Goal: Task Accomplishment & Management: Use online tool/utility

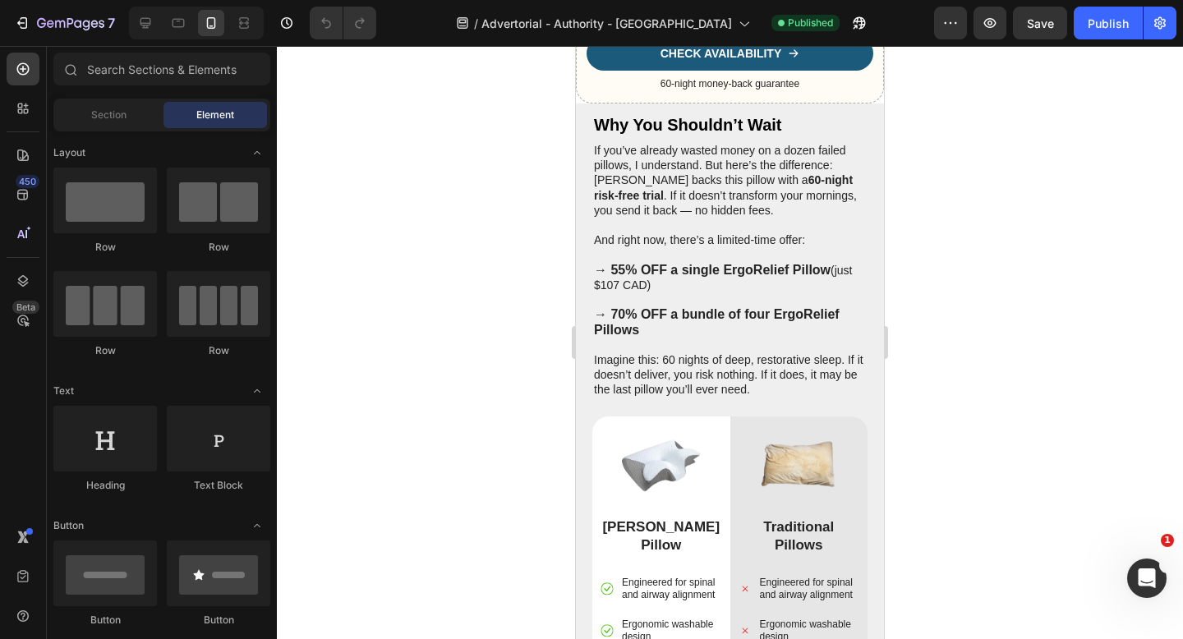
scroll to position [5491, 0]
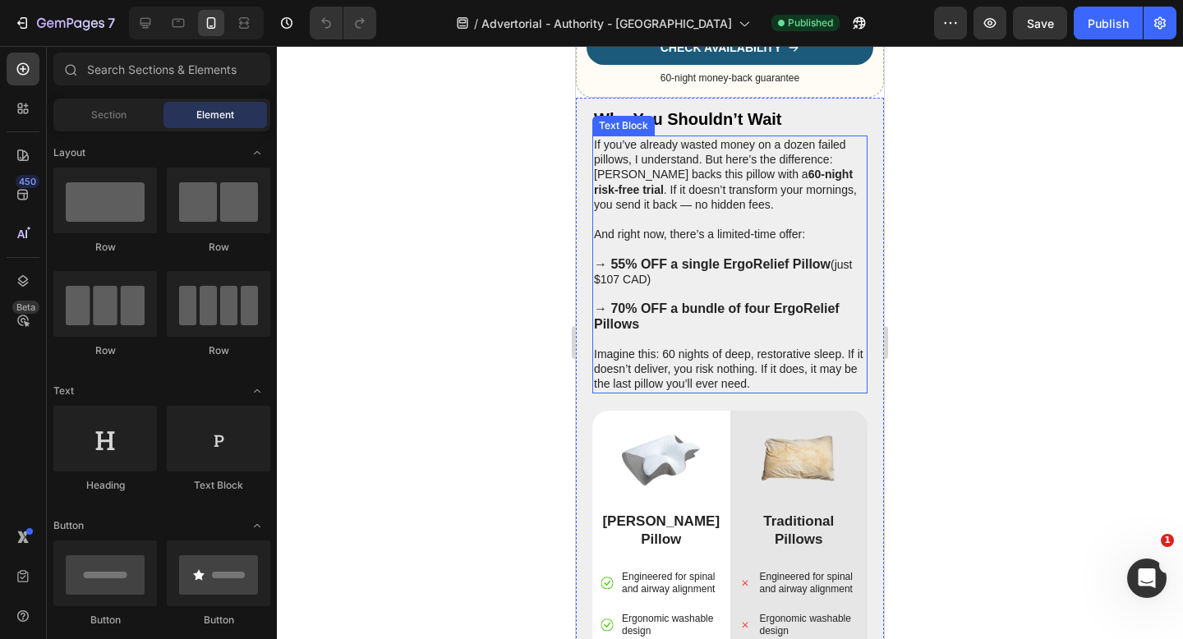
click at [646, 287] on p "→ 55% OFF a single ErgoRelief Pillow (just $107 CAD)" at bounding box center [730, 272] width 272 height 30
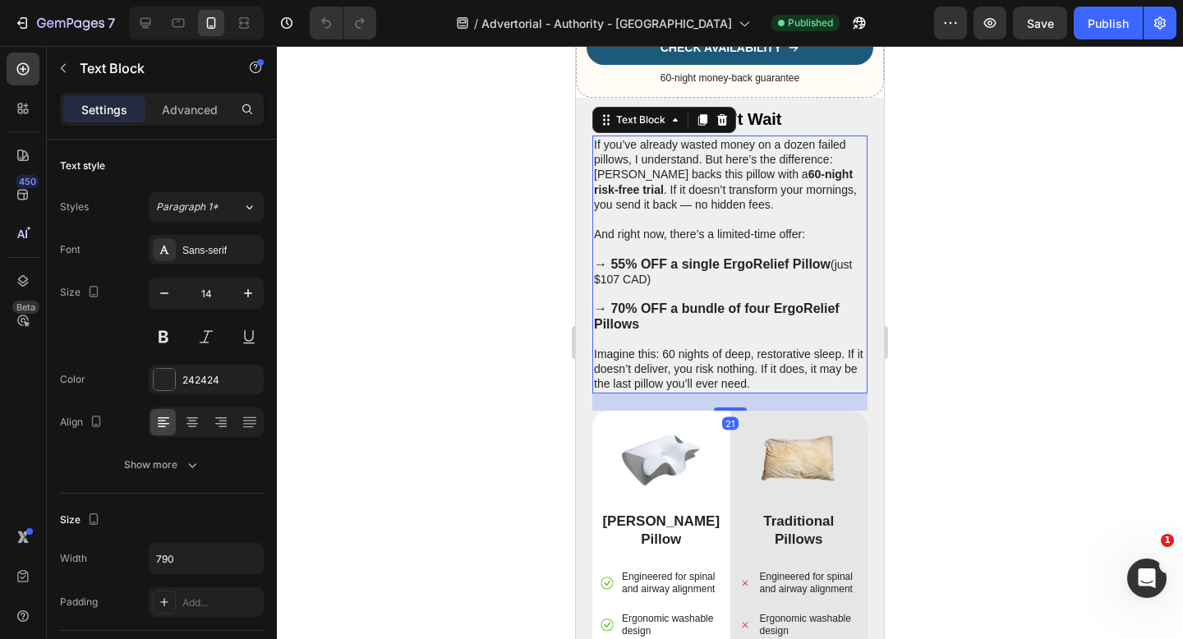
click at [642, 287] on p "→ 55% OFF a single ErgoRelief Pillow (just $107 CAD)" at bounding box center [730, 272] width 272 height 30
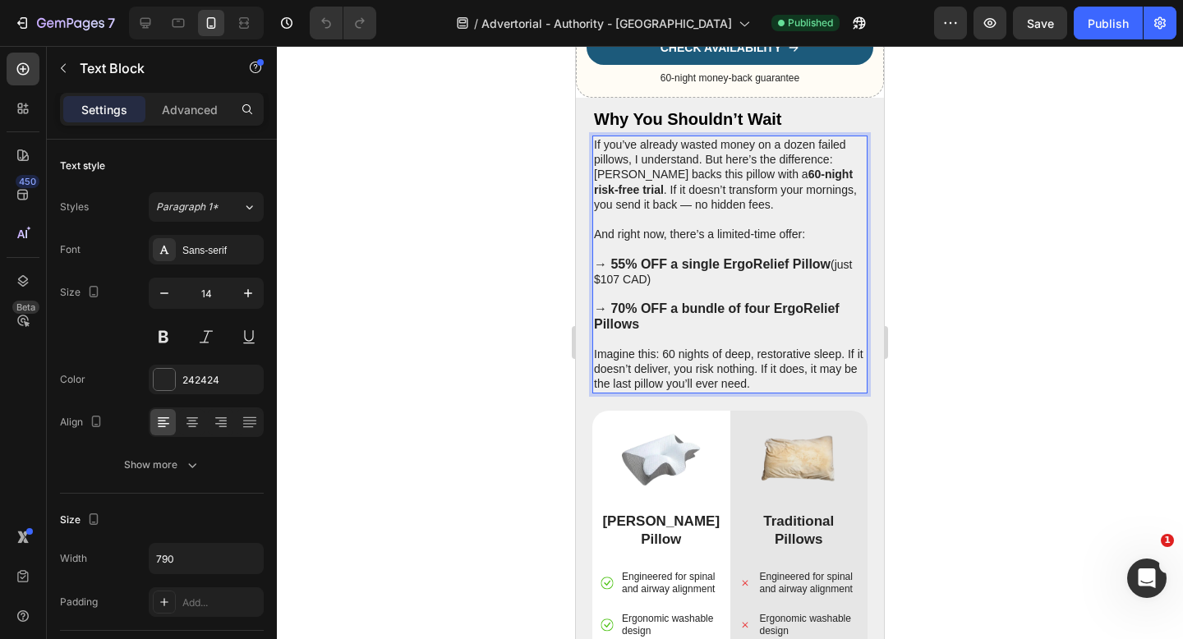
click at [645, 287] on p "→ 55% OFF a single ErgoRelief Pillow (just $107 CAD)" at bounding box center [730, 272] width 272 height 30
click at [608, 287] on p "→ 55% OFF a single ErgoRelief Pillow (just $107 CAD)" at bounding box center [730, 272] width 272 height 30
click at [984, 194] on div at bounding box center [730, 342] width 906 height 593
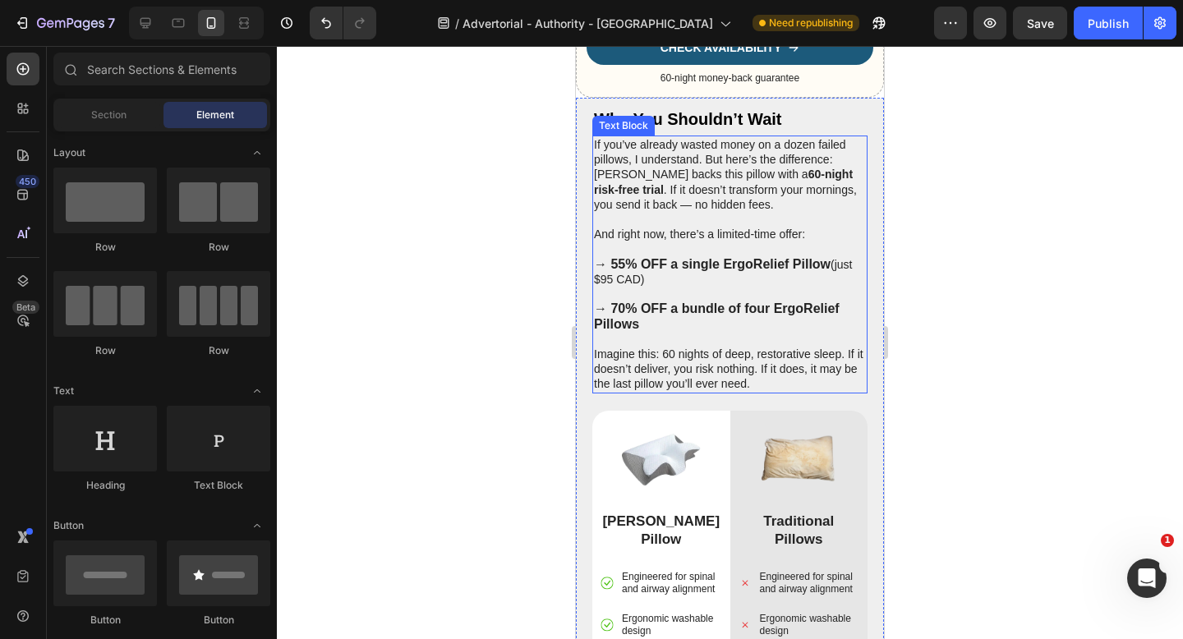
click at [602, 287] on p "→ 55% OFF a single ErgoRelief Pillow (just $95 CAD)" at bounding box center [730, 272] width 272 height 30
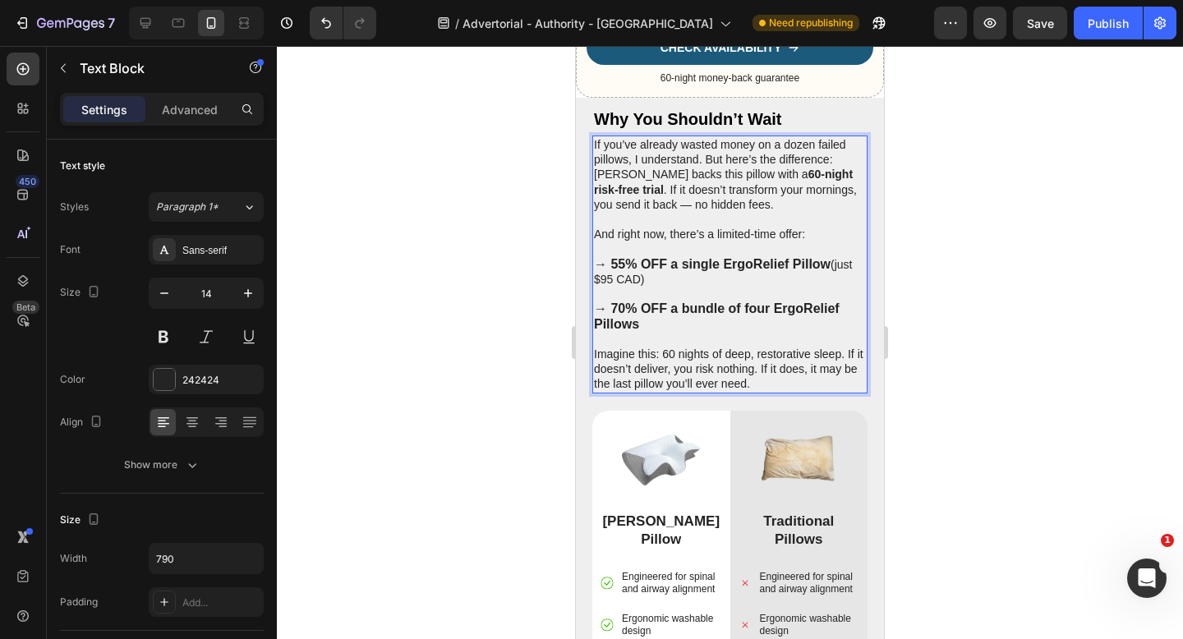
click at [606, 287] on p "→ 55% OFF a single ErgoRelief Pillow (just $95 CAD)" at bounding box center [730, 272] width 272 height 30
click at [703, 347] on p "Rich Text Editor. Editing area: main" at bounding box center [730, 339] width 272 height 15
click at [990, 413] on div at bounding box center [730, 342] width 906 height 593
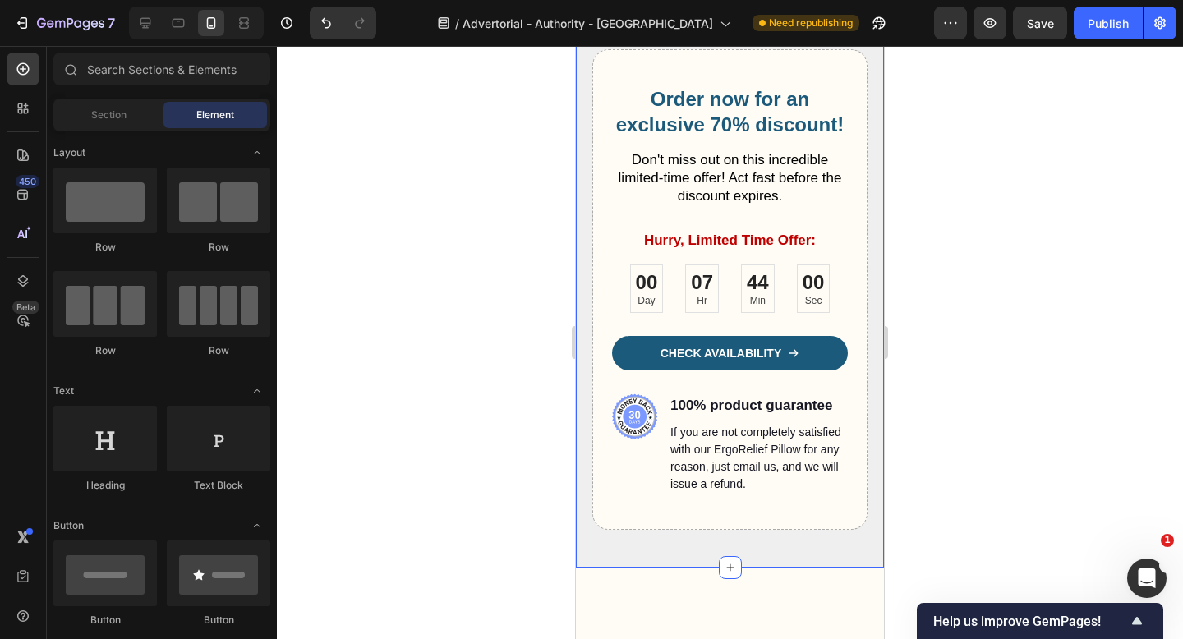
scroll to position [6467, 0]
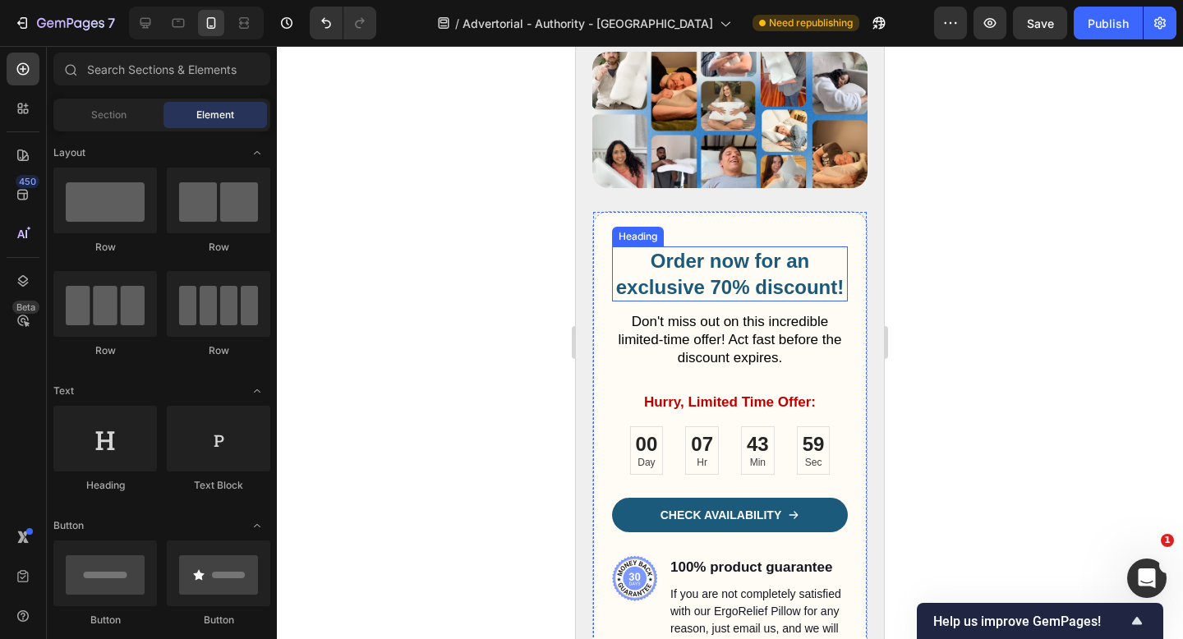
click at [722, 283] on h2 "Order now for an exclusive 70% discount!" at bounding box center [730, 273] width 236 height 54
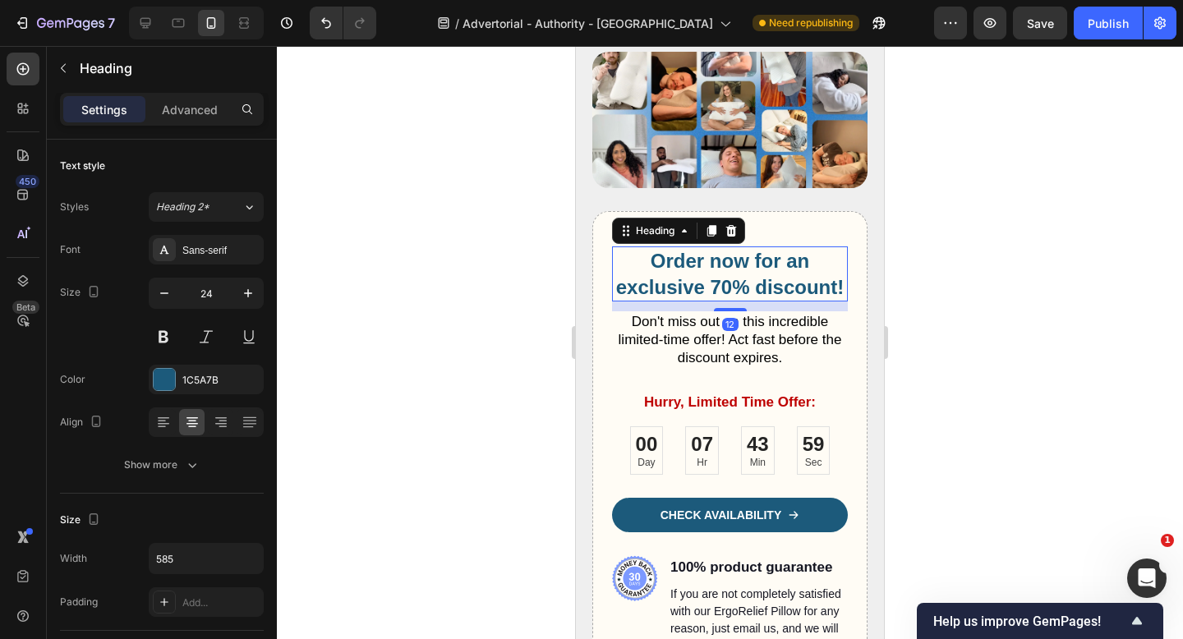
click at [721, 287] on h2 "Order now for an exclusive 70% discount!" at bounding box center [730, 273] width 236 height 54
click at [721, 287] on p "Order now for an exclusive 70% discount!" at bounding box center [730, 273] width 232 height 51
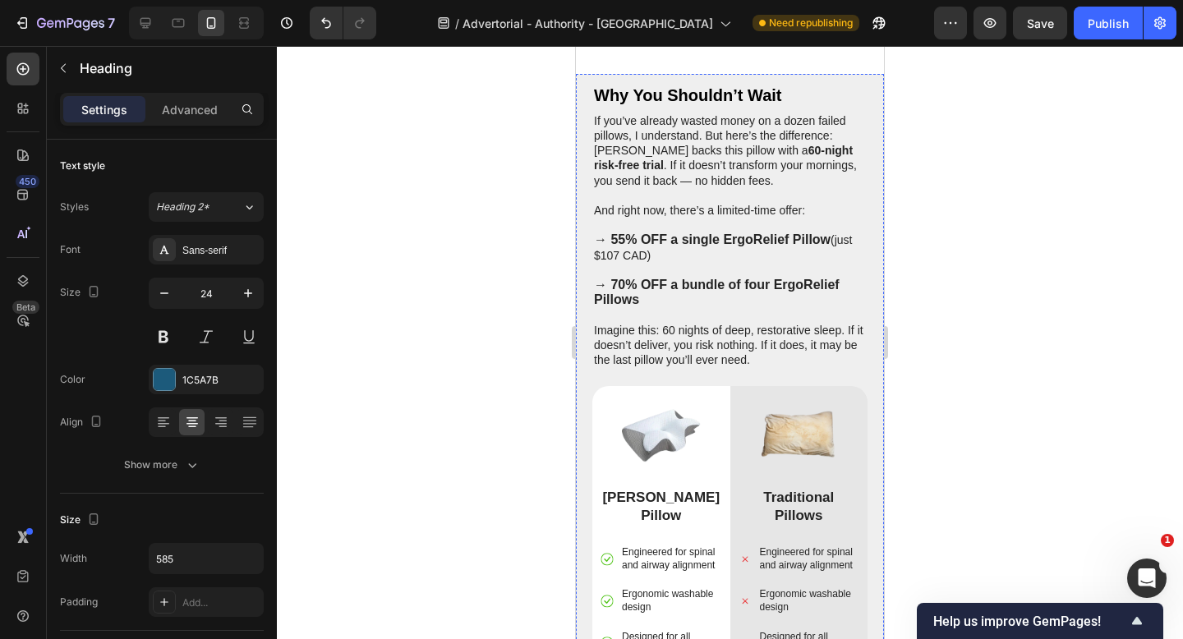
scroll to position [5531, 0]
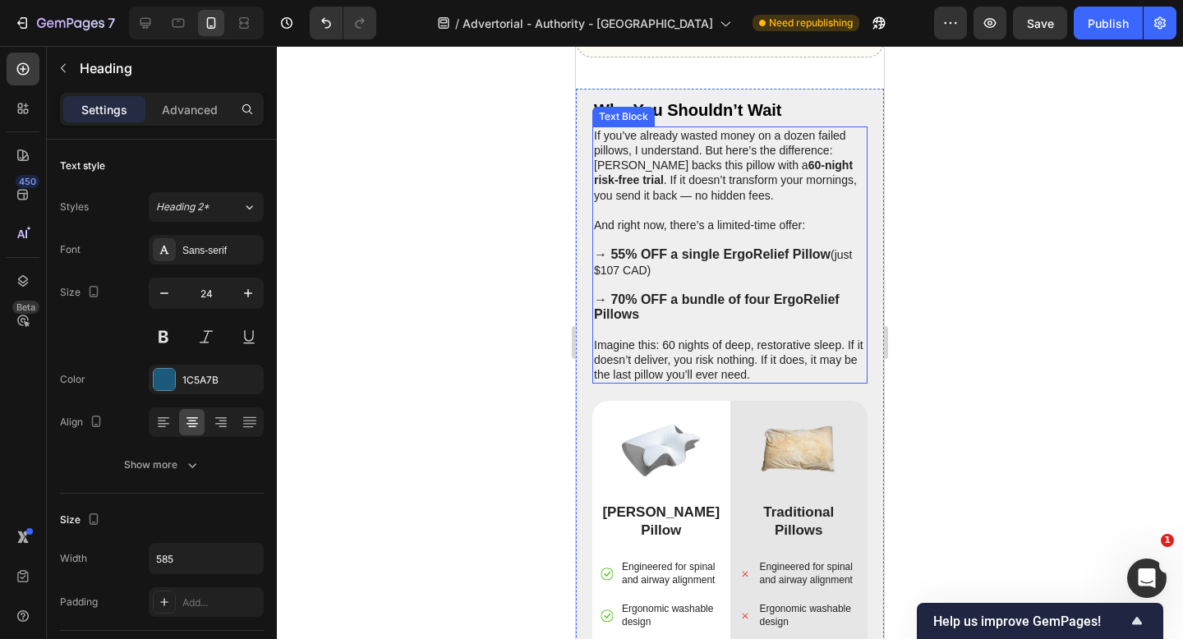
click at [612, 254] on strong "→ 55% OFF a single ErgoRelief Pillow" at bounding box center [712, 254] width 237 height 14
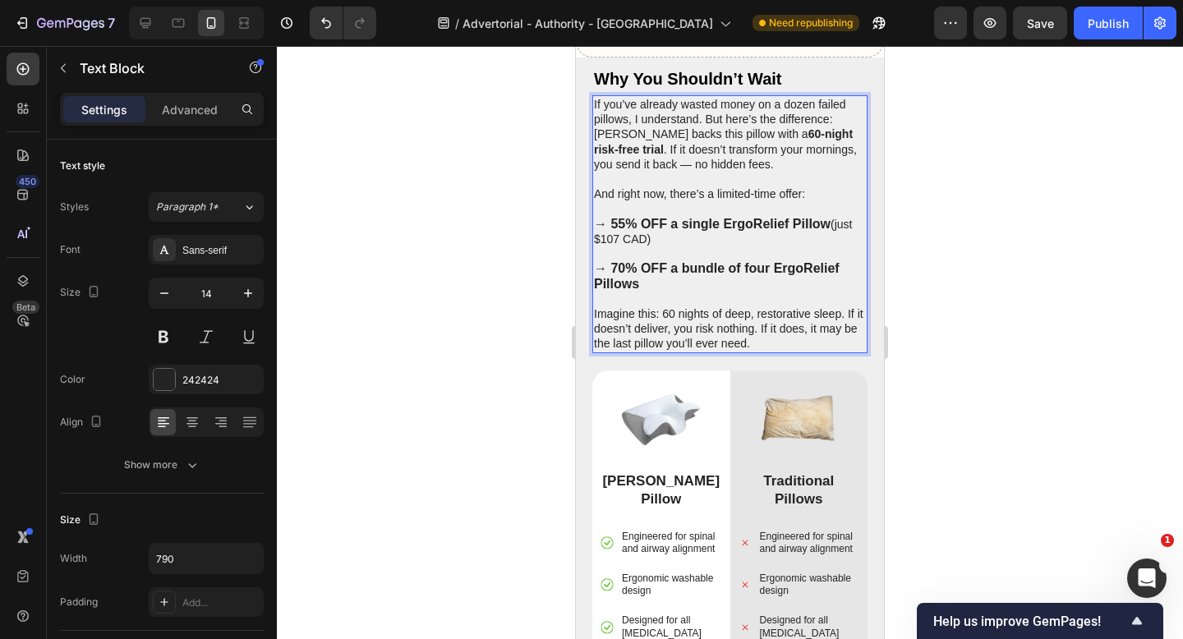
click at [616, 231] on strong "→ 55% OFF a single ErgoRelief Pillow" at bounding box center [712, 224] width 237 height 14
click at [618, 290] on strong "→ 70% OFF a bundle of four ErgoRelief Pillows" at bounding box center [717, 275] width 246 height 29
click at [754, 290] on strong "→ 45% OFF a bundle of four ErgoRelief Pillows" at bounding box center [717, 275] width 246 height 29
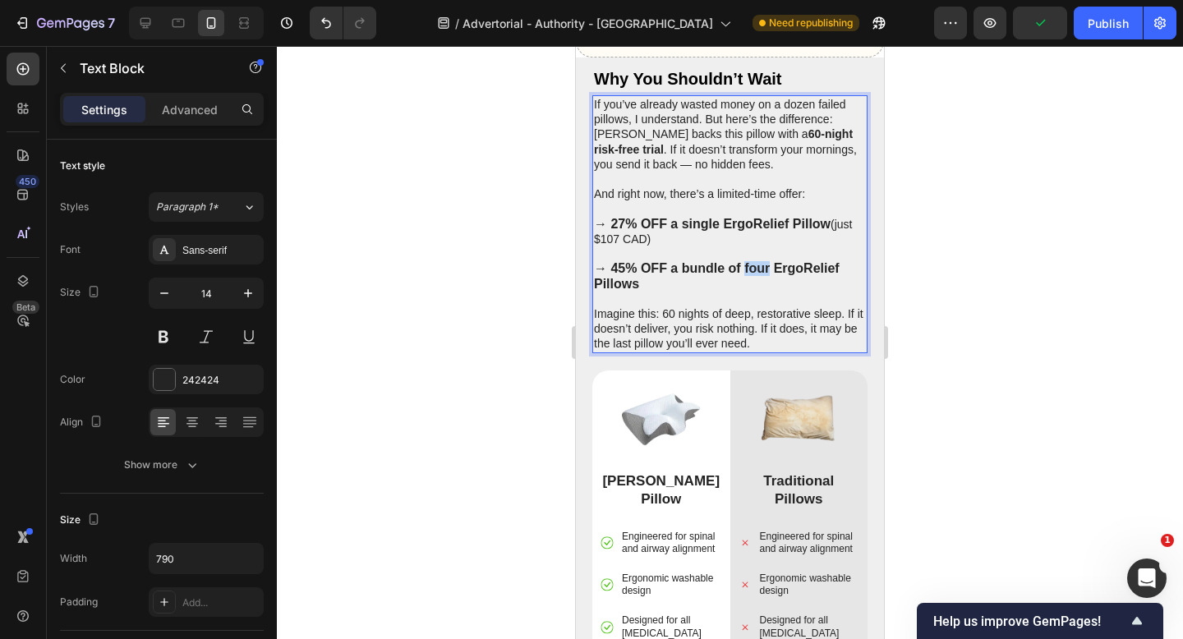
click at [754, 290] on strong "→ 45% OFF a bundle of four ErgoRelief Pillows" at bounding box center [717, 275] width 246 height 29
click at [623, 290] on strong "→ 45% OFF a bundle of three ErgoRelief Pillows" at bounding box center [720, 275] width 252 height 29
click at [756, 290] on strong "→ 42% OFF a bundle of three ErgoRelief Pillows" at bounding box center [720, 275] width 252 height 29
click at [460, 324] on div at bounding box center [730, 342] width 906 height 593
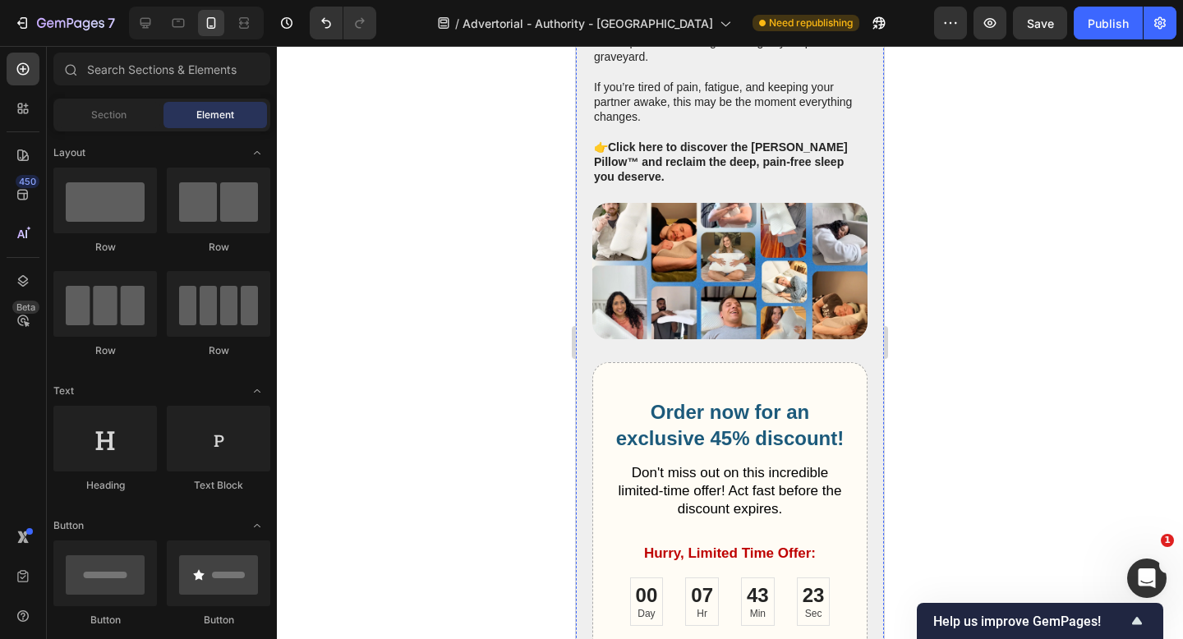
scroll to position [6528, 0]
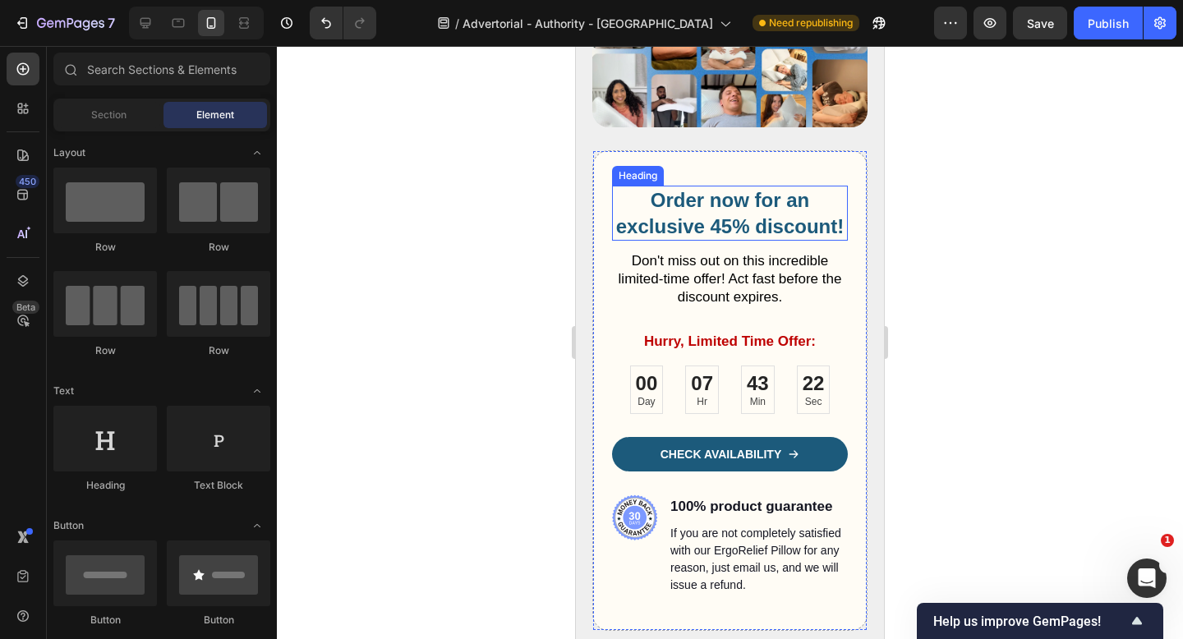
click at [730, 229] on p "Order now for an exclusive 45% discount!" at bounding box center [730, 212] width 232 height 51
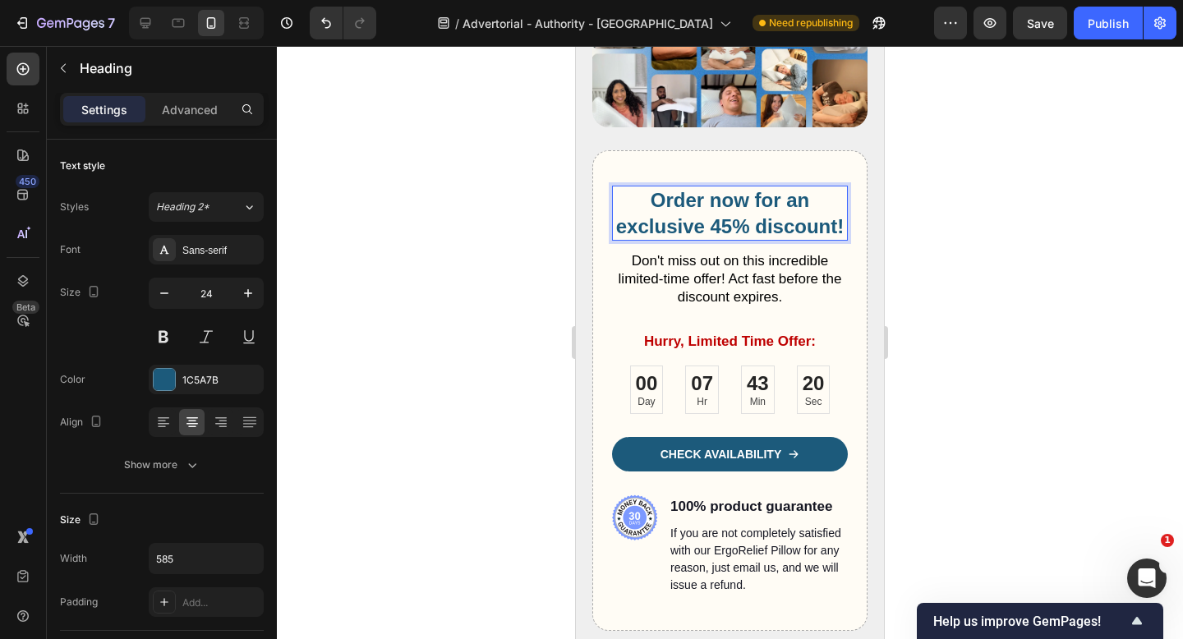
click at [732, 228] on p "Order now for an exclusive 45% discount!" at bounding box center [730, 212] width 232 height 51
click at [441, 289] on div at bounding box center [730, 342] width 906 height 593
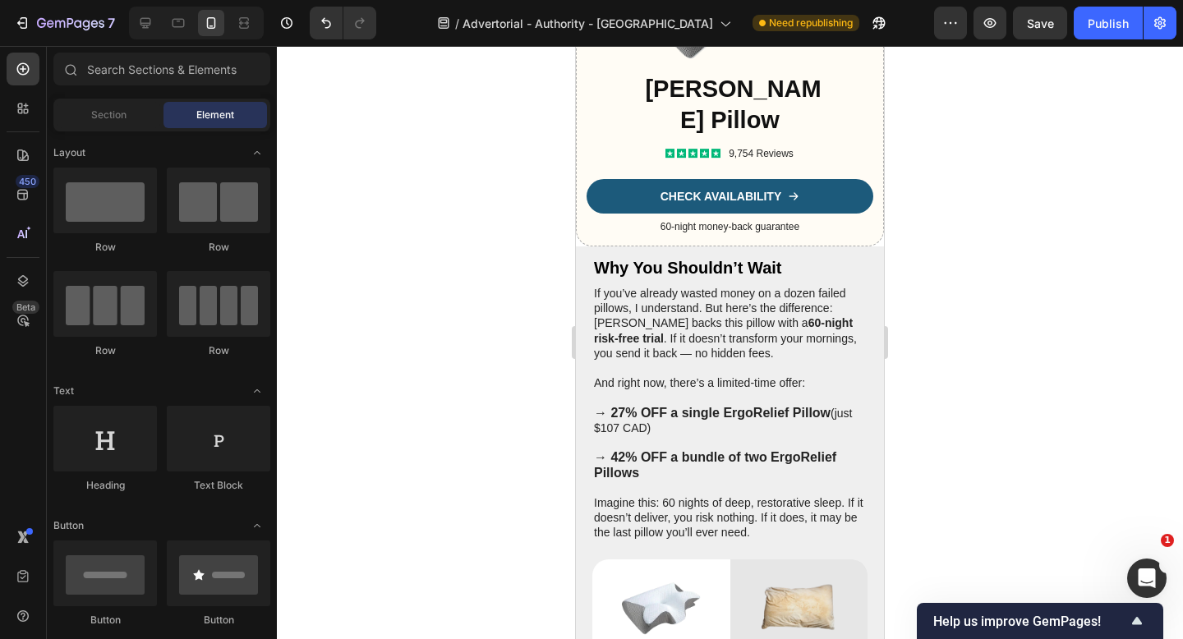
scroll to position [5341, 0]
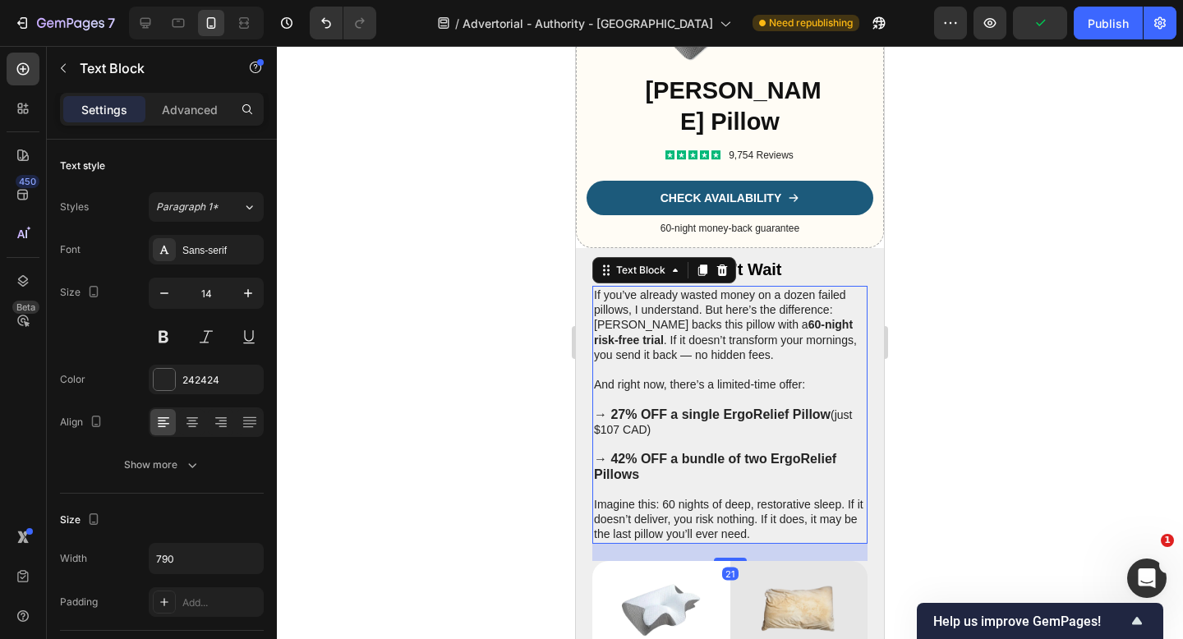
click at [733, 481] on p "→ 42% OFF a bundle of two ErgoRelief Pillows" at bounding box center [730, 467] width 272 height 30
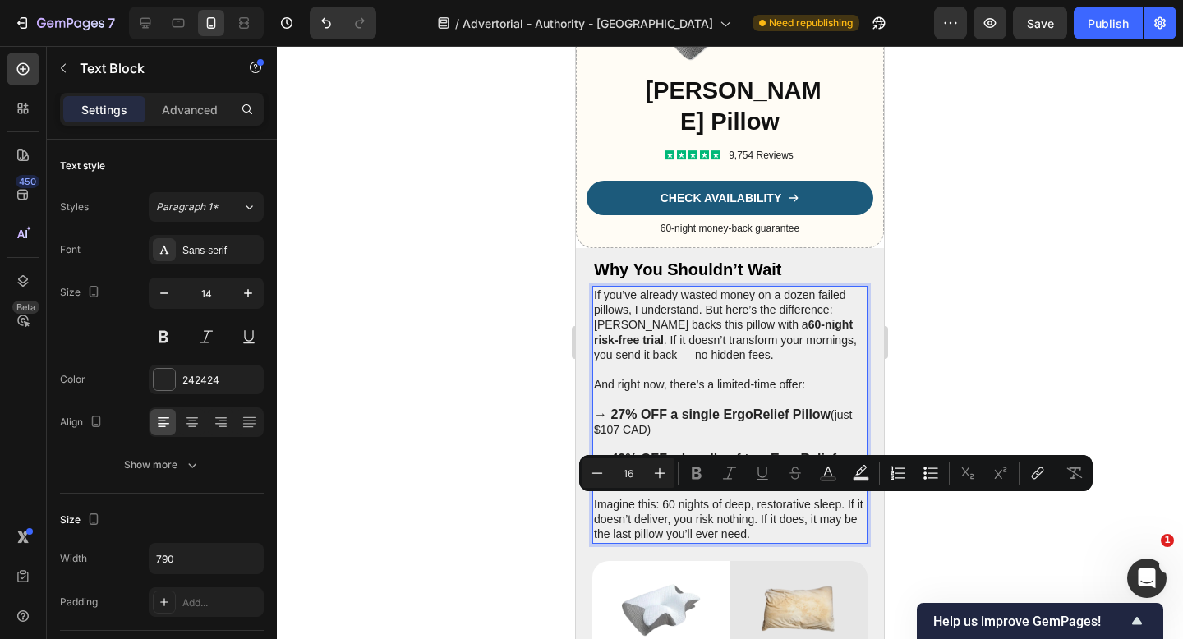
click at [703, 481] on p "→ 42% OFF a bundle of two ErgoRelief Pillows" at bounding box center [730, 467] width 272 height 30
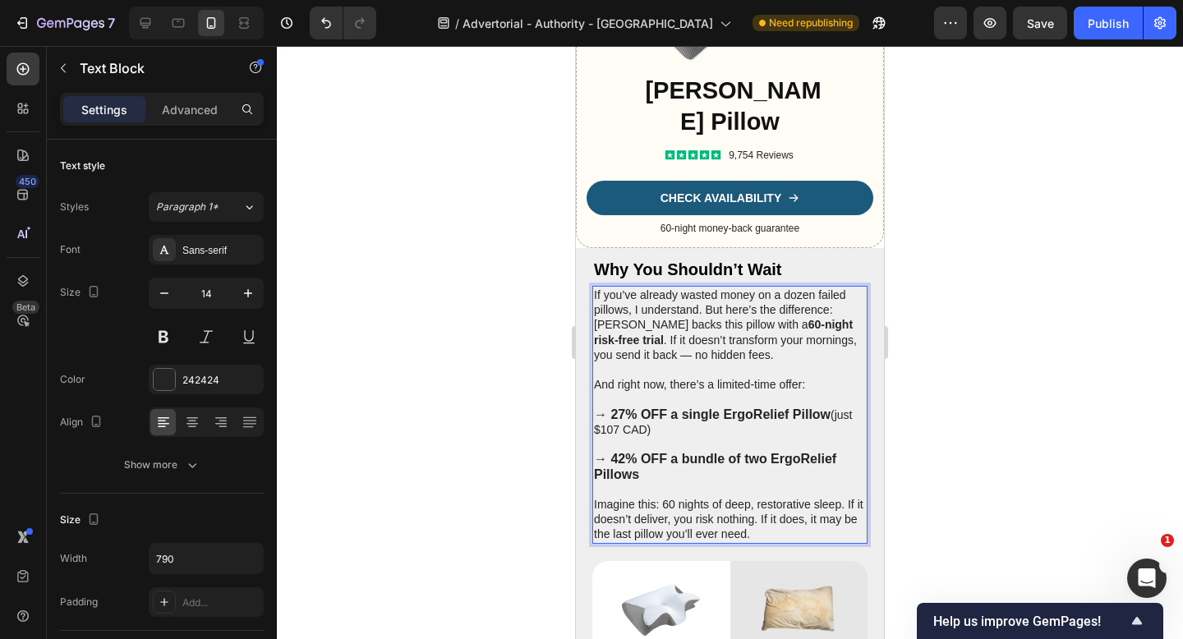
click at [838, 437] on p "→ 27% OFF a single ErgoRelief Pillow (just $107 CAD)" at bounding box center [730, 422] width 272 height 30
click at [834, 437] on p "→ 27% OFF a single ErgoRelief Pillow (just $107 CAD)" at bounding box center [730, 422] width 272 height 30
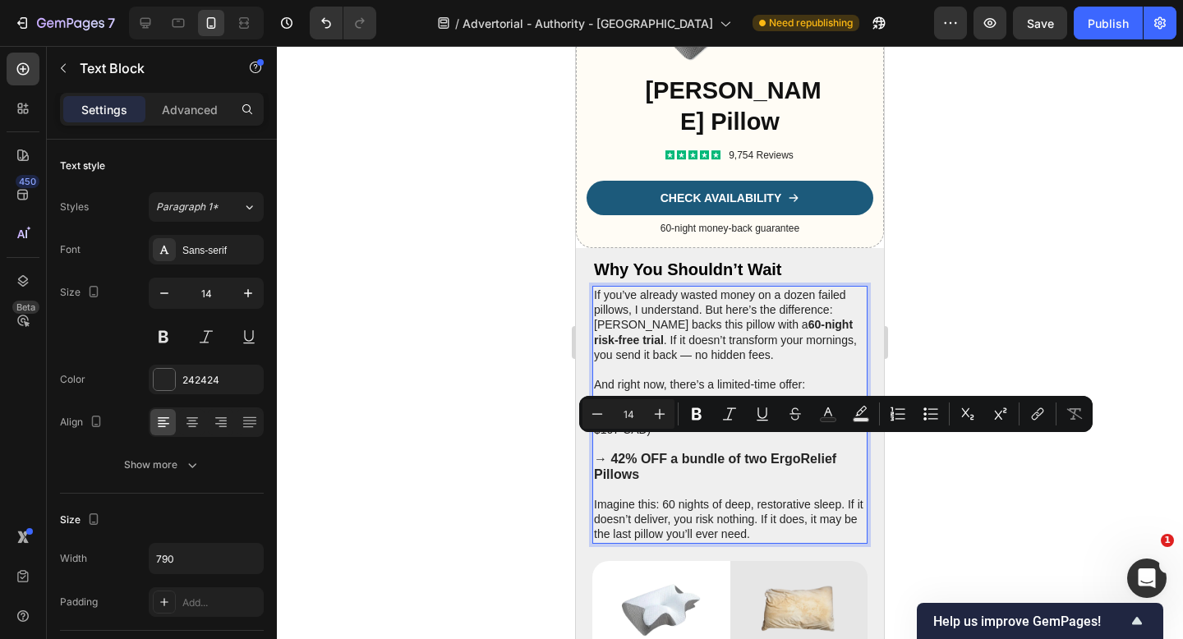
drag, startPoint x: 834, startPoint y: 444, endPoint x: 839, endPoint y: 454, distance: 11.0
click at [839, 437] on p "→ 27% OFF a single ErgoRelief Pillow (just $107 CAD)" at bounding box center [730, 422] width 272 height 30
copy p "(just $107 CAD)"
click at [681, 481] on p "→ 42% OFF a bundle of two ErgoRelief Pillows" at bounding box center [730, 467] width 272 height 30
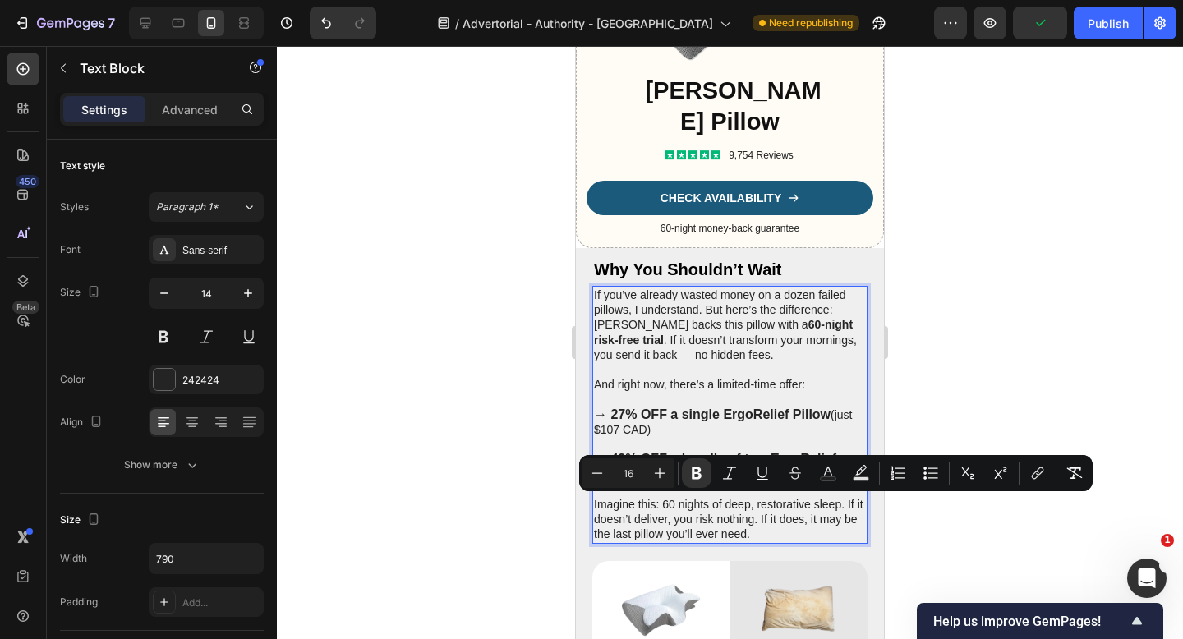
drag, startPoint x: 765, startPoint y: 509, endPoint x: 643, endPoint y: 506, distance: 121.6
click at [643, 481] on p "→ 42% OFF a bundle of two ErgoRelief Pillows (just $107 CAD)" at bounding box center [730, 467] width 272 height 30
click at [692, 476] on icon "Editor contextual toolbar" at bounding box center [697, 473] width 10 height 12
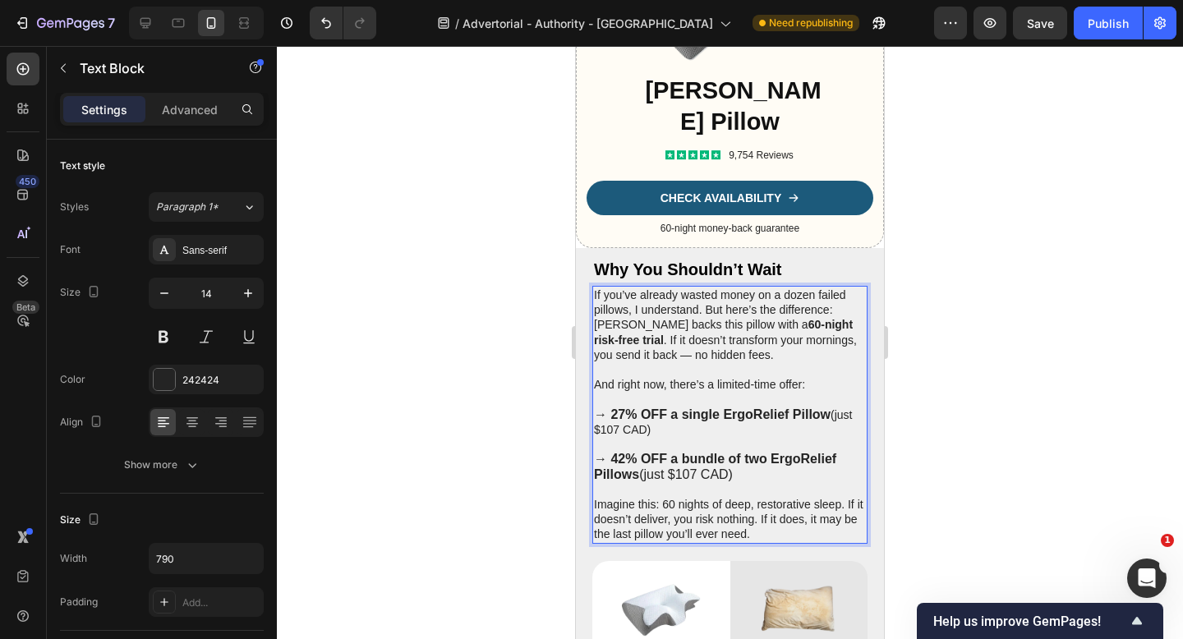
click at [849, 437] on p "→ 27% OFF a single ErgoRelief Pillow (just $107 CAD)" at bounding box center [730, 422] width 272 height 30
click at [845, 437] on p "→ 27% OFF a single ErgoRelief Pillow (just $107 CAD)" at bounding box center [730, 422] width 272 height 30
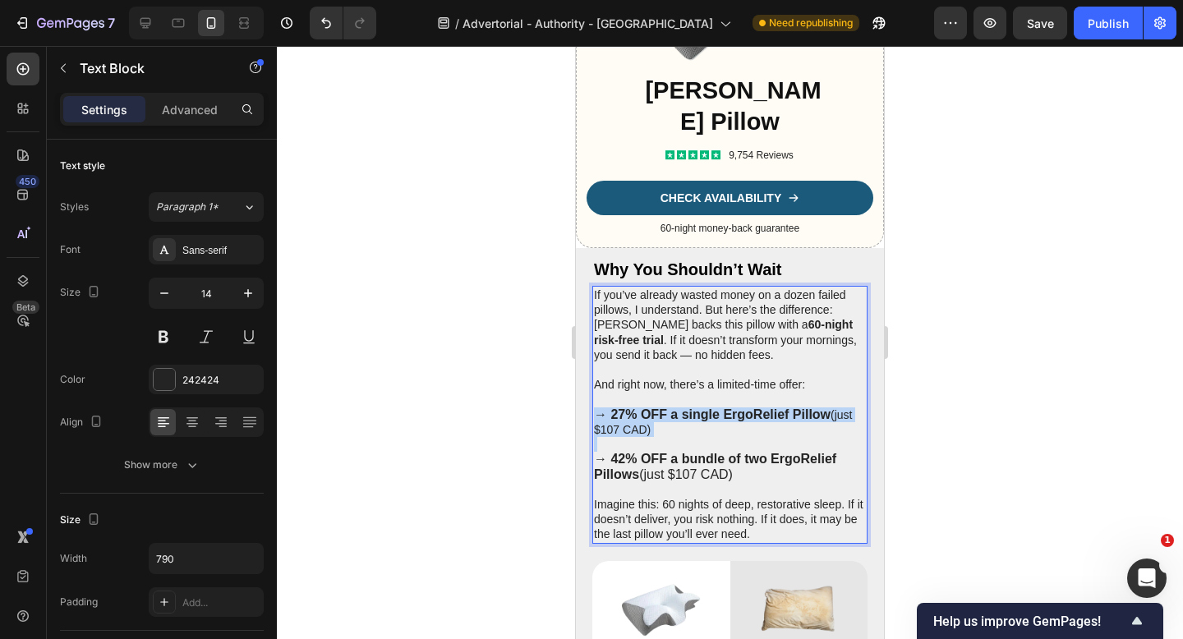
click at [845, 437] on p "→ 27% OFF a single ErgoRelief Pillow (just $107 CAD)" at bounding box center [730, 422] width 272 height 30
click at [844, 437] on p "→ 27% OFF a single ErgoRelief Pillow (just $107 CAD)" at bounding box center [730, 422] width 272 height 30
click at [836, 437] on p "→ 27% OFF a single ErgoRelief Pillow (just $107 CAD)" at bounding box center [730, 422] width 272 height 30
click at [684, 481] on span "→ 42% OFF a bundle of two ErgoRelief Pillows (just $107 CAD)" at bounding box center [715, 466] width 242 height 29
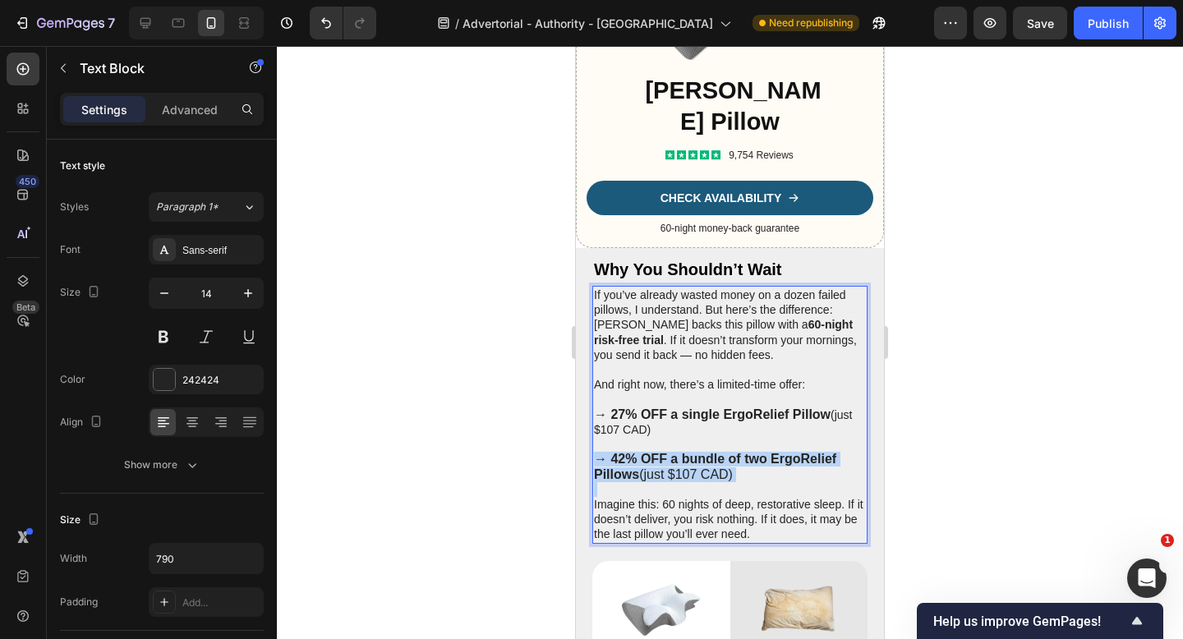
click at [684, 481] on span "→ 42% OFF a bundle of two ErgoRelief Pillows (just $107 CAD)" at bounding box center [715, 466] width 242 height 29
click at [695, 481] on span "→ 42% OFF a bundle of two ErgoRelief Pillows (just $107 CAD)" at bounding box center [715, 466] width 242 height 29
click at [745, 481] on p "→ 42% OFF a bundle of two ErgoRelief Pillows (just $107 CAD)" at bounding box center [730, 467] width 272 height 30
drag, startPoint x: 745, startPoint y: 505, endPoint x: 644, endPoint y: 508, distance: 101.1
click at [644, 481] on p "→ 42% OFF a bundle of two ErgoRelief Pillows (just $107 CAD)" at bounding box center [730, 467] width 272 height 30
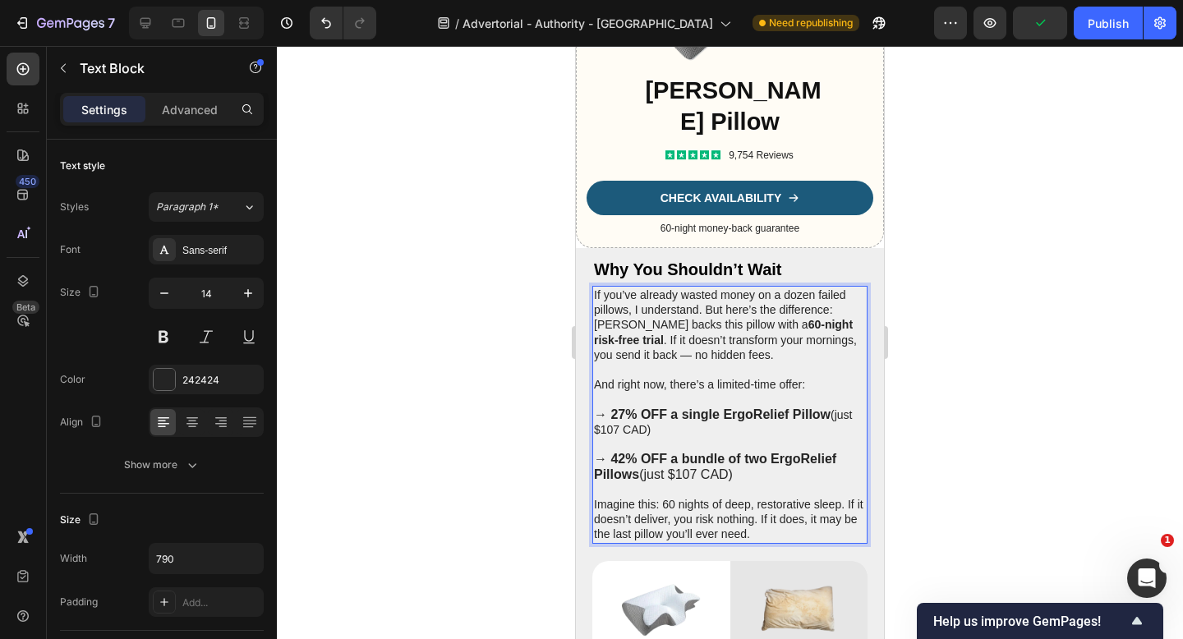
click at [645, 437] on p "→ 27% OFF a single ErgoRelief Pillow (just $107 CAD)" at bounding box center [730, 422] width 272 height 30
click at [619, 437] on p "→ 27% OFF a single ErgoRelief Pillow (just $107 CAD)" at bounding box center [730, 422] width 272 height 30
click at [609, 437] on p "→ 27% OFF a single ErgoRelief Pillow (just $10 CAD)" at bounding box center [730, 422] width 272 height 30
click at [753, 481] on p "→ 42% OFF a bundle of two ErgoRelief Pillows (just $107 CAD)" at bounding box center [730, 467] width 272 height 30
drag, startPoint x: 738, startPoint y: 505, endPoint x: 645, endPoint y: 505, distance: 92.8
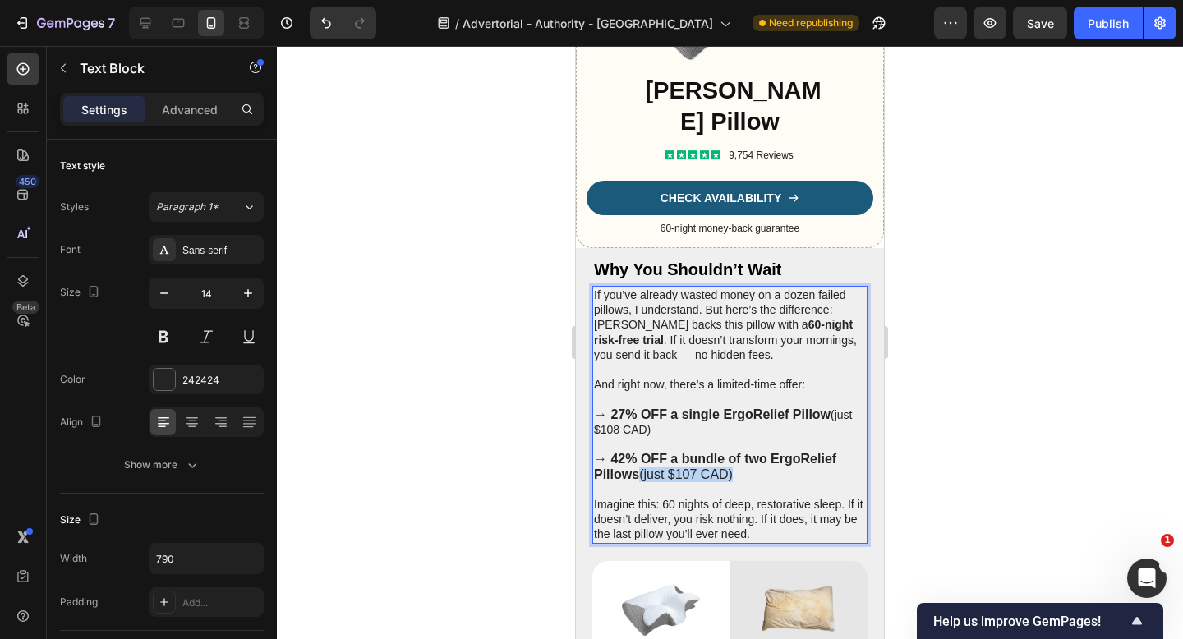
click at [645, 481] on p "→ 42% OFF a bundle of two ErgoRelief Pillows (just $107 CAD)" at bounding box center [730, 467] width 272 height 30
click at [1099, 30] on div "Publish" at bounding box center [1108, 23] width 41 height 17
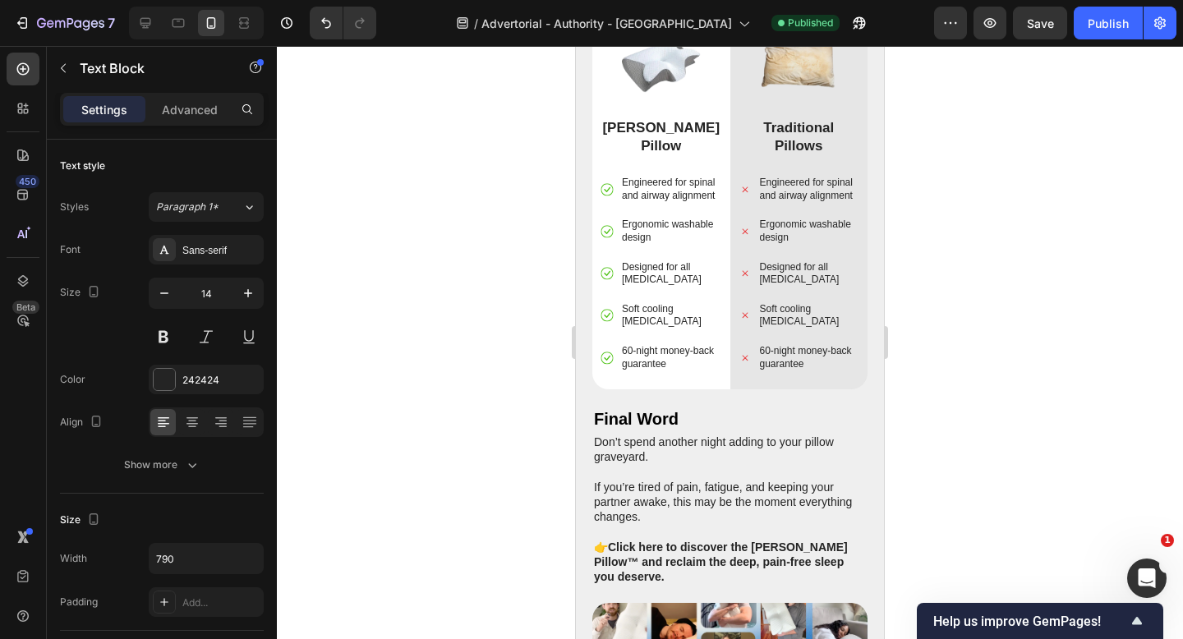
scroll to position [5943, 0]
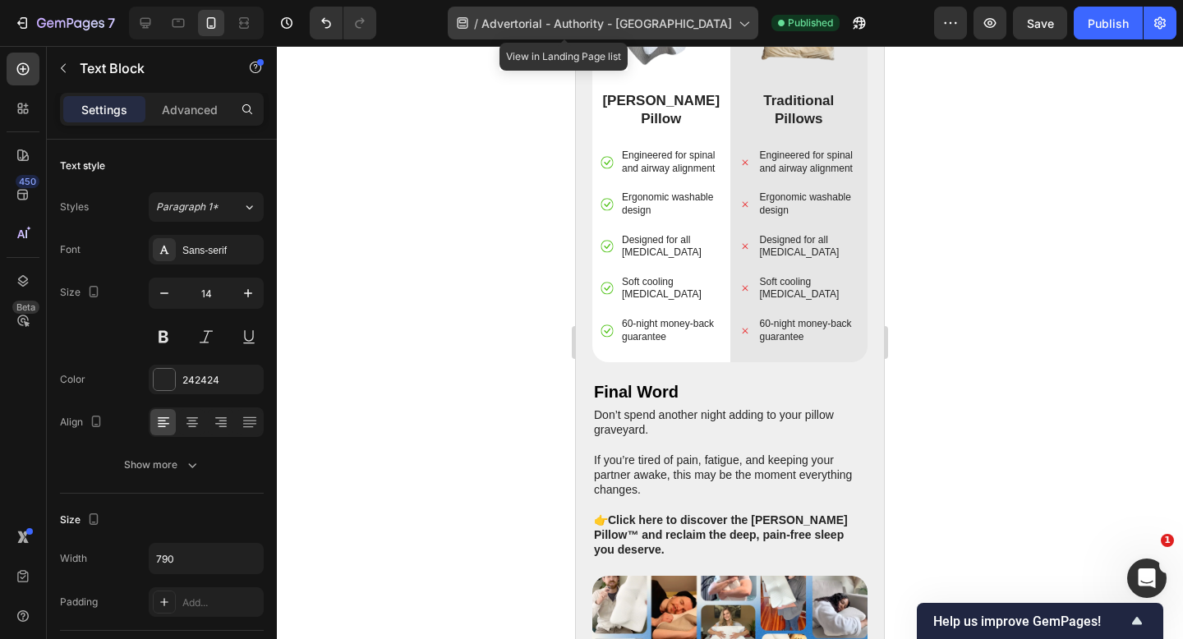
click at [672, 23] on span "Advertorial - Authority - [GEOGRAPHIC_DATA]" at bounding box center [606, 23] width 251 height 17
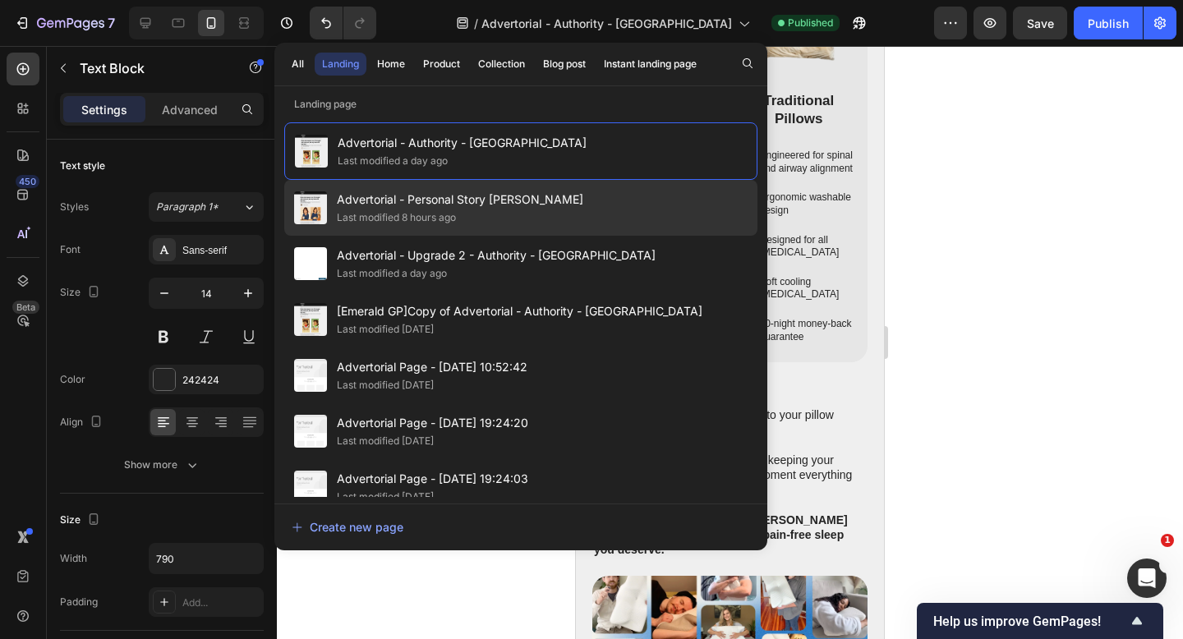
click at [630, 212] on div "Advertorial - Personal Story Lisa - Pillow Last modified 8 hours ago" at bounding box center [520, 208] width 473 height 56
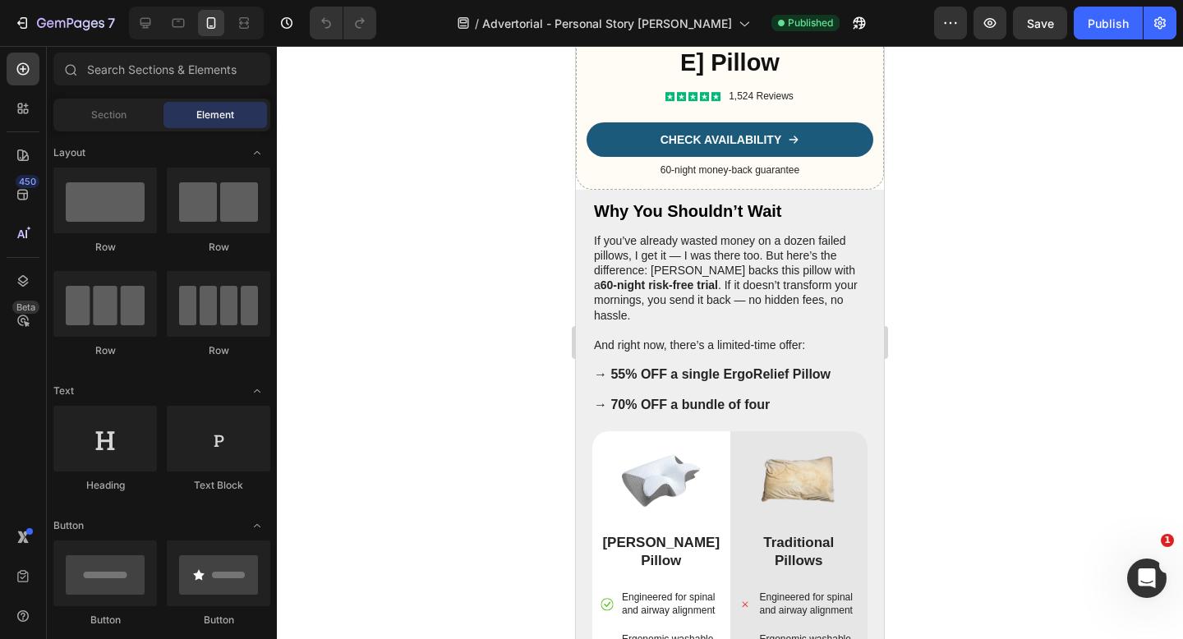
scroll to position [5273, 0]
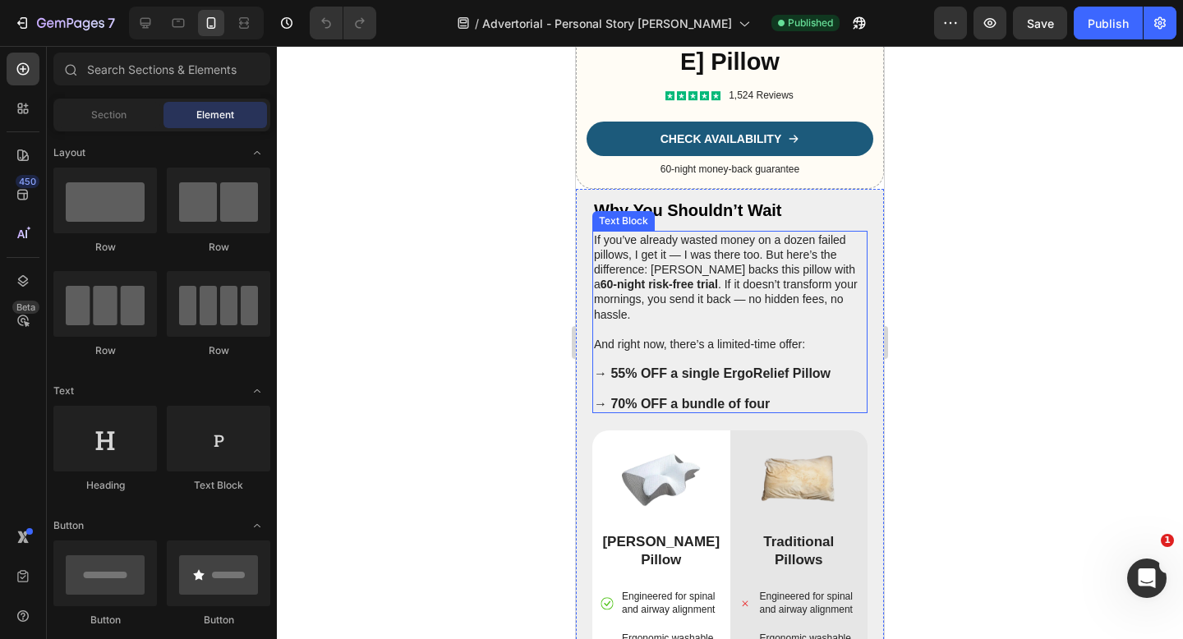
click at [617, 380] on strong "→ 55% OFF a single ErgoRelief Pillow" at bounding box center [712, 373] width 237 height 14
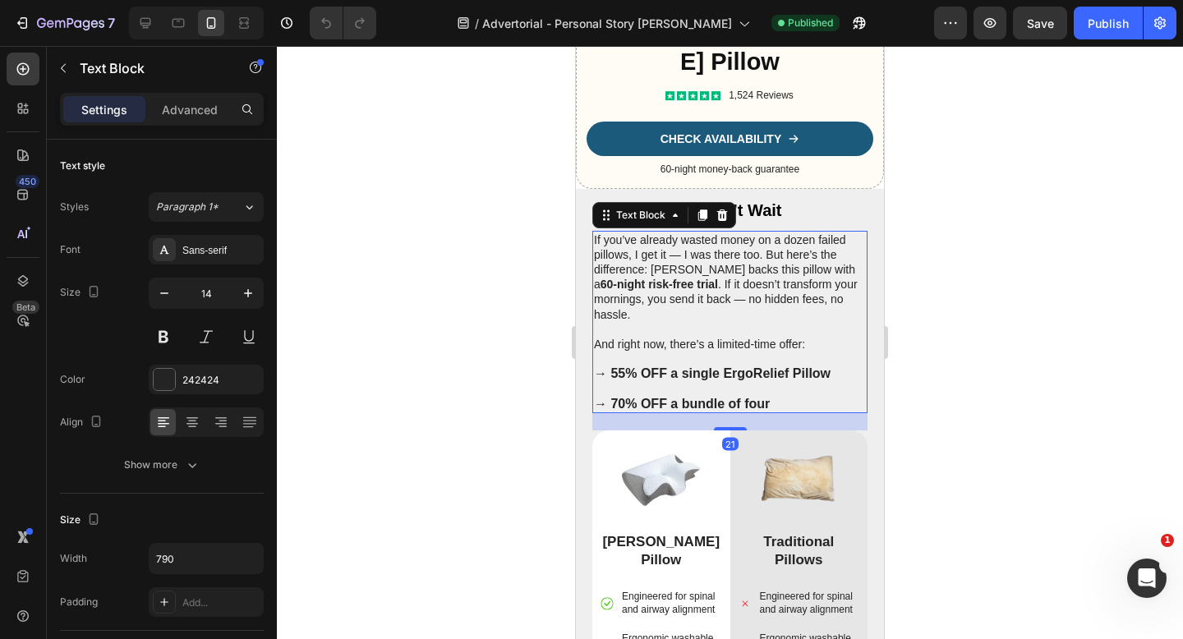
click at [619, 380] on strong "→ 55% OFF a single ErgoRelief Pillow" at bounding box center [712, 373] width 237 height 14
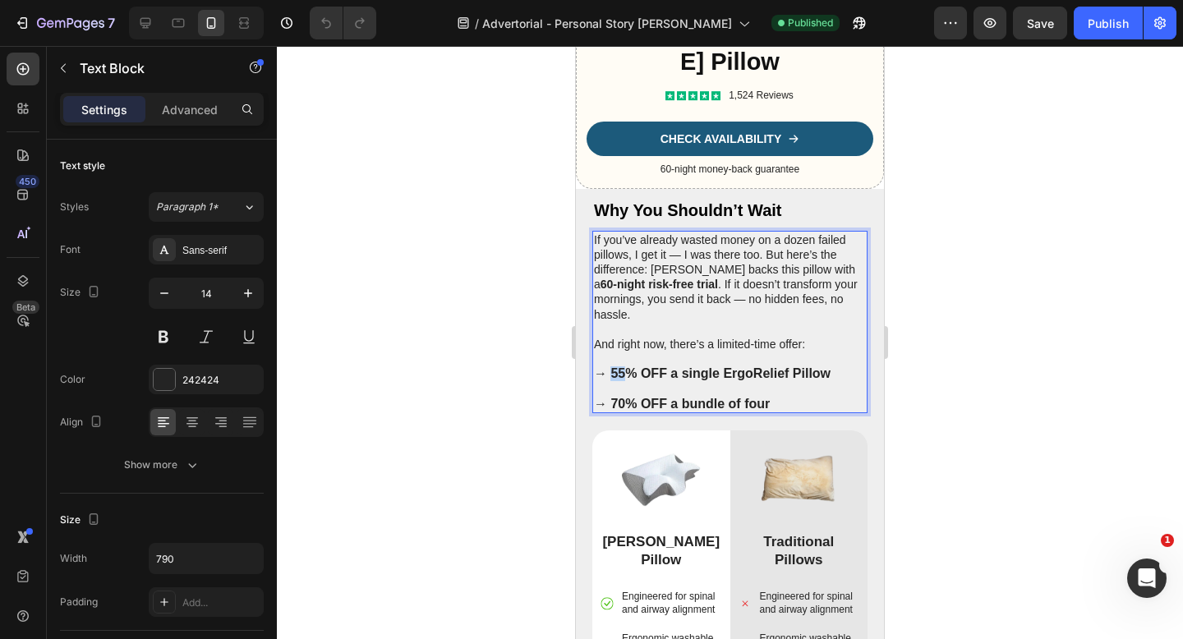
click at [619, 380] on strong "→ 55% OFF a single ErgoRelief Pillow" at bounding box center [712, 373] width 237 height 14
click at [944, 400] on div at bounding box center [730, 342] width 906 height 593
click at [839, 381] on p "→ 27% OFF a single ErgoRelief Pillow" at bounding box center [730, 373] width 272 height 15
click at [837, 381] on p "→ 27% OFF a single ErgoRelief Pillow" at bounding box center [730, 373] width 272 height 15
click at [615, 411] on strong "→ 70% OFF a bundle of four" at bounding box center [682, 404] width 176 height 14
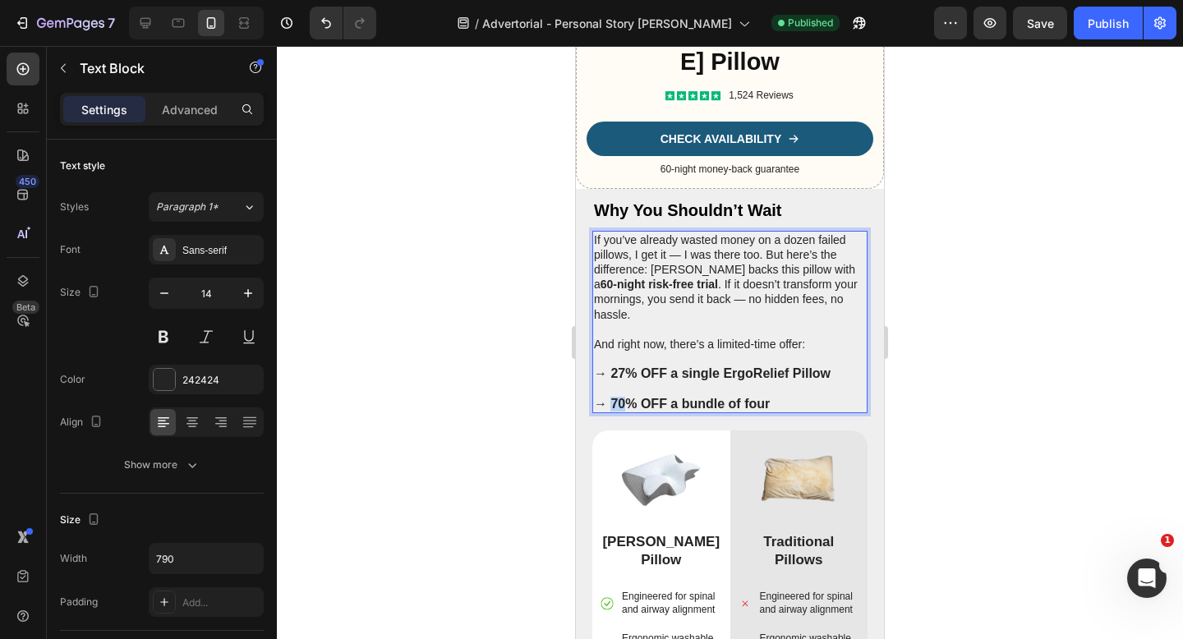
click at [615, 411] on strong "→ 70% OFF a bundle of four" at bounding box center [682, 404] width 176 height 14
click at [757, 411] on strong "→ 42% OFF a bundle of four" at bounding box center [682, 404] width 176 height 14
click at [756, 411] on strong "→ 42% OFF a bundle of four" at bounding box center [682, 404] width 176 height 14
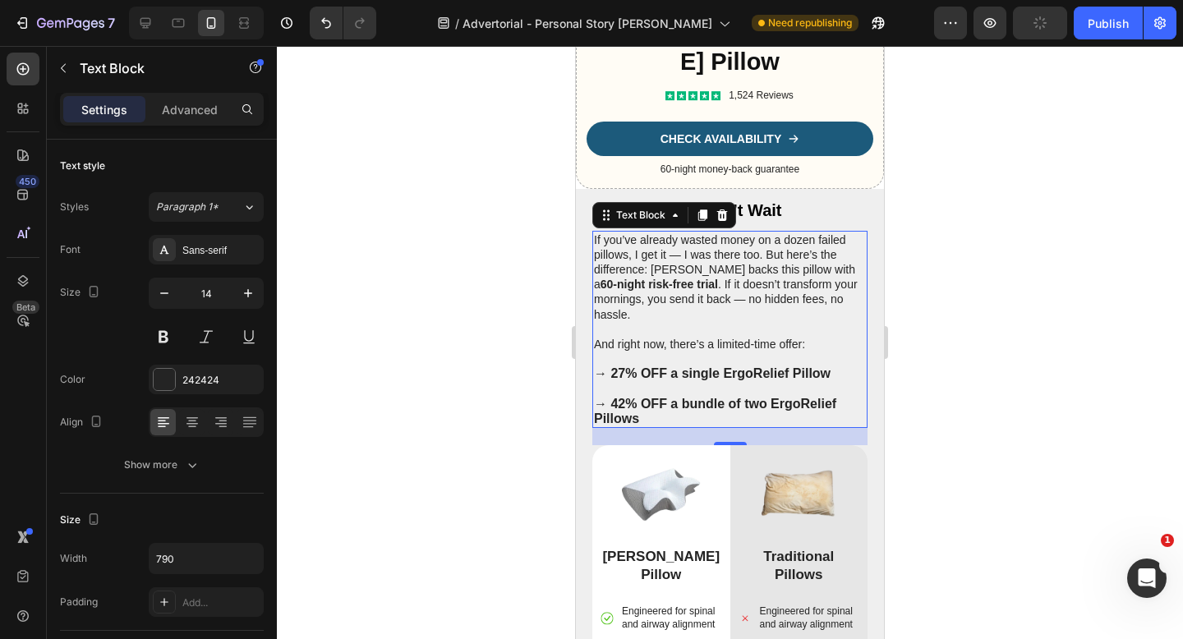
click at [1019, 360] on div at bounding box center [730, 342] width 906 height 593
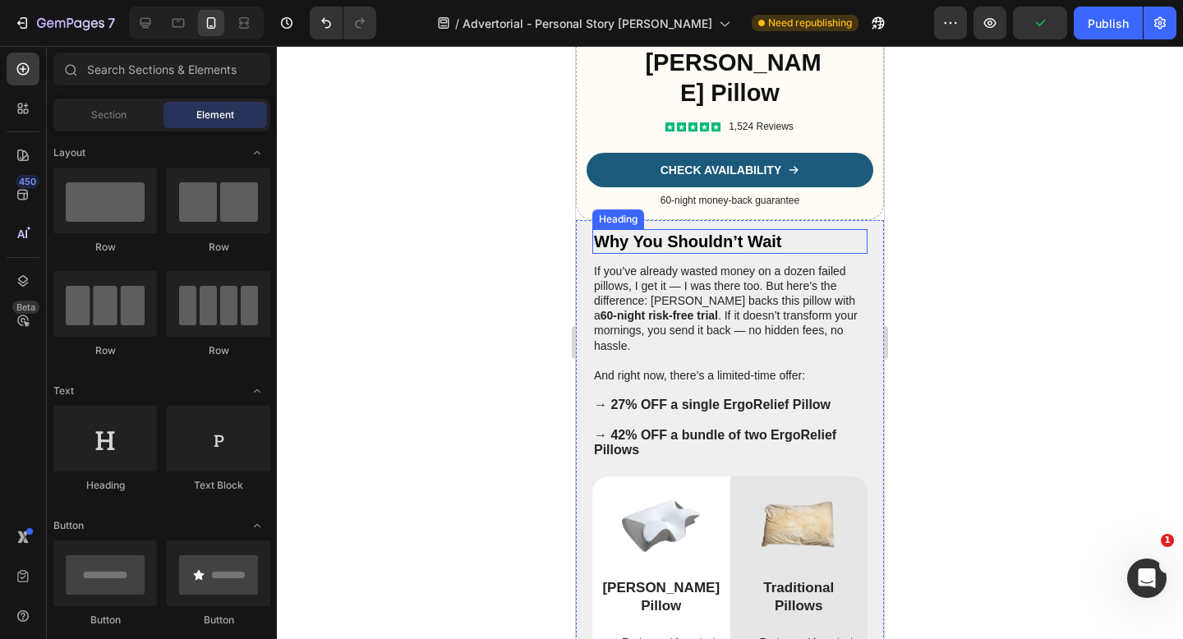
scroll to position [5248, 0]
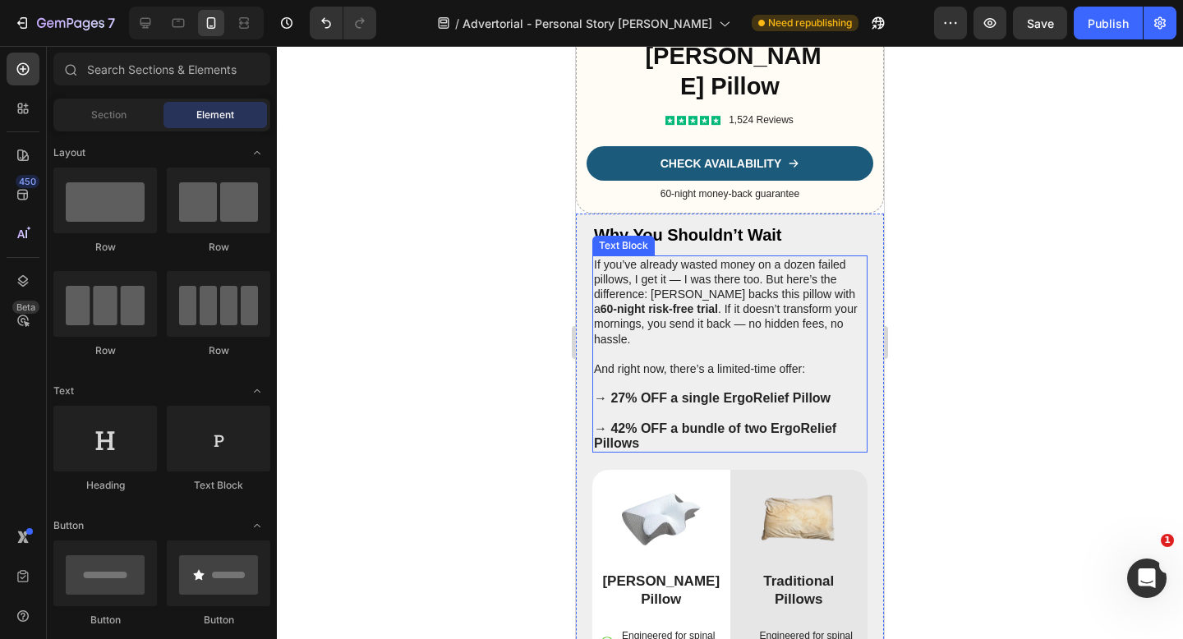
click at [843, 406] on p "→ 27% OFF a single ErgoRelief Pillow" at bounding box center [730, 398] width 272 height 15
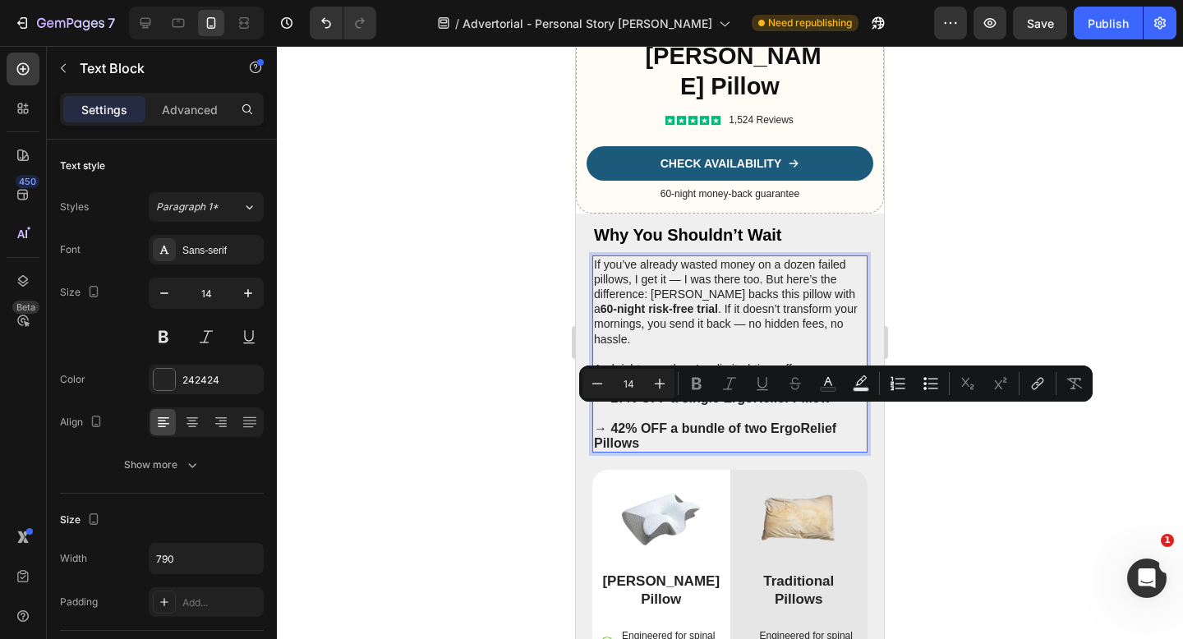
click at [841, 406] on p "→ 27% OFF a single ErgoRelief Pillow" at bounding box center [730, 398] width 272 height 15
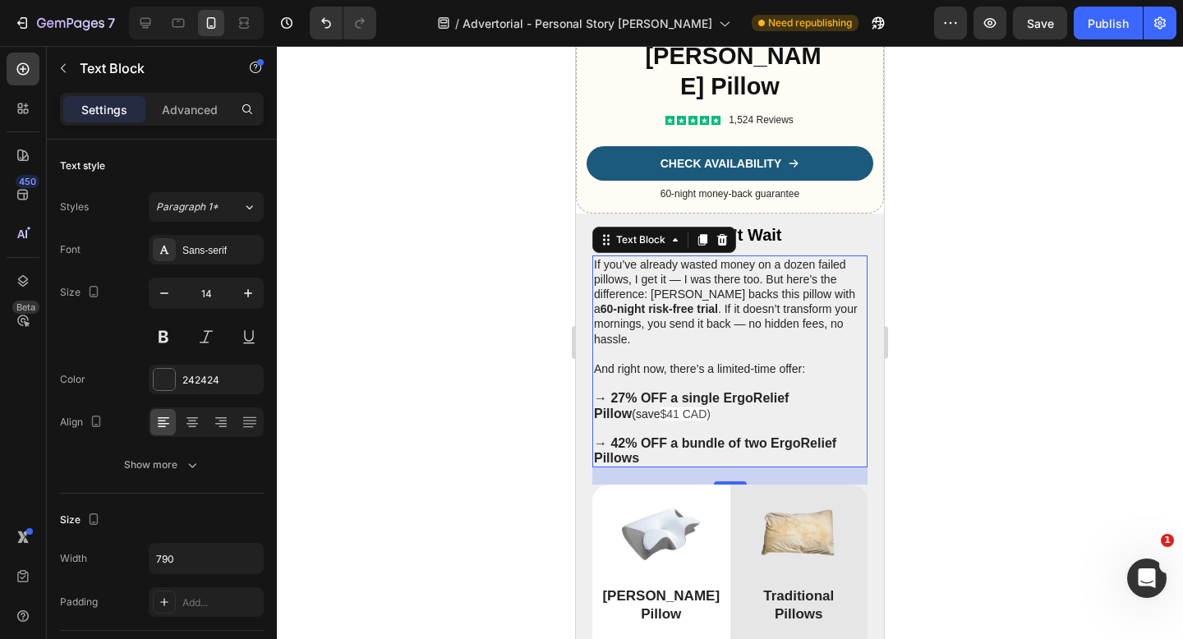
click at [1006, 404] on div at bounding box center [730, 342] width 906 height 593
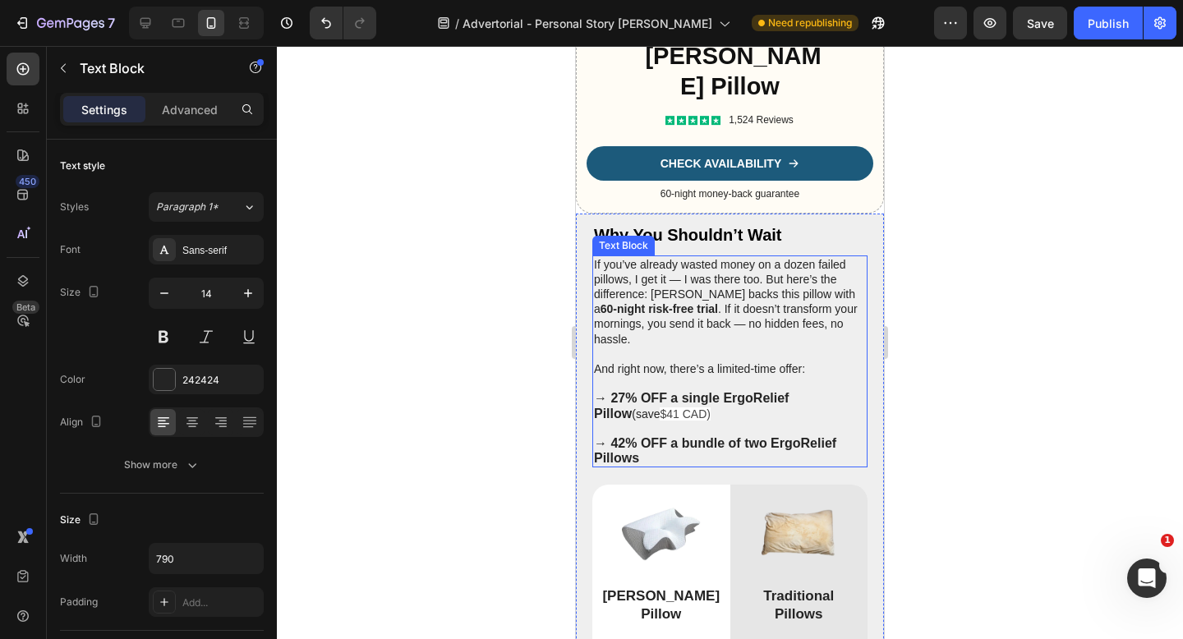
click at [693, 421] on p "→ 27% OFF a single ErgoRelief Pillow (save $41 CAD)" at bounding box center [730, 406] width 272 height 30
click at [835, 411] on p "→ 27% OFF a single ErgoRelief Pillow (save $41 CAD)" at bounding box center [730, 406] width 272 height 30
click at [623, 421] on p "(save $41 CAD)" at bounding box center [730, 414] width 272 height 15
click at [709, 421] on span "$41 CAD)" at bounding box center [694, 413] width 50 height 13
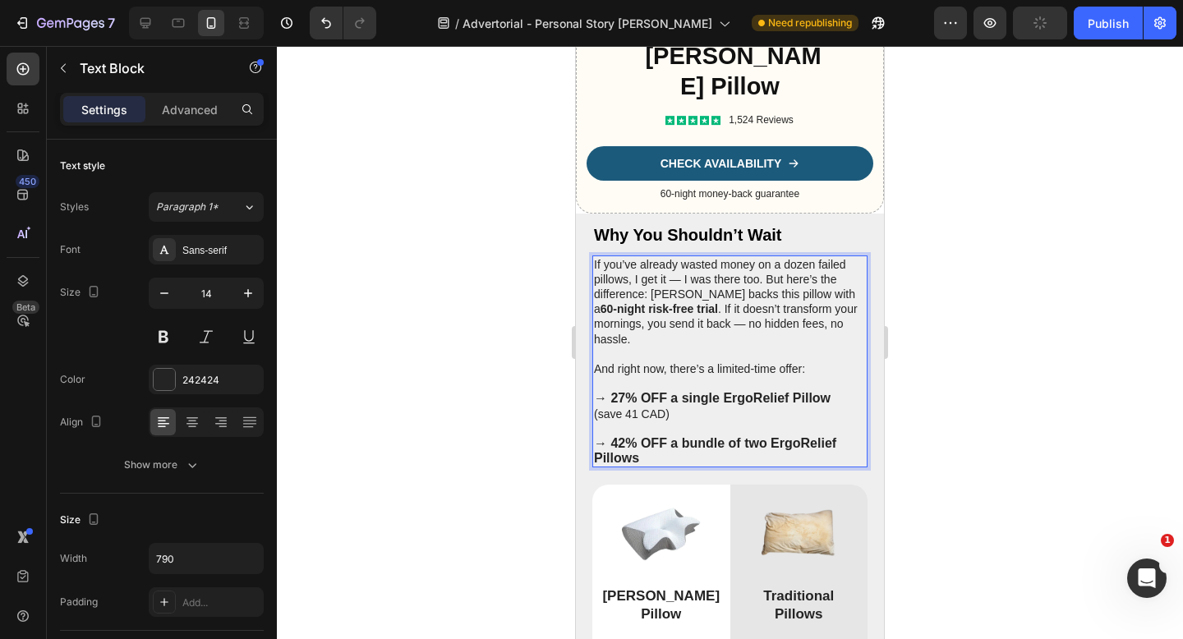
click at [628, 421] on p "(save 41 CAD)" at bounding box center [730, 414] width 272 height 15
click at [624, 421] on p "(save 41 CAD)" at bounding box center [730, 414] width 272 height 15
click at [734, 466] on p "→ 42% OFF a bundle of two ErgoRelief Pillows" at bounding box center [730, 451] width 272 height 30
click at [610, 421] on p "(save $41 CAD)" at bounding box center [730, 414] width 272 height 15
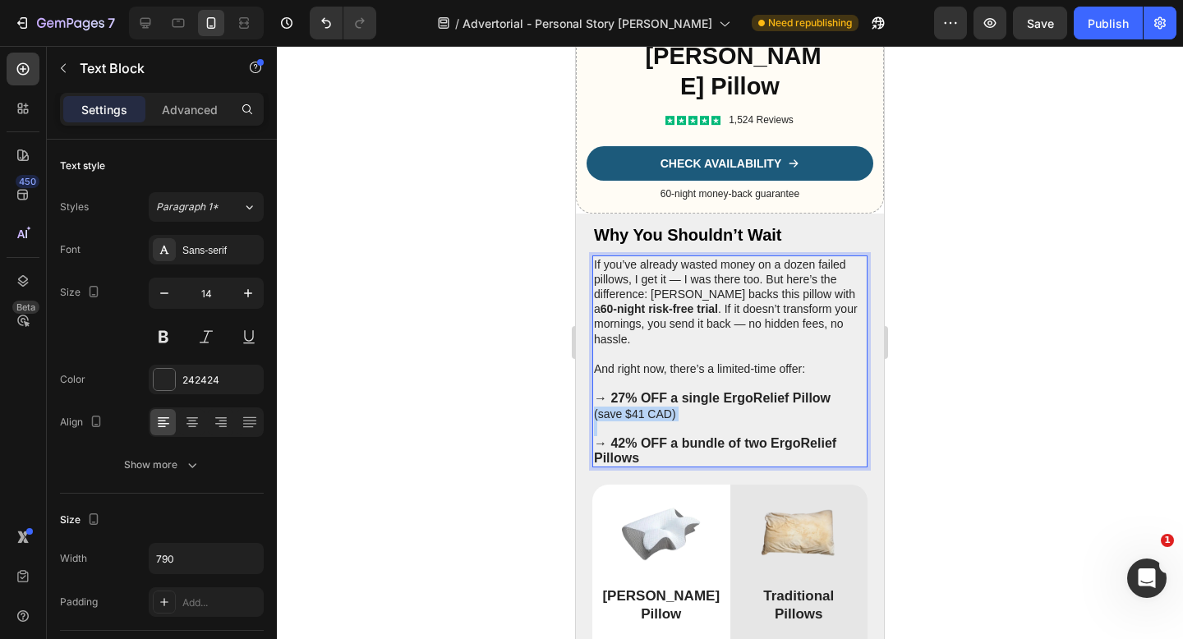
click at [610, 421] on p "(save $41 CAD)" at bounding box center [730, 414] width 272 height 15
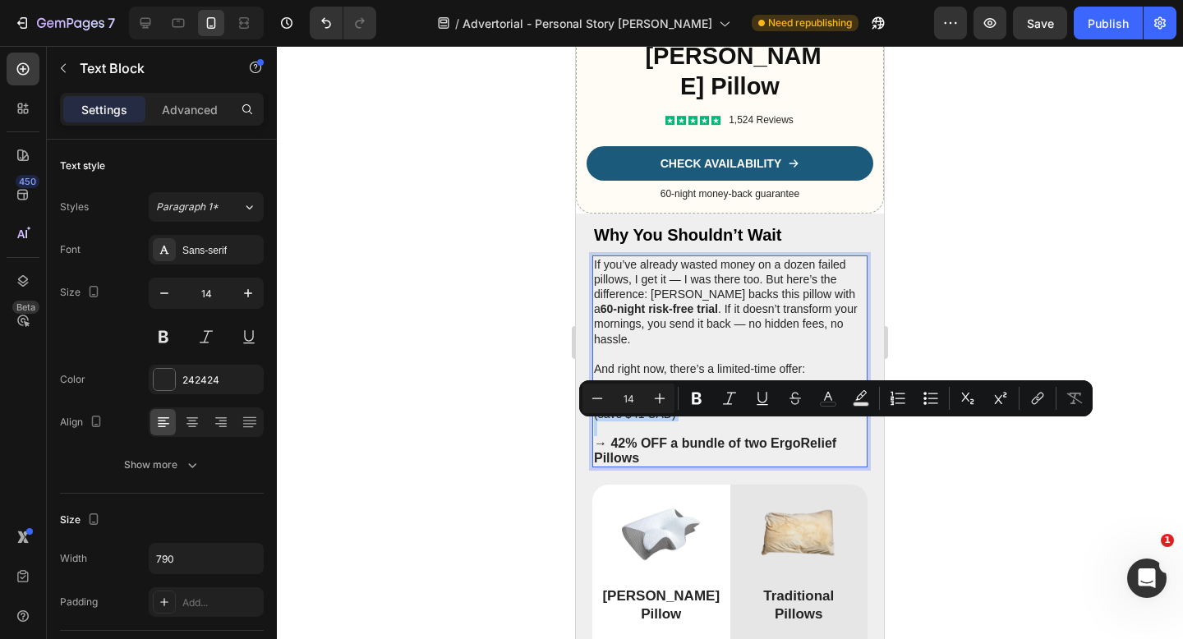
copy p "(save $41 CAD)"
type input "16"
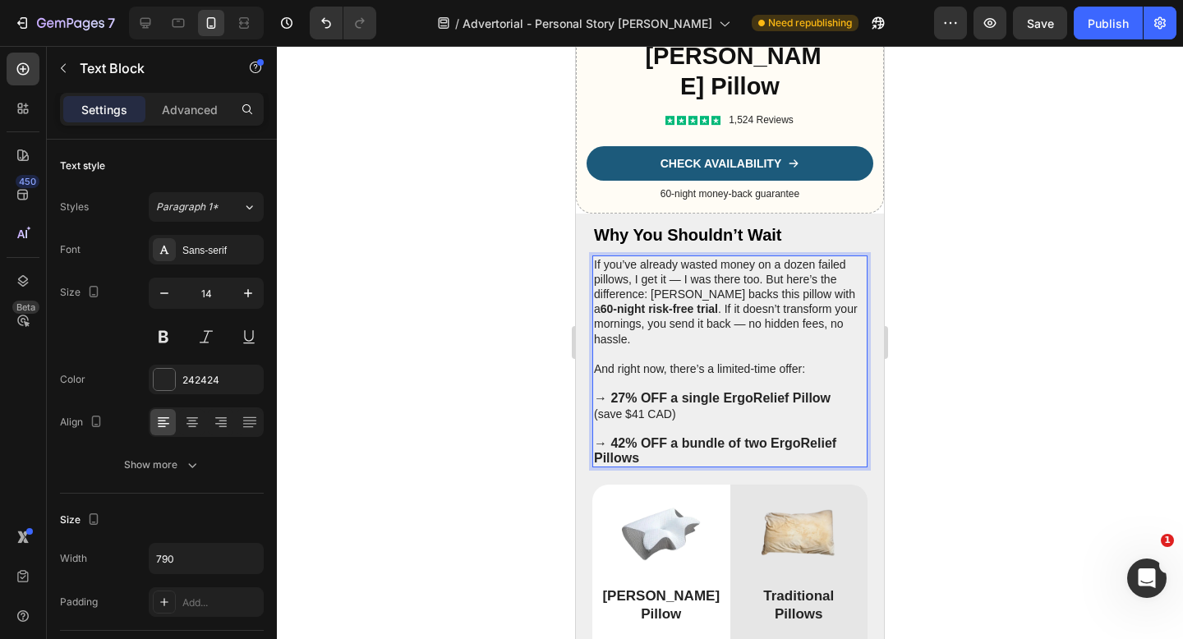
click at [656, 466] on p "→ 42% OFF a bundle of two ErgoRelief Pillows" at bounding box center [730, 451] width 272 height 30
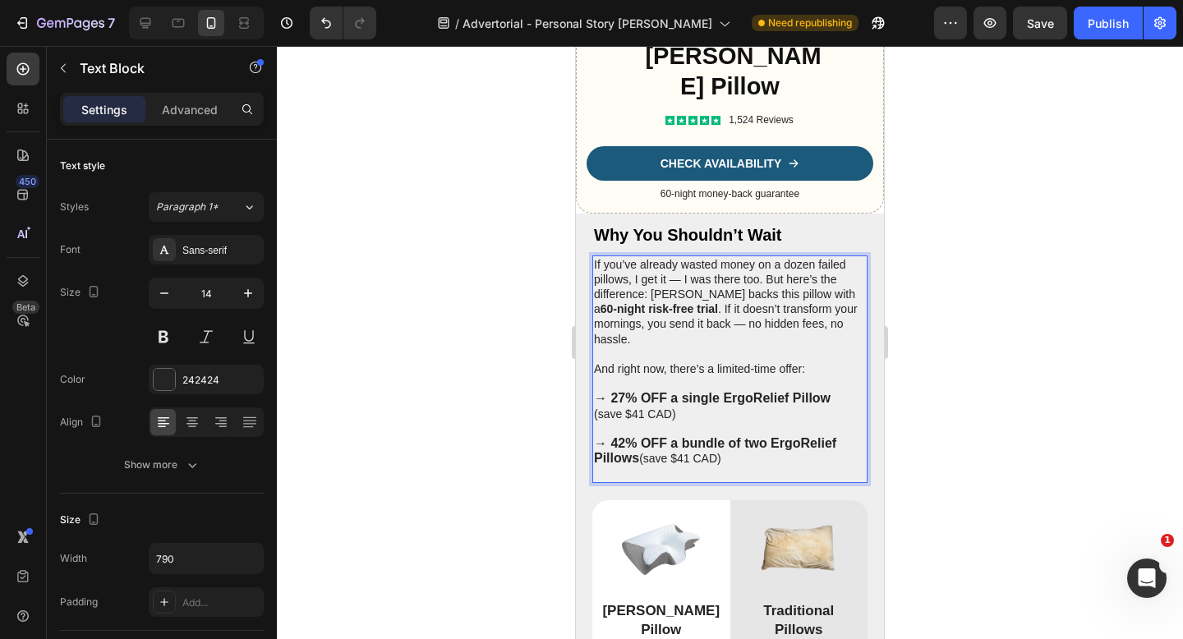
click at [687, 466] on p "→ 42% OFF a bundle of two ErgoRelief Pillows (save $41 CAD)" at bounding box center [730, 451] width 272 height 30
click at [724, 466] on p "→ 42% OFF a bundle of two ErgoRelief Pillows (save $125 CAD)" at bounding box center [730, 451] width 272 height 30
click at [786, 534] on img at bounding box center [798, 549] width 118 height 64
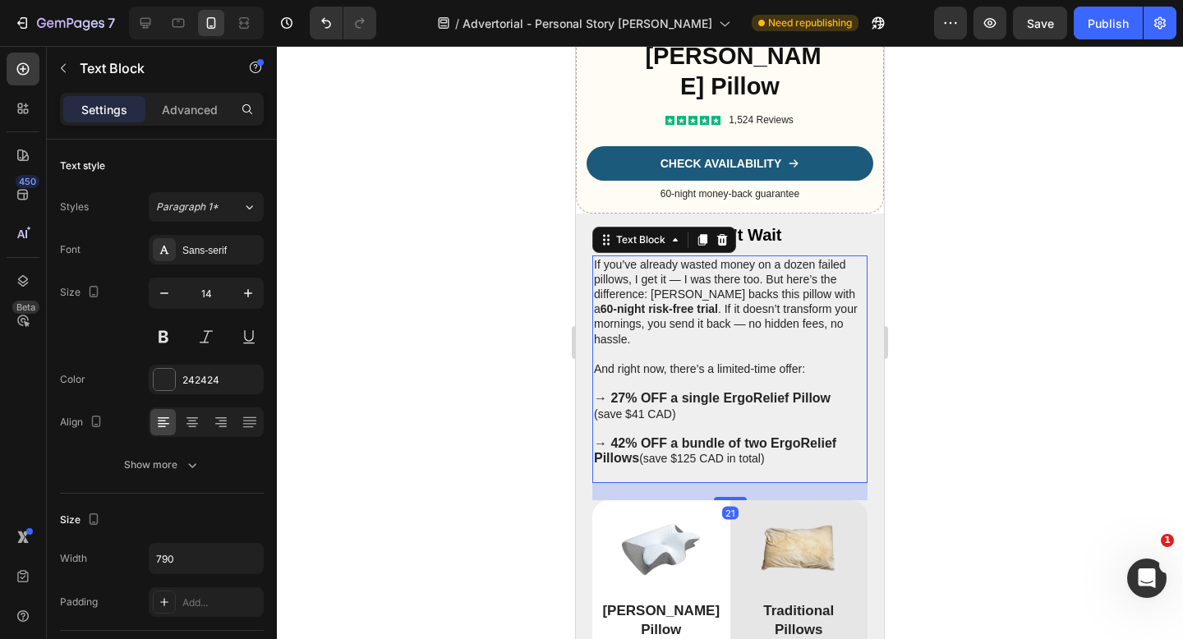
click at [788, 334] on p "If you’ve already wasted money on a dozen failed pillows, I get it — I was ther…" at bounding box center [730, 302] width 272 height 90
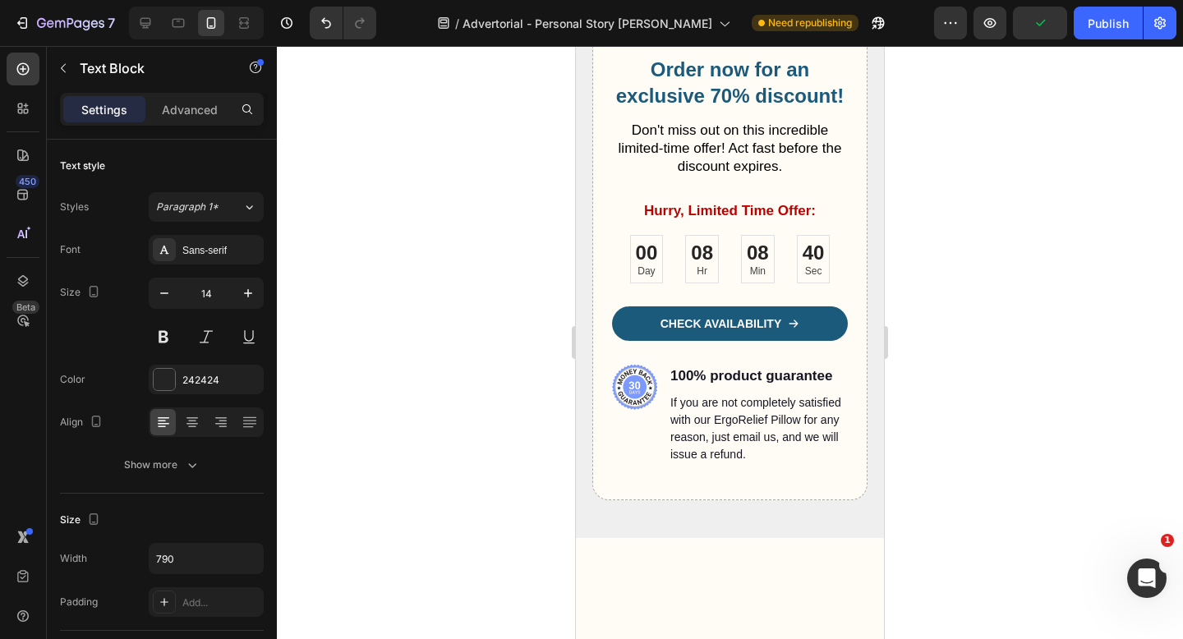
scroll to position [6361, 0]
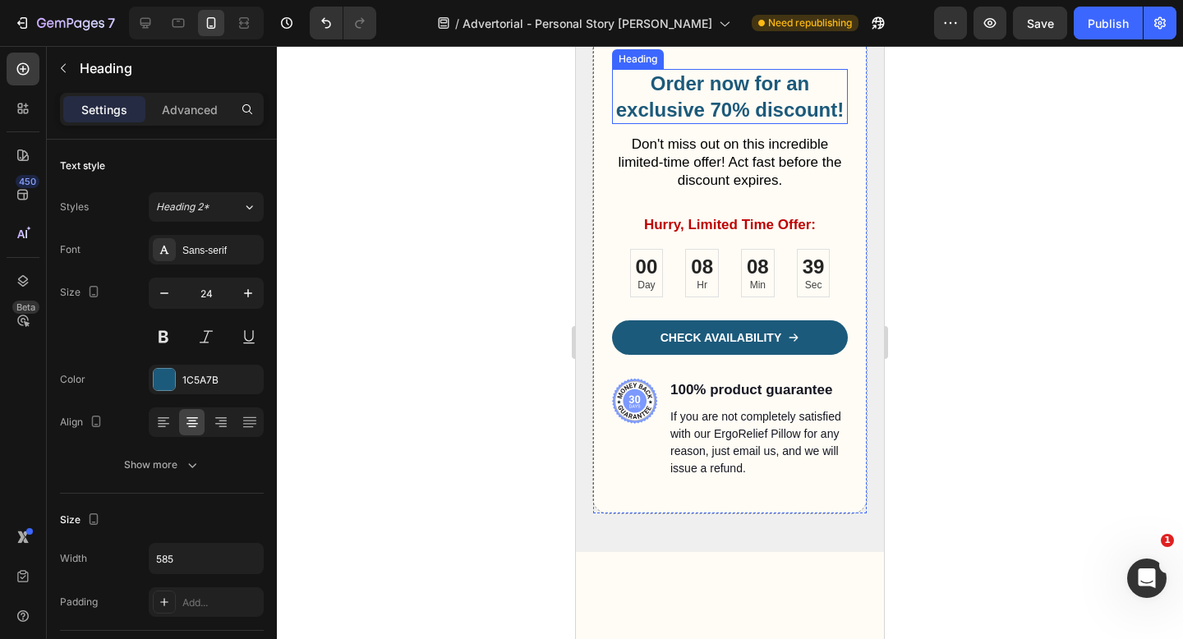
click at [724, 123] on h2 "Order now for an exclusive 70% discount!" at bounding box center [730, 96] width 236 height 54
click at [931, 272] on div at bounding box center [730, 342] width 906 height 593
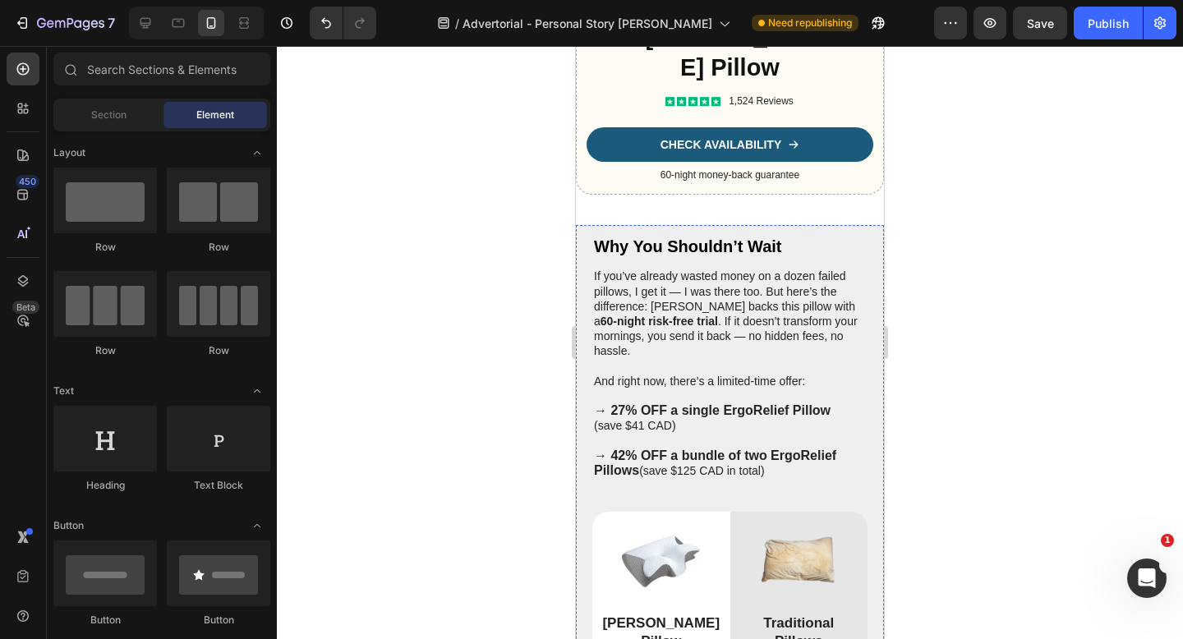
scroll to position [5266, 0]
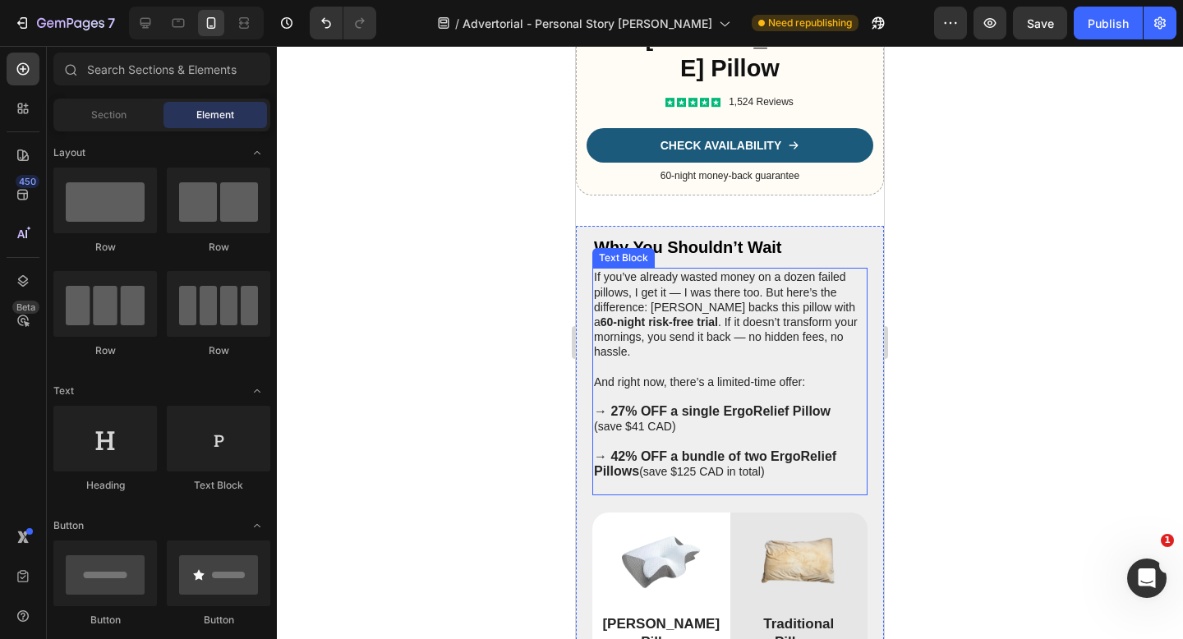
click at [624, 404] on strong "→ 27% OFF a single ErgoRelief Pillow" at bounding box center [712, 411] width 237 height 14
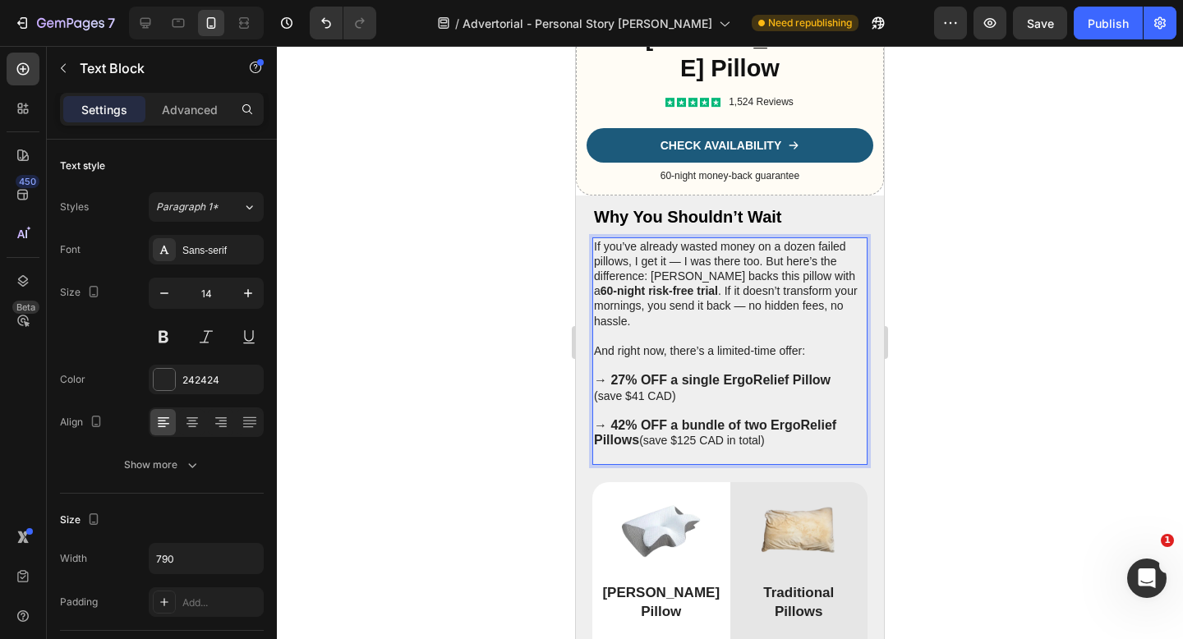
click at [624, 387] on strong "→ 27% OFF a single ErgoRelief Pillow" at bounding box center [712, 380] width 237 height 14
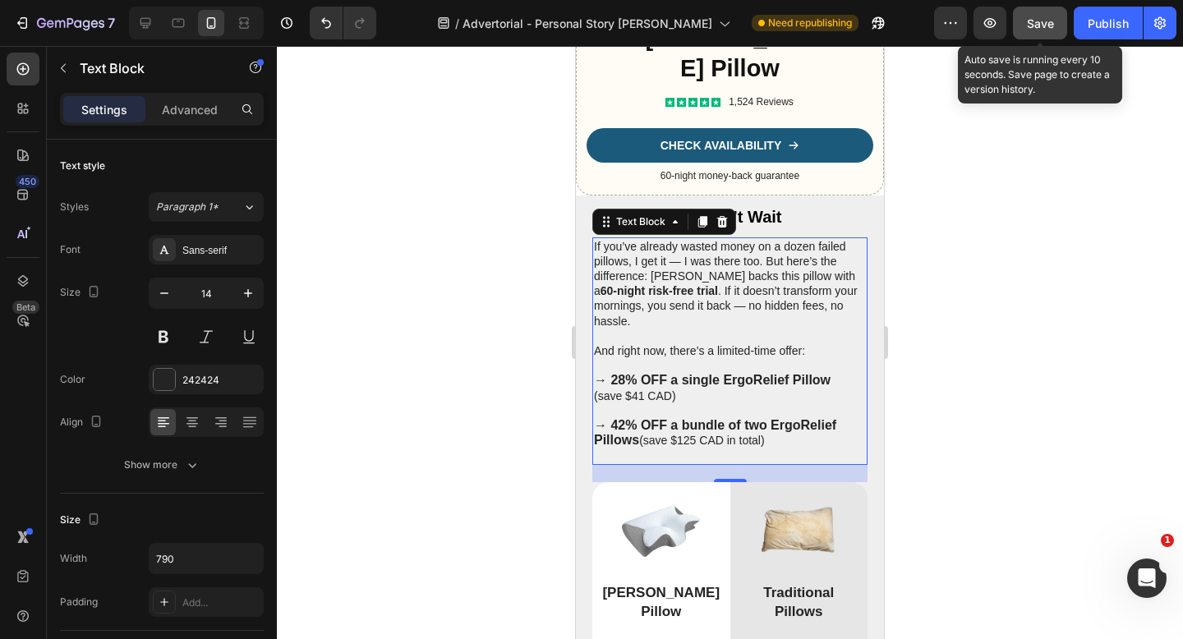
click at [1048, 24] on span "Save" at bounding box center [1040, 23] width 27 height 14
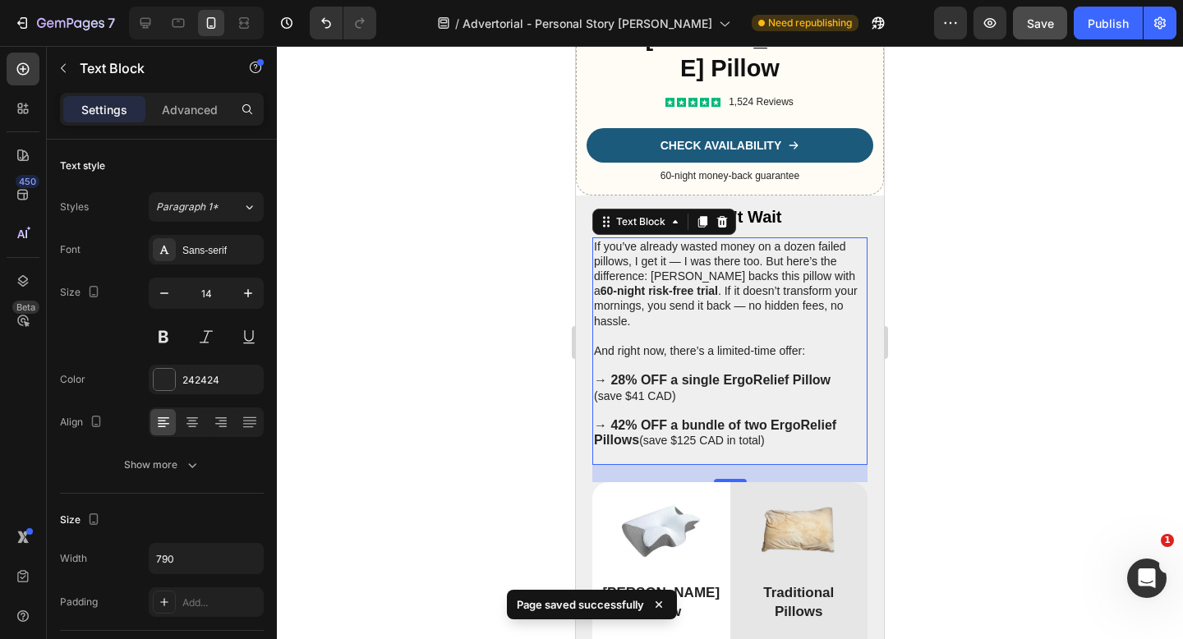
click at [619, 446] on strong "→ 42% OFF a bundle of two ErgoRelief Pillows" at bounding box center [715, 432] width 242 height 29
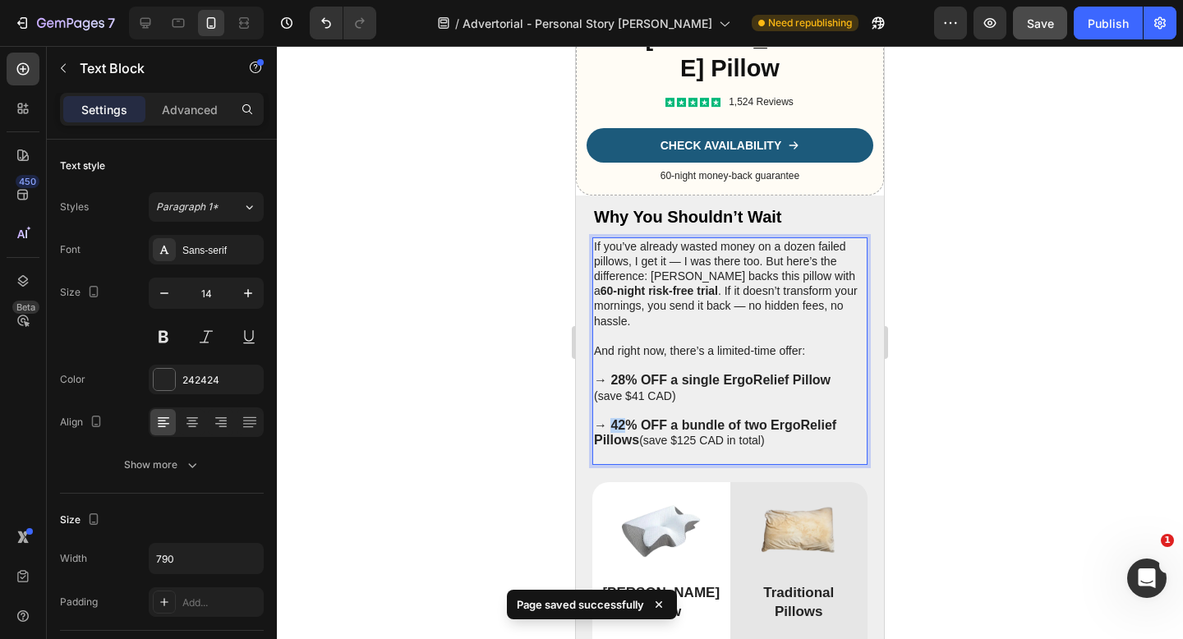
click at [619, 446] on strong "→ 42% OFF a bundle of two ErgoRelief Pillows" at bounding box center [715, 432] width 242 height 29
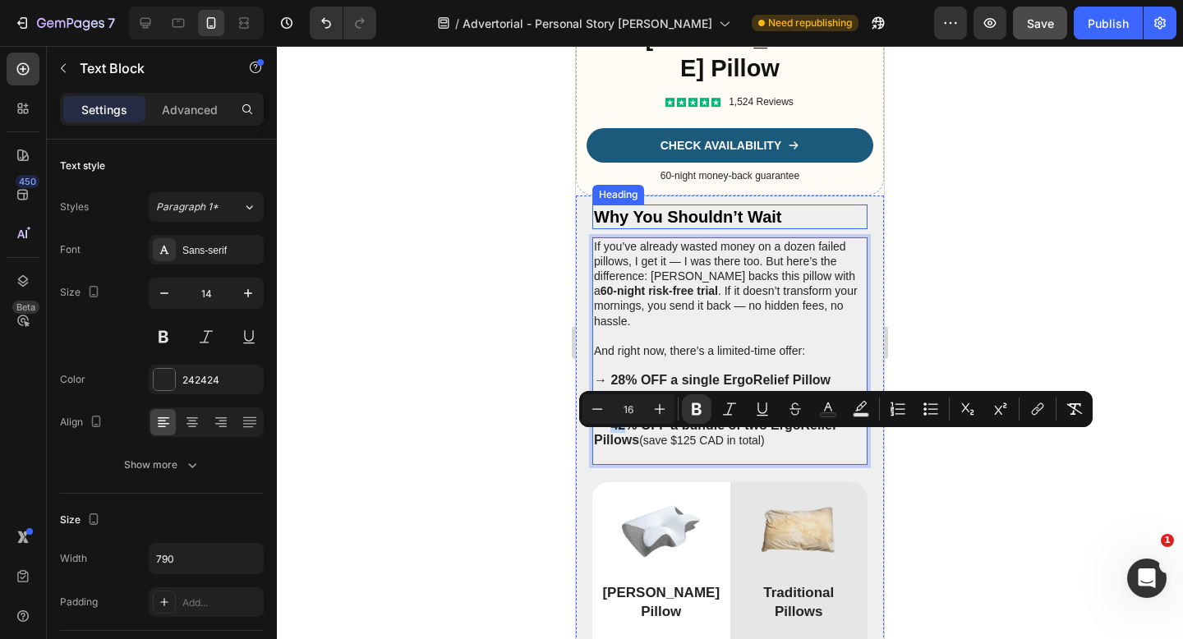
click at [844, 229] on h2 "Why You Shouldn’t Wait" at bounding box center [729, 217] width 275 height 25
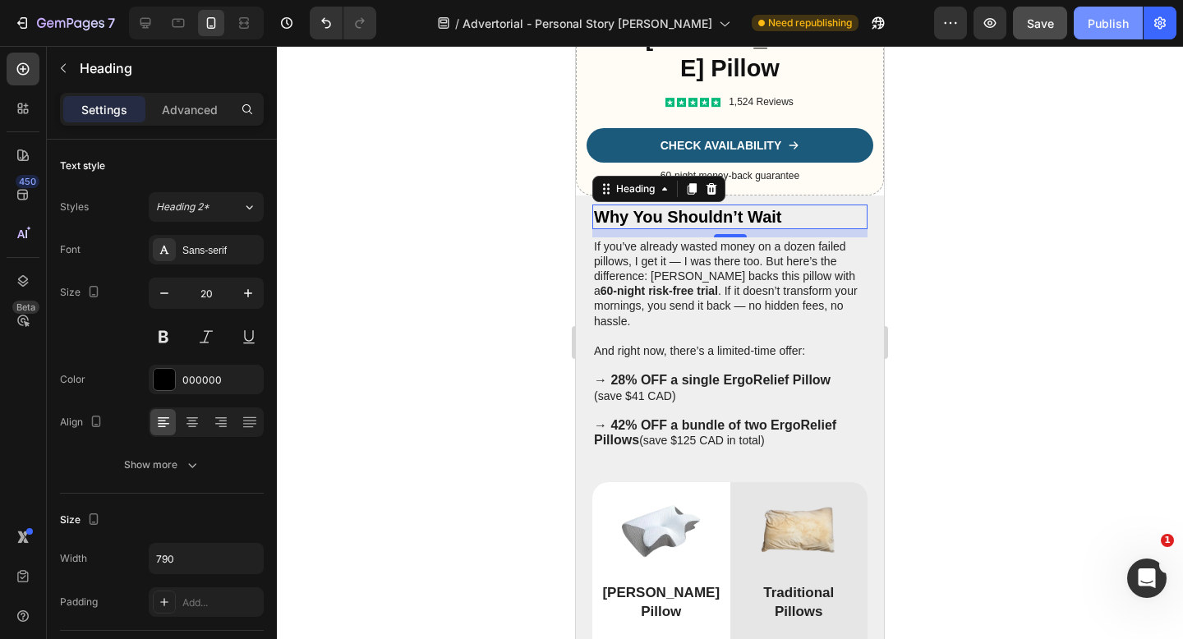
click at [1106, 30] on div "Publish" at bounding box center [1108, 23] width 41 height 17
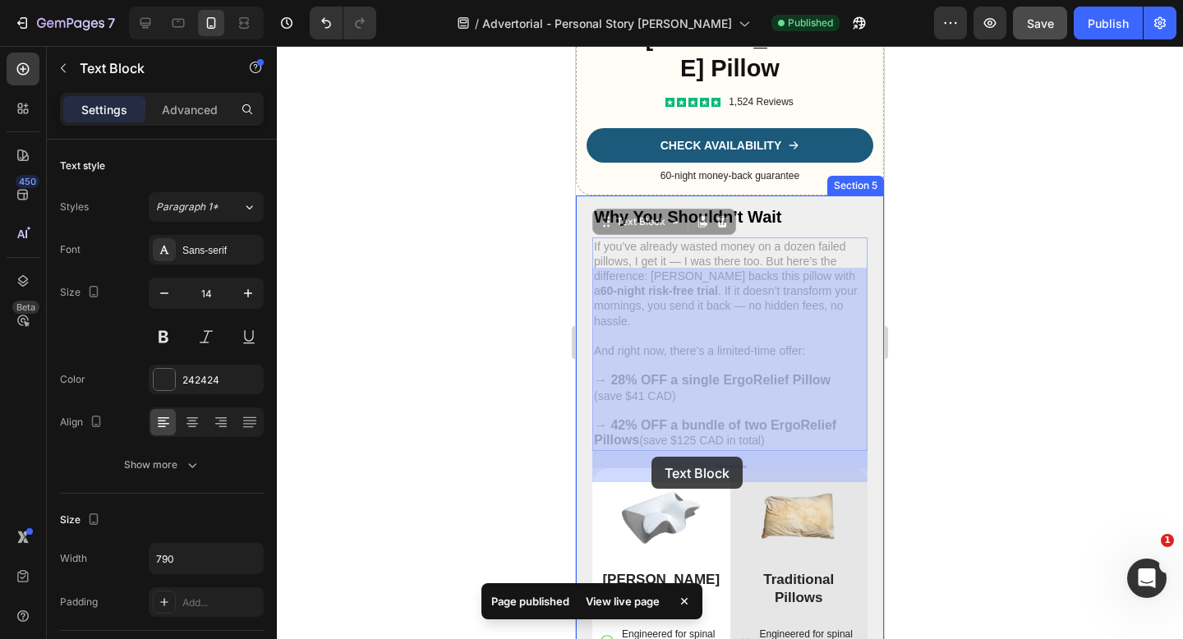
drag, startPoint x: 642, startPoint y: 457, endPoint x: 651, endPoint y: 457, distance: 9.9
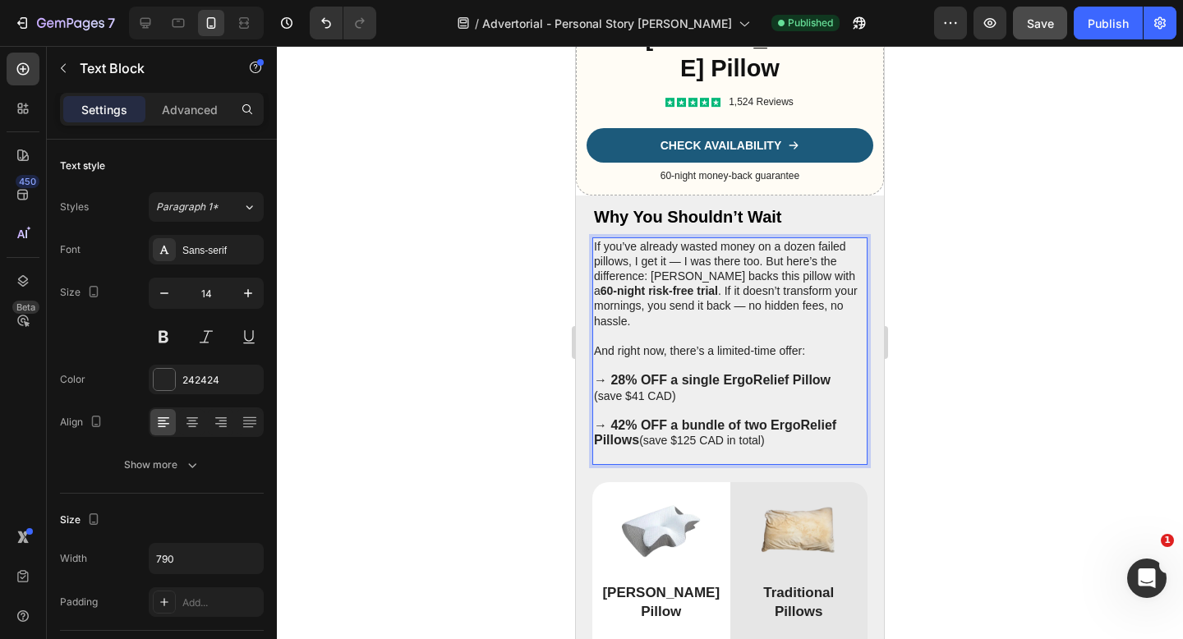
click at [697, 448] on p "→ 42% OFF a bundle of two ErgoRelief Pillows (save $125 CAD in total)" at bounding box center [730, 433] width 272 height 30
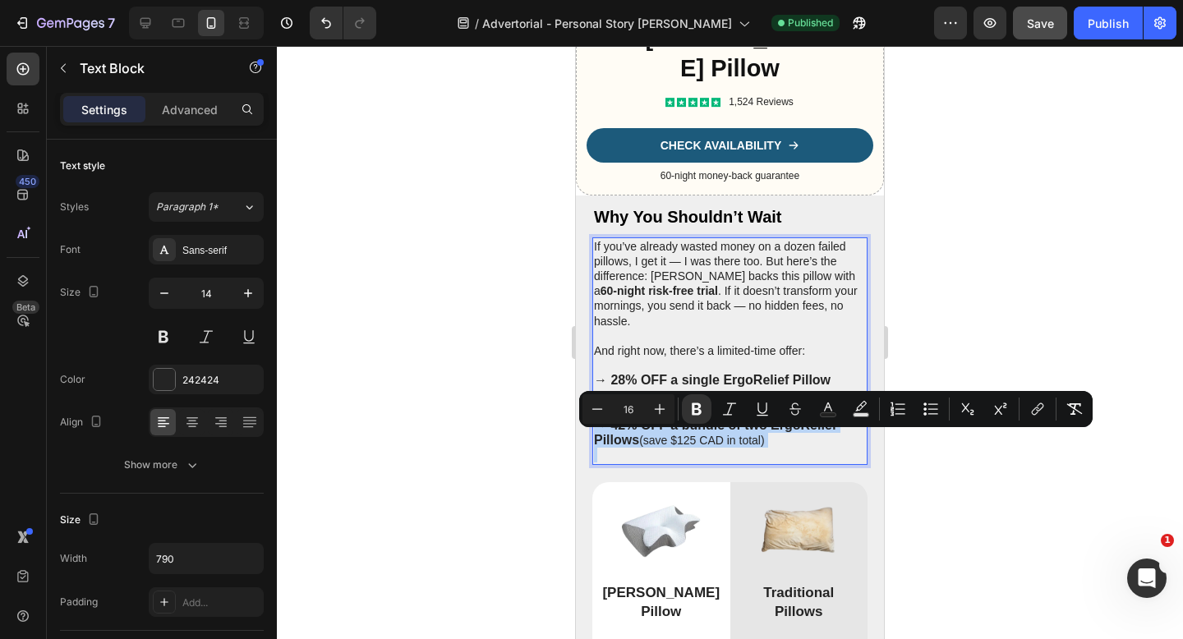
click at [721, 448] on p "→ 42% OFF a bundle of two ErgoRelief Pillows (save $125 CAD in total)" at bounding box center [730, 433] width 272 height 30
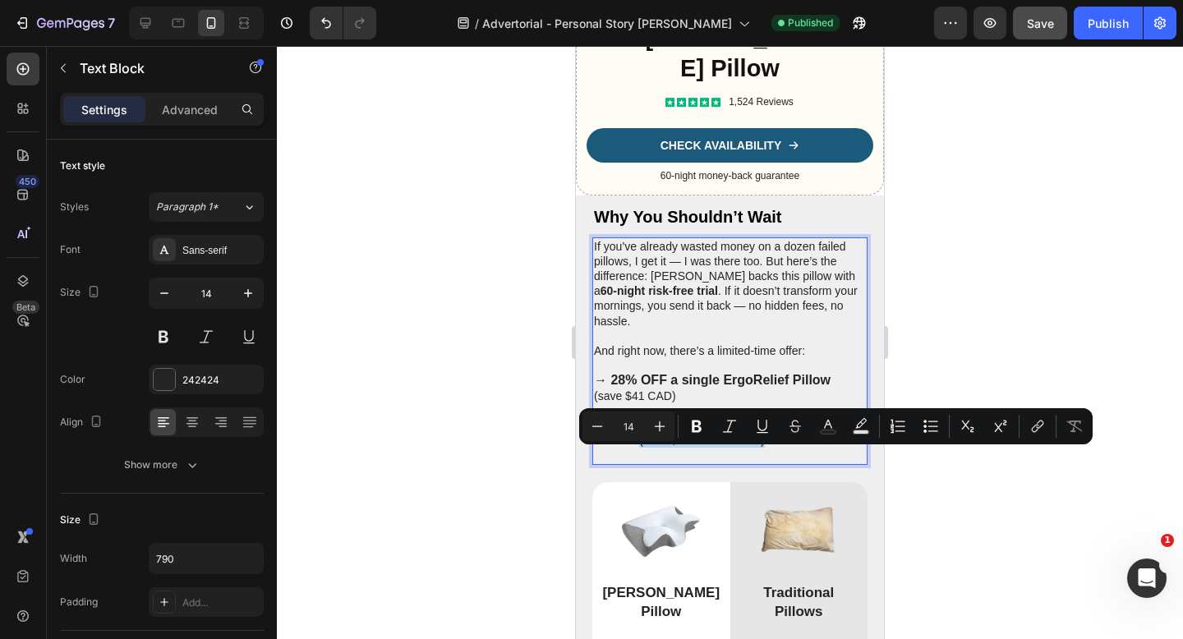
drag, startPoint x: 777, startPoint y: 456, endPoint x: 642, endPoint y: 461, distance: 134.8
click at [642, 448] on p "→ 42% OFF a bundle of two ErgoRelief Pillows (save $125 CAD in total)" at bounding box center [730, 433] width 272 height 30
copy p "(save $125 CAD in total)"
click at [716, 292] on p "If you’ve already wasted money on a dozen failed pillows, I get it — I was ther…" at bounding box center [730, 284] width 272 height 90
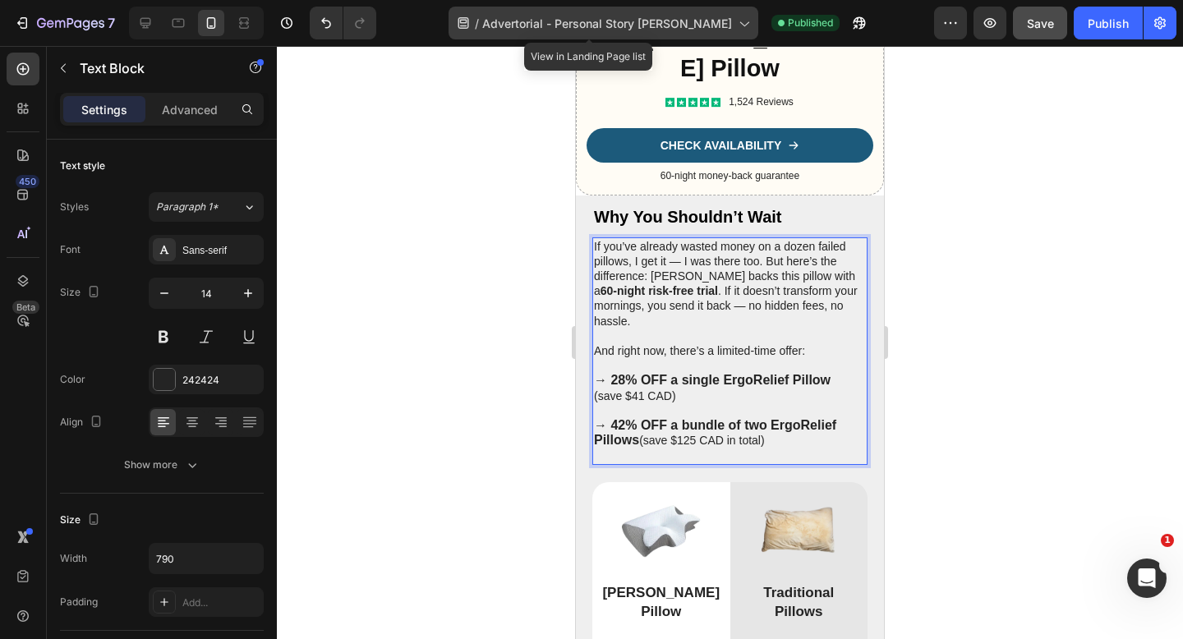
click at [617, 11] on div "/ Advertorial - Personal Story Lisa - Pillow" at bounding box center [603, 23] width 310 height 33
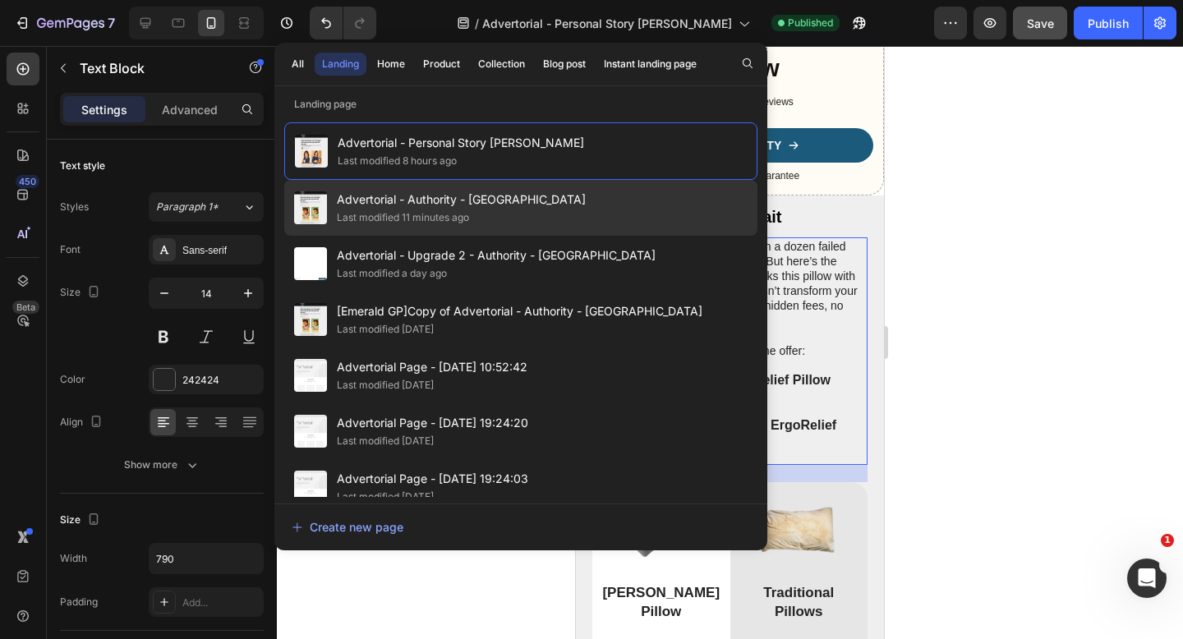
click at [628, 226] on div "Advertorial - Authority - Sorana Last modified 11 minutes ago" at bounding box center [520, 208] width 473 height 56
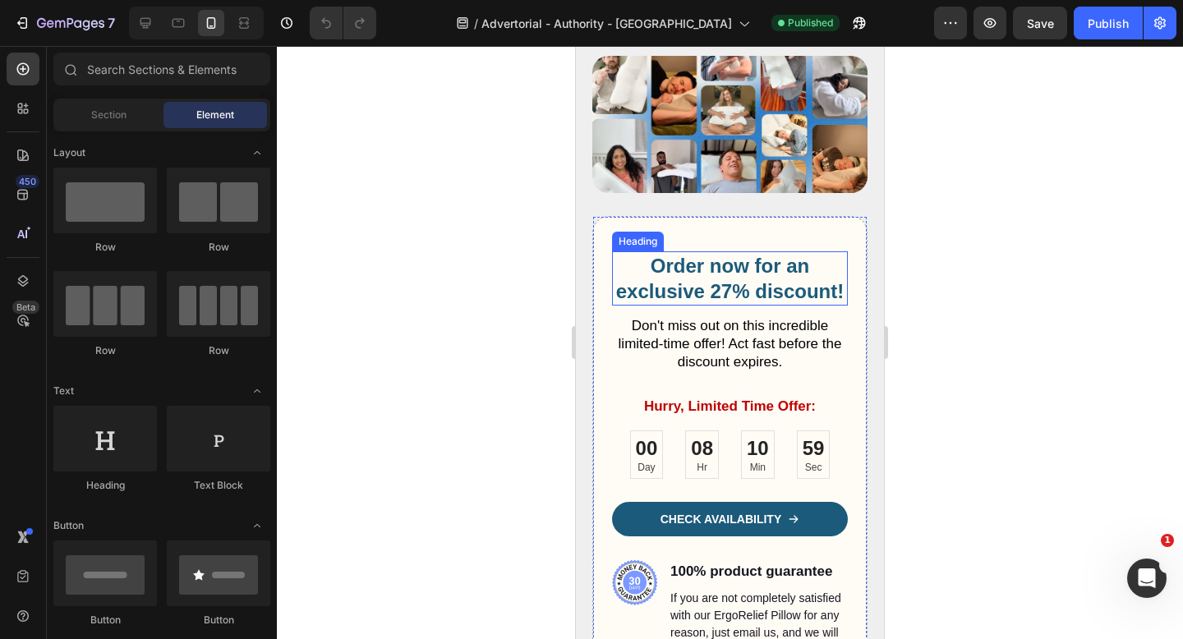
scroll to position [6329, 0]
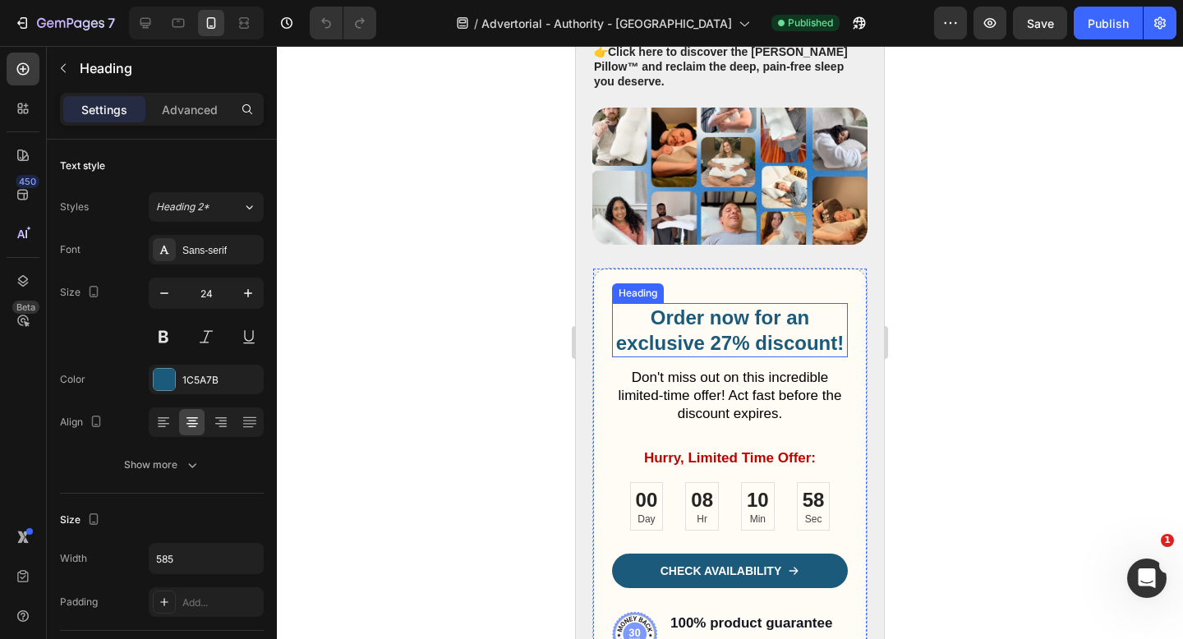
click at [729, 357] on h2 "Order now for an exclusive 27% discount!" at bounding box center [730, 330] width 236 height 54
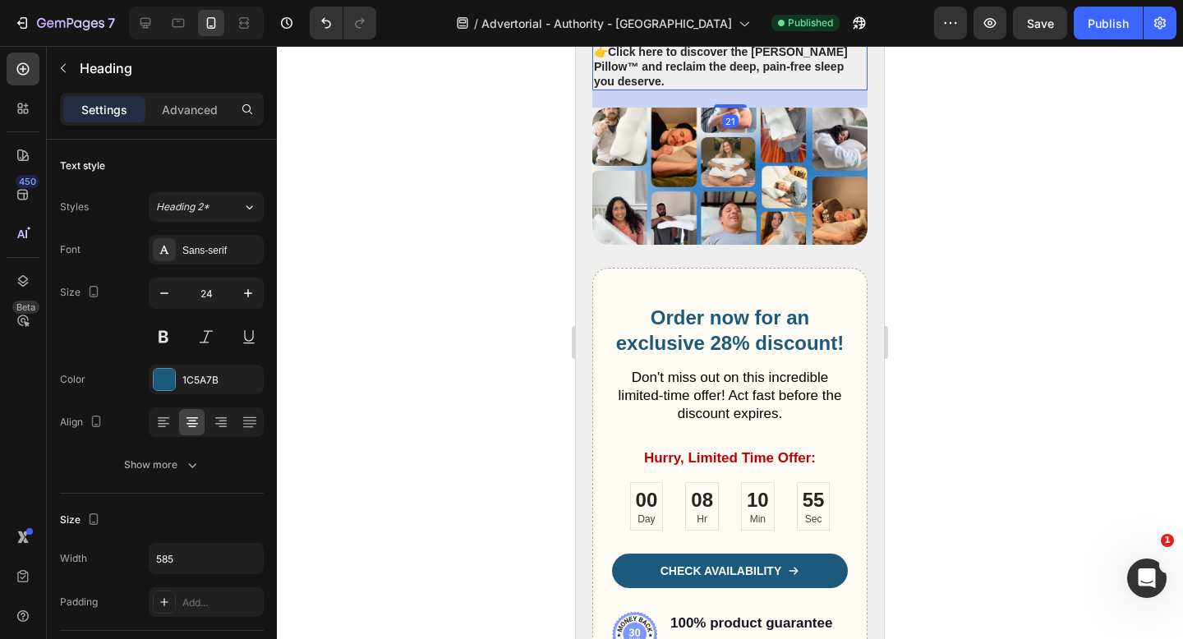
click at [768, 88] on strong "Click here to discover the Sorana ErgoRelief Pillow™ and reclaim the deep, pain…" at bounding box center [721, 66] width 254 height 43
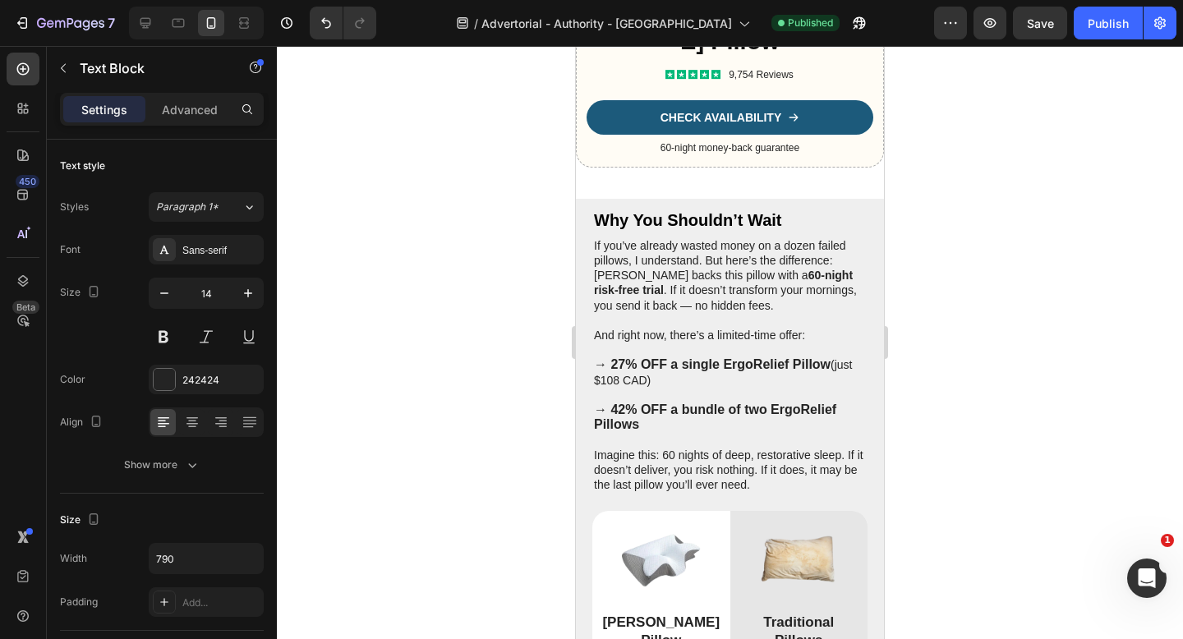
scroll to position [5401, 0]
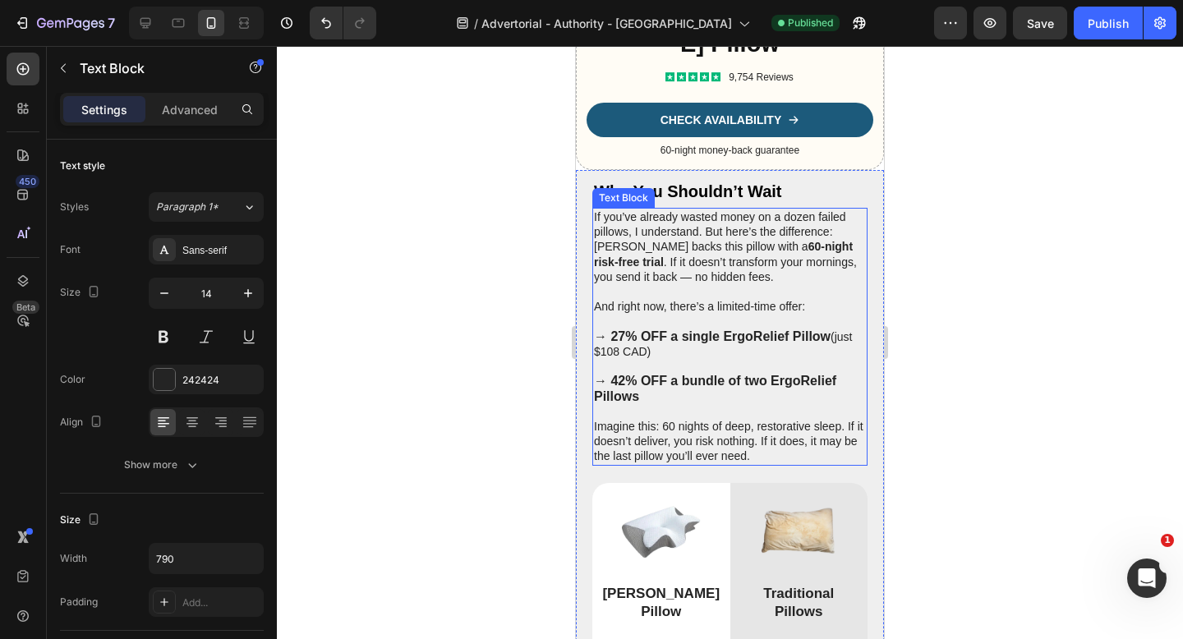
click at [703, 403] on p "→ 42% OFF a bundle of two ErgoRelief Pillows" at bounding box center [730, 389] width 272 height 30
click at [696, 402] on strong "→ 42% OFF a bundle of two ErgoRelief Pillows (save $125 CAD in total)" at bounding box center [715, 388] width 242 height 29
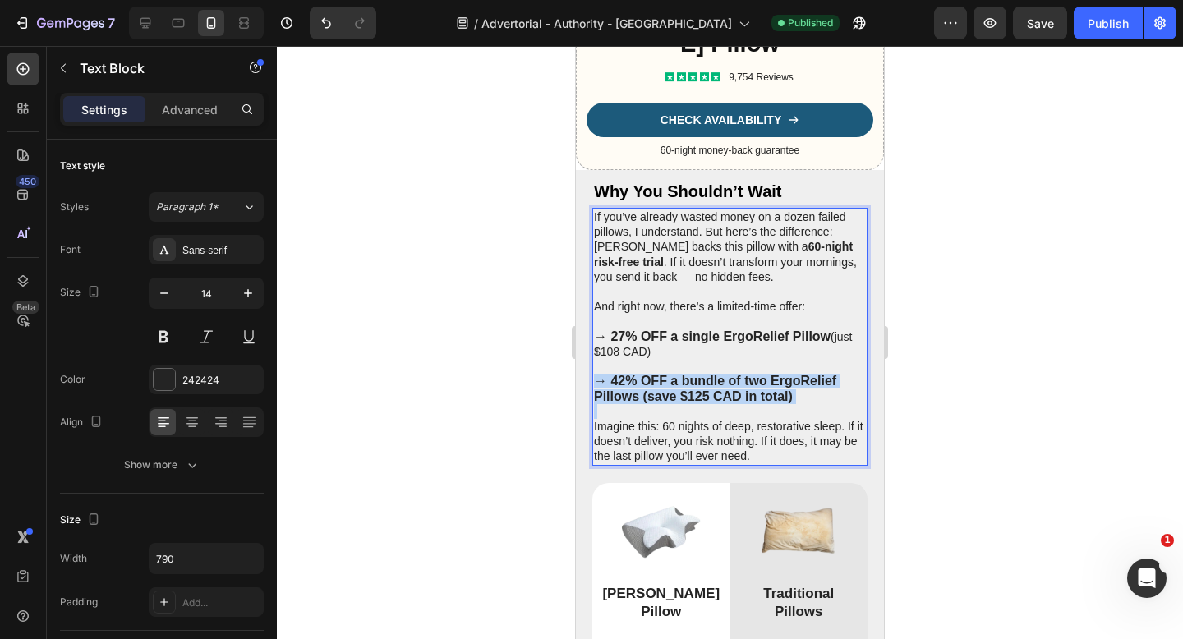
click at [696, 402] on strong "→ 42% OFF a bundle of two ErgoRelief Pillows (save $125 CAD in total)" at bounding box center [715, 388] width 242 height 29
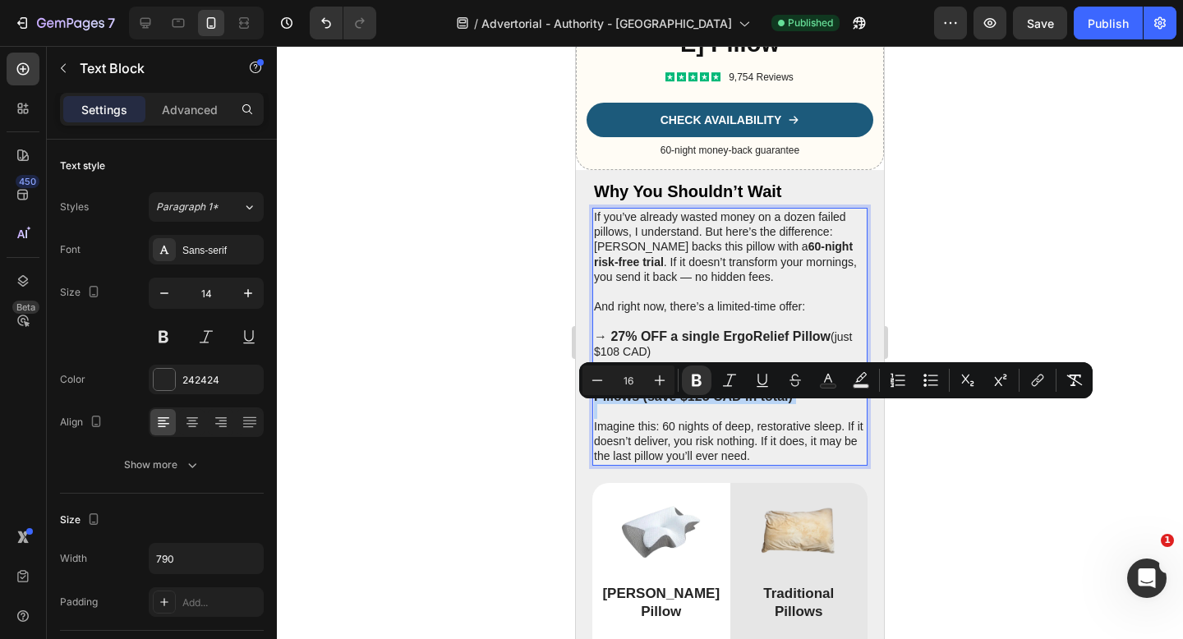
click at [788, 402] on strong "→ 42% OFF a bundle of two ErgoRelief Pillows (save $125 CAD in total)" at bounding box center [715, 388] width 242 height 29
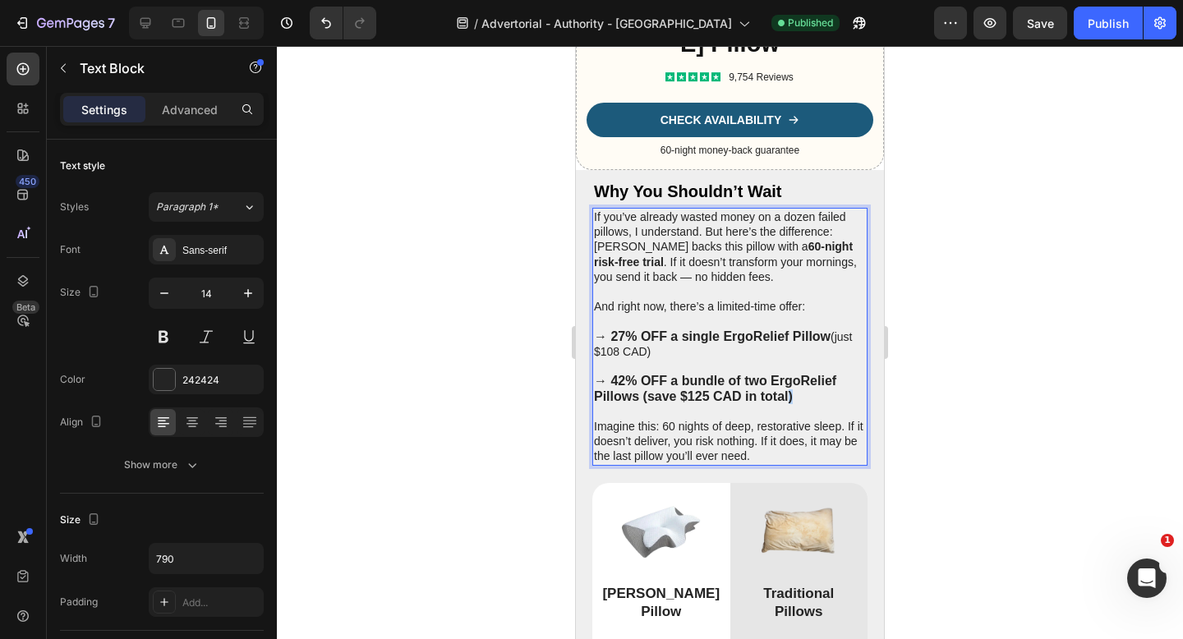
click at [788, 402] on strong "→ 42% OFF a bundle of two ErgoRelief Pillows (save $125 CAD in total)" at bounding box center [715, 388] width 242 height 29
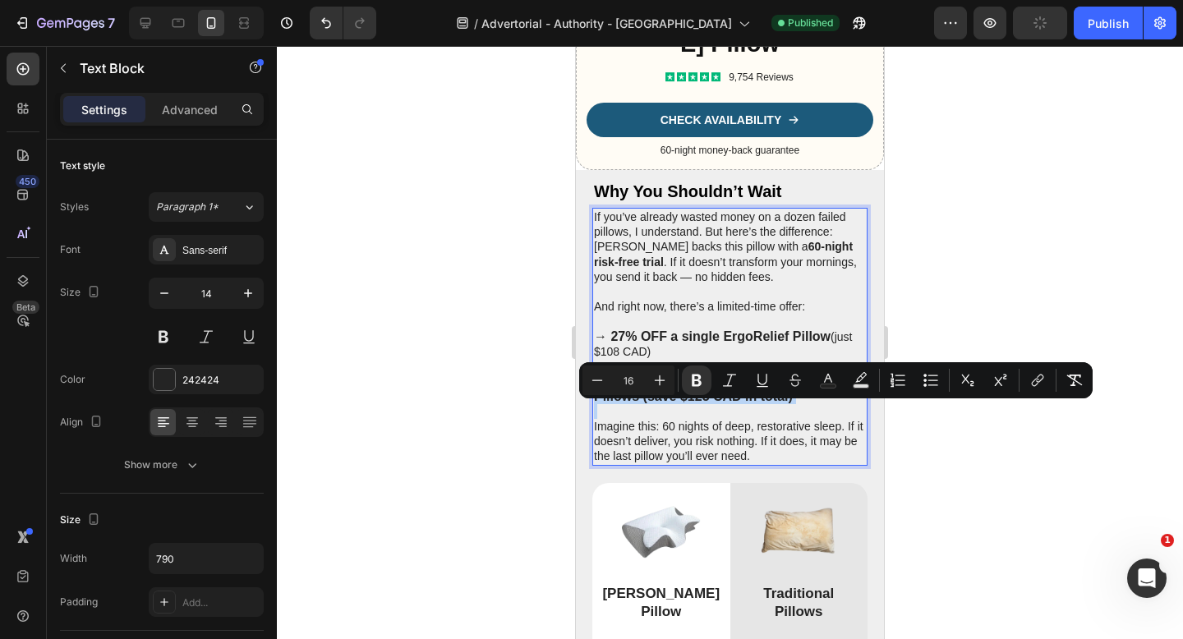
click at [805, 403] on p "→ 42% OFF a bundle of two ErgoRelief Pillows (save $125 CAD in total)" at bounding box center [730, 389] width 272 height 30
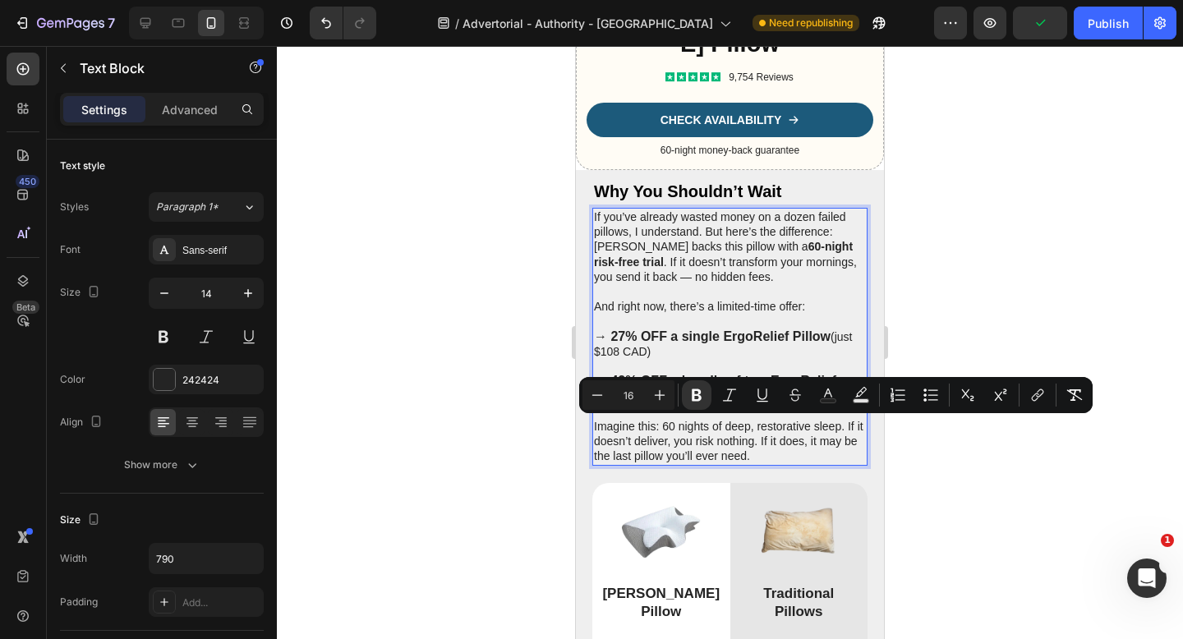
drag, startPoint x: 798, startPoint y: 429, endPoint x: 644, endPoint y: 431, distance: 154.4
click at [644, 403] on p "→ 42% OFF a bundle of two ErgoRelief Pillows (save $125 CAD in total)" at bounding box center [730, 389] width 272 height 30
click at [700, 394] on icon "Editor contextual toolbar" at bounding box center [696, 395] width 16 height 16
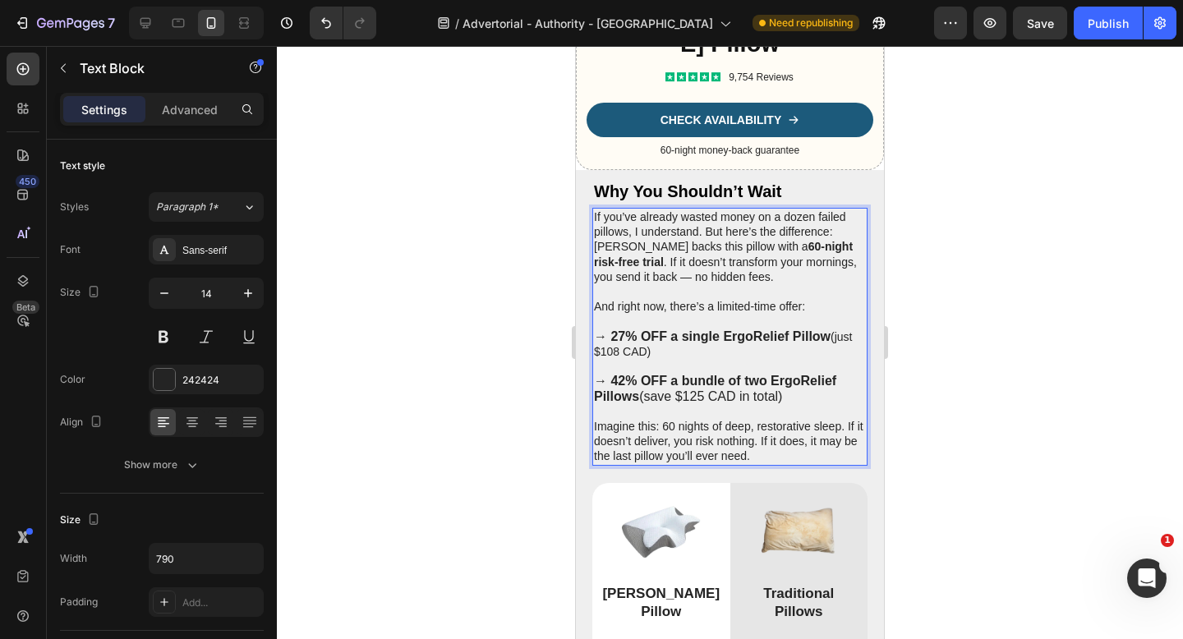
click at [701, 402] on span "→ 42% OFF a bundle of two ErgoRelief Pillows (save $125 CAD in total)" at bounding box center [715, 388] width 242 height 29
click at [704, 402] on span "→ 42% OFF a bundle of two ErgoRelief Pillows (save $125 CAD in total)" at bounding box center [715, 388] width 242 height 29
drag, startPoint x: 793, startPoint y: 425, endPoint x: 641, endPoint y: 432, distance: 152.1
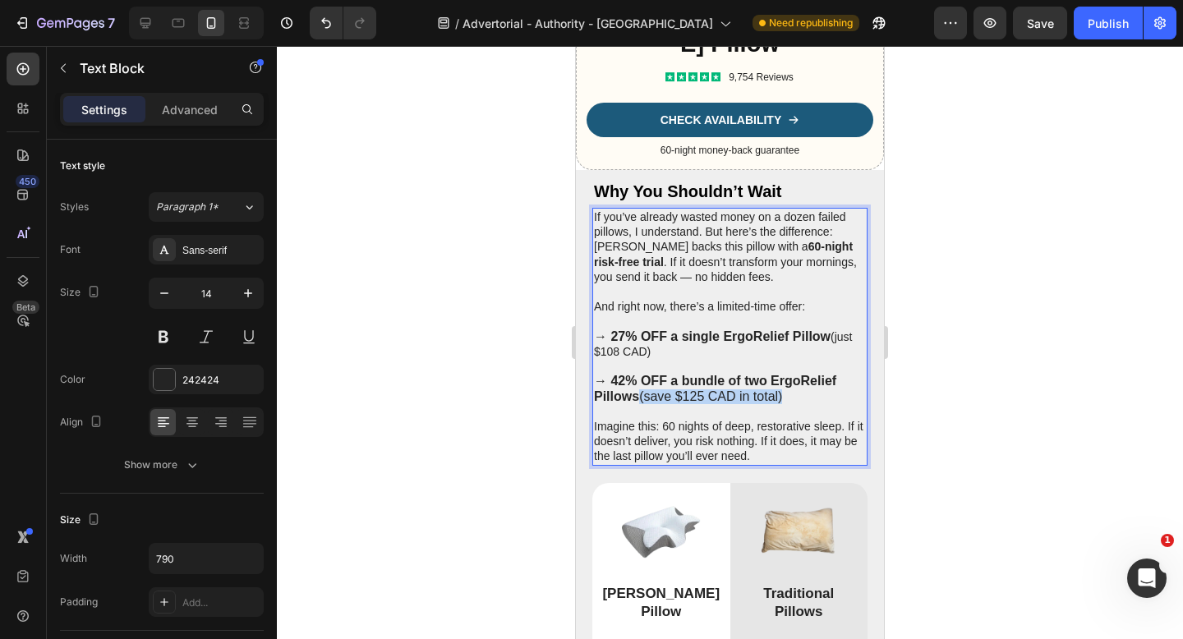
click at [641, 403] on p "→ 42% OFF a bundle of two ErgoRelief Pillows (save $125 CAD in total)" at bounding box center [730, 389] width 272 height 30
click at [660, 402] on span "→ 42% OFF a bundle of two ErgoRelief Pillows (save $125 CAD in total)" at bounding box center [715, 388] width 242 height 29
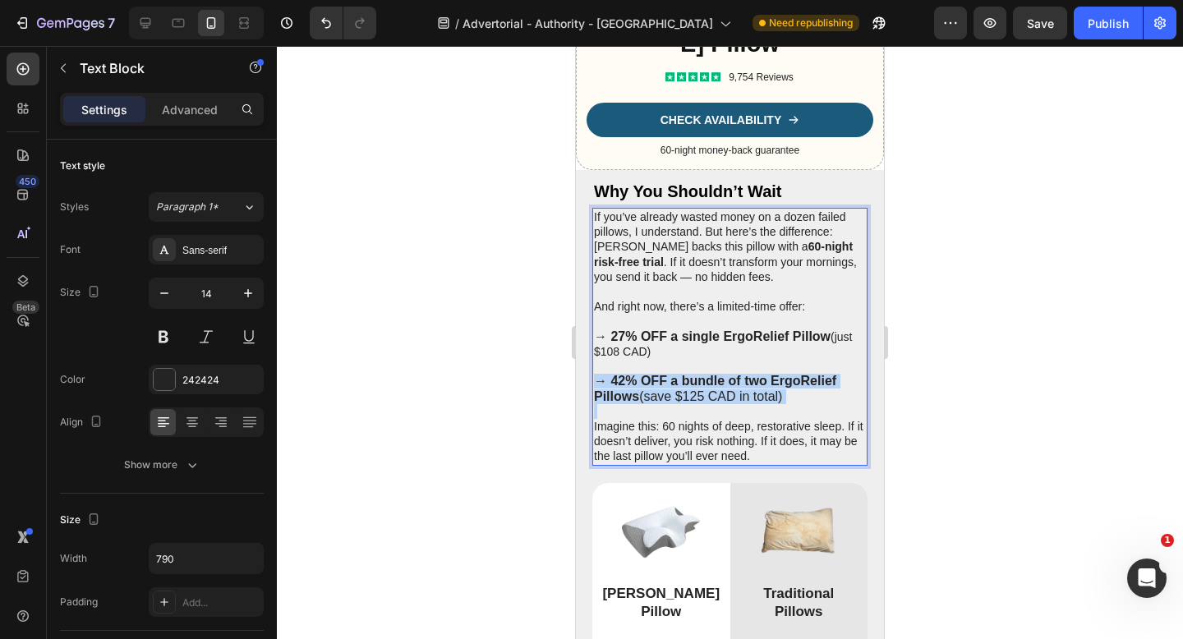
click at [657, 402] on span "→ 42% OFF a bundle of two ErgoRelief Pillows (save $125 CAD in total)" at bounding box center [715, 388] width 242 height 29
click at [831, 359] on p "→ 27% OFF a single ErgoRelief Pillow (just $108 CAD)" at bounding box center [730, 344] width 272 height 30
click at [650, 359] on p "→ 27% OFF a single ErgoRelief Pillow (just $108 CAD)" at bounding box center [730, 344] width 272 height 30
click at [645, 359] on p "→ 27% OFF a single ErgoRelief Pillow (just $108 CAD)" at bounding box center [730, 344] width 272 height 30
click at [601, 343] on strong "→ 27% OFF a single ErgoRelief Pillow" at bounding box center [712, 336] width 237 height 14
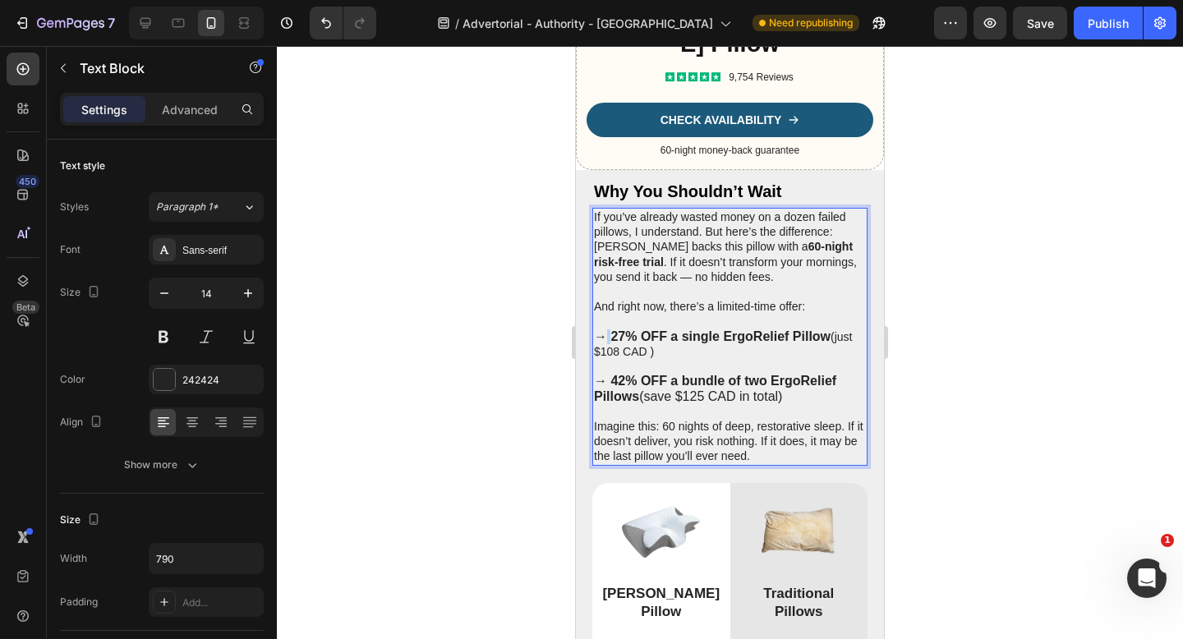
click at [601, 343] on strong "→ 27% OFF a single ErgoRelief Pillow" at bounding box center [712, 336] width 237 height 14
click at [598, 343] on strong "→ 27% OFF a single ErgoRelief Pillow" at bounding box center [712, 336] width 237 height 14
copy strong "→"
click at [647, 359] on p "→ 27% OFF a single ErgoRelief Pillow (just $108 CAD )" at bounding box center [730, 344] width 272 height 30
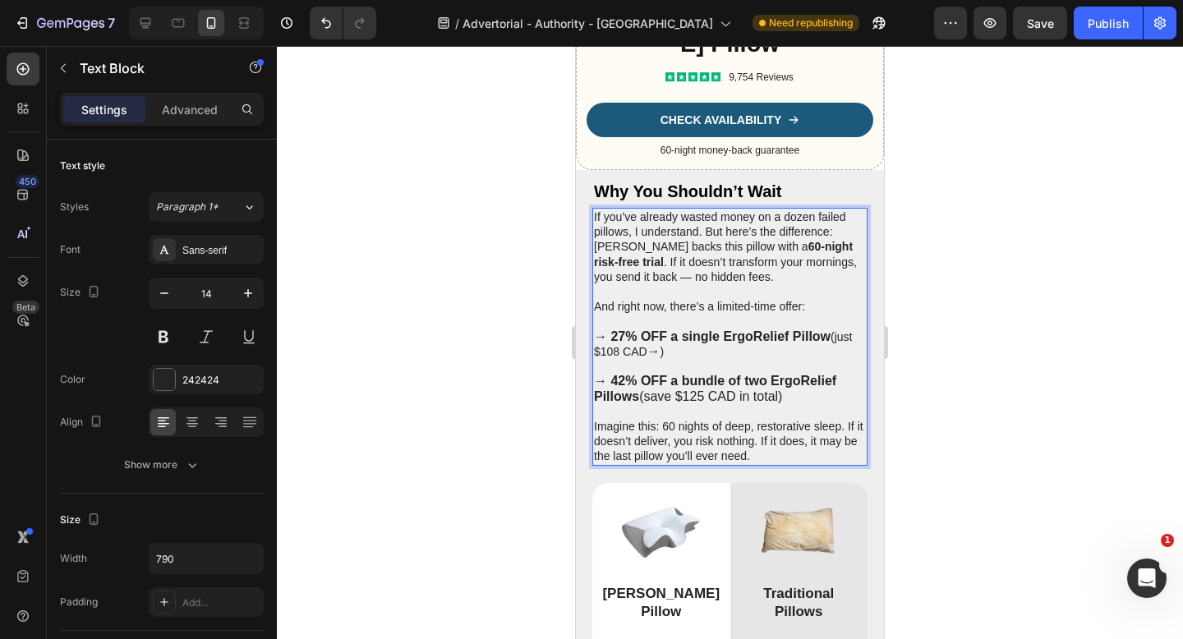
click at [668, 359] on p "→ 27% OFF a single ErgoRelief Pillow (just $108 CAD → )" at bounding box center [730, 344] width 272 height 30
click at [672, 359] on p "→ 27% OFF a single ErgoRelief Pillow (just $108 CAD → s)" at bounding box center [730, 344] width 272 height 30
click at [683, 359] on p "→ 27% OFF a single ErgoRelief Pillow (just $108 CAD → sa)" at bounding box center [730, 344] width 272 height 30
click at [677, 359] on p "→ 27% OFF a single ErgoRelief Pillow (just $108 CAD → sa)" at bounding box center [730, 344] width 272 height 30
click at [687, 359] on p "→ 27% OFF a single ErgoRelief Pillow (just $108 CAD → sav)" at bounding box center [730, 344] width 272 height 30
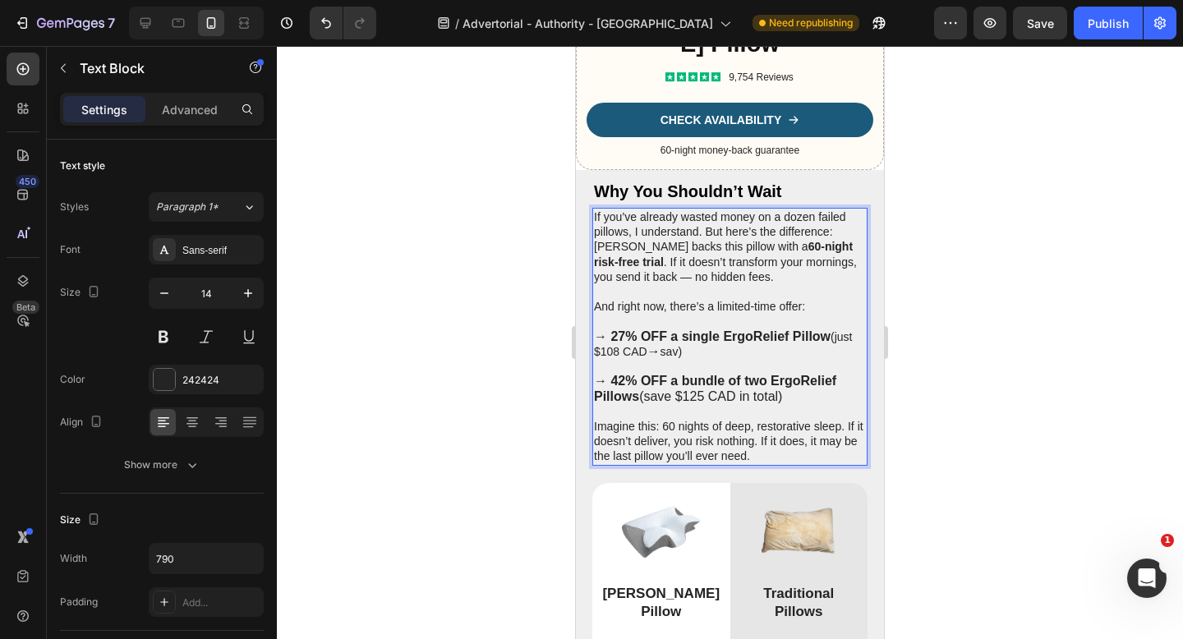
click at [685, 359] on p "→ 27% OFF a single ErgoRelief Pillow (just $108 CAD → sav)" at bounding box center [730, 344] width 272 height 30
click at [688, 359] on p "→ 27% OFF a single ErgoRelief Pillow (just $108 CAD → save)" at bounding box center [730, 344] width 272 height 30
click at [695, 359] on p "→ 27% OFF a single ErgoRelief Pillow (just $108 CAD → save )" at bounding box center [730, 344] width 272 height 30
click at [703, 359] on p "→ 27% OFF a single ErgoRelief Pillow (just $108 CAD → save $)" at bounding box center [730, 344] width 272 height 30
click at [699, 359] on p "→ 27% OFF a single ErgoRelief Pillow (just $108 CAD → save $)" at bounding box center [730, 344] width 272 height 30
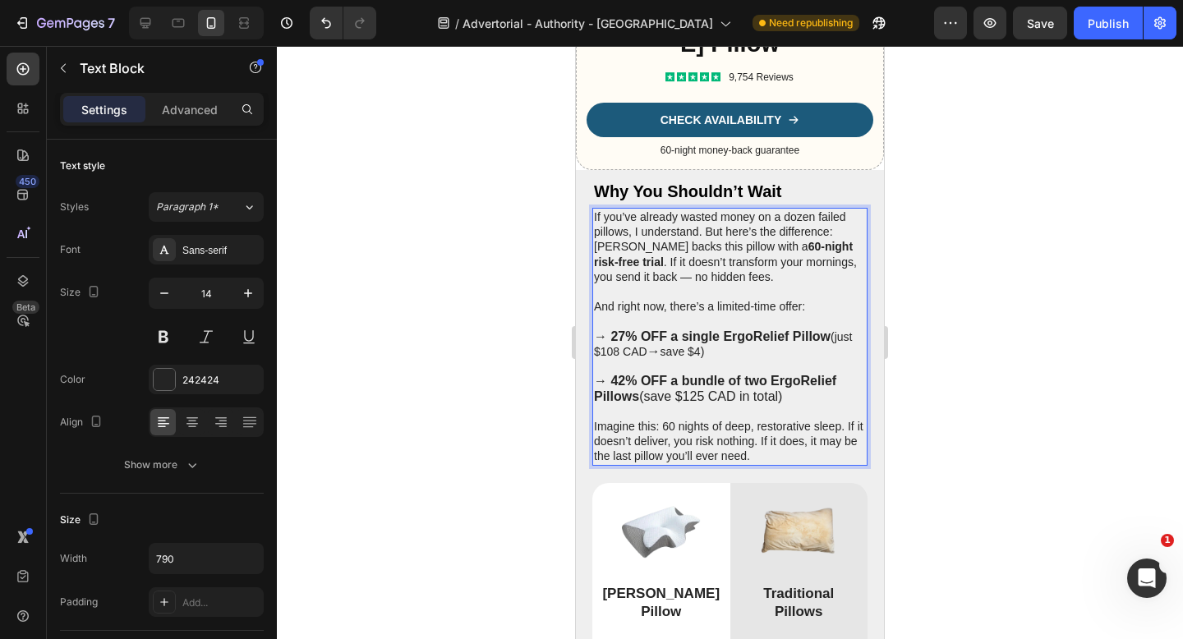
click at [706, 359] on p "→ 27% OFF a single ErgoRelief Pillow (just $108 CAD → save $4)" at bounding box center [730, 344] width 272 height 30
click at [712, 359] on p "→ 27% OFF a single ErgoRelief Pillow (just $108 CAD → save $41)" at bounding box center [730, 344] width 272 height 30
click at [715, 359] on p "→ 27% OFF a single ErgoRelief Pillow (just $108 CAD → save $41 )" at bounding box center [730, 344] width 272 height 30
click at [722, 359] on p "→ 27% OFF a single ErgoRelief Pillow (just $108 CAD → save $41 C)" at bounding box center [730, 344] width 272 height 30
click at [734, 359] on p "→ 27% OFF a single ErgoRelief Pillow (just $108 CAD → save $41 CA)" at bounding box center [730, 344] width 272 height 30
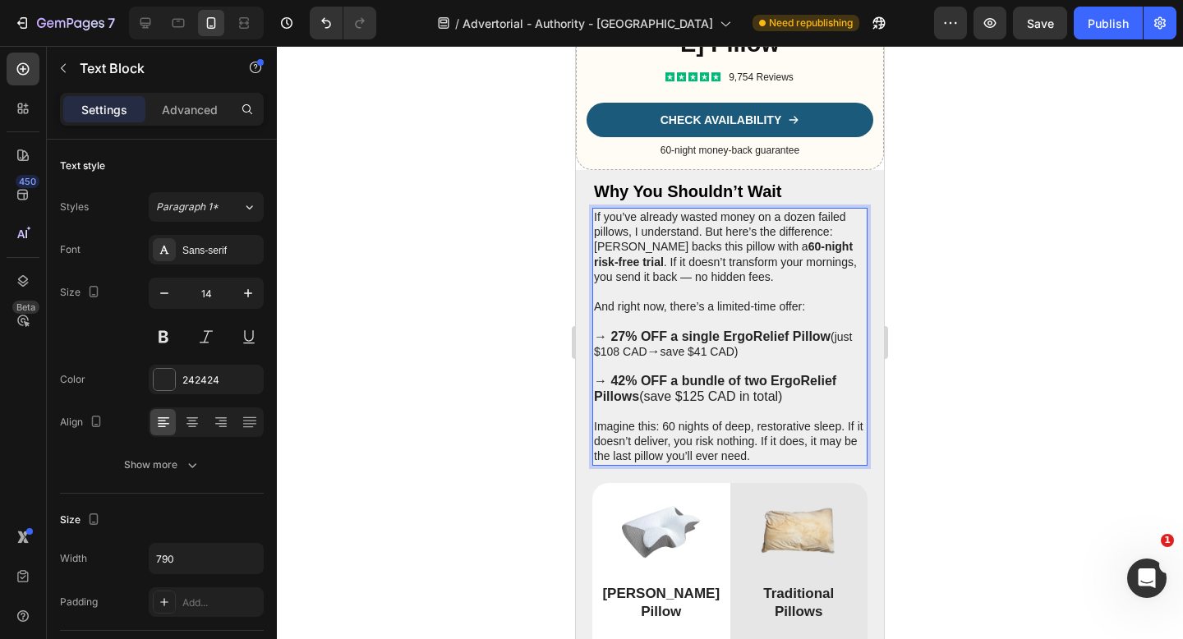
click at [778, 402] on span "→ 42% OFF a bundle of two ErgoRelief Pillows (save $125 CAD in total)" at bounding box center [715, 388] width 242 height 29
click at [783, 402] on span "→ 42% OFF a bundle of two ErgoRelief Pillows (save $125 CAD in total)" at bounding box center [715, 388] width 242 height 29
drag, startPoint x: 784, startPoint y: 430, endPoint x: 645, endPoint y: 431, distance: 139.6
click at [645, 402] on span "→ 42% OFF a bundle of two ErgoRelief Pillows (save $125 CAD in total)" at bounding box center [715, 388] width 242 height 29
click at [784, 314] on p "And right now, there’s a limited-time offer:" at bounding box center [730, 306] width 272 height 15
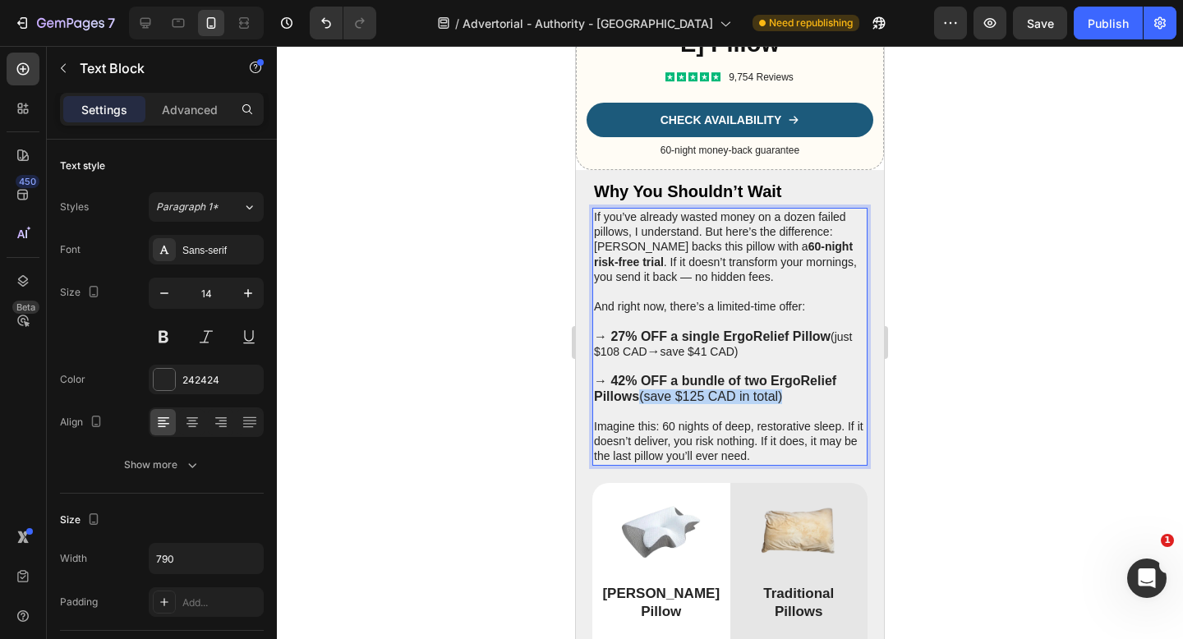
drag, startPoint x: 791, startPoint y: 433, endPoint x: 642, endPoint y: 425, distance: 148.9
click at [642, 403] on p "→ 42% OFF a bundle of two ErgoRelief Pillows (save $125 CAD in total)" at bounding box center [730, 389] width 272 height 30
click at [163, 295] on icon "button" at bounding box center [164, 293] width 16 height 16
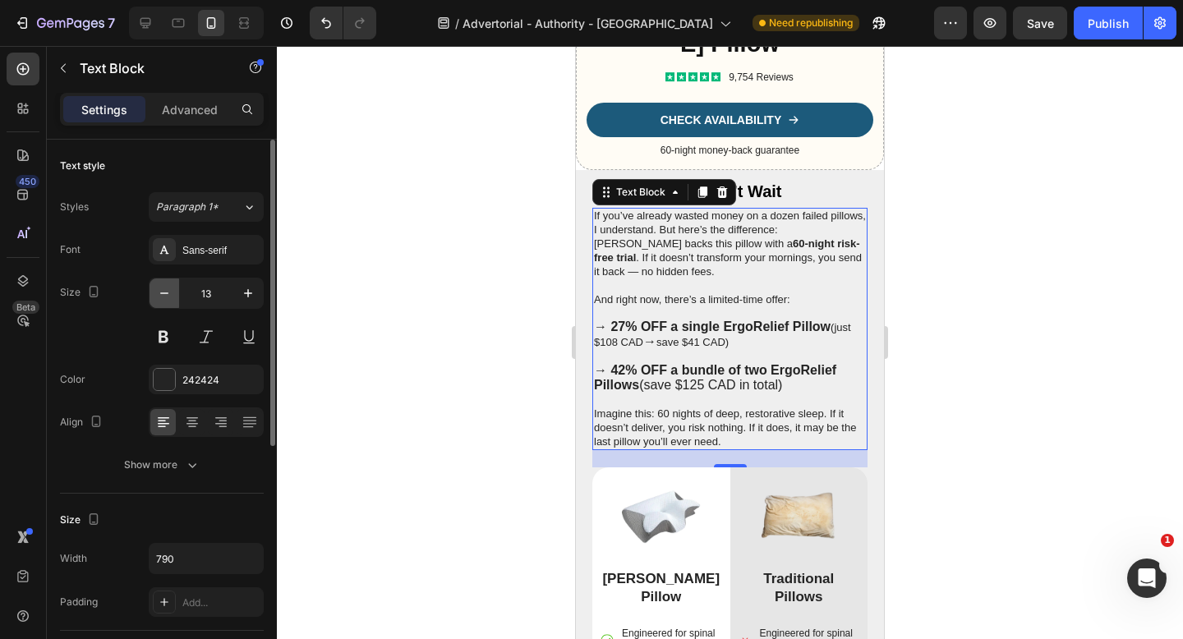
click at [163, 294] on icon "button" at bounding box center [164, 293] width 16 height 16
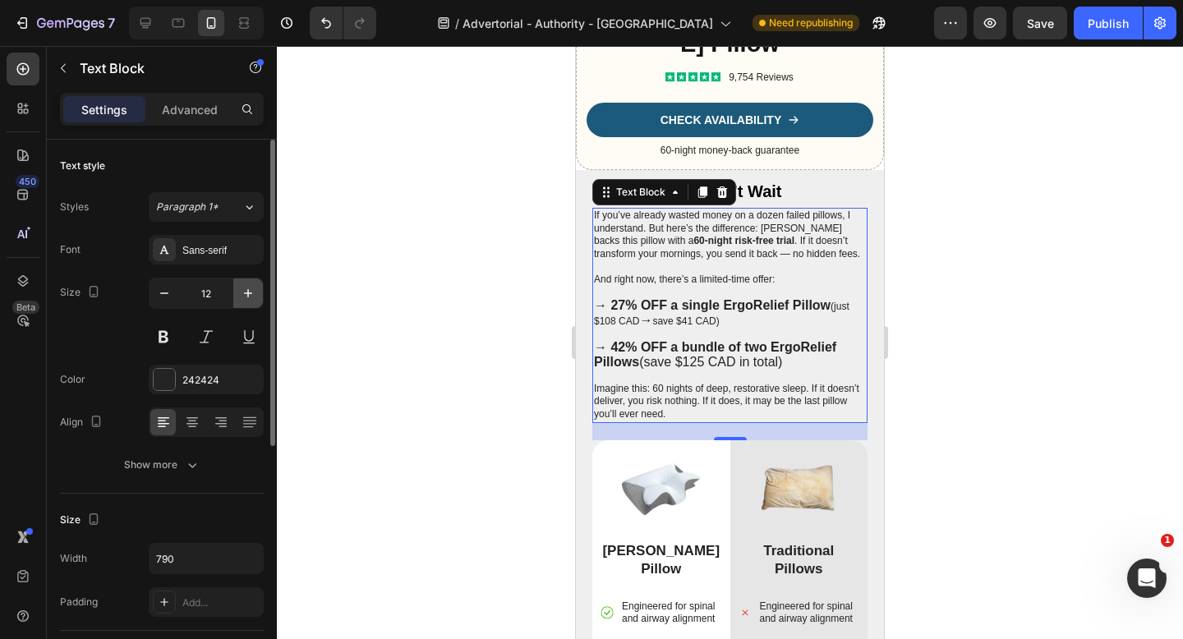
click at [248, 295] on icon "button" at bounding box center [248, 293] width 8 height 8
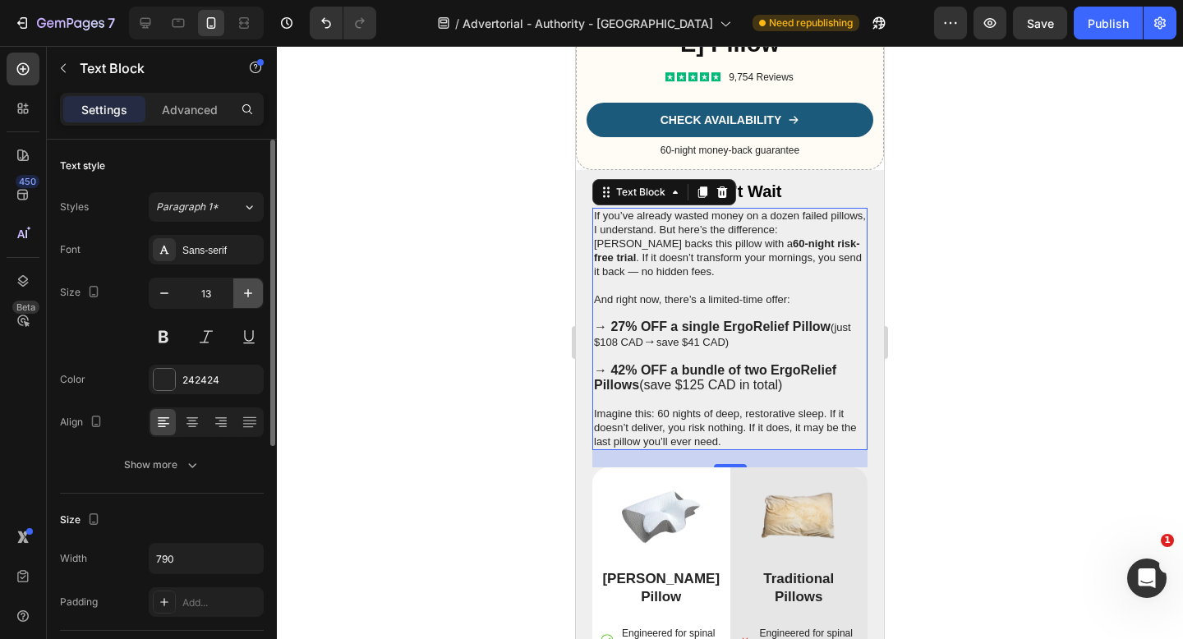
click at [248, 295] on icon "button" at bounding box center [248, 293] width 8 height 8
type input "14"
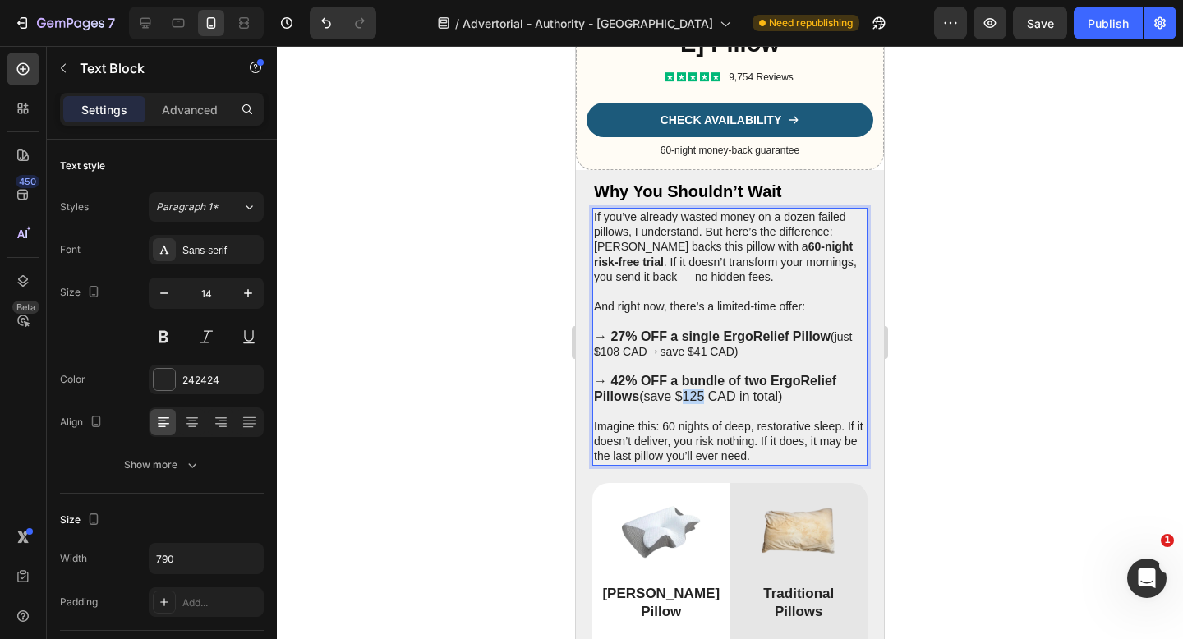
click at [697, 402] on span "→ 42% OFF a bundle of two ErgoRelief Pillows (save $125 CAD in total)" at bounding box center [715, 388] width 242 height 29
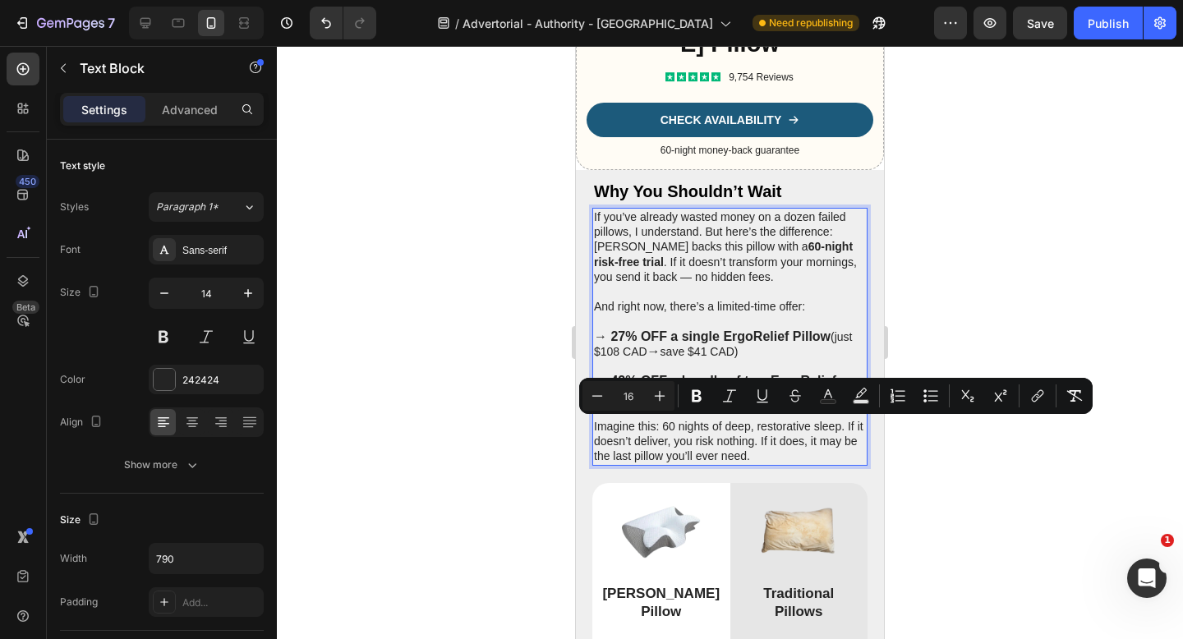
click at [697, 402] on span "→ 42% OFF a bundle of two ErgoRelief Pillows (save $125 CAD in total)" at bounding box center [715, 388] width 242 height 29
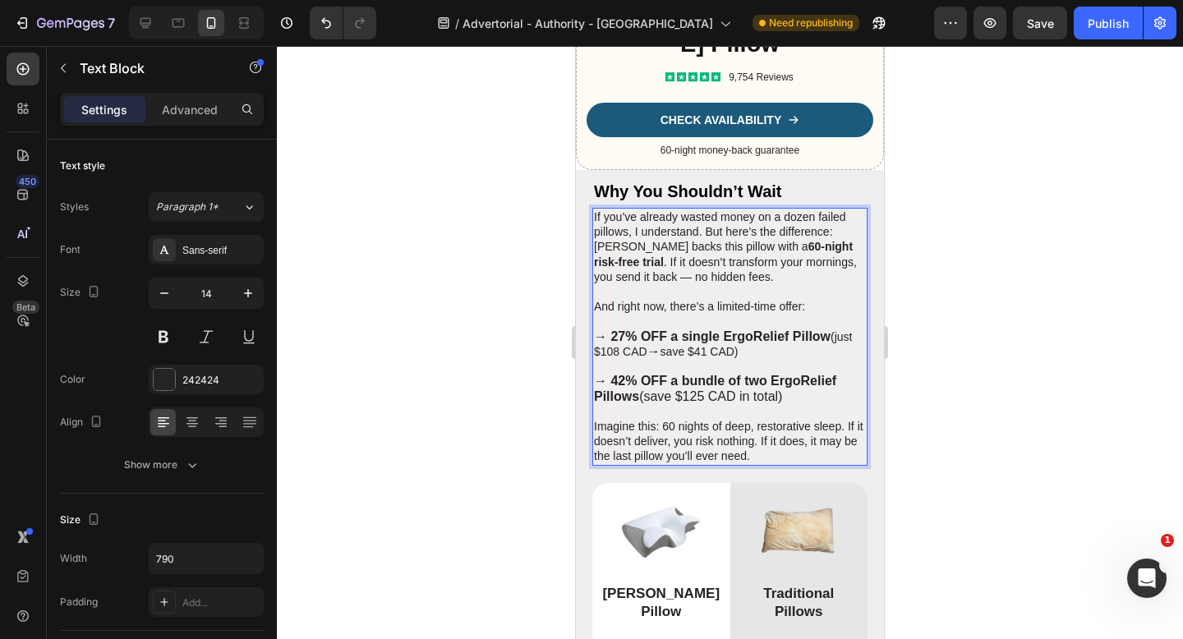
click at [697, 402] on span "→ 42% OFF a bundle of two ErgoRelief Pillows (save $125 CAD in total)" at bounding box center [715, 388] width 242 height 29
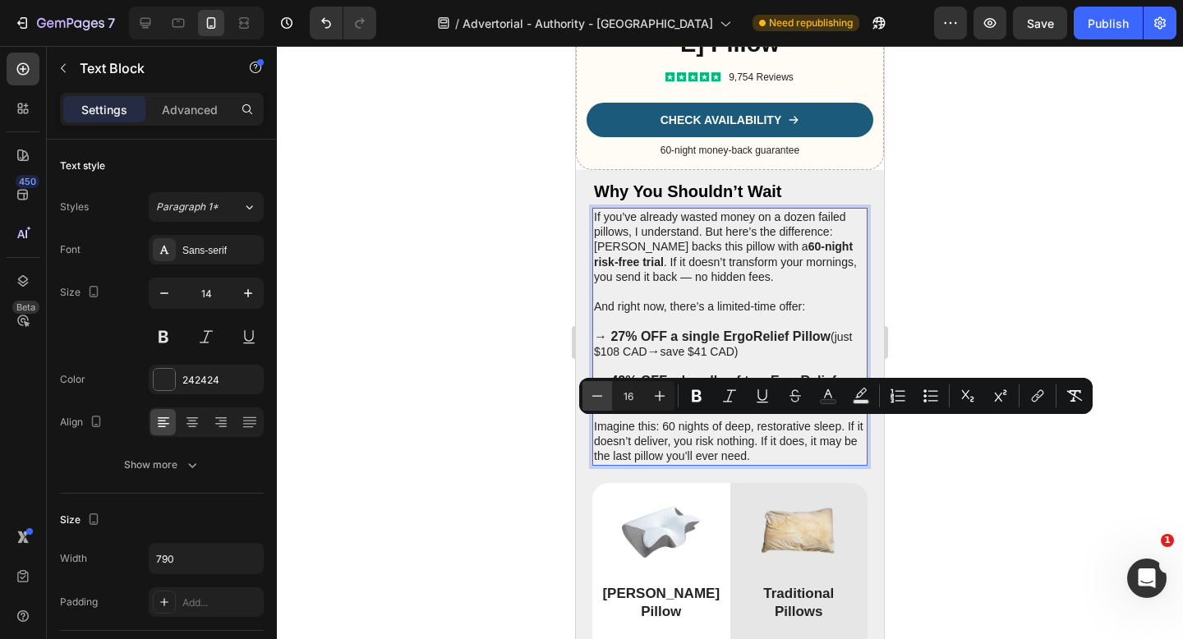
click at [605, 398] on button "Minus" at bounding box center [597, 396] width 30 height 30
type input "15"
click at [692, 403] on span "125" at bounding box center [693, 396] width 21 height 14
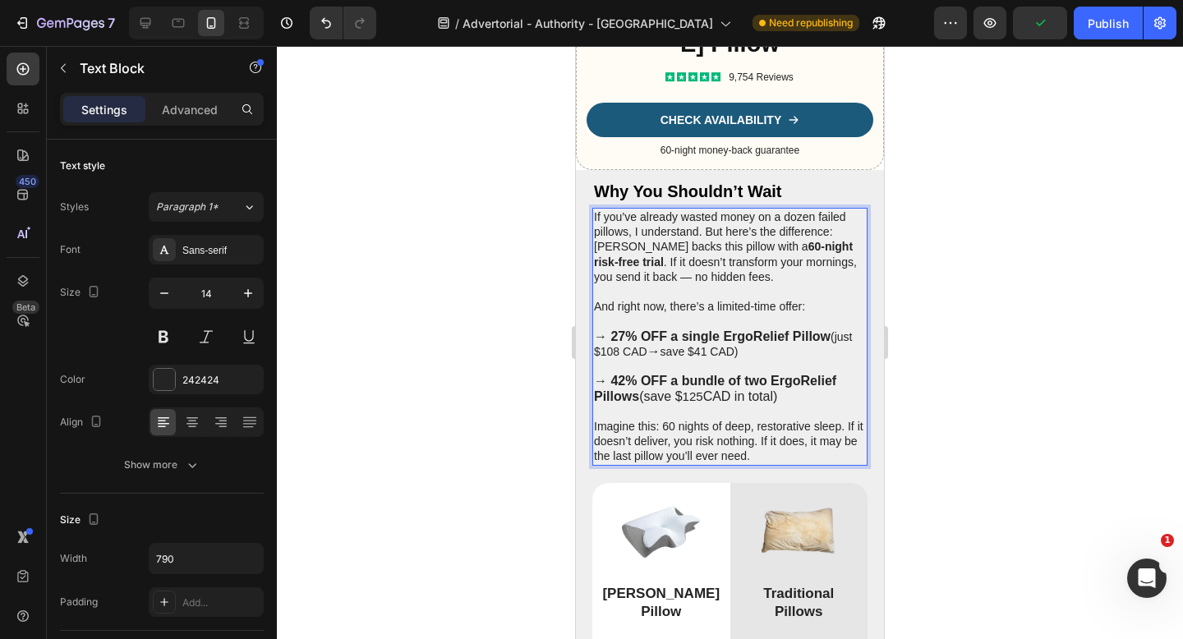
click at [659, 402] on span "→ 42% OFF a bundle of two ErgoRelief Pillows (save $" at bounding box center [715, 388] width 242 height 29
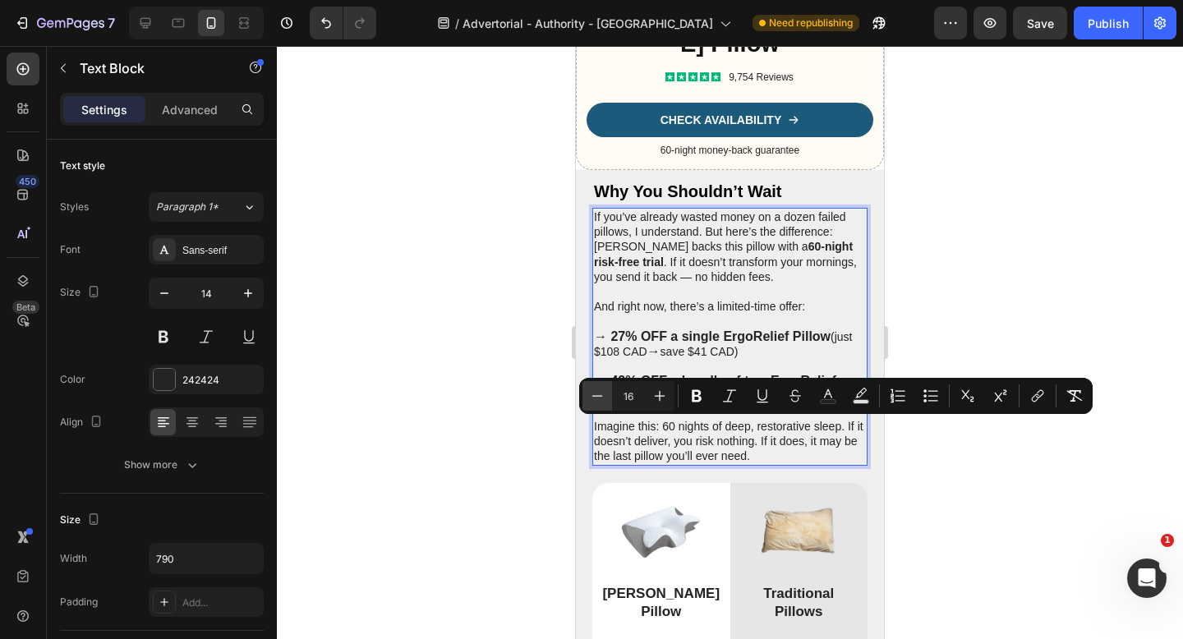
click at [600, 398] on icon "Editor contextual toolbar" at bounding box center [597, 396] width 16 height 16
type input "16"
click at [720, 403] on span "CAD in total)" at bounding box center [733, 396] width 75 height 14
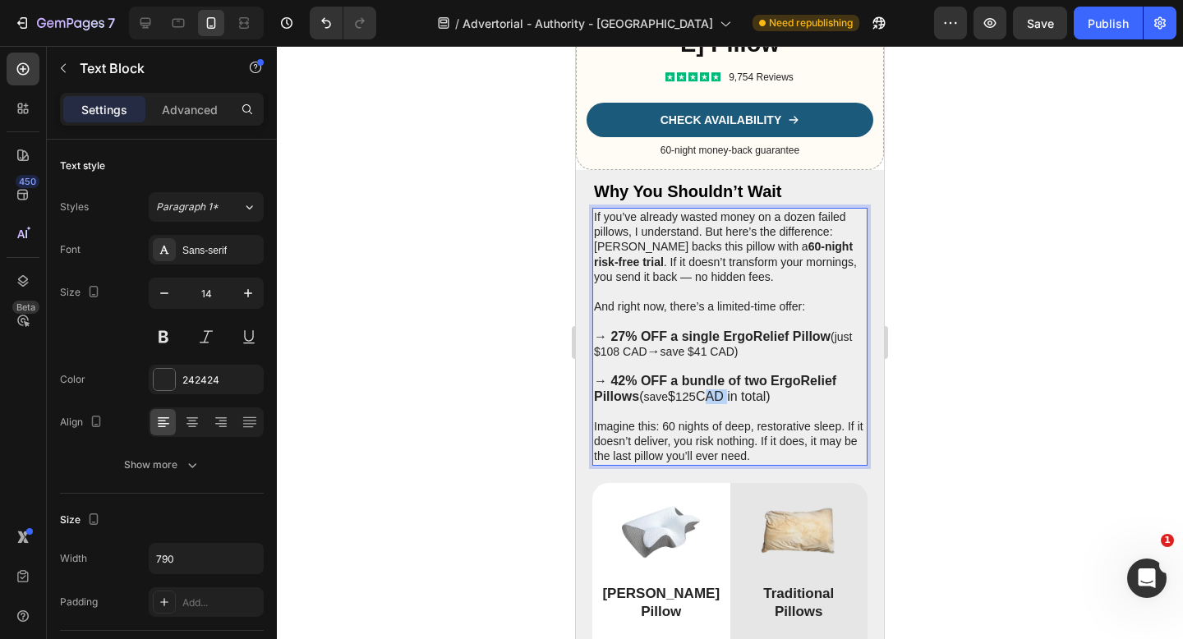
click at [720, 403] on span "CAD in total)" at bounding box center [733, 396] width 75 height 14
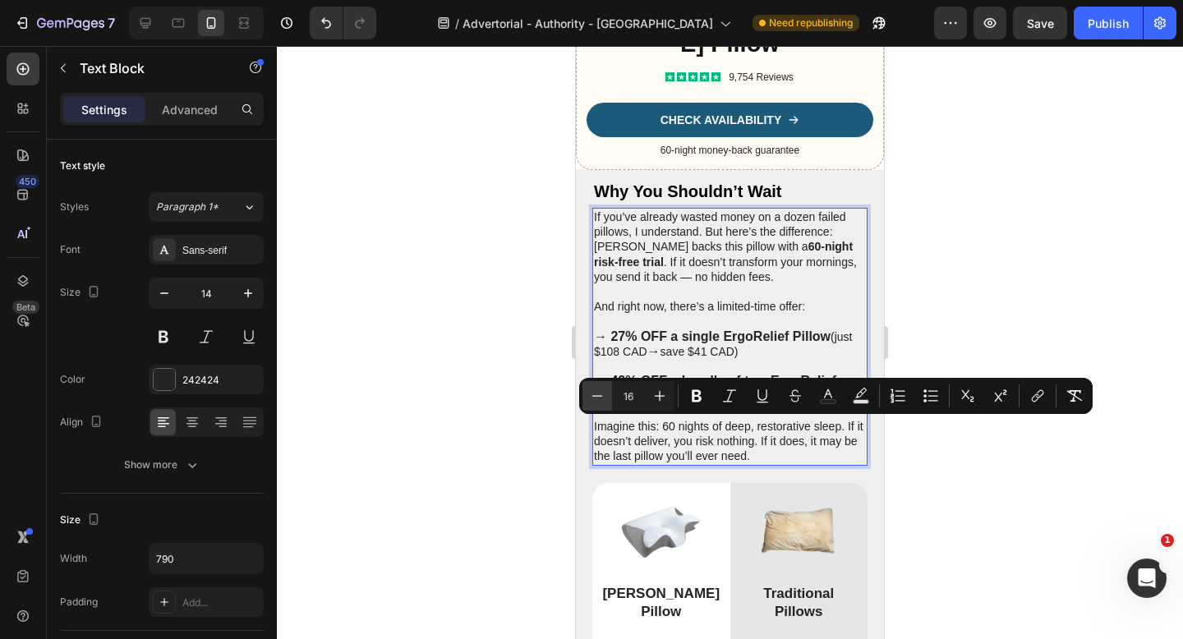
click at [607, 400] on button "Minus" at bounding box center [597, 396] width 30 height 30
type input "16"
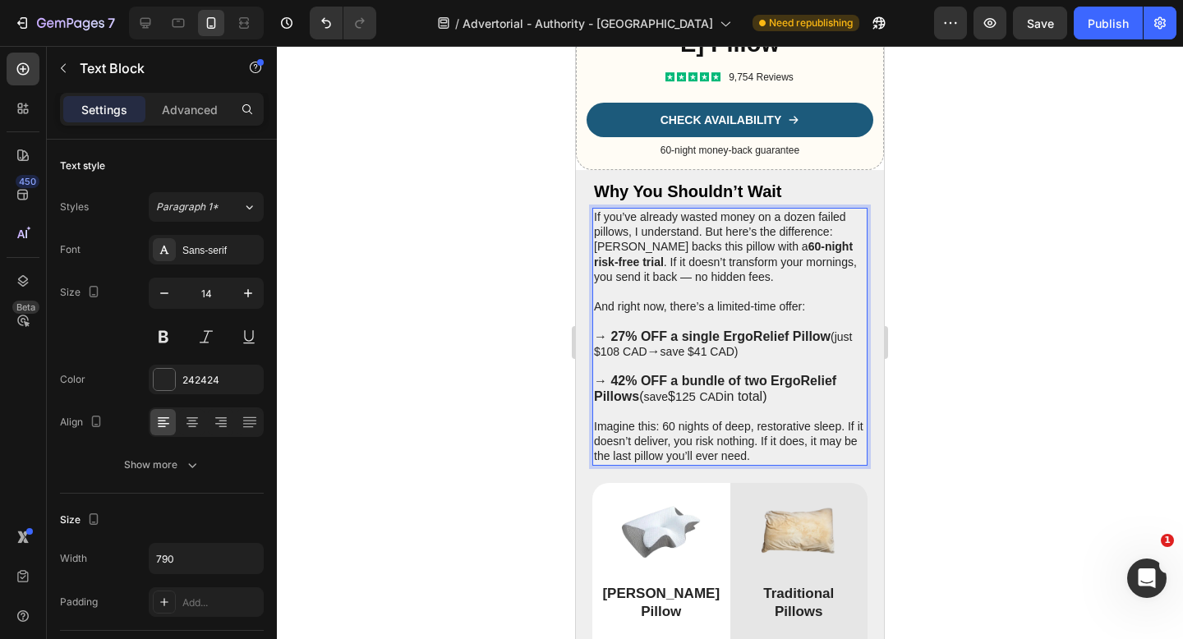
click at [675, 403] on span "$" at bounding box center [671, 396] width 7 height 14
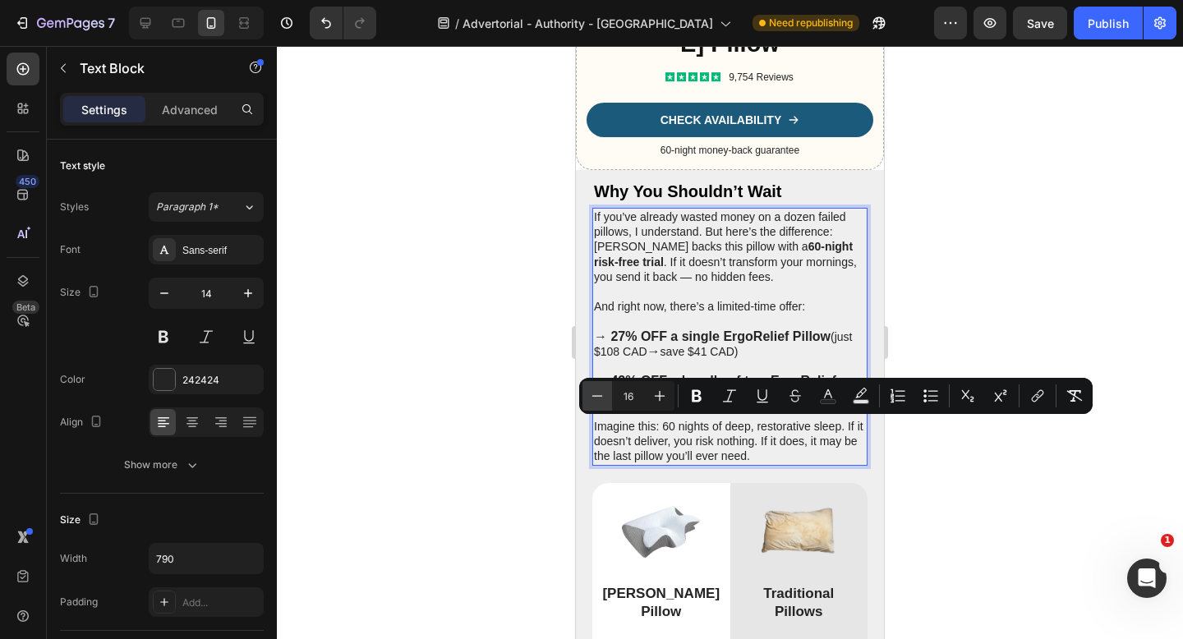
click at [600, 396] on icon "Editor contextual toolbar" at bounding box center [597, 395] width 11 height 1
type input "14"
click at [753, 403] on span "in total)" at bounding box center [747, 396] width 43 height 14
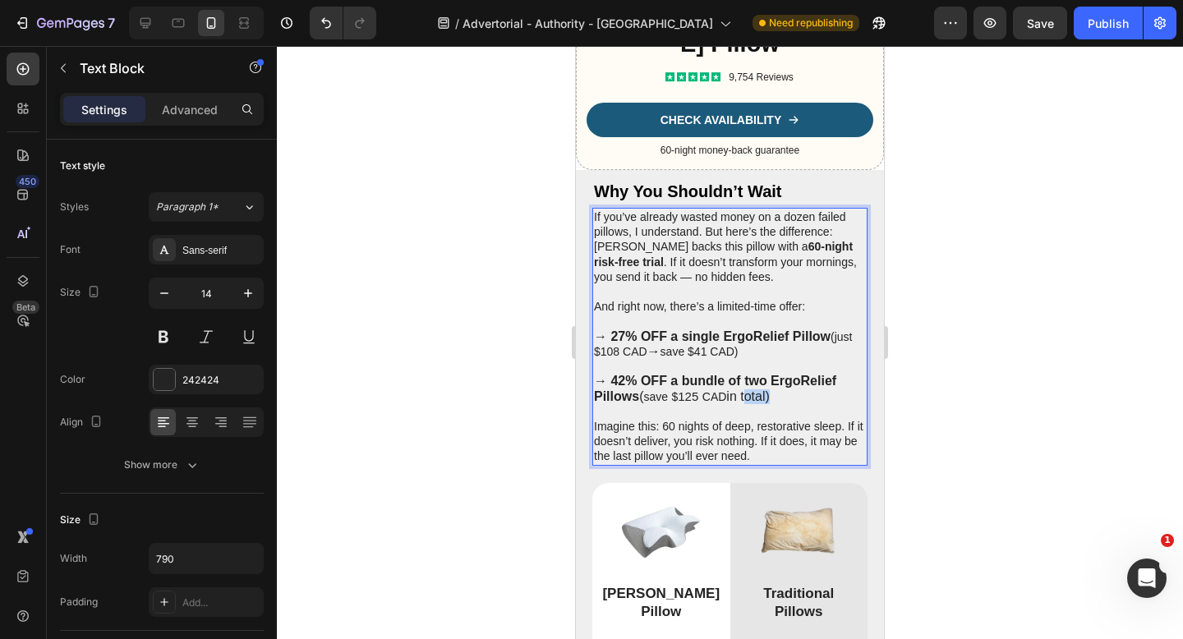
click at [753, 403] on span "in total)" at bounding box center [747, 396] width 43 height 14
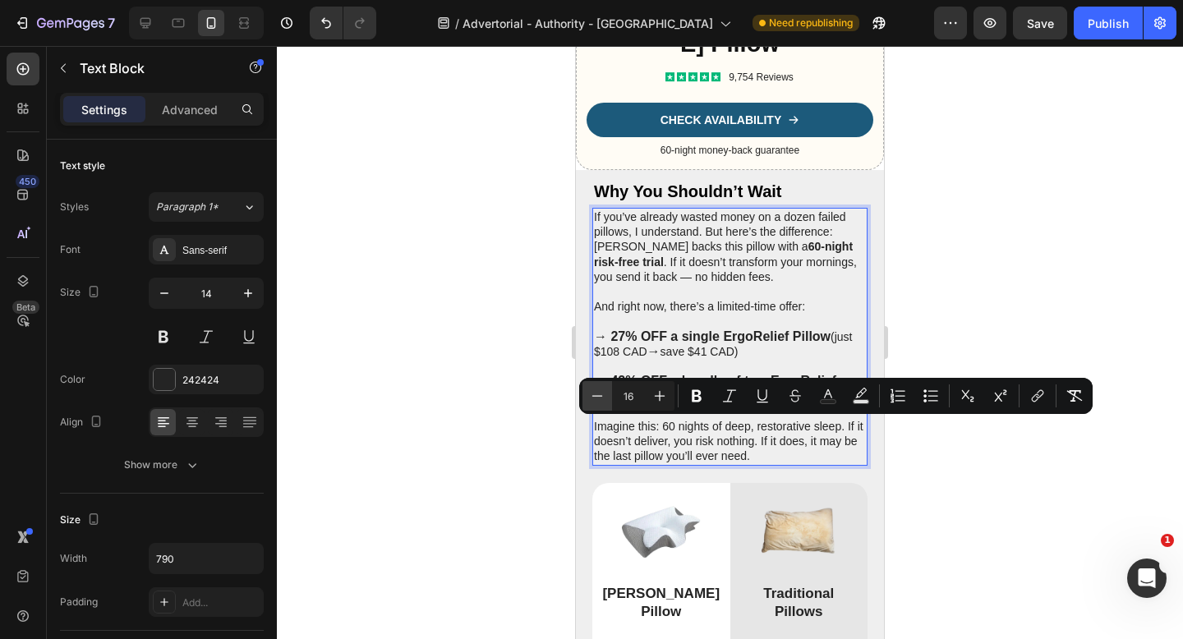
click at [609, 396] on button "Minus" at bounding box center [597, 396] width 30 height 30
type input "14"
click at [736, 403] on span "in" at bounding box center [731, 396] width 10 height 14
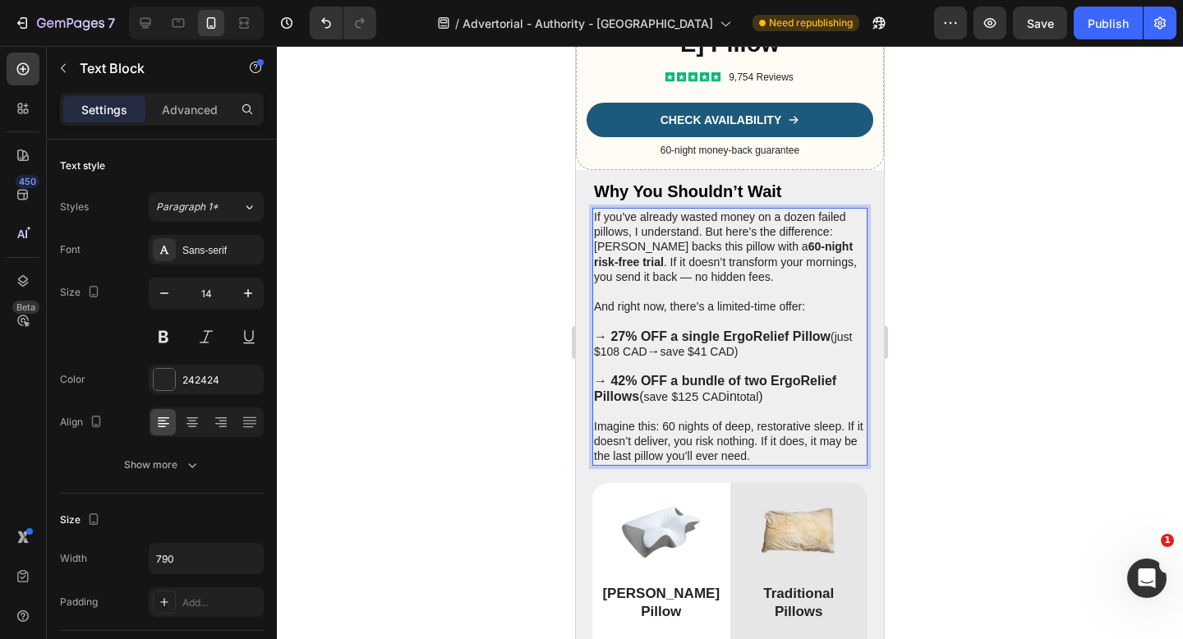
click at [736, 403] on span "in" at bounding box center [731, 396] width 10 height 14
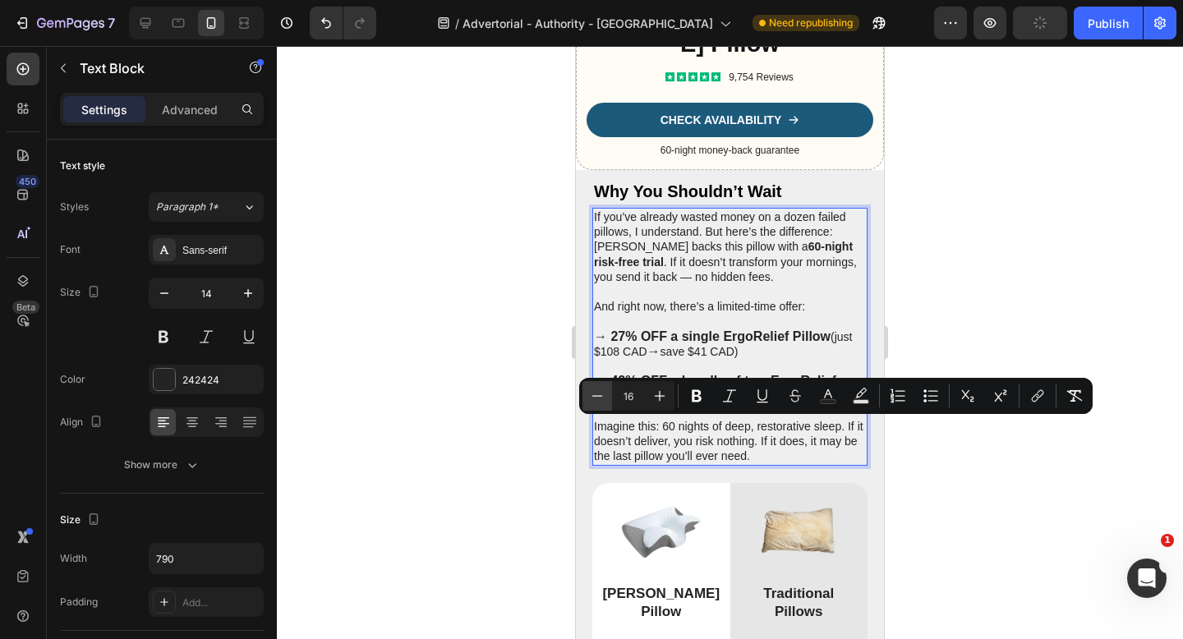
click at [596, 400] on icon "Editor contextual toolbar" at bounding box center [597, 396] width 16 height 16
type input "14"
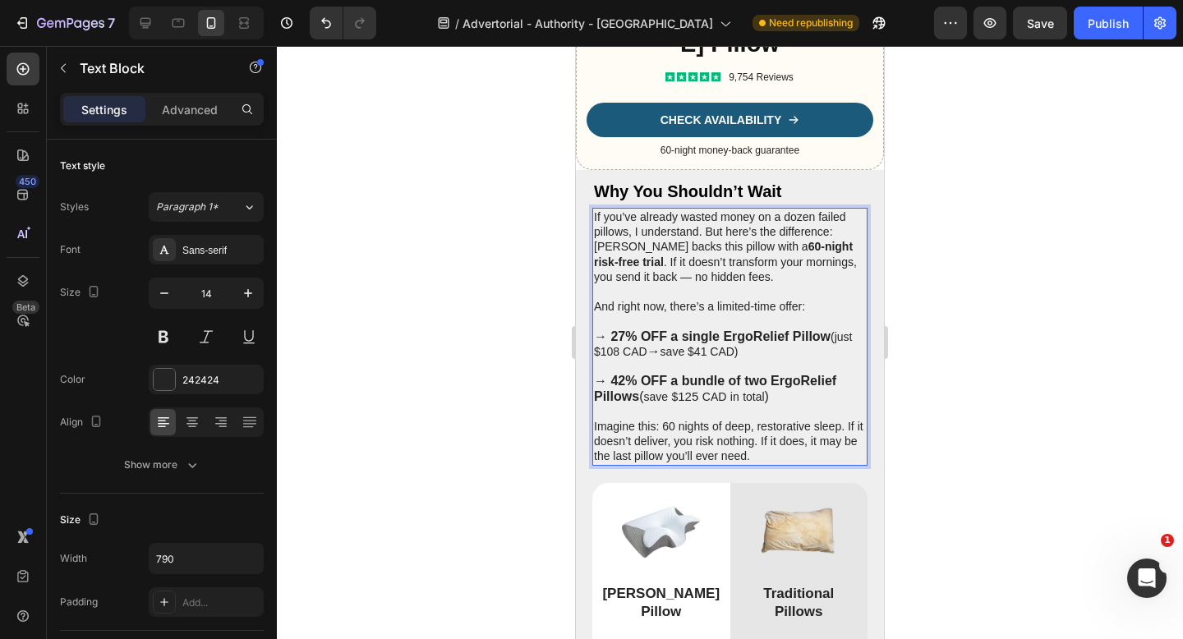
click at [720, 403] on span "CAD" at bounding box center [714, 396] width 25 height 13
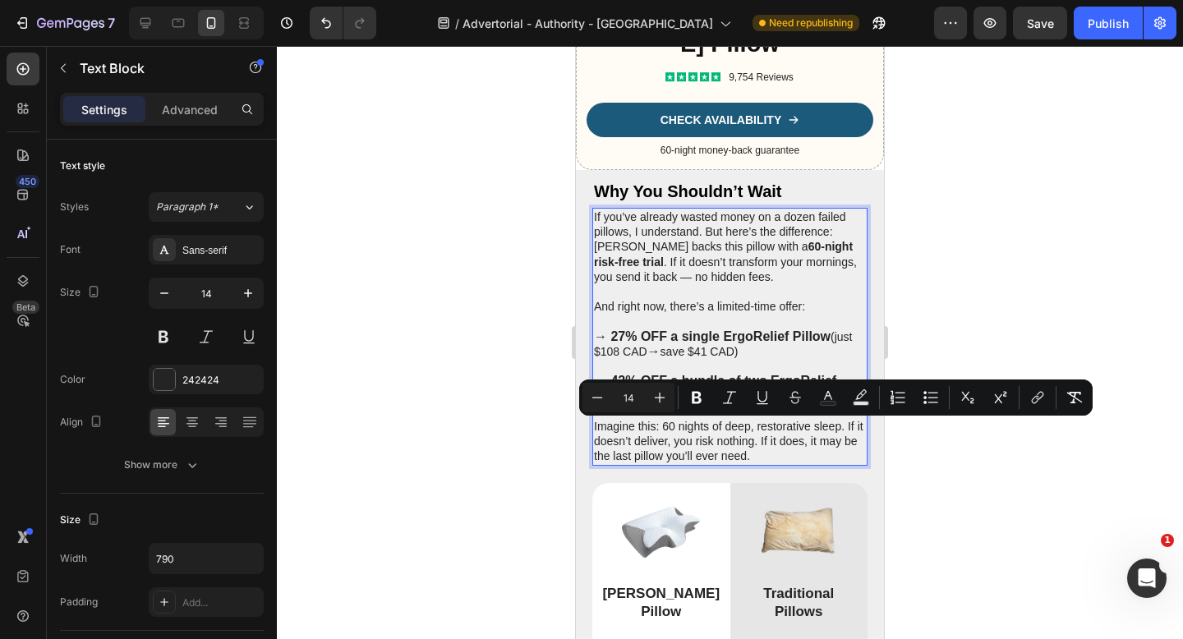
click at [746, 299] on p "Rich Text Editor. Editing area: main" at bounding box center [730, 291] width 272 height 15
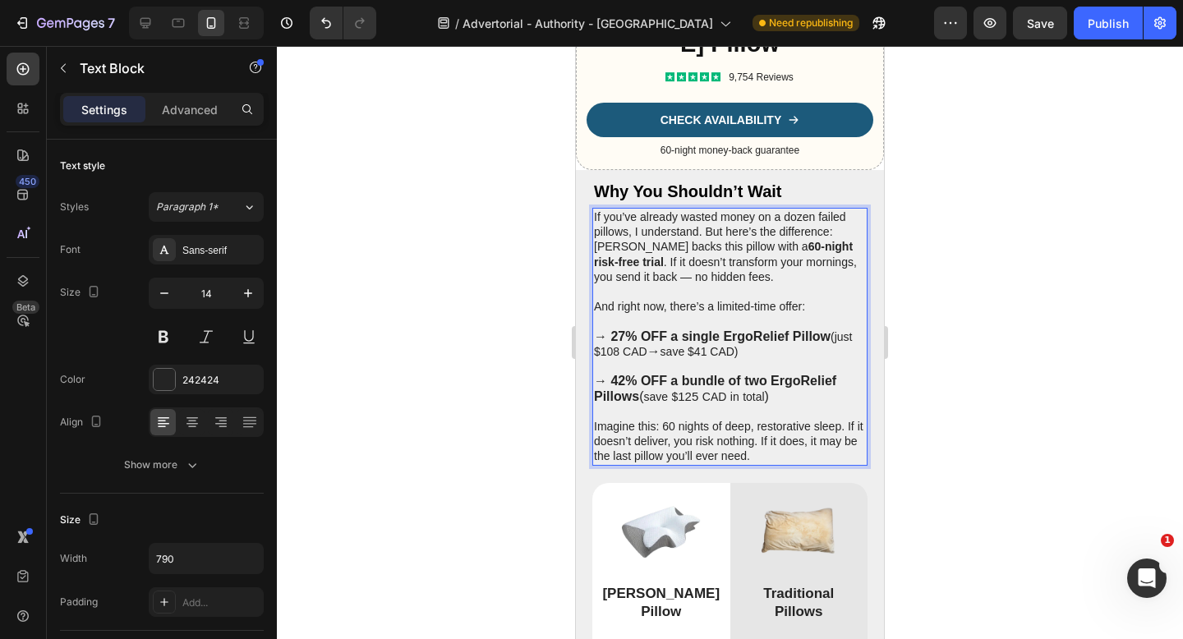
click at [734, 359] on p "→ 27% OFF a single ErgoRelief Pillow (just $108 CAD → save $41 CAD)" at bounding box center [730, 344] width 272 height 30
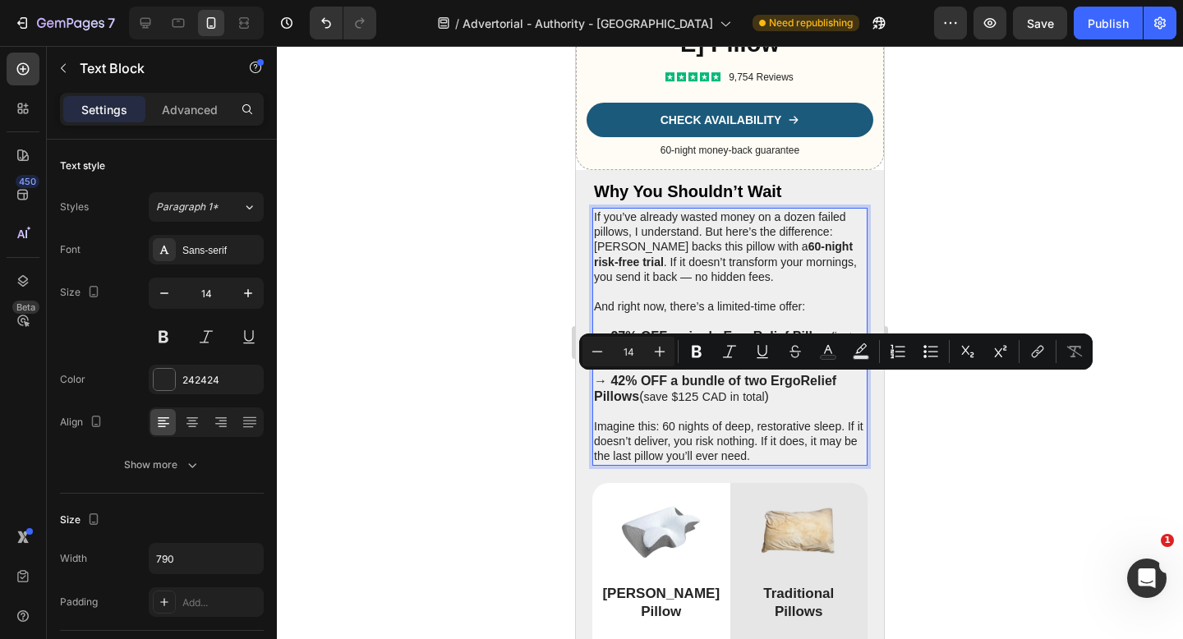
click at [777, 374] on p "Rich Text Editor. Editing area: main" at bounding box center [730, 366] width 272 height 15
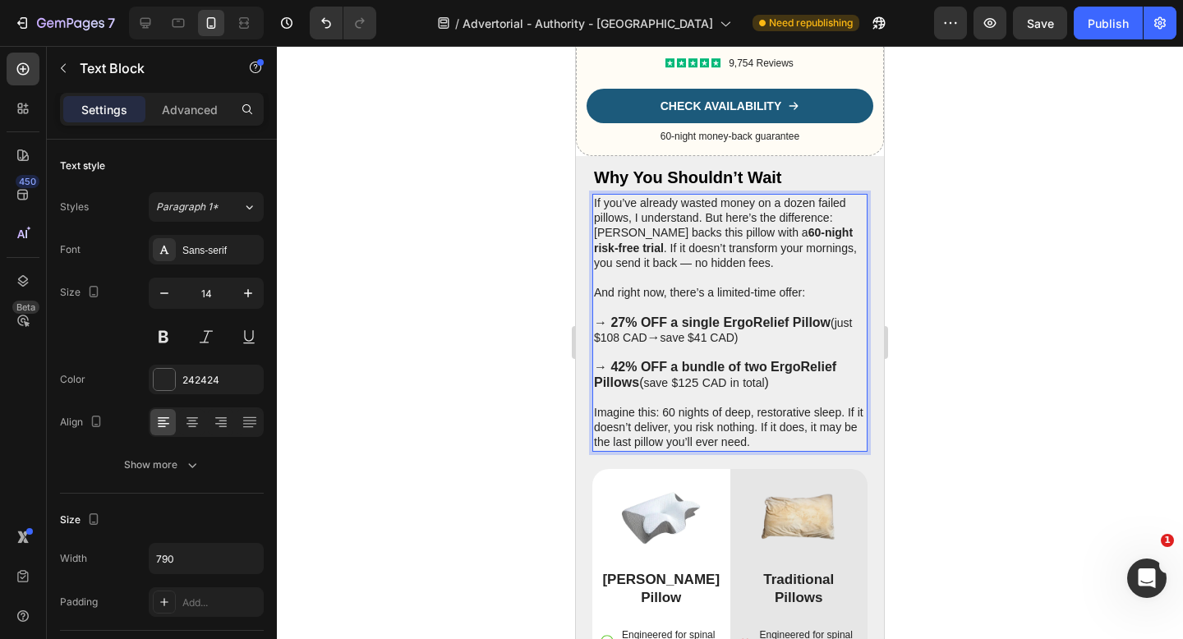
scroll to position [5488, 0]
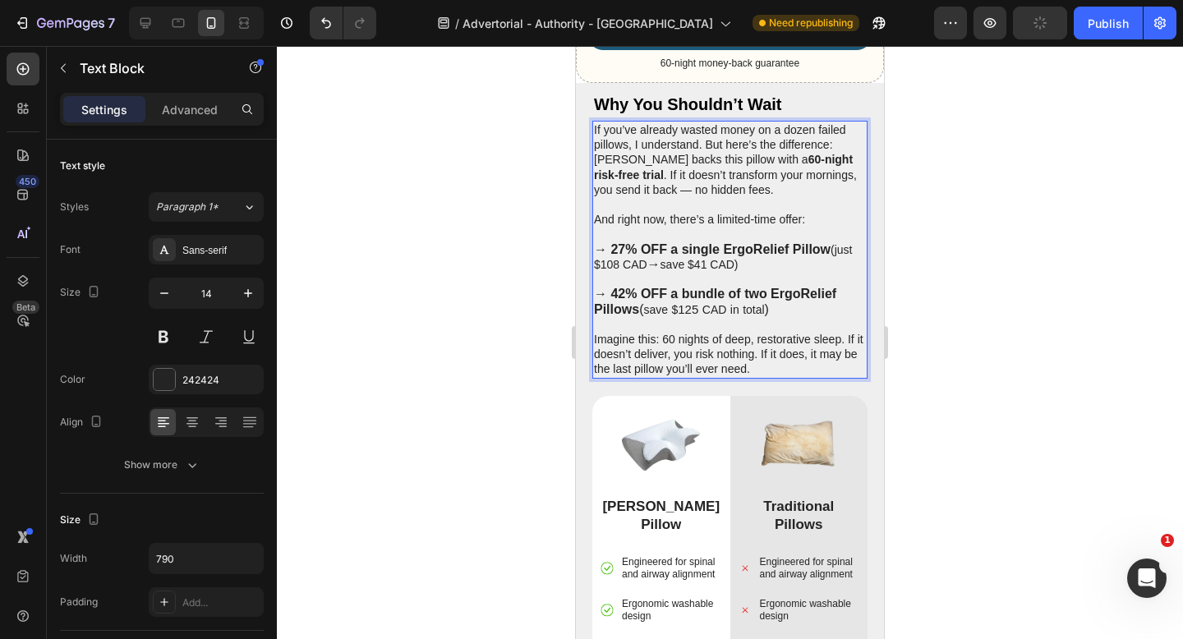
click at [623, 256] on strong "→ 27% OFF a single ErgoRelief Pillow" at bounding box center [712, 249] width 237 height 14
click at [783, 287] on p "Rich Text Editor. Editing area: main" at bounding box center [730, 279] width 272 height 15
click at [619, 272] on p "→ 28% OFF a single ErgoRelief Pillow (just $108 CAD → save $41 CAD)" at bounding box center [730, 257] width 272 height 30
click at [803, 316] on p "→ 42% OFF a bundle of two ErgoRelief Pillows ( save $ 125 CAD in total )" at bounding box center [730, 302] width 272 height 30
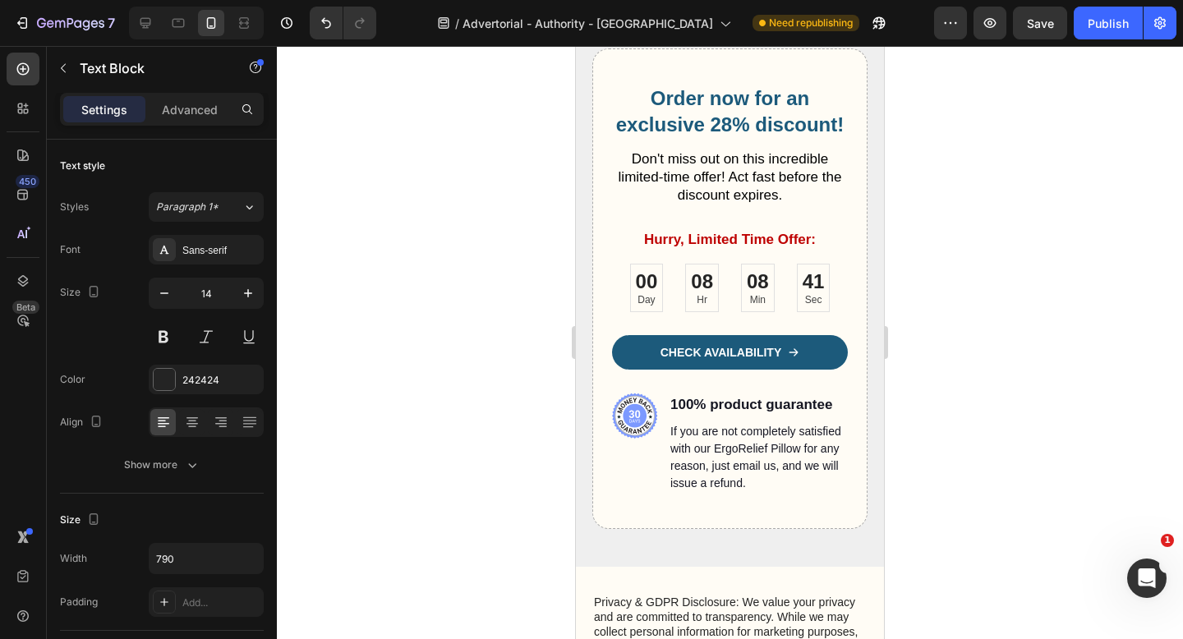
scroll to position [6607, 0]
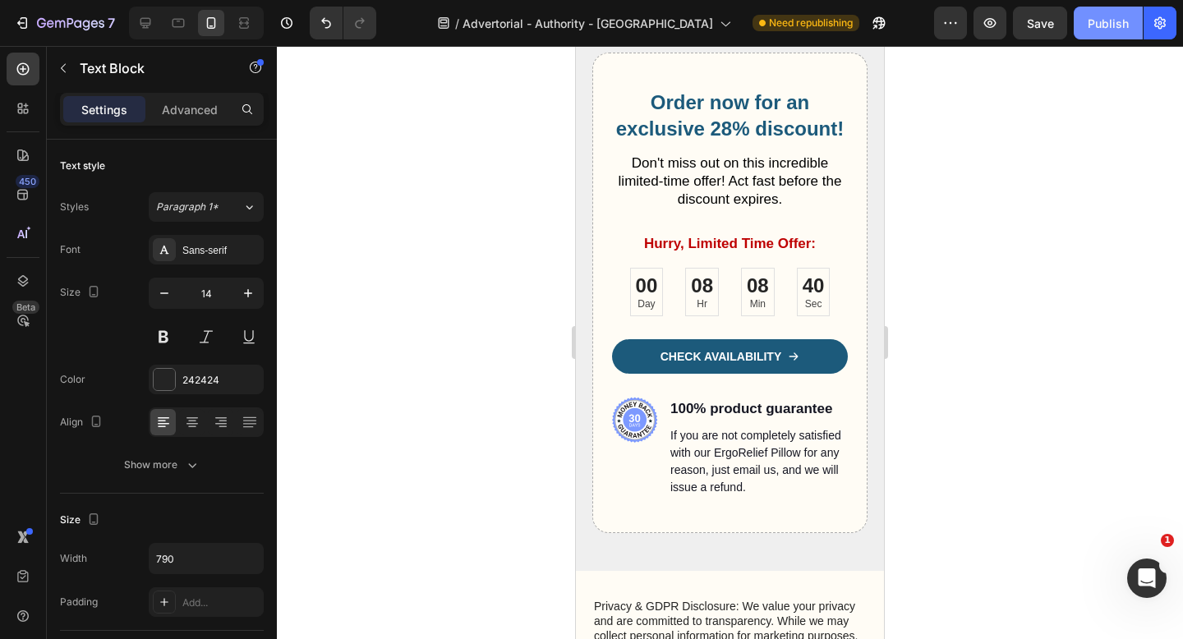
click at [1106, 25] on div "Publish" at bounding box center [1108, 23] width 41 height 17
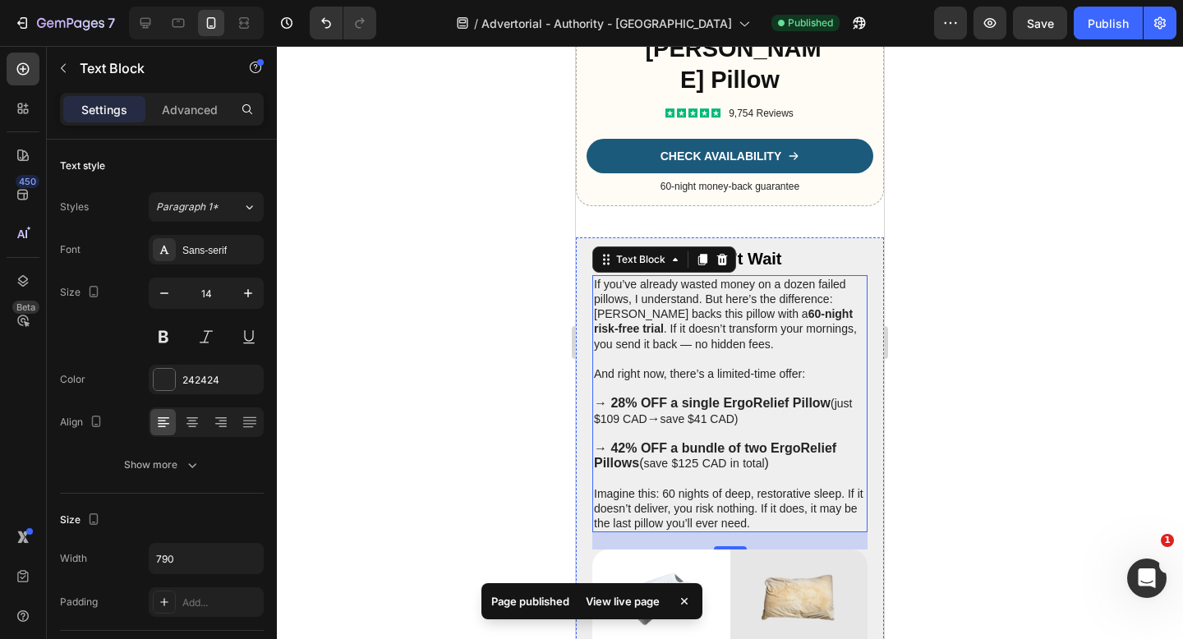
scroll to position [5397, 0]
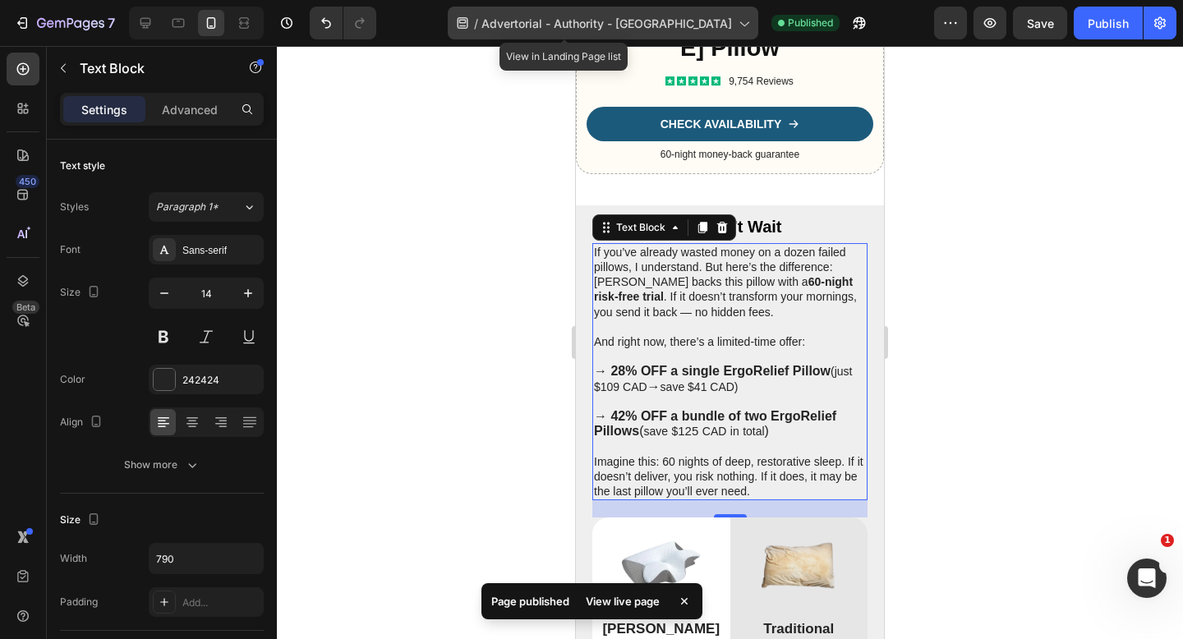
click at [604, 30] on span "Advertorial - Authority - [GEOGRAPHIC_DATA]" at bounding box center [606, 23] width 251 height 17
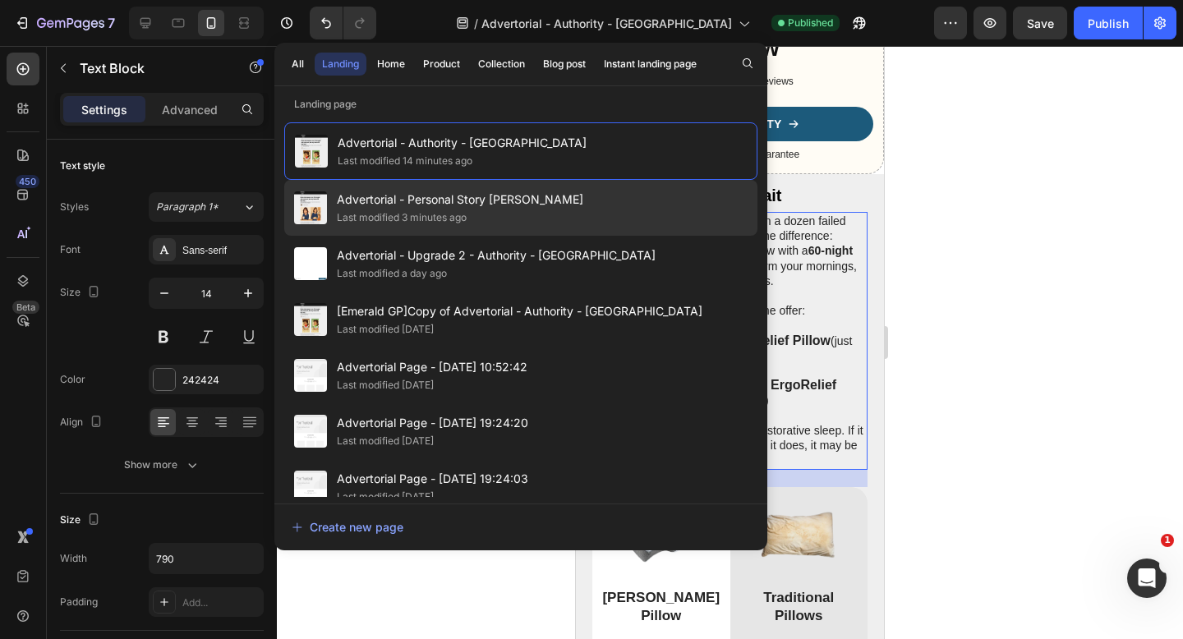
click at [623, 223] on div "Advertorial - Personal Story Lisa - Pillow Last modified 3 minutes ago" at bounding box center [520, 208] width 473 height 56
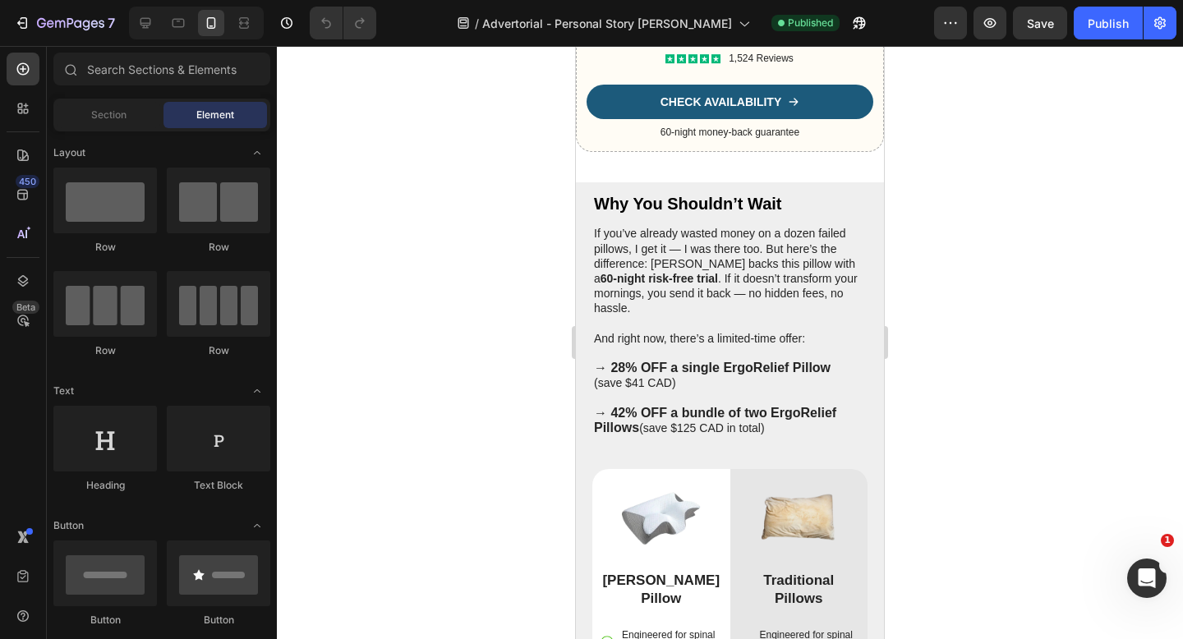
scroll to position [5337, 0]
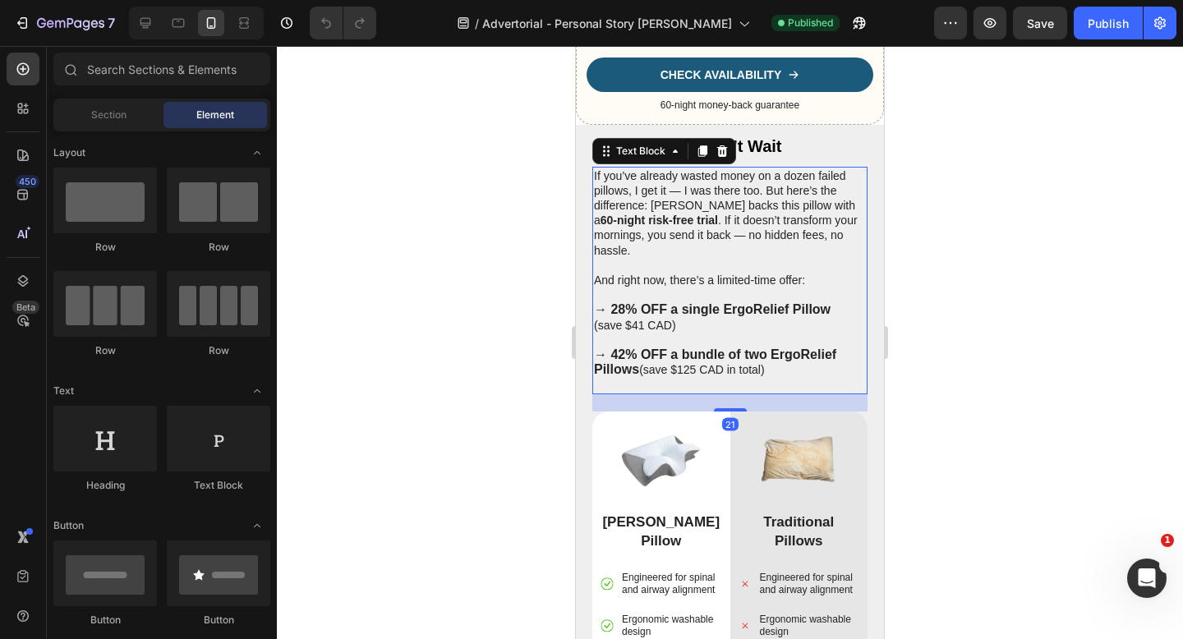
click at [599, 333] on p "(save $41 CAD)" at bounding box center [730, 325] width 272 height 15
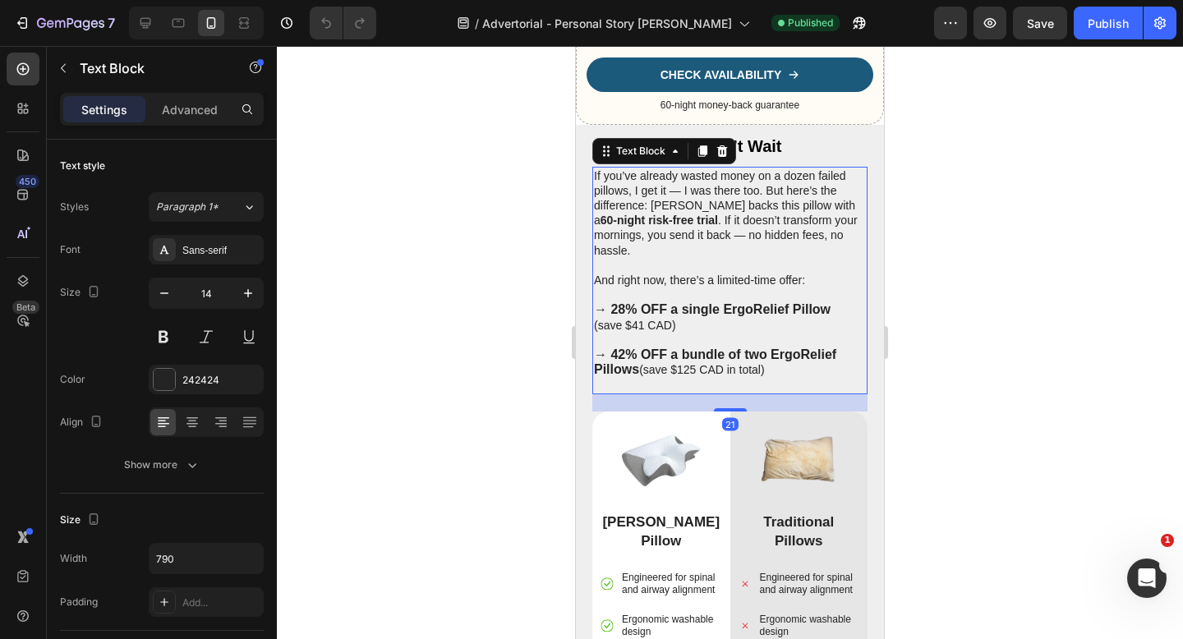
click at [597, 333] on p "(save $41 CAD)" at bounding box center [730, 325] width 272 height 15
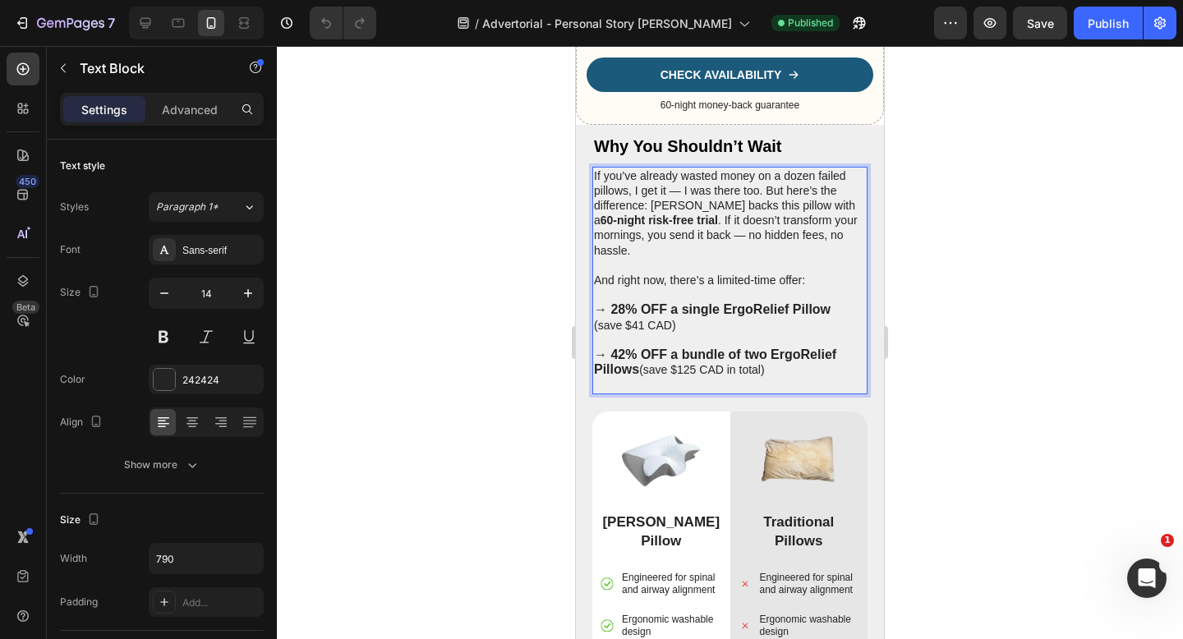
click at [602, 333] on p "(save $41 CAD)" at bounding box center [730, 325] width 272 height 15
click at [597, 333] on p "(save $41 CAD)" at bounding box center [730, 325] width 272 height 15
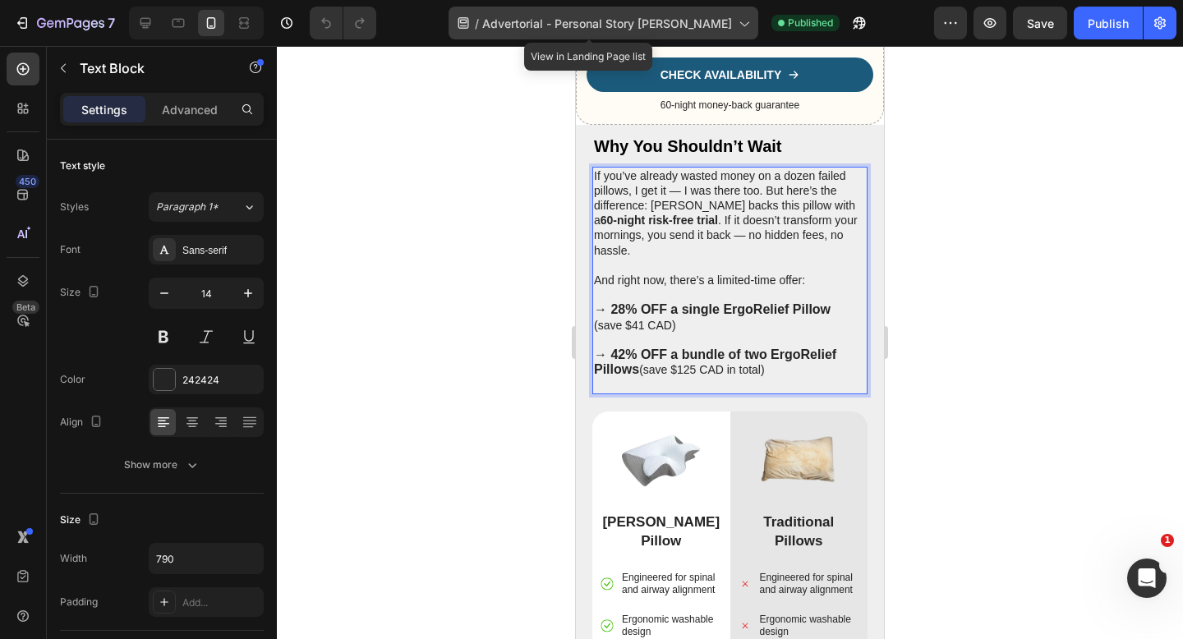
click at [688, 27] on span "Advertorial - Personal Story [PERSON_NAME]" at bounding box center [607, 23] width 250 height 17
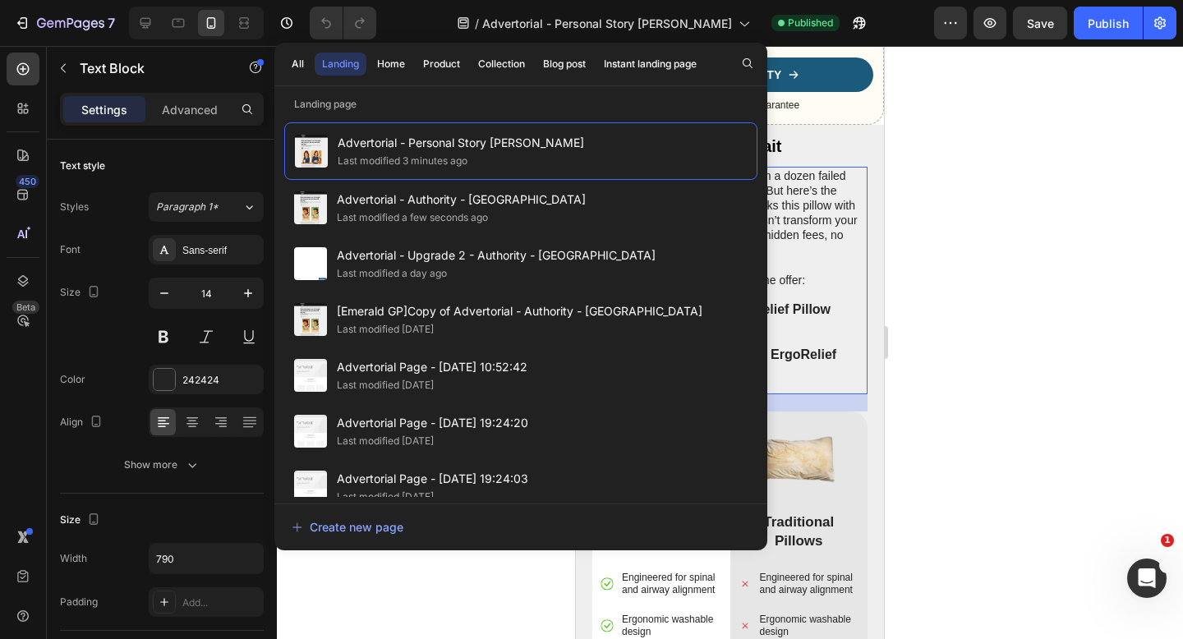
click at [972, 303] on div at bounding box center [730, 342] width 906 height 593
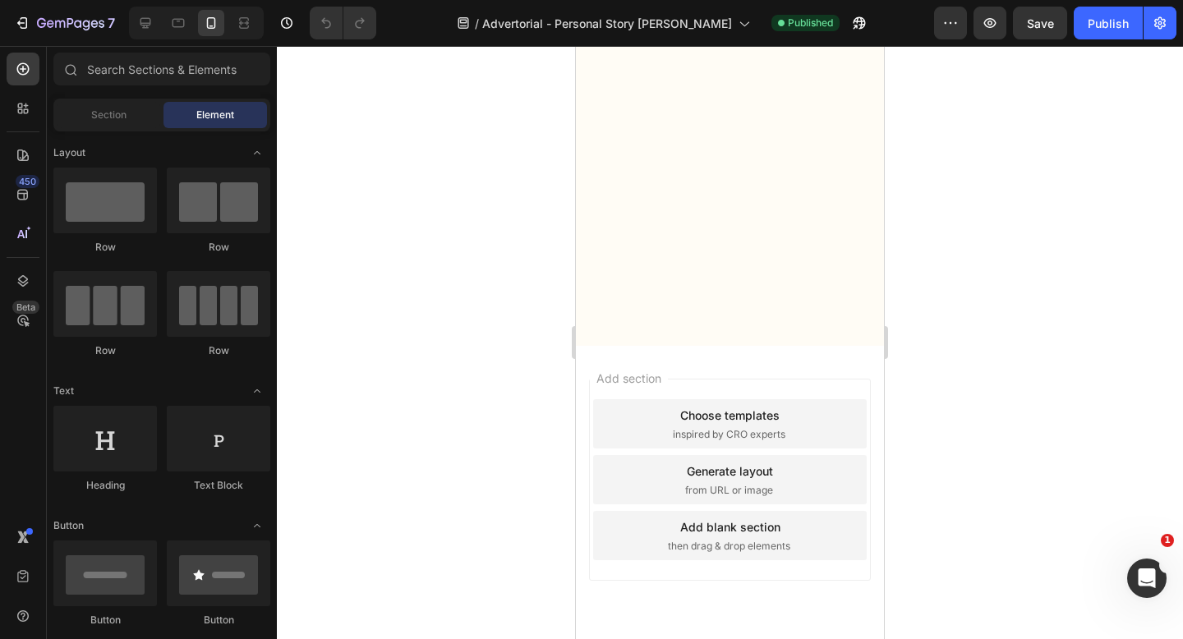
scroll to position [7067, 0]
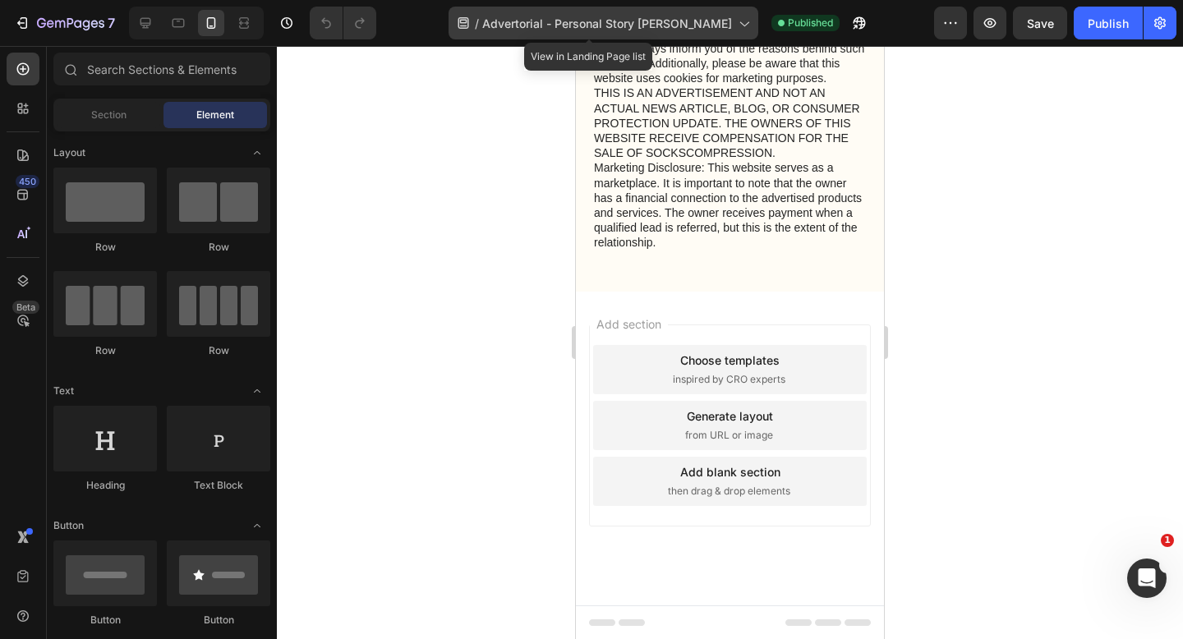
click at [619, 28] on span "Advertorial - Personal Story [PERSON_NAME]" at bounding box center [607, 23] width 250 height 17
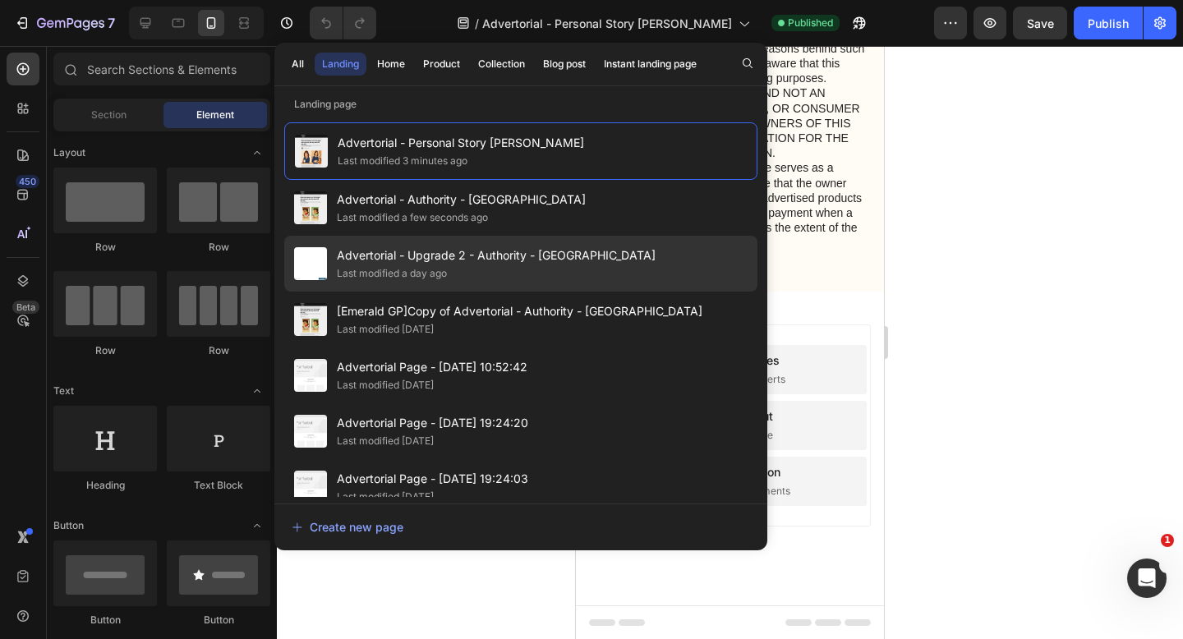
click at [601, 257] on div "Advertorial - Upgrade 2 - Authority - Sorana Last modified a day ago" at bounding box center [520, 264] width 473 height 56
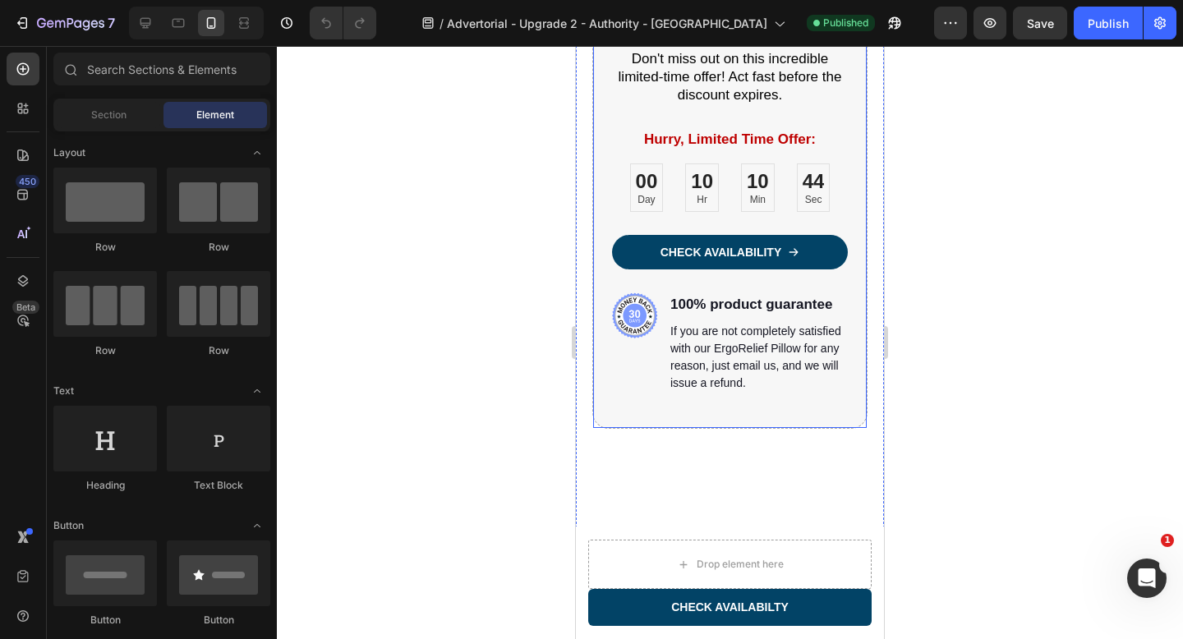
scroll to position [6872, 0]
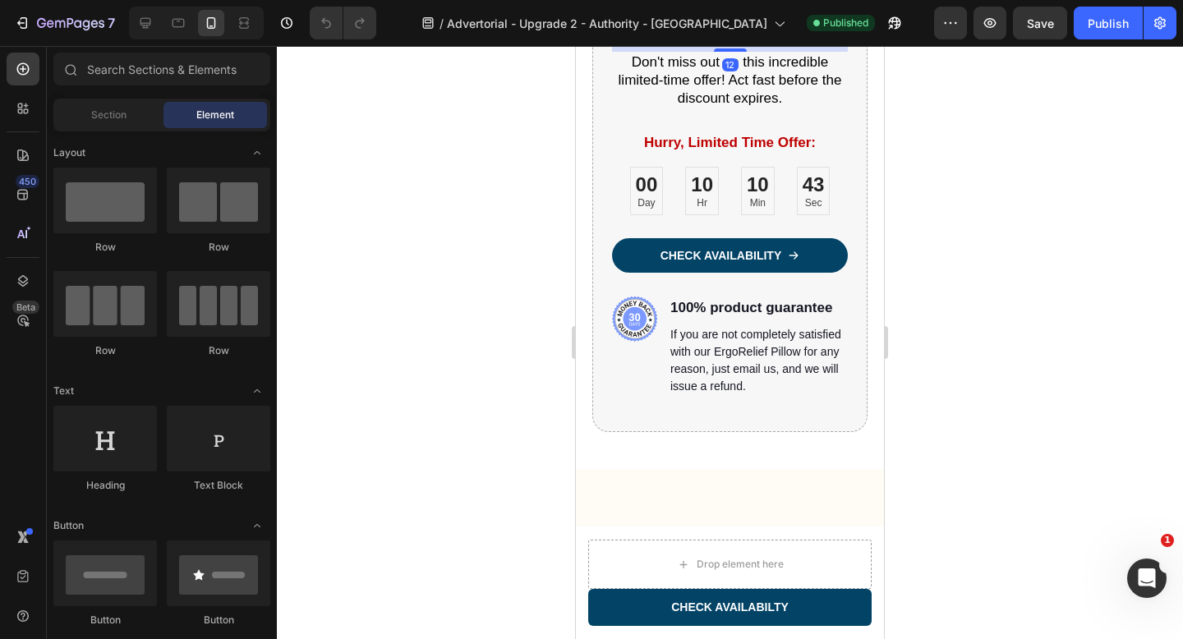
click at [720, 41] on h2 "Order now for an exclusive 70% discount!" at bounding box center [730, 14] width 236 height 54
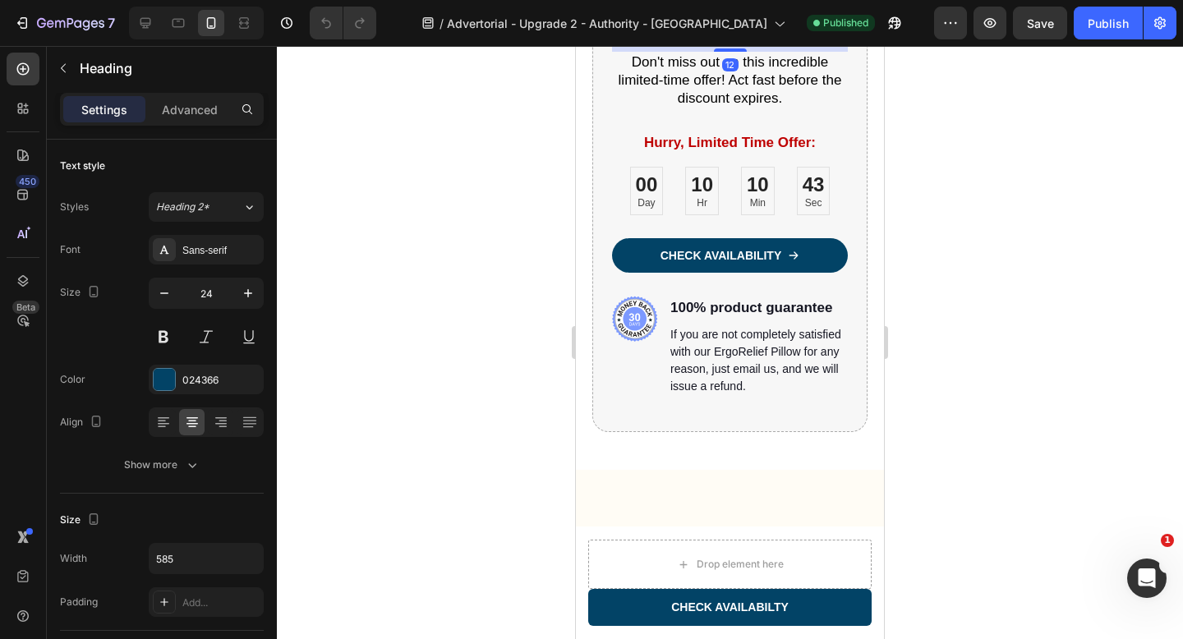
click at [720, 41] on h2 "Order now for an exclusive 70% discount!" at bounding box center [730, 14] width 236 height 54
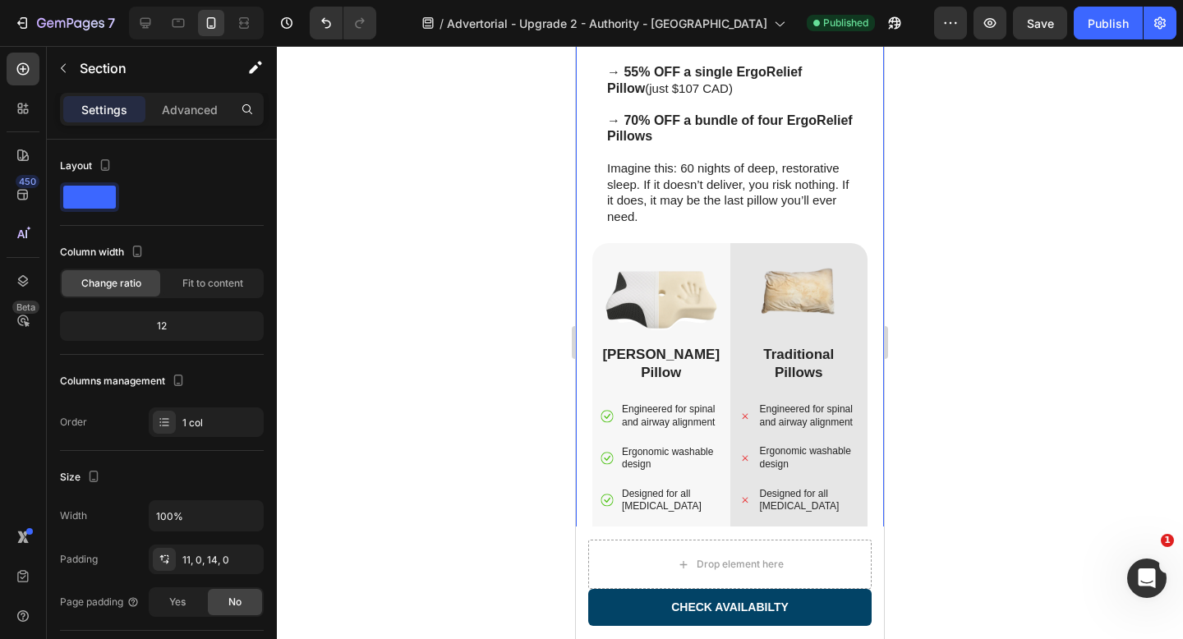
scroll to position [5904, 0]
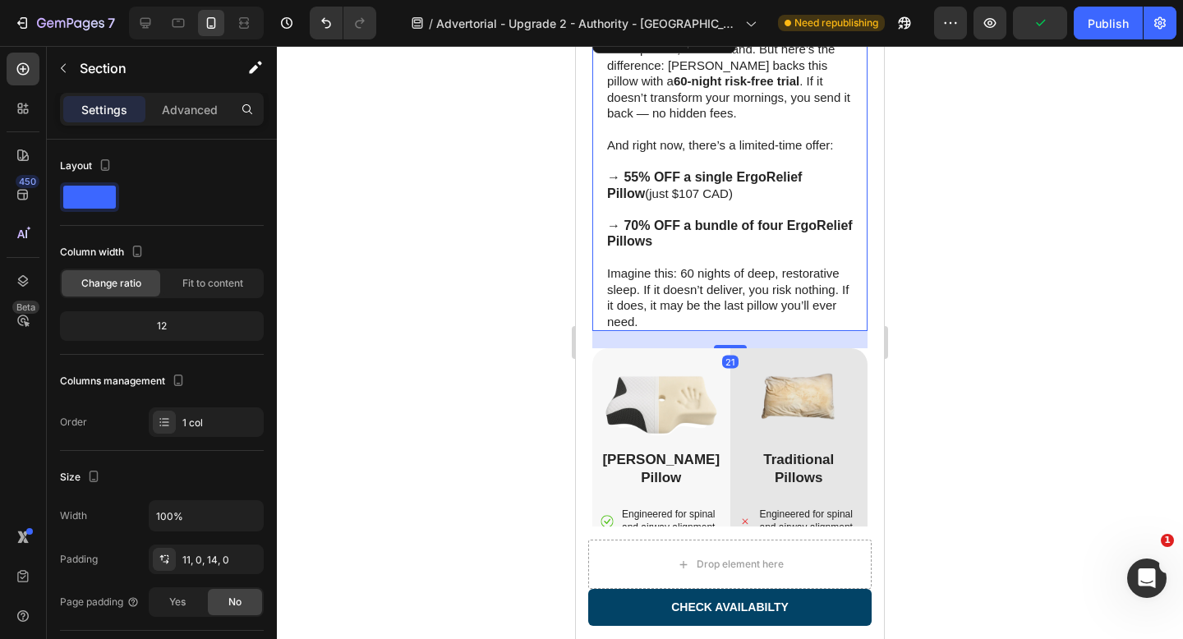
click at [632, 175] on strong "→ 55% OFF a single ErgoRelief Pillow" at bounding box center [704, 185] width 195 height 30
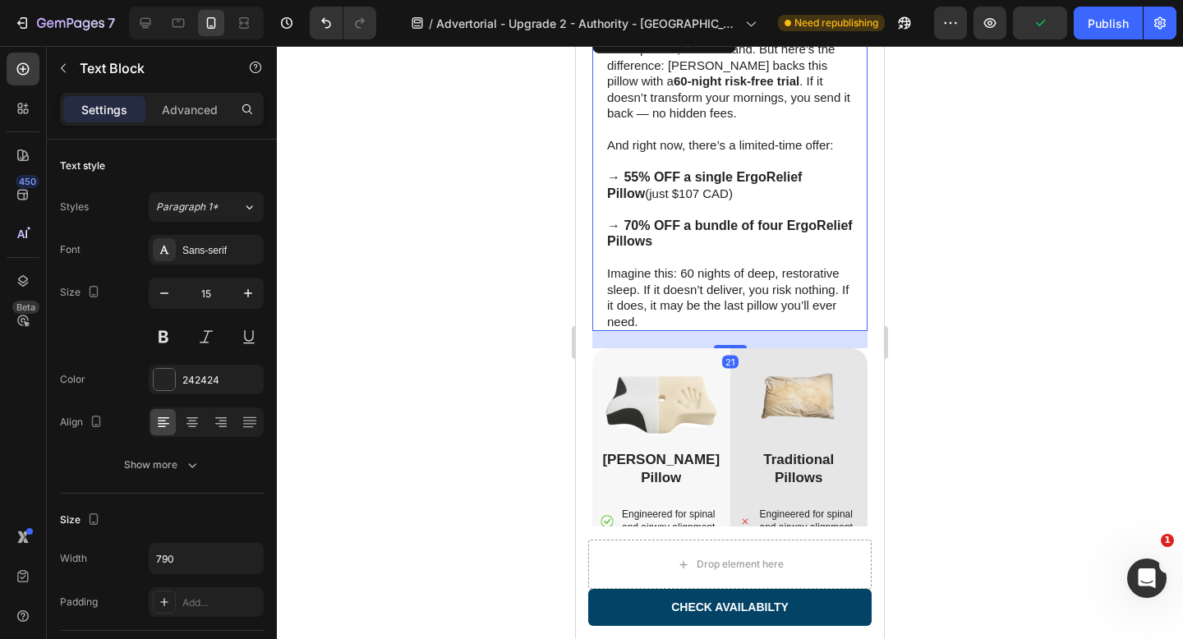
click at [632, 175] on strong "→ 55% OFF a single ErgoRelief Pillow" at bounding box center [704, 185] width 195 height 30
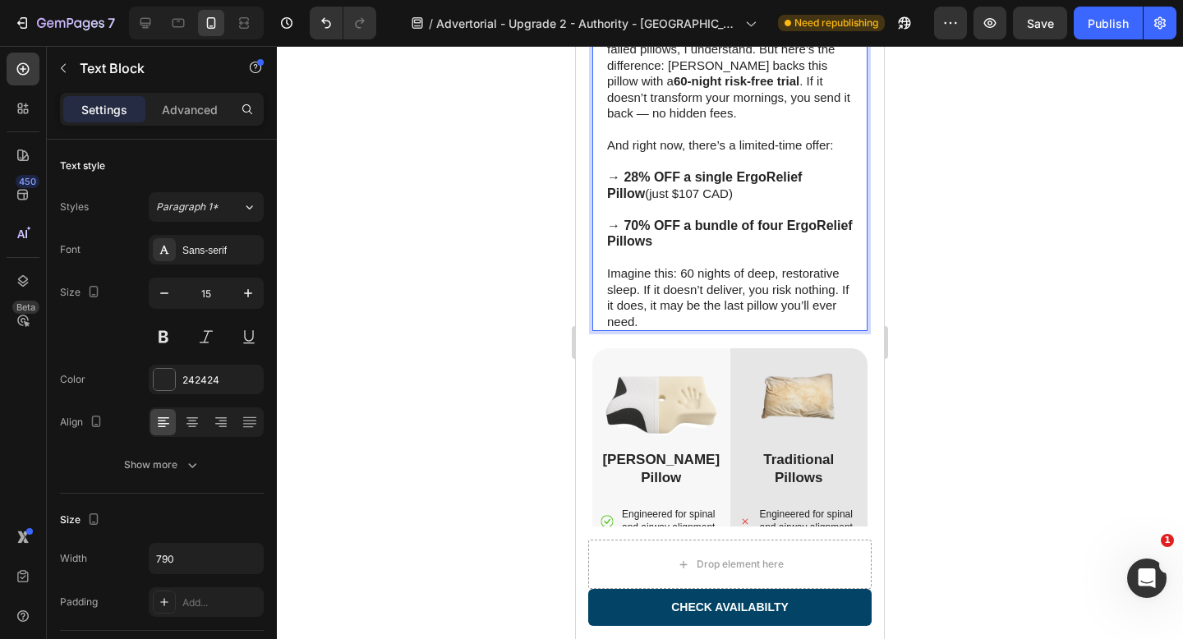
click at [654, 190] on p "→ 28% OFF a single ErgoRelief Pillow (just $107 CAD)" at bounding box center [730, 185] width 246 height 32
click at [658, 190] on p "→ 28% OFF a single ErgoRelief Pillow (just $107 CAD)" at bounding box center [730, 185] width 246 height 32
click at [624, 223] on strong "→ 70% OFF a bundle of four ErgoRelief Pillows" at bounding box center [730, 233] width 246 height 30
click at [769, 225] on strong "→ 42% OFF a bundle of four ErgoRelief Pillows" at bounding box center [730, 233] width 246 height 30
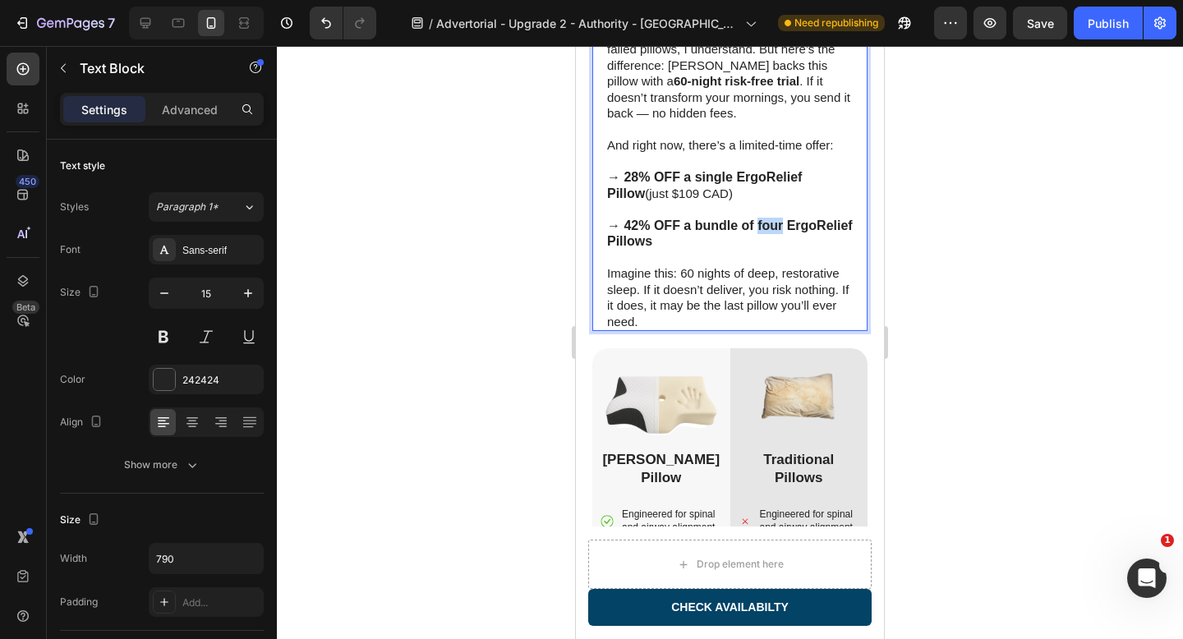
click at [769, 225] on strong "→ 42% OFF a bundle of four ErgoRelief Pillows" at bounding box center [730, 233] width 246 height 30
click at [716, 242] on p "→ 42% OFF a bundle of two ErgoRelief Pillows" at bounding box center [730, 234] width 246 height 32
click at [658, 198] on p "→ 28% OFF a single ErgoRelief Pillow (just $109 CAD)" at bounding box center [730, 185] width 246 height 32
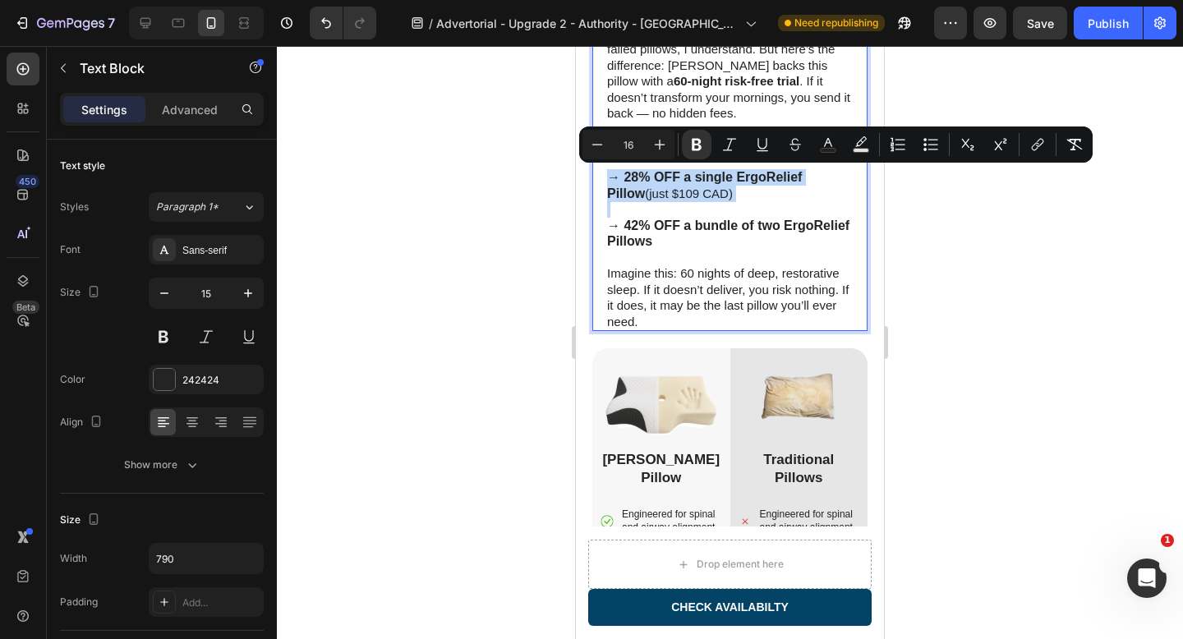
click at [676, 195] on p "→ 28% OFF a single ErgoRelief Pillow (just $109 CAD)" at bounding box center [730, 185] width 246 height 32
click at [698, 192] on p "→ 28% OFF a single ErgoRelief Pillow (just $109 CAD)" at bounding box center [730, 185] width 246 height 32
type input "15"
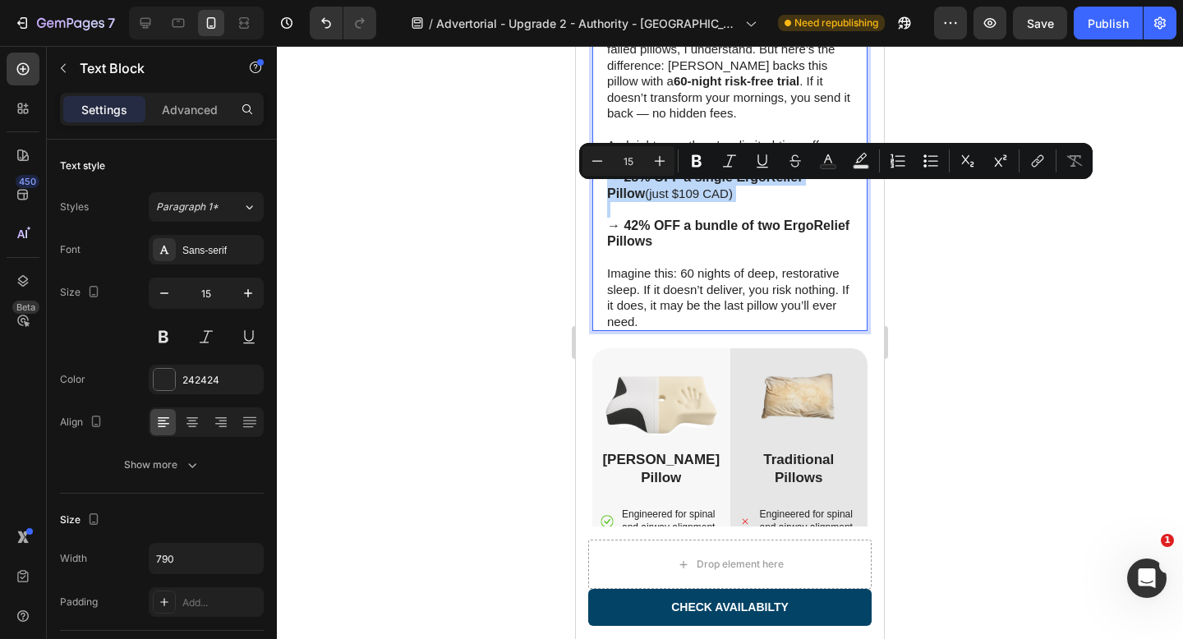
drag, startPoint x: 694, startPoint y: 192, endPoint x: 609, endPoint y: 198, distance: 85.6
click at [609, 198] on p "→ 28% OFF a single ErgoRelief Pillow (just $109 CAD)" at bounding box center [730, 185] width 246 height 32
copy p "(just $109 CAD)"
type input "16"
click at [682, 241] on p "→ 42% OFF a bundle of two ErgoRelief Pillows" at bounding box center [730, 234] width 246 height 32
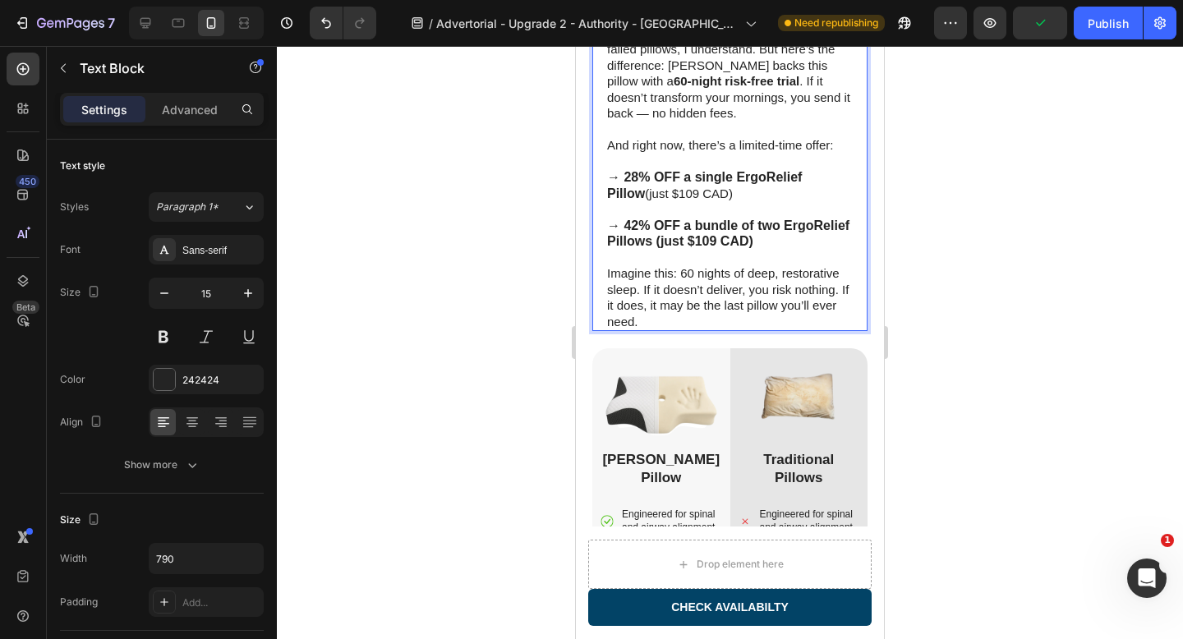
click at [672, 242] on strong "→ 42% OFF a bundle of two ErgoRelief Pillows (just $109 CAD)" at bounding box center [728, 233] width 242 height 30
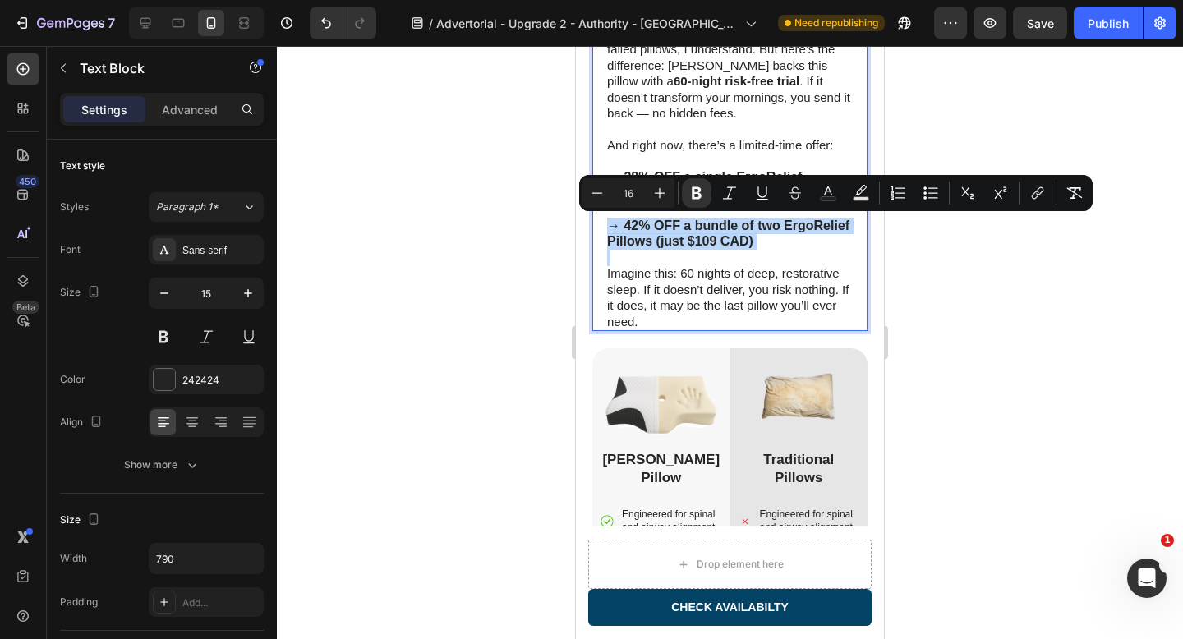
click at [672, 242] on strong "→ 42% OFF a bundle of two ErgoRelief Pillows (just $109 CAD)" at bounding box center [728, 233] width 242 height 30
click at [762, 242] on p "→ 42% OFF a bundle of two ErgoRelief Pillows (just $109 CAD)" at bounding box center [730, 234] width 246 height 32
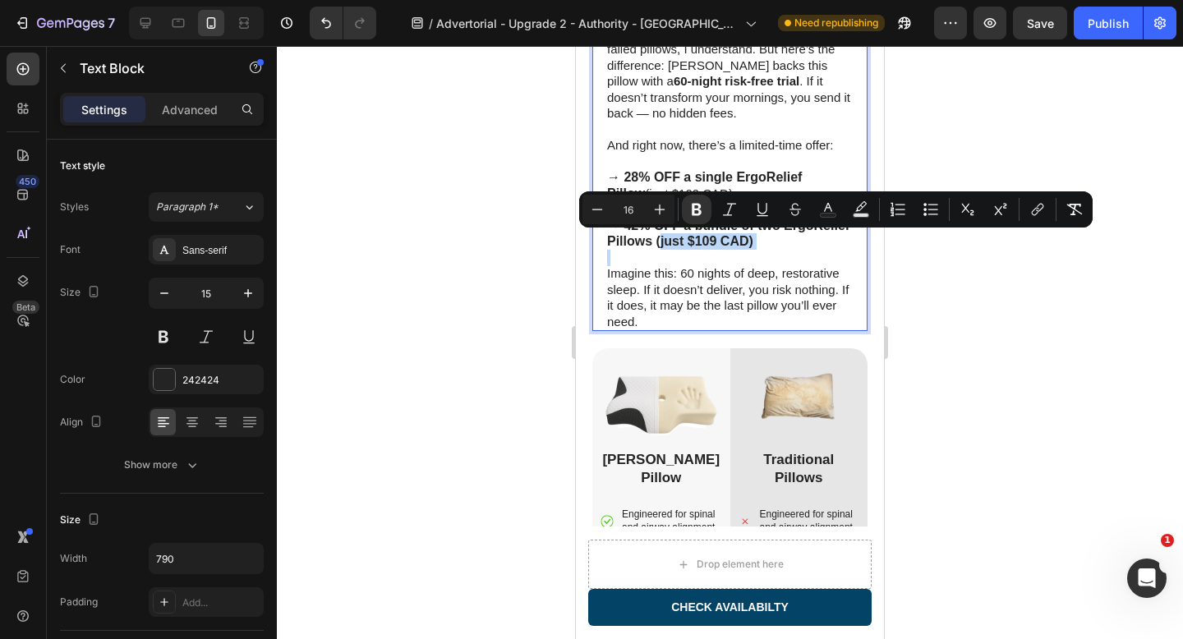
drag, startPoint x: 762, startPoint y: 242, endPoint x: 667, endPoint y: 245, distance: 95.3
click at [667, 245] on p "→ 42% OFF a bundle of two ErgoRelief Pillows (just $109 CAD)" at bounding box center [730, 234] width 246 height 32
click at [605, 212] on button "Minus" at bounding box center [597, 210] width 30 height 30
type input "15"
click at [769, 246] on p "→ 42% OFF a bundle of two ErgoRelief Pillows ( just $109 CAD)" at bounding box center [730, 234] width 246 height 32
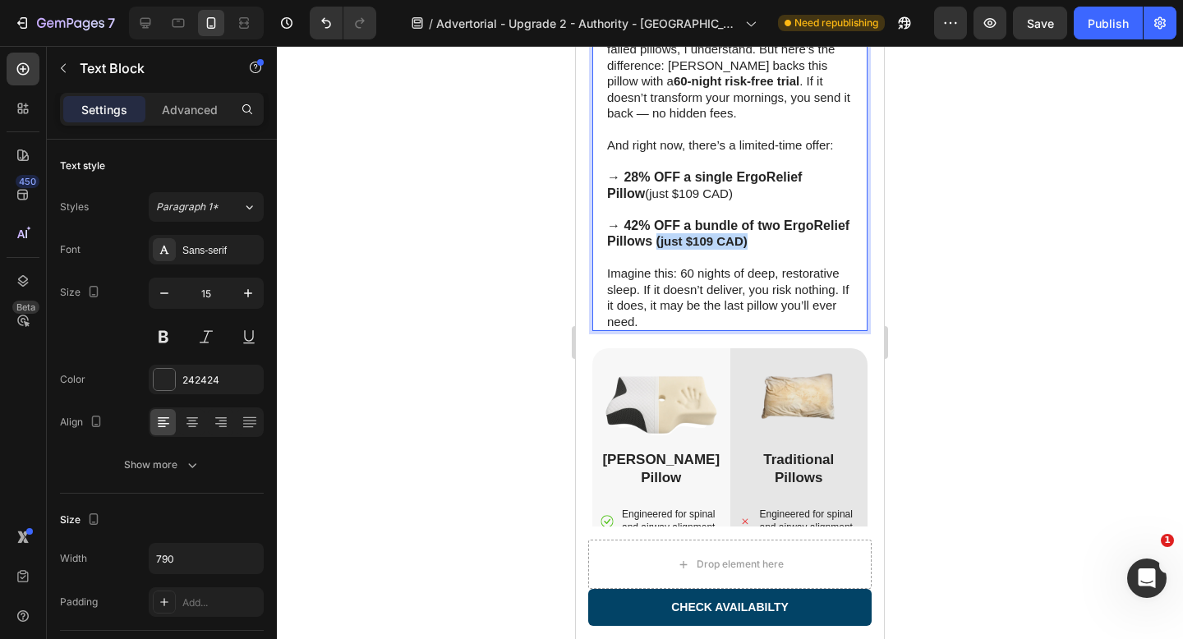
drag, startPoint x: 656, startPoint y: 241, endPoint x: 747, endPoint y: 241, distance: 90.4
click at [747, 241] on p "→ 42% OFF a bundle of two ErgoRelief Pillows ( just $109 CAD)" at bounding box center [730, 234] width 246 height 32
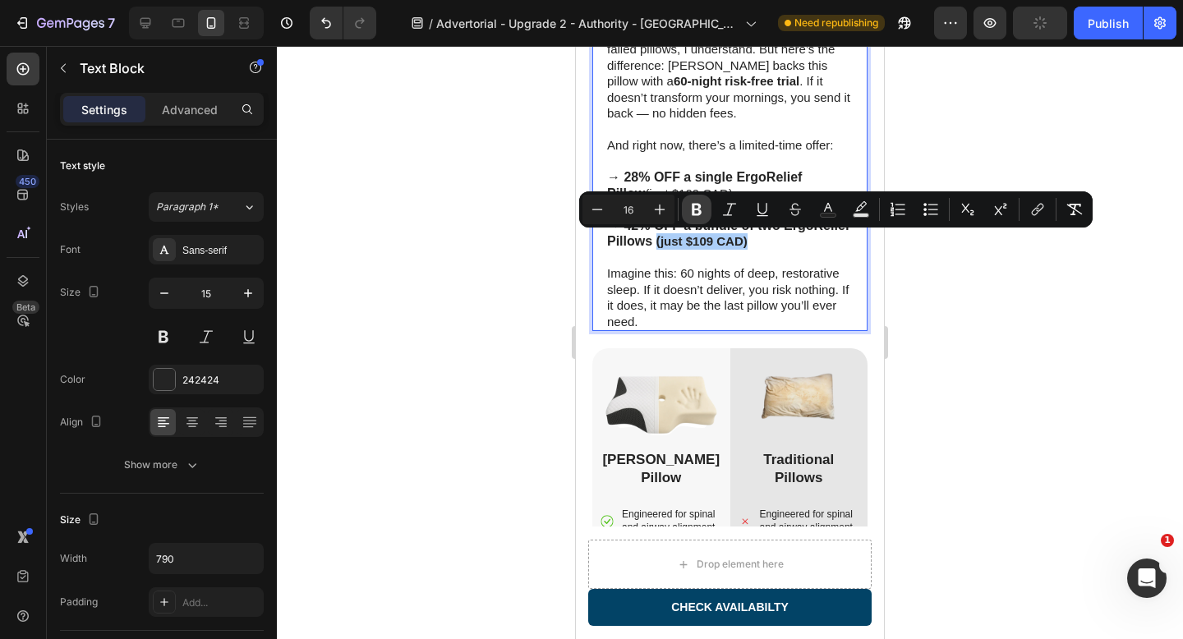
click at [695, 209] on icon "Editor contextual toolbar" at bounding box center [697, 210] width 10 height 12
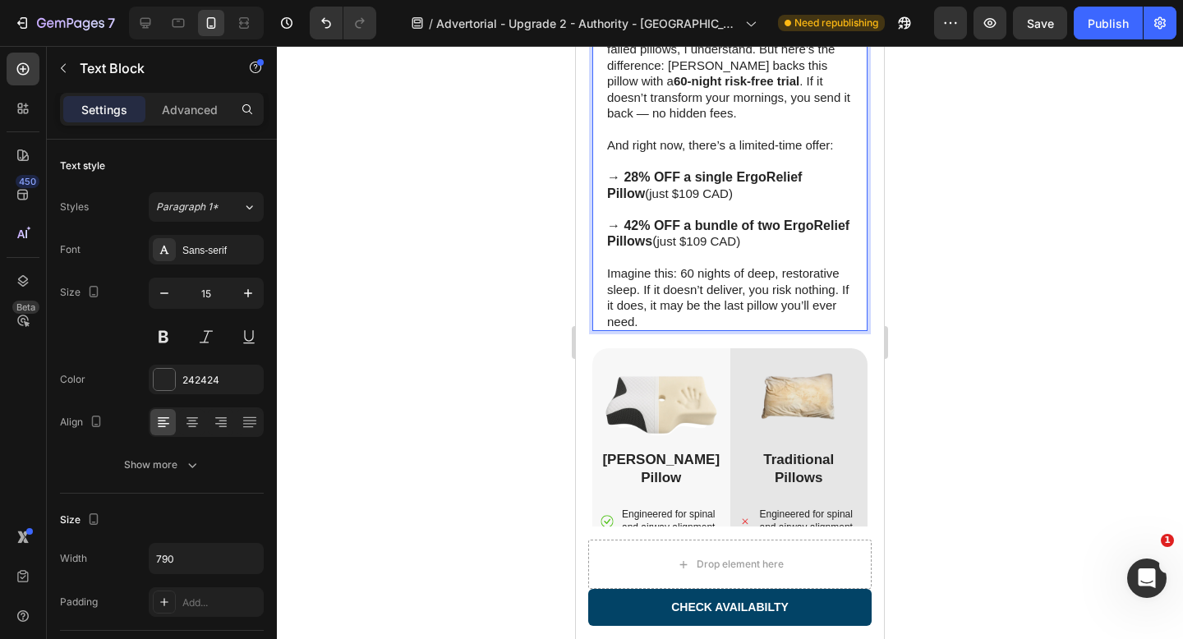
click at [666, 242] on span "just $109 CAD)" at bounding box center [698, 241] width 84 height 14
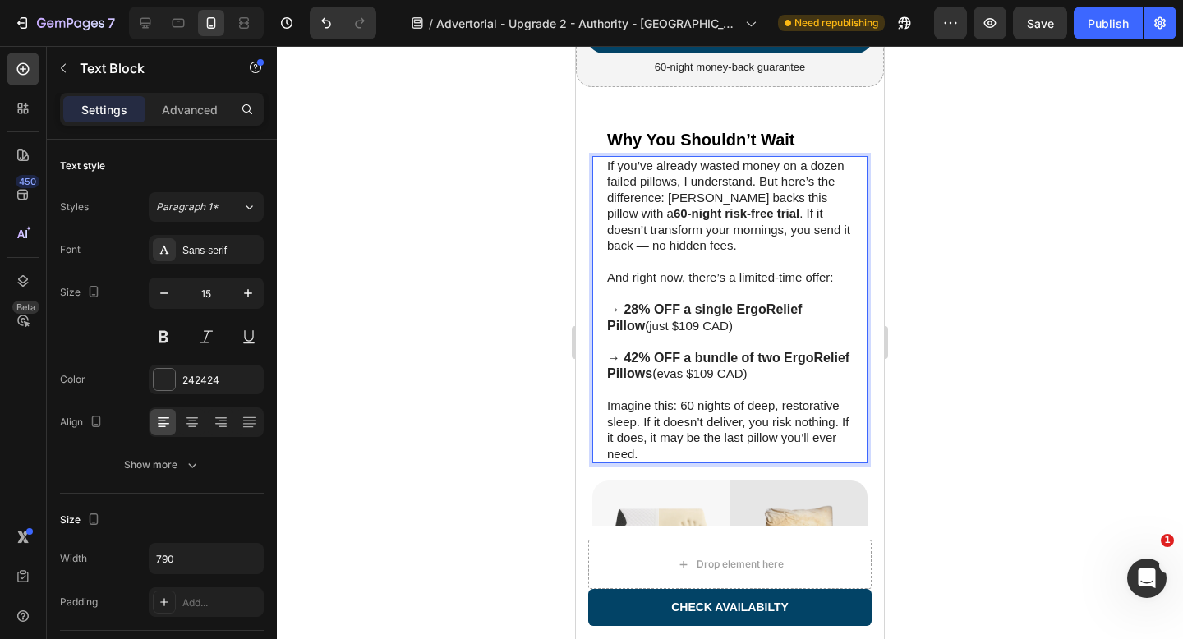
scroll to position [5645, 0]
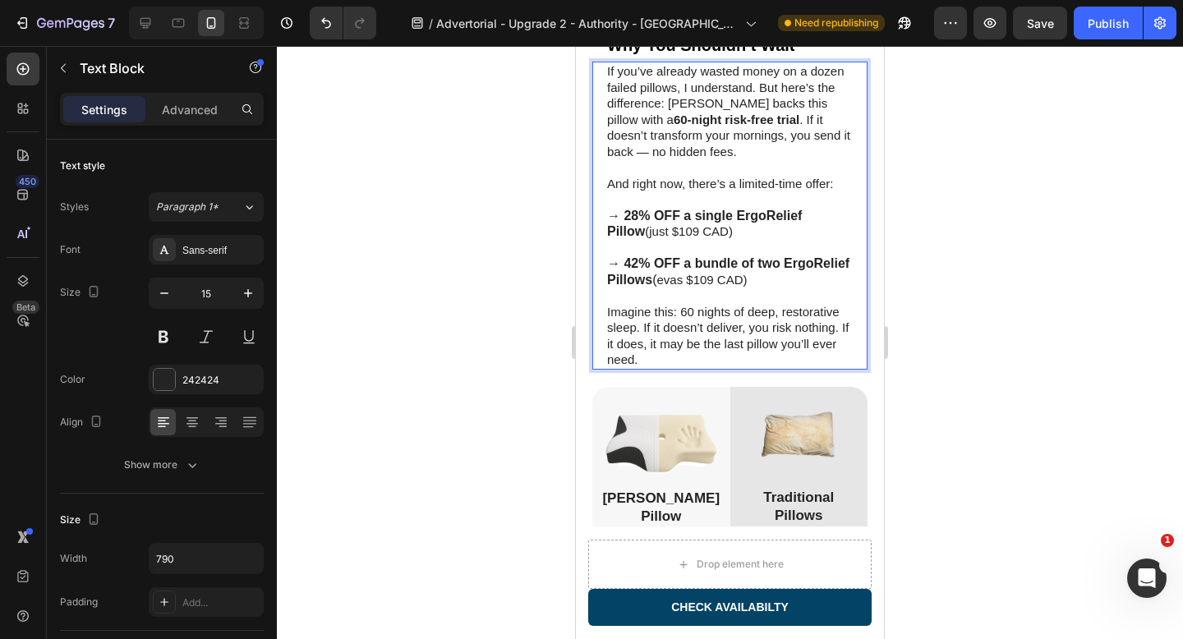
click at [804, 192] on p "And right now, there’s a limited-time offer:" at bounding box center [730, 184] width 246 height 16
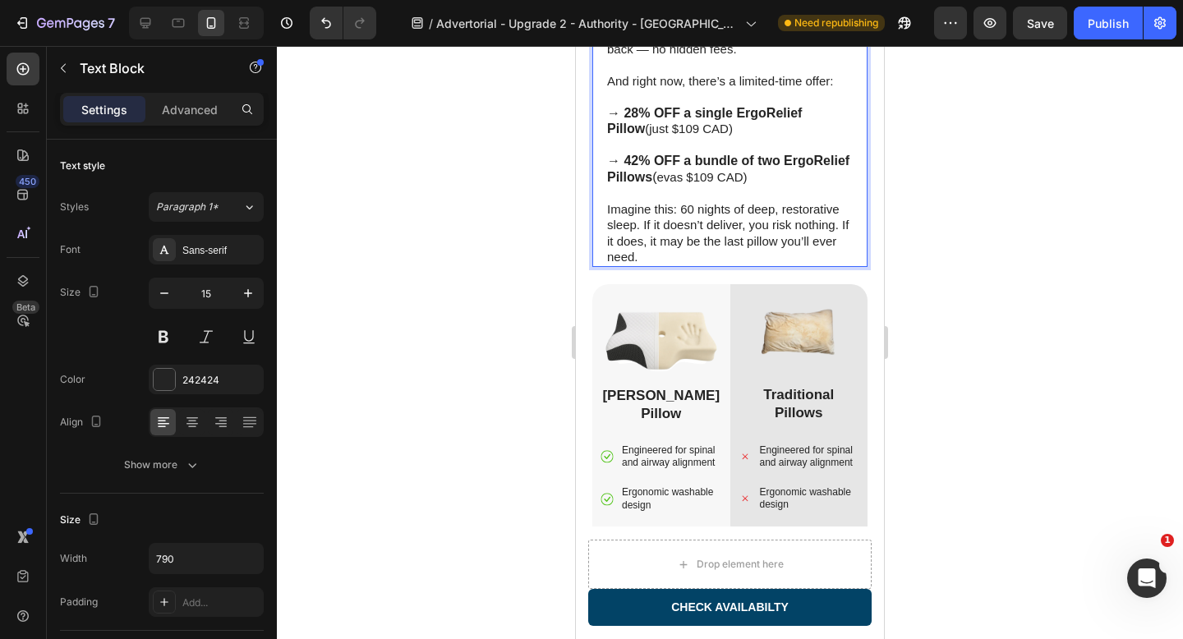
scroll to position [5953, 0]
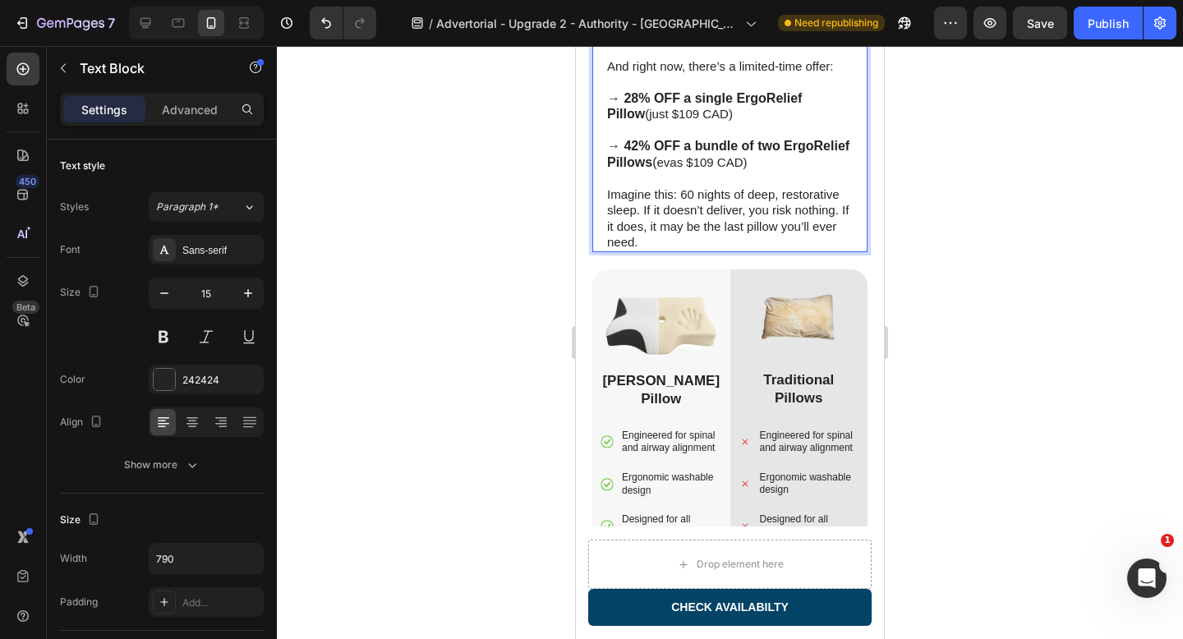
click at [677, 169] on span "evas $109 CAD)" at bounding box center [701, 162] width 90 height 14
click at [668, 169] on span "s $109 CAD)" at bounding box center [691, 162] width 71 height 14
click at [674, 169] on span "sa $109 CAD)" at bounding box center [694, 162] width 77 height 14
click at [680, 169] on span "sav $109 CAD)" at bounding box center [698, 162] width 84 height 14
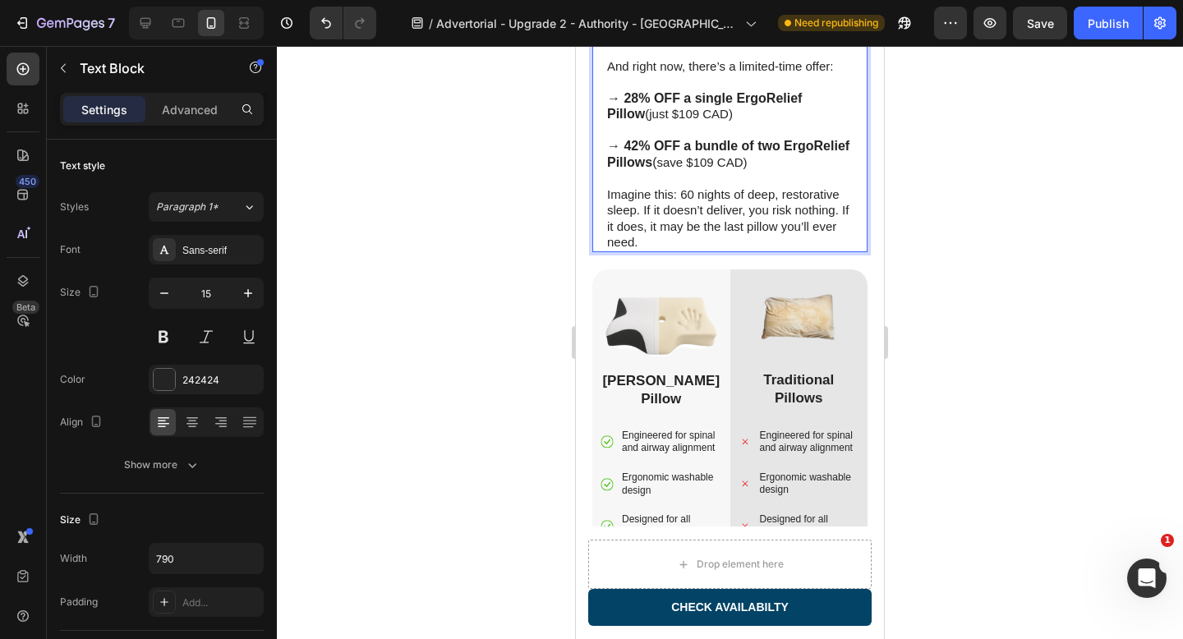
click at [703, 169] on span "save $109 CAD)" at bounding box center [701, 162] width 90 height 14
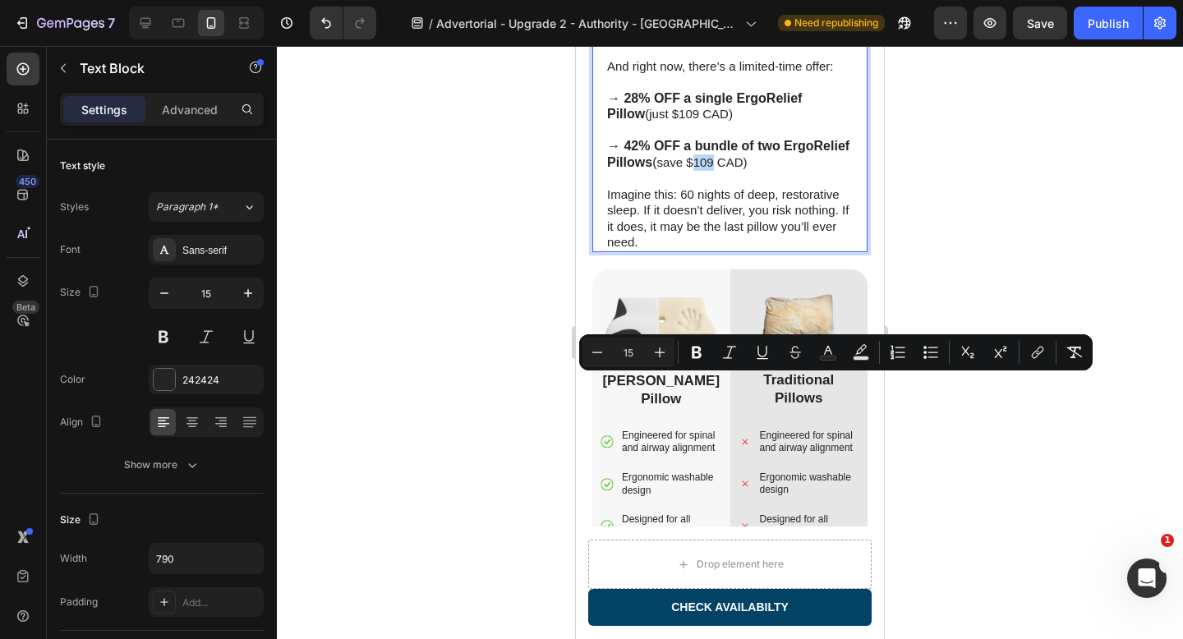
click at [704, 169] on span "save $109 CAD)" at bounding box center [701, 162] width 90 height 14
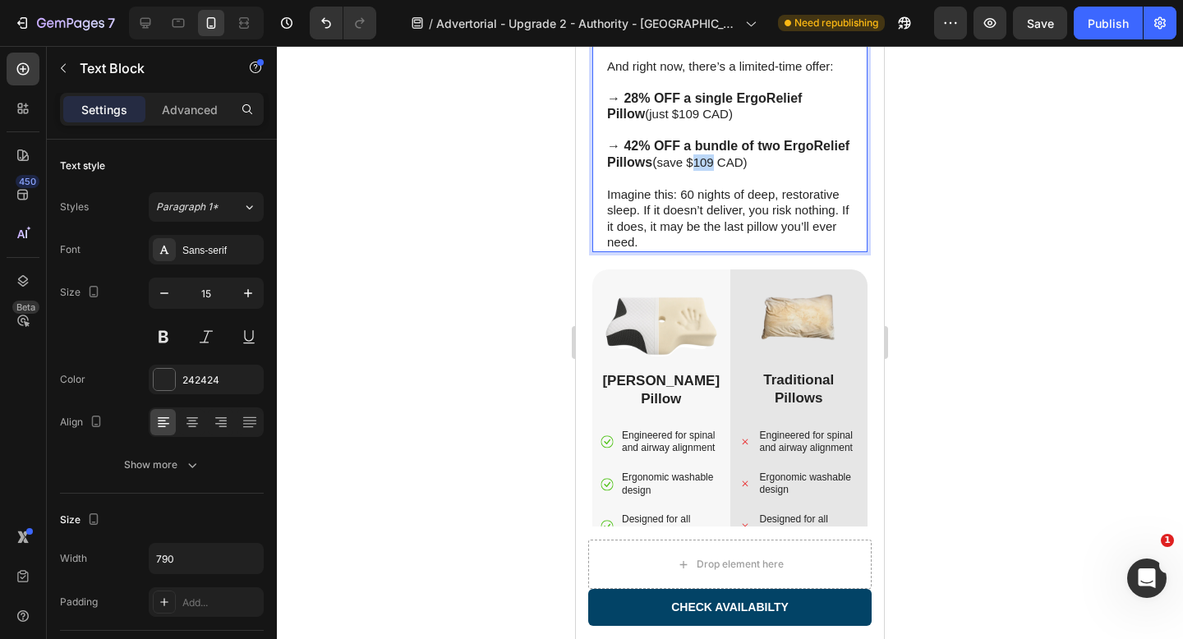
click at [704, 169] on span "save $109 CAD)" at bounding box center [701, 162] width 90 height 14
click at [744, 169] on span "save $208 CAD)" at bounding box center [701, 162] width 90 height 14
click at [688, 122] on p "→ 28% OFF a single ErgoRelief Pillow (just $109 CAD)" at bounding box center [730, 106] width 246 height 32
click at [612, 122] on strong "→ 28% OFF a single ErgoRelief Pillow" at bounding box center [704, 106] width 195 height 30
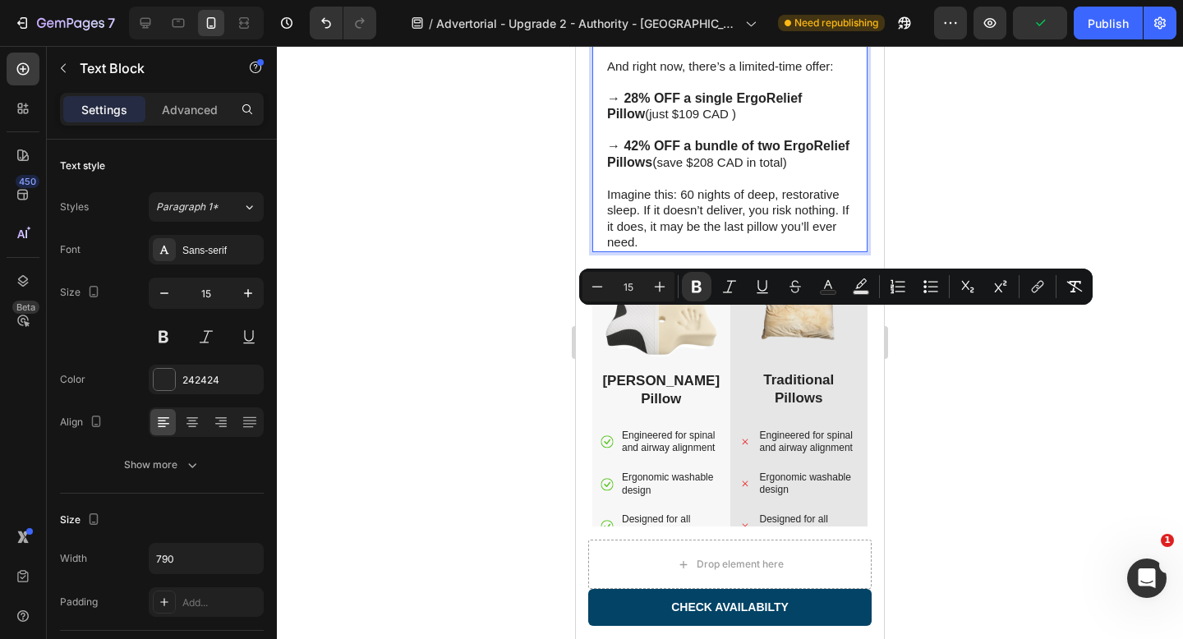
click at [692, 122] on p "→ 28% OFF a single ErgoRelief Pillow (just $109 CAD )" at bounding box center [730, 106] width 246 height 32
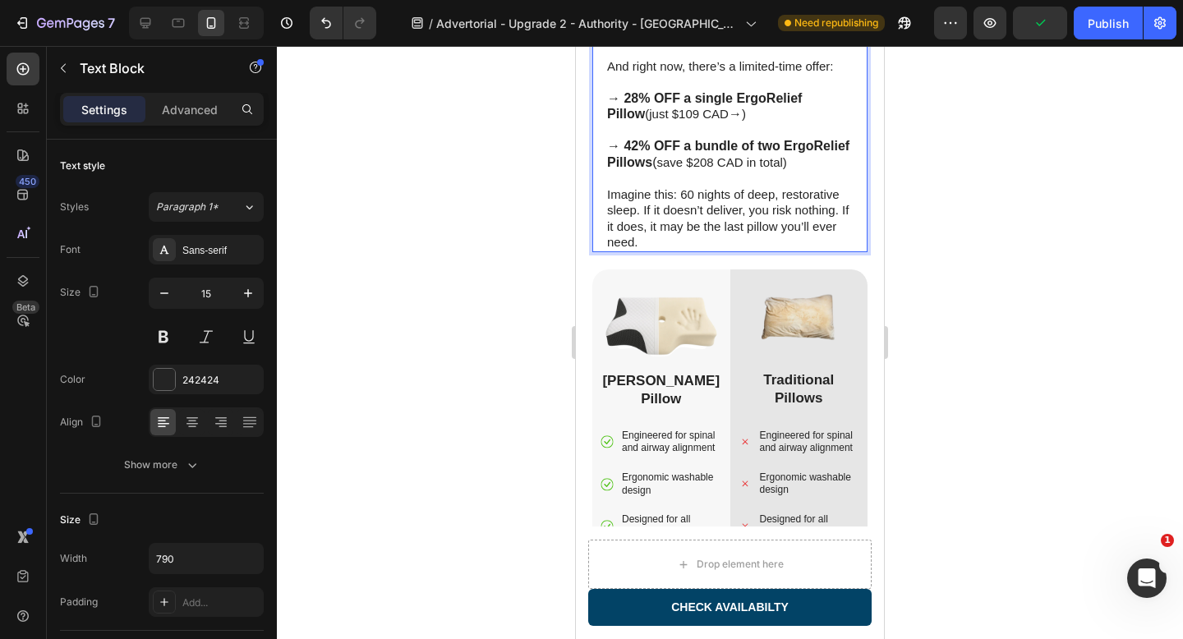
click at [729, 121] on strong "→" at bounding box center [735, 114] width 13 height 14
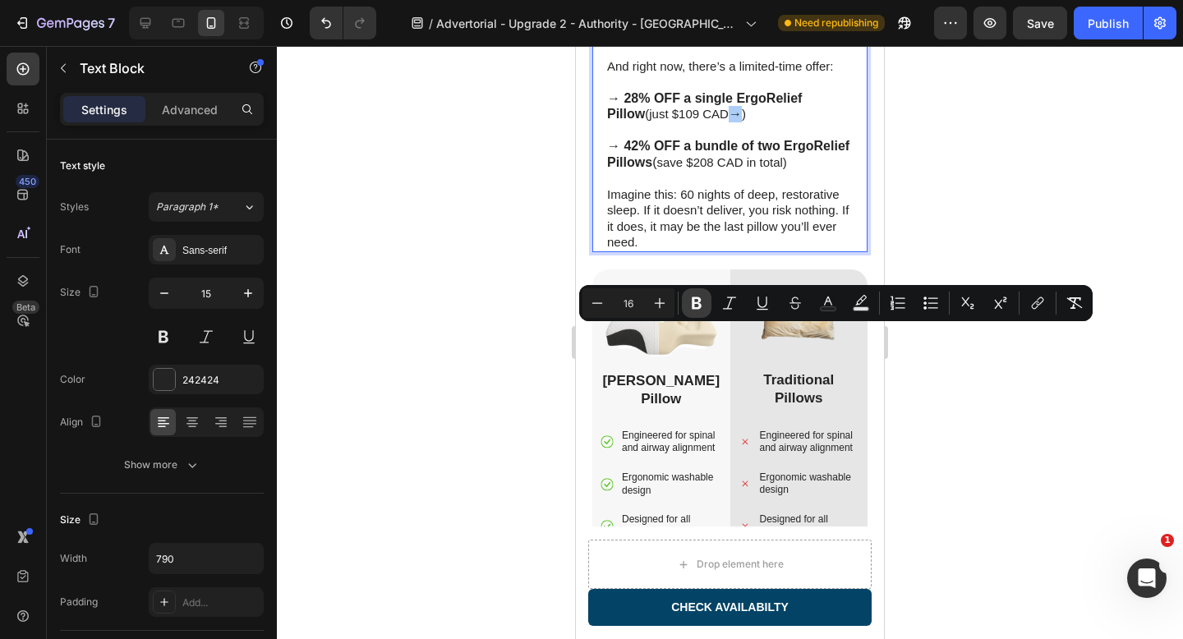
click at [700, 306] on icon "Editor contextual toolbar" at bounding box center [697, 303] width 10 height 12
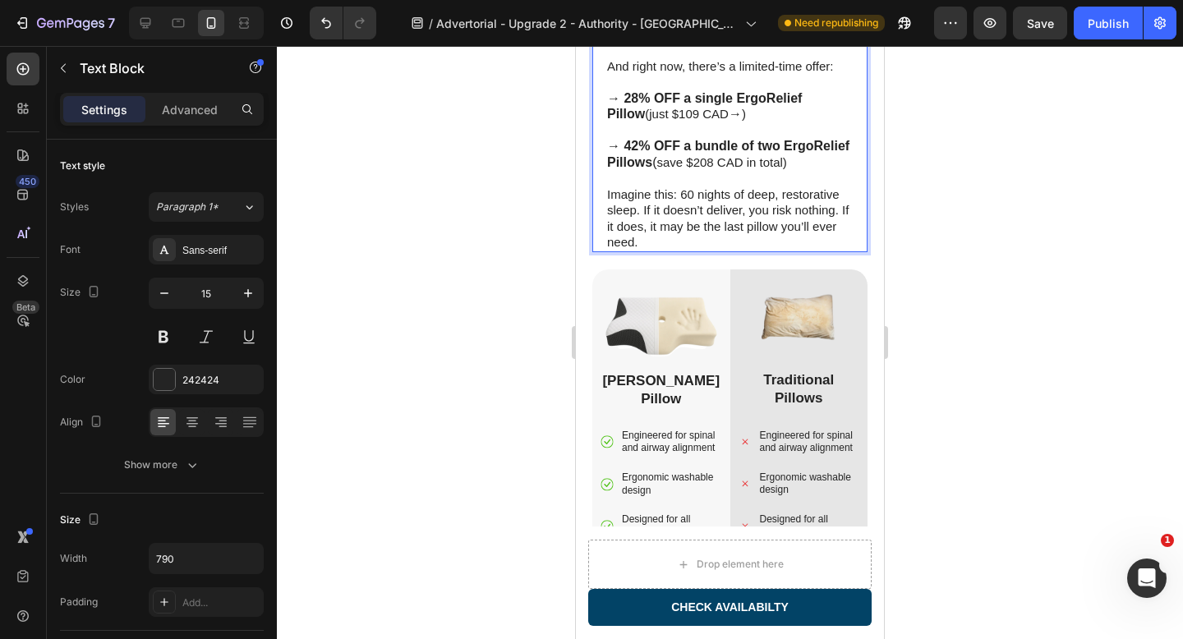
click at [729, 121] on span "→" at bounding box center [735, 114] width 13 height 14
click at [718, 122] on p "→ 28% OFF a single ErgoRelief Pillow (just $109 CAD → s )" at bounding box center [730, 106] width 246 height 32
click at [724, 122] on p "→ 28% OFF a single ErgoRelief Pillow (just $109 CAD → sa )" at bounding box center [730, 106] width 246 height 32
click at [731, 122] on p "→ 28% OFF a single ErgoRelief Pillow (just $109 CAD → sav )" at bounding box center [730, 106] width 246 height 32
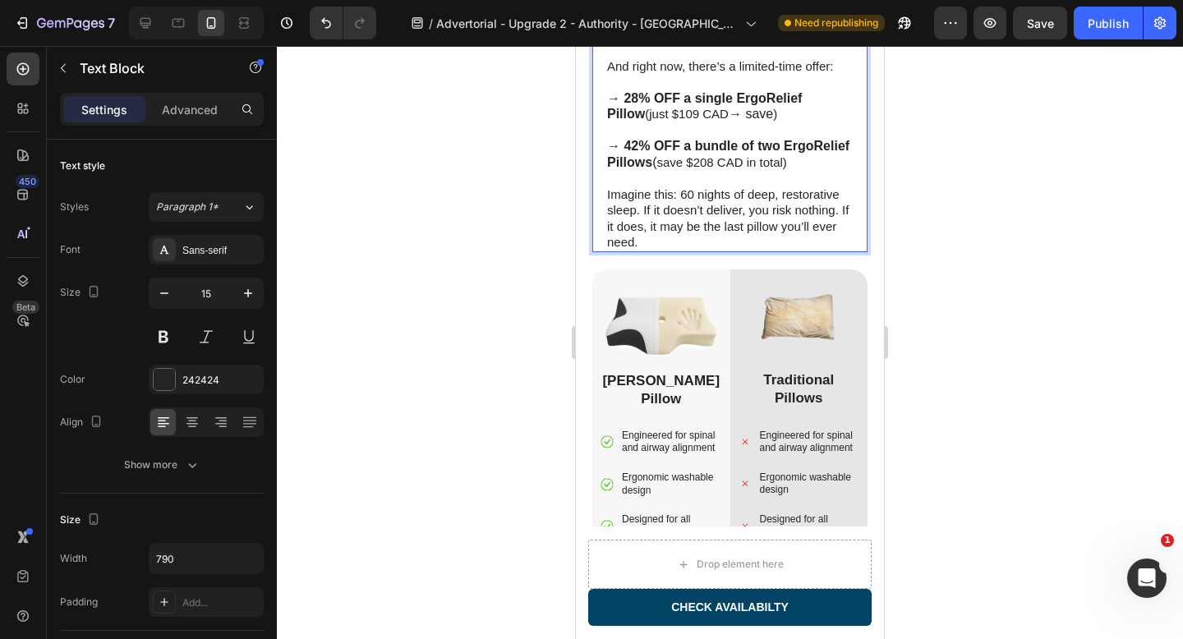
click at [736, 121] on span "→ save" at bounding box center [751, 114] width 44 height 14
click at [740, 121] on span "→ save" at bounding box center [751, 114] width 44 height 14
click at [742, 122] on p "→ 28% OFF a single ErgoRelief Pillow (just $109 CAD → save )" at bounding box center [730, 106] width 246 height 32
click at [747, 121] on span "→ save $" at bounding box center [757, 114] width 56 height 14
click at [756, 121] on span "→ save $4" at bounding box center [760, 114] width 62 height 14
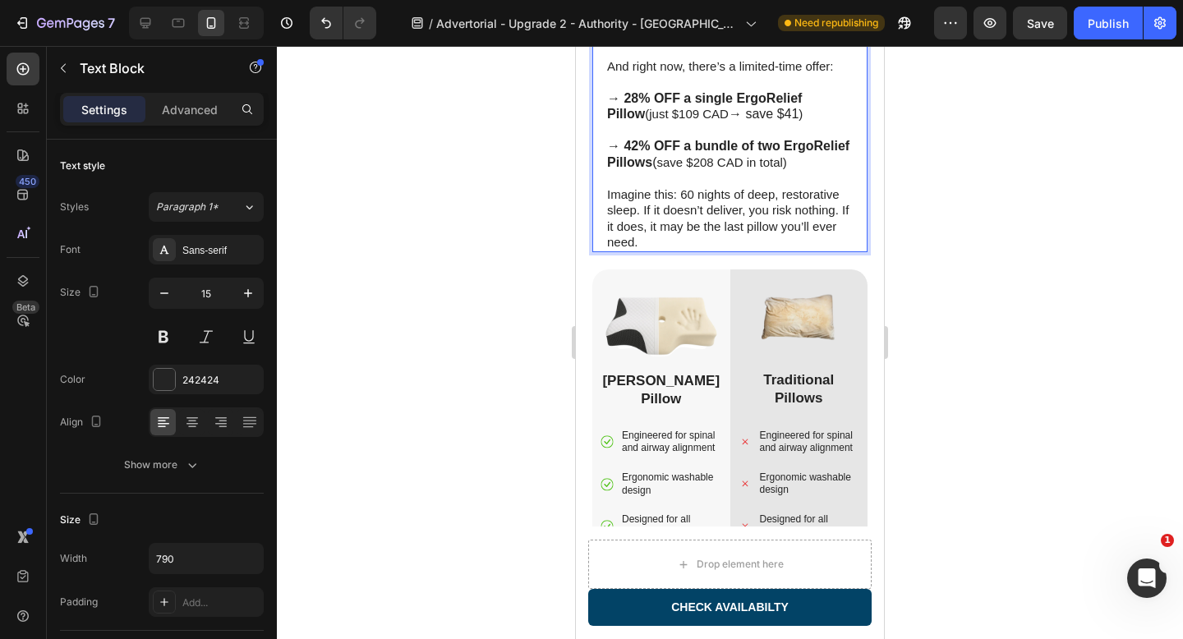
click at [762, 121] on span "→ save $41" at bounding box center [764, 114] width 70 height 14
click at [766, 121] on span "→ save $41" at bounding box center [764, 114] width 70 height 14
click at [769, 122] on p "→ 28% OFF a single ErgoRelief Pillow (just $109 CAD → save $41 )" at bounding box center [730, 106] width 246 height 32
click at [774, 121] on span "→ save $41 C" at bounding box center [770, 114] width 83 height 14
click at [784, 121] on span "→ save $41 CA" at bounding box center [775, 114] width 92 height 14
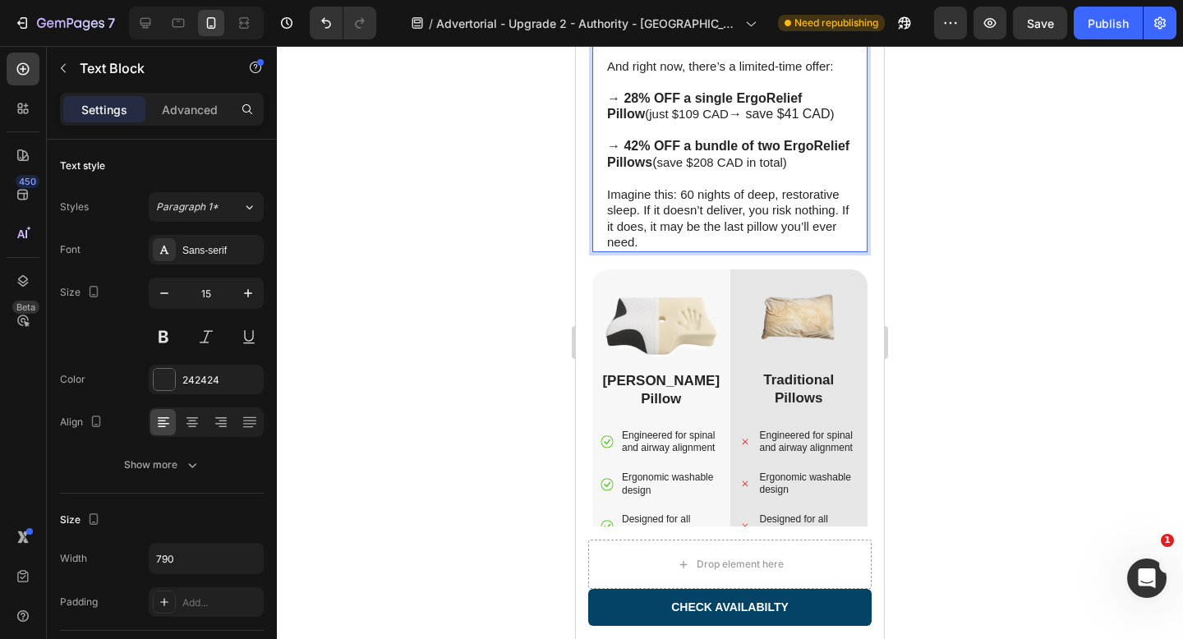
click at [767, 121] on span "→ save $41 CAD" at bounding box center [780, 114] width 102 height 14
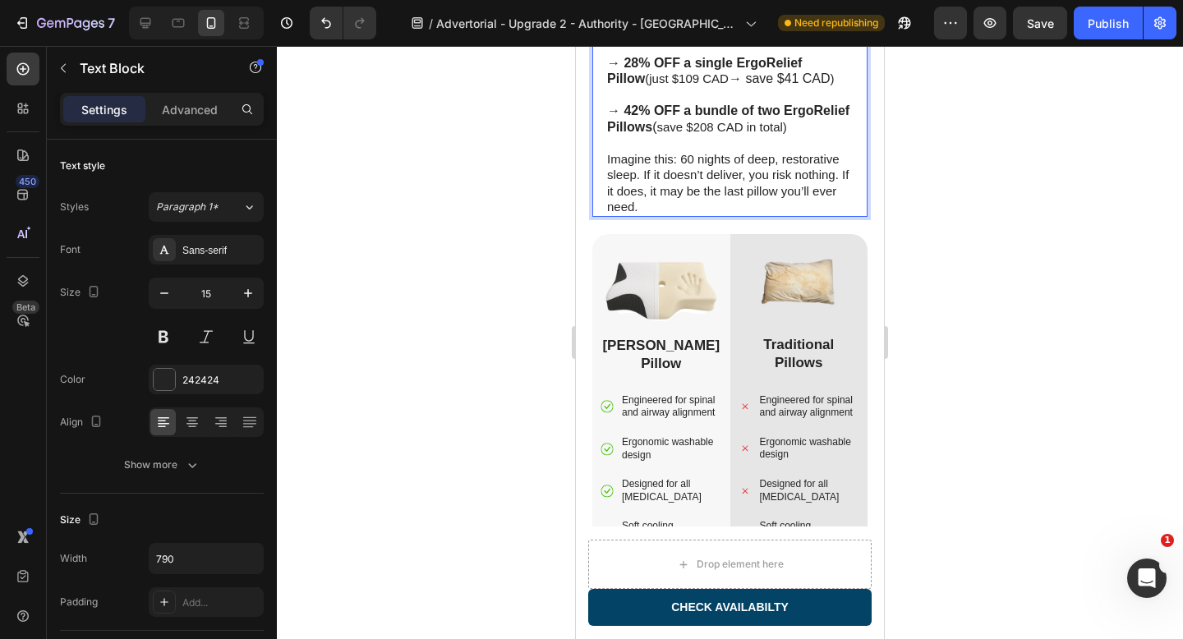
scroll to position [5990, 0]
drag, startPoint x: 810, startPoint y: 295, endPoint x: 689, endPoint y: 297, distance: 120.8
click at [689, 85] on p "→ 28% OFF a single ErgoRelief Pillow (just $109 CAD → save $41 CAD )" at bounding box center [730, 69] width 246 height 32
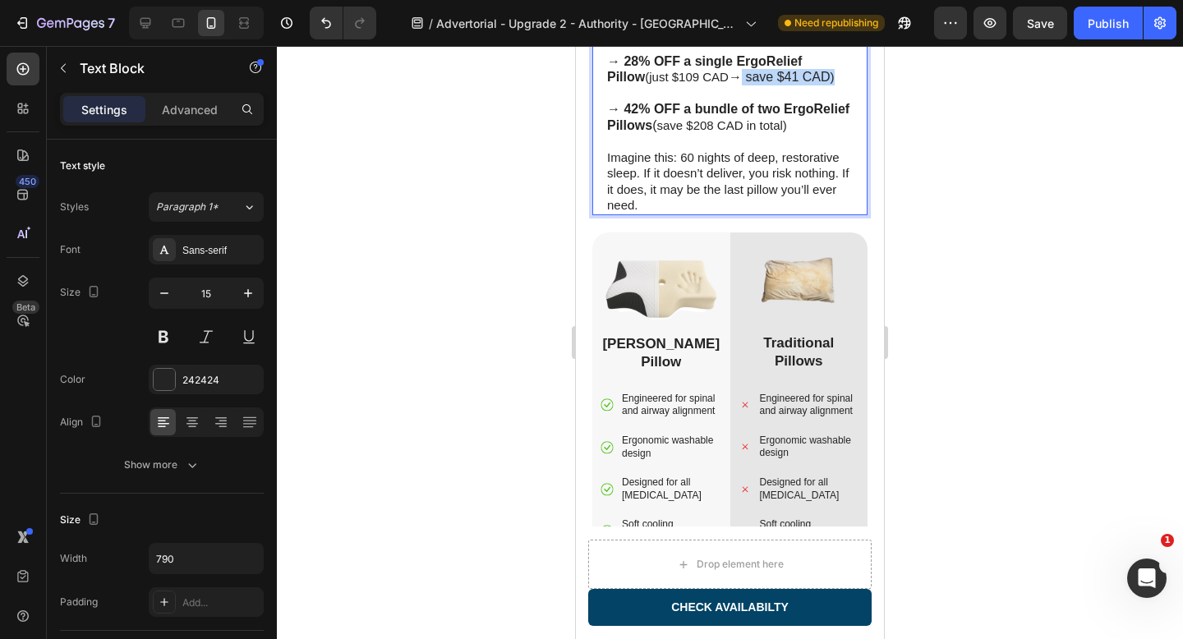
drag, startPoint x: 806, startPoint y: 297, endPoint x: 704, endPoint y: 299, distance: 101.9
click at [704, 85] on p "→ 28% OFF a single ErgoRelief Pillow (just $109 CAD → save $41 CAD )" at bounding box center [730, 69] width 246 height 32
click at [734, 84] on span "→ save $41 CAD" at bounding box center [780, 77] width 102 height 14
click at [729, 84] on span "→ save $41 CAD" at bounding box center [780, 77] width 102 height 14
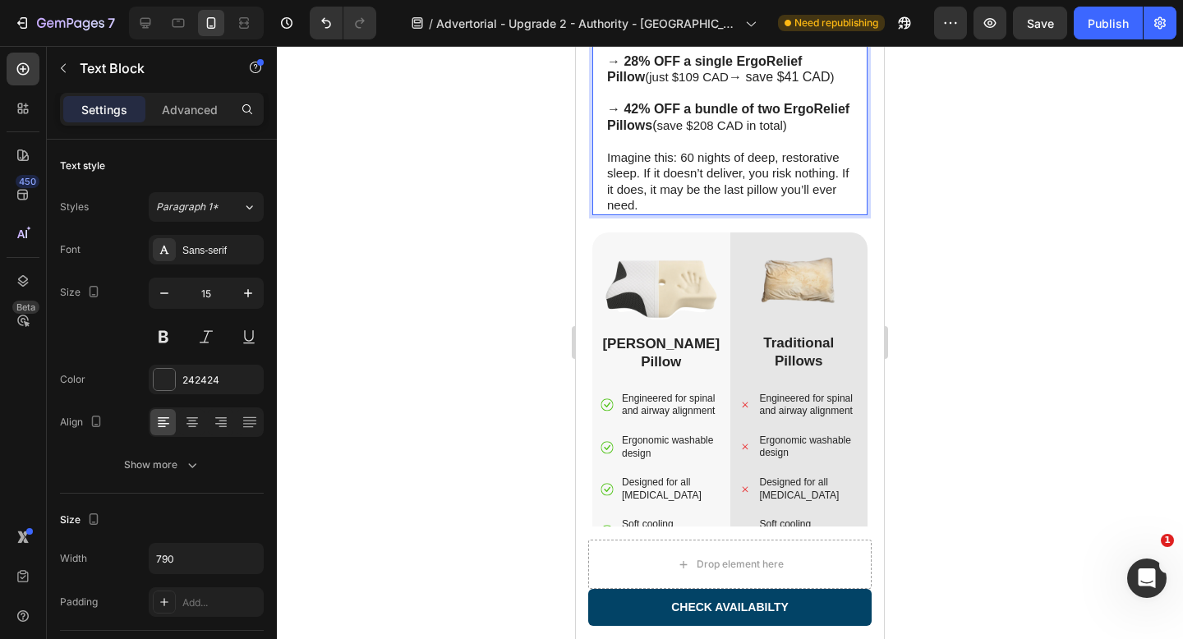
click at [789, 84] on span "→ save $41 CAD" at bounding box center [780, 77] width 102 height 14
click at [802, 85] on p "→ 28% OFF a single ErgoRelief Pillow (just $109 CAD → save $41 CAD )" at bounding box center [730, 69] width 246 height 32
drag, startPoint x: 802, startPoint y: 299, endPoint x: 615, endPoint y: 302, distance: 186.5
click at [614, 85] on p "→ 28% OFF a single ErgoRelief Pillow (just $109 CAD → save $41 CAD )" at bounding box center [730, 69] width 246 height 32
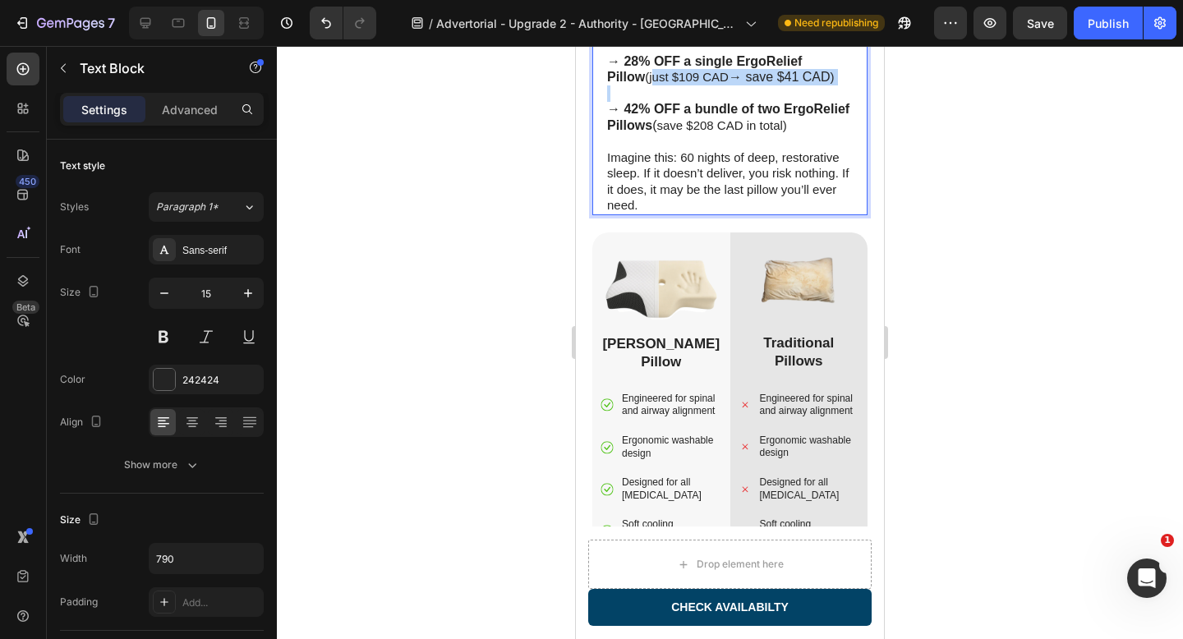
click at [664, 85] on p "→ 28% OFF a single ErgoRelief Pillow (just $109 CAD → save $41 CAD )" at bounding box center [730, 69] width 246 height 32
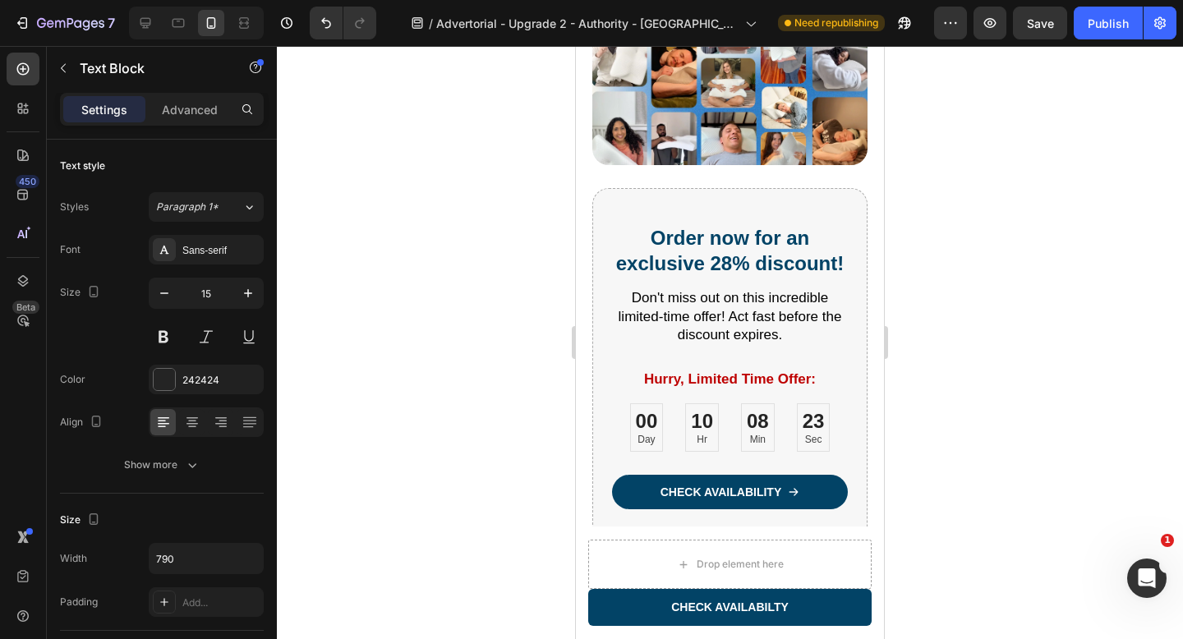
scroll to position [7025, 0]
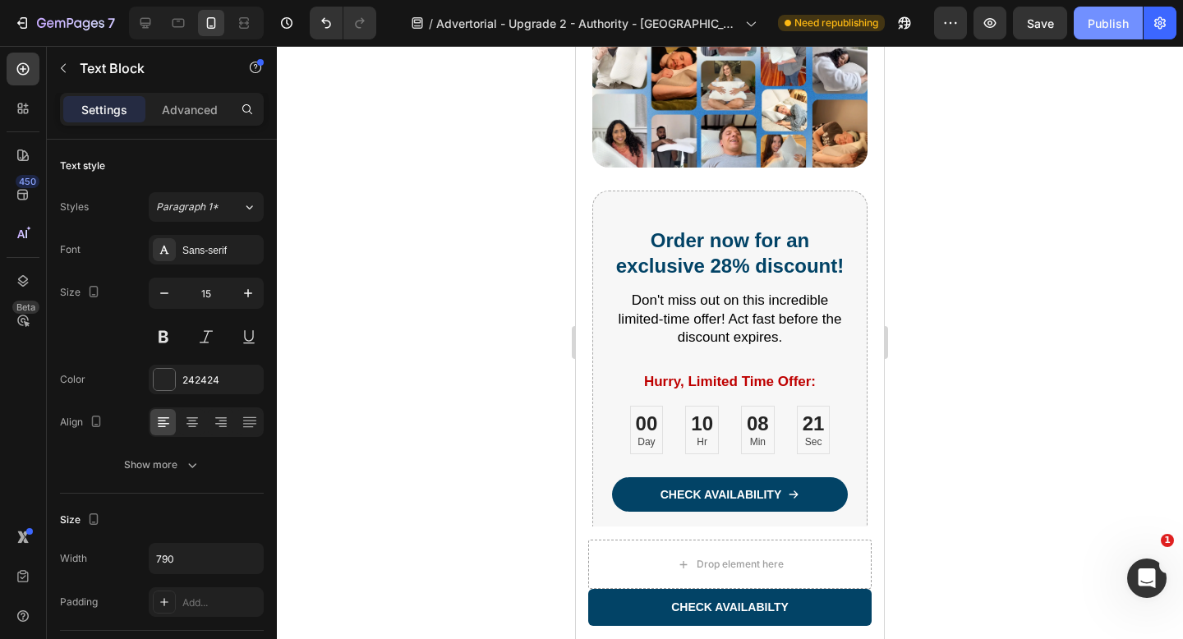
click at [1095, 19] on div "Publish" at bounding box center [1108, 23] width 41 height 17
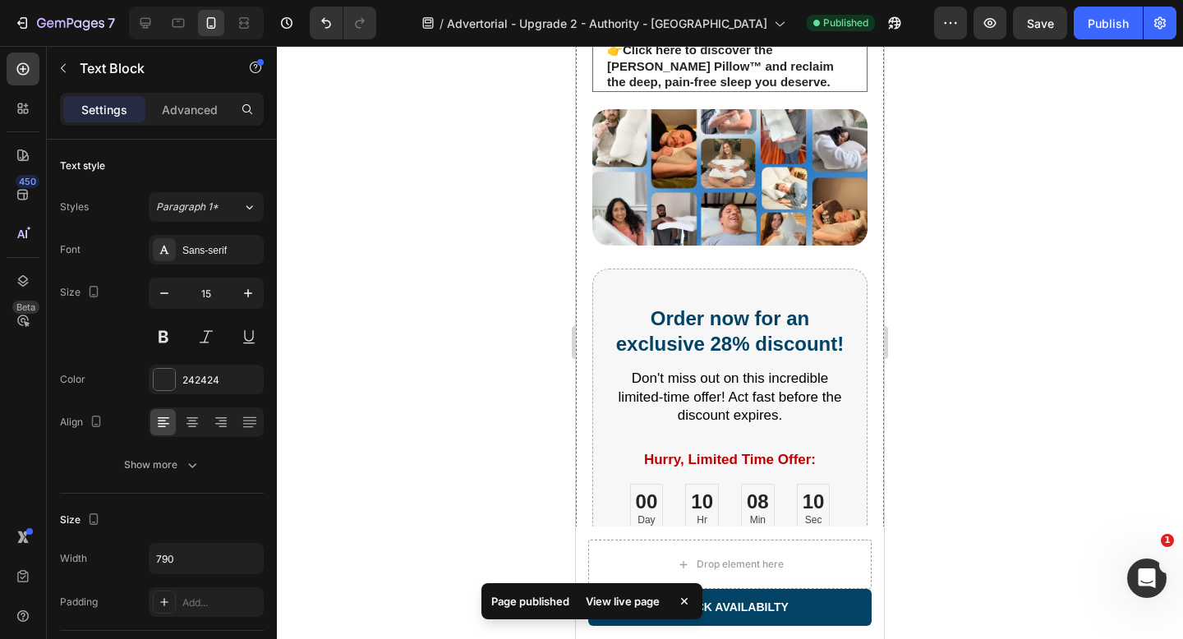
scroll to position [6750, 0]
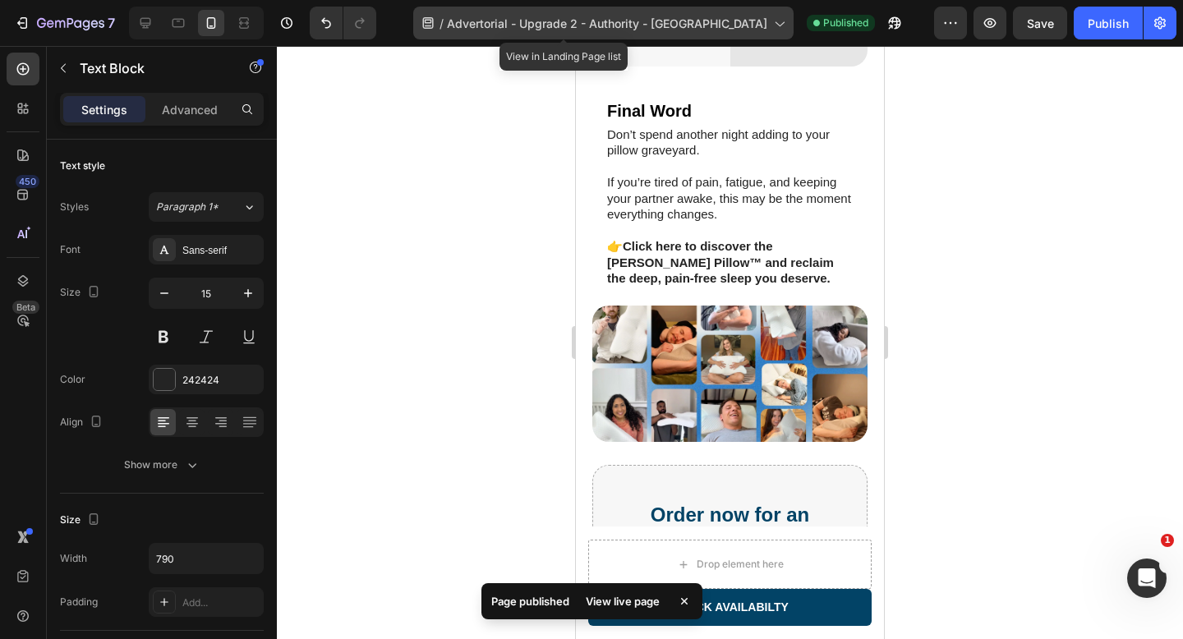
click at [690, 16] on span "Advertorial - Upgrade 2 - Authority - [GEOGRAPHIC_DATA]" at bounding box center [607, 23] width 320 height 17
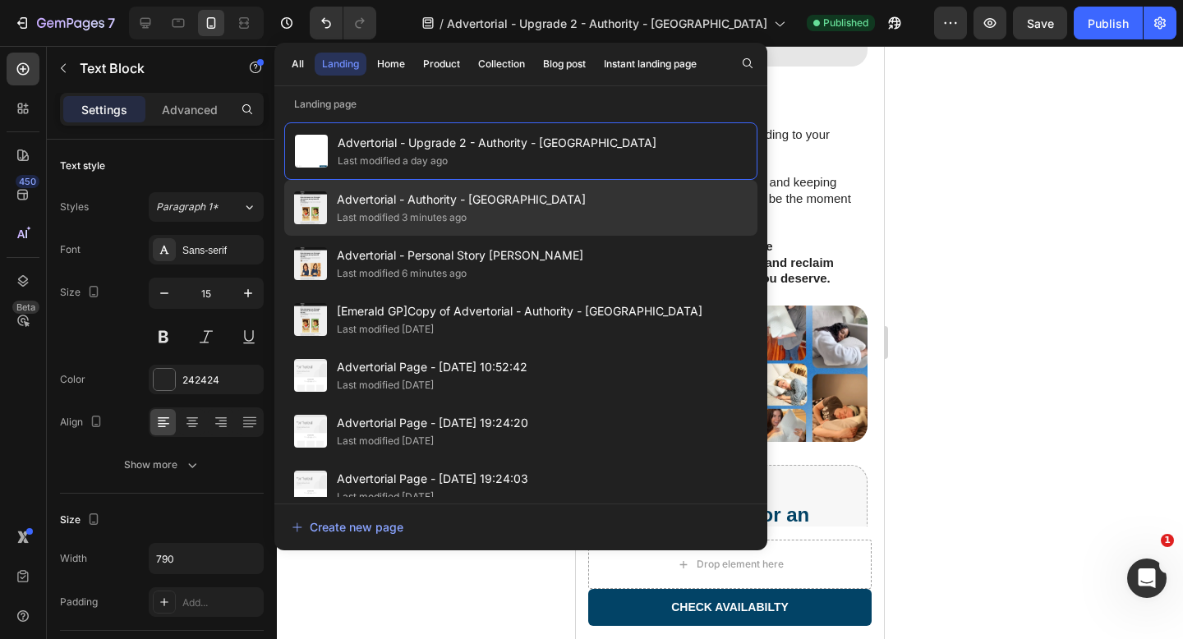
click at [563, 214] on div "Advertorial - Authority - Sorana Last modified 3 minutes ago" at bounding box center [520, 208] width 473 height 56
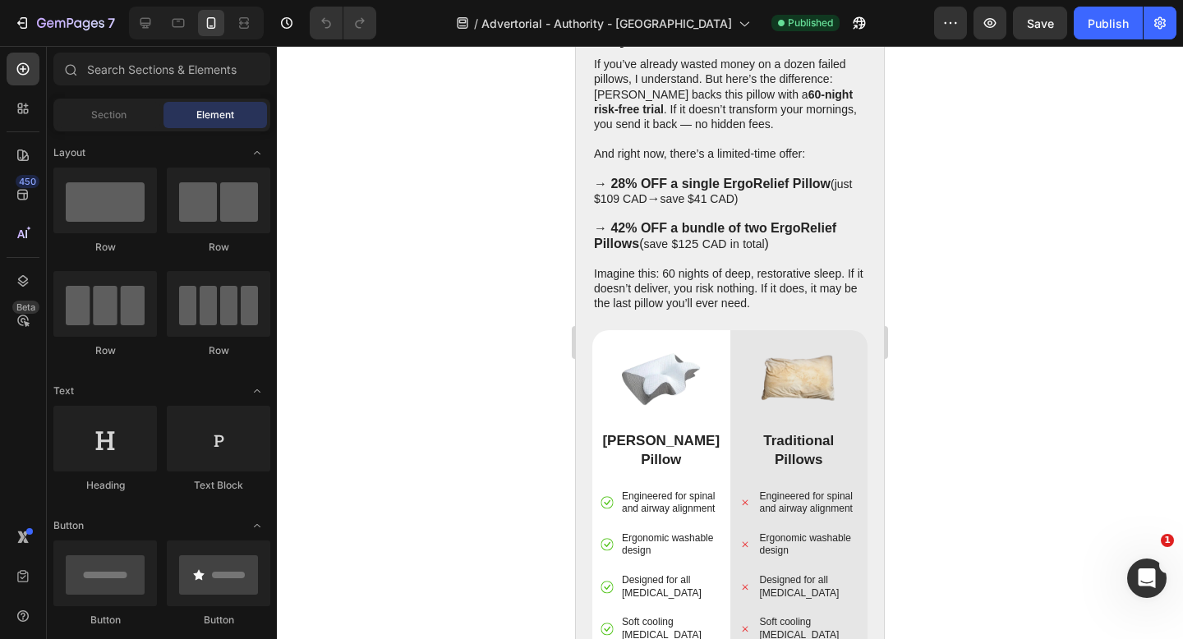
scroll to position [5425, 0]
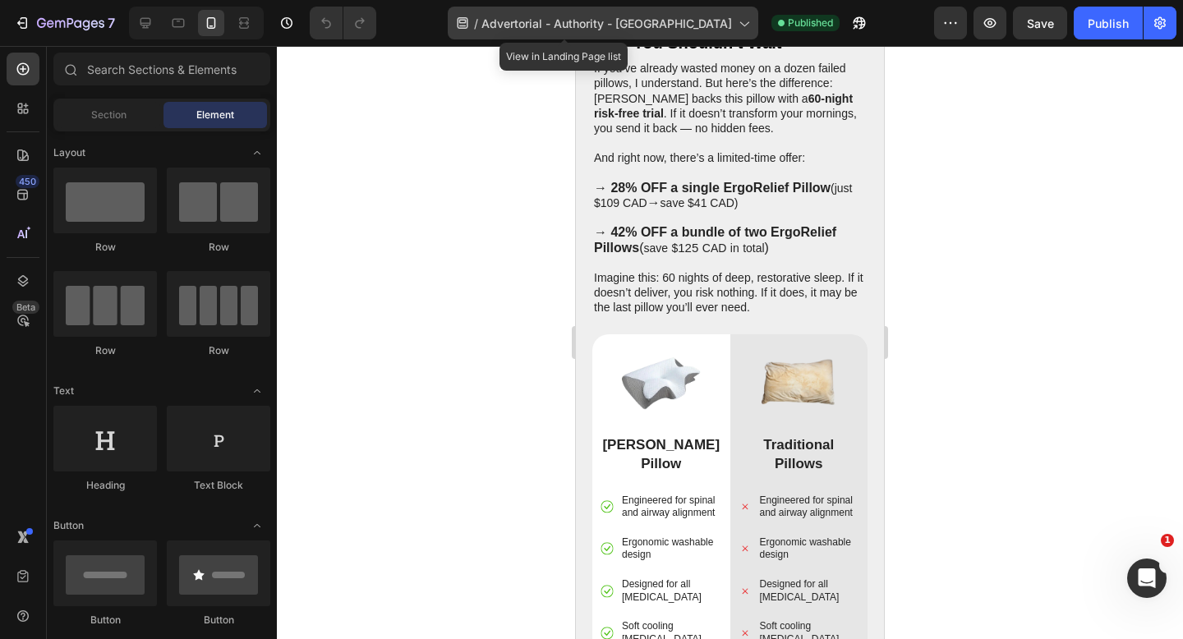
click at [667, 30] on span "Advertorial - Authority - [GEOGRAPHIC_DATA]" at bounding box center [606, 23] width 251 height 17
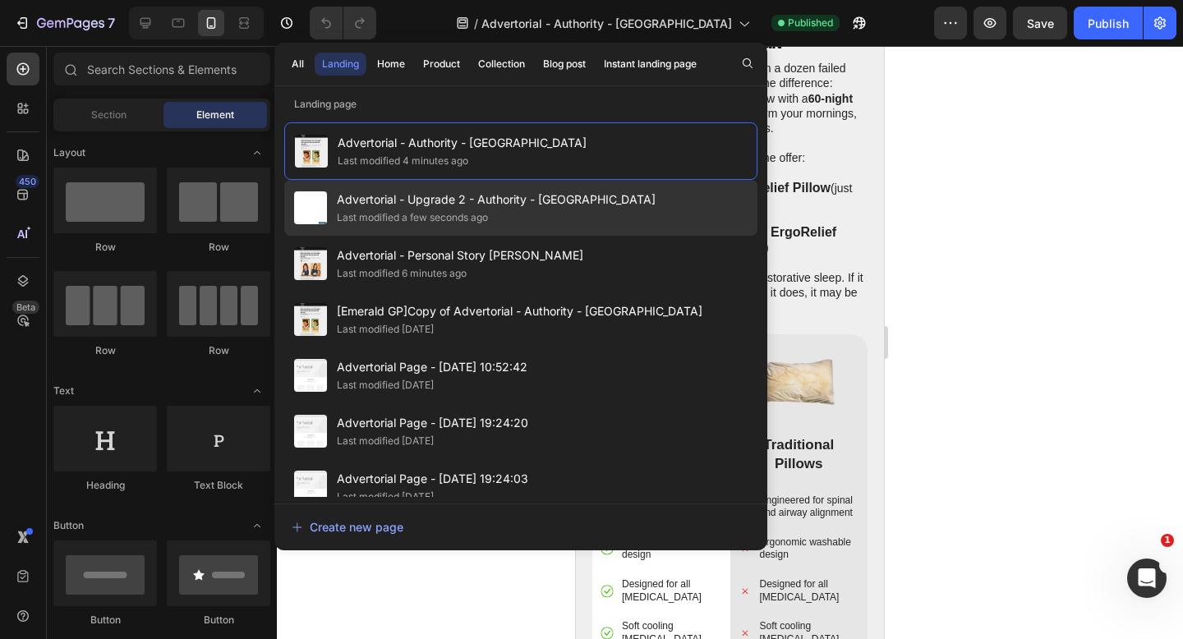
click at [612, 214] on div "Advertorial - Upgrade 2 - Authority - [PERSON_NAME] Last modified a few seconds…" at bounding box center [520, 208] width 473 height 56
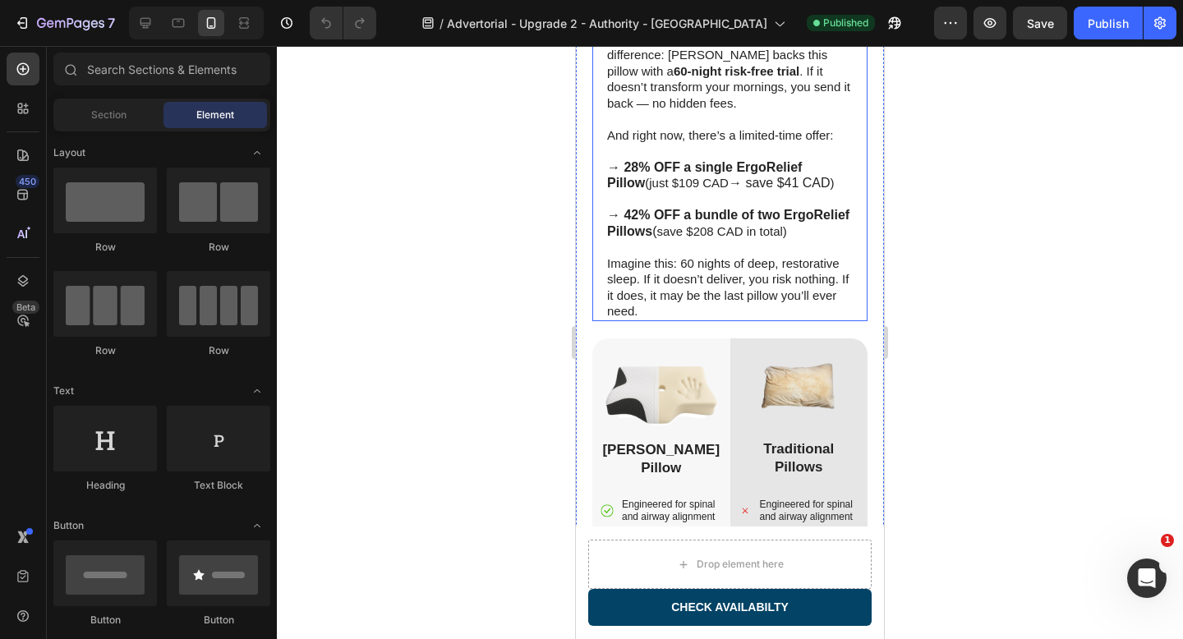
scroll to position [5968, 0]
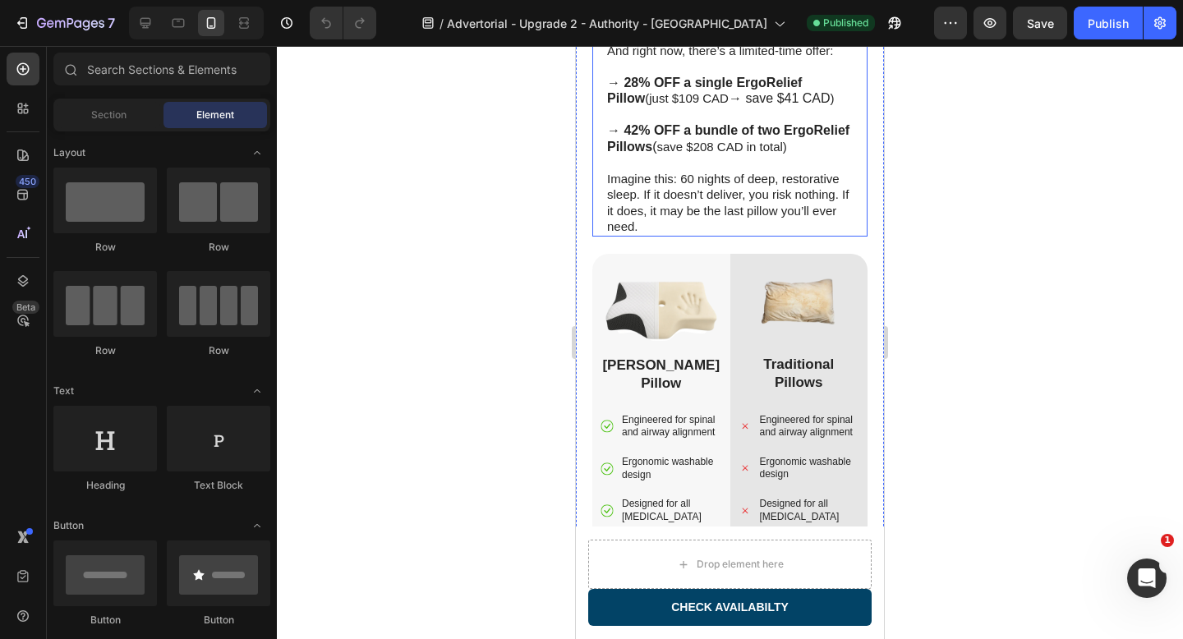
click at [703, 154] on span "save $208 CAD in total)" at bounding box center [721, 147] width 130 height 14
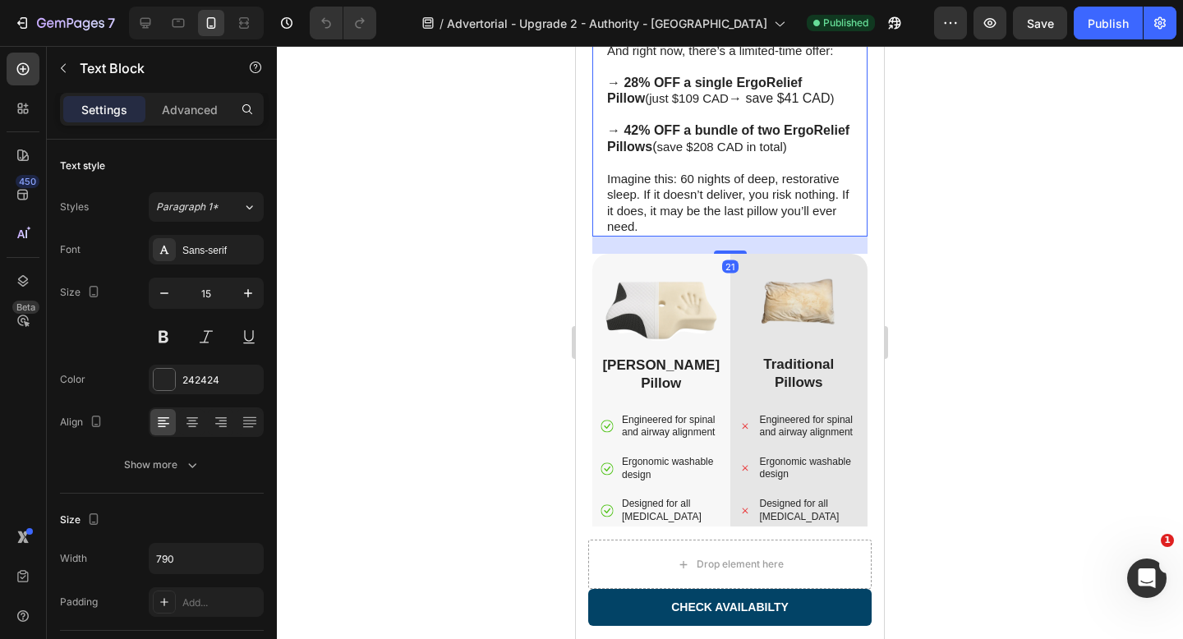
click at [703, 154] on span "save $208 CAD in total)" at bounding box center [721, 147] width 130 height 14
click at [1108, 26] on div "Publish" at bounding box center [1108, 23] width 41 height 17
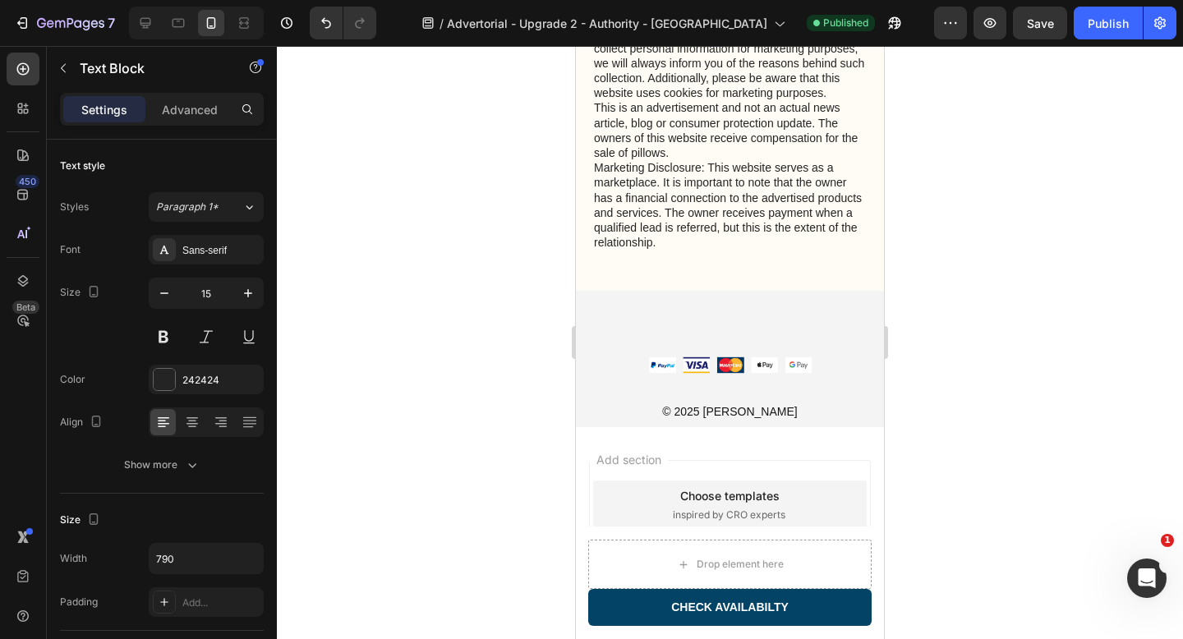
scroll to position [7645, 0]
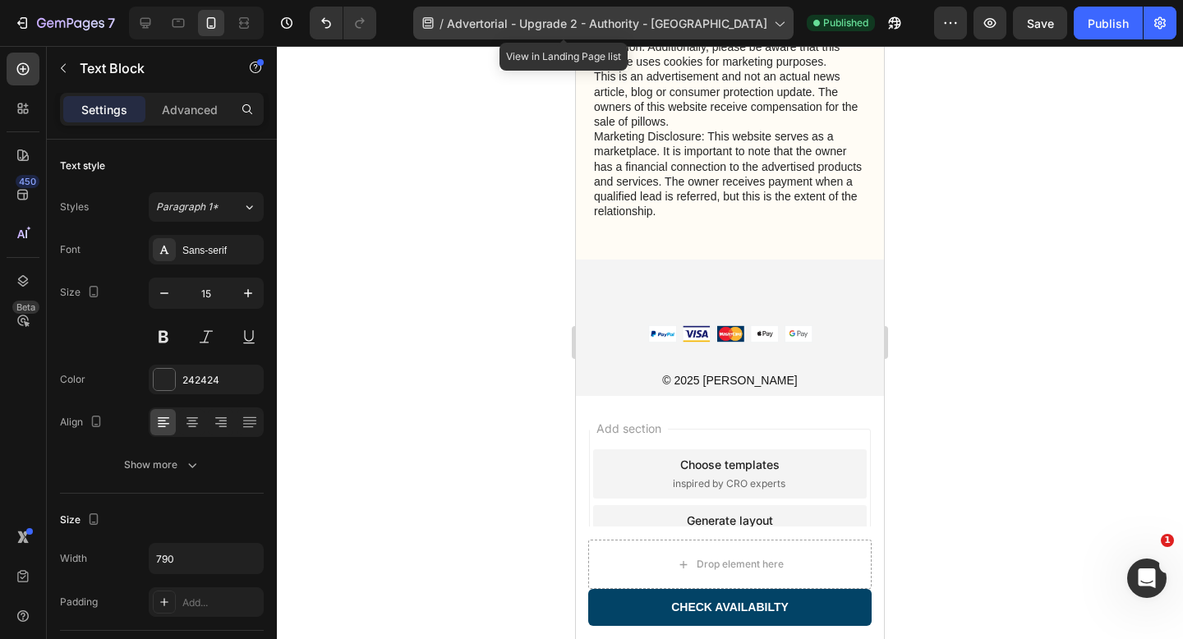
click at [653, 25] on span "Advertorial - Upgrade 2 - Authority - [GEOGRAPHIC_DATA]" at bounding box center [607, 23] width 320 height 17
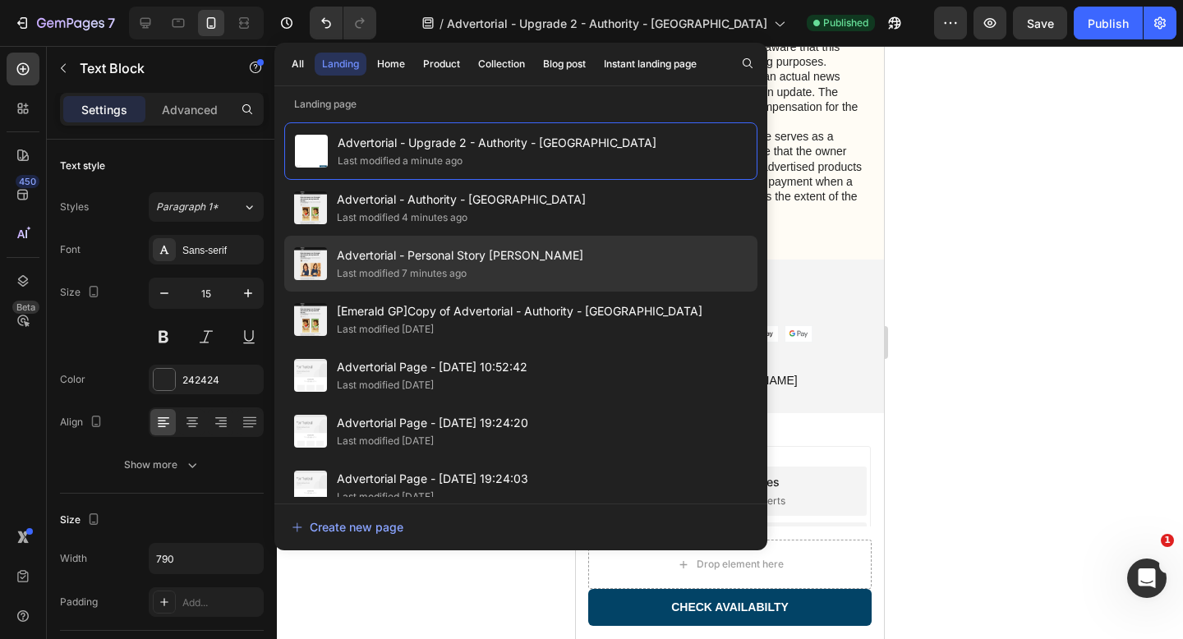
click at [567, 259] on div "Advertorial - Personal Story Lisa - Pillow Last modified 7 minutes ago" at bounding box center [520, 264] width 473 height 56
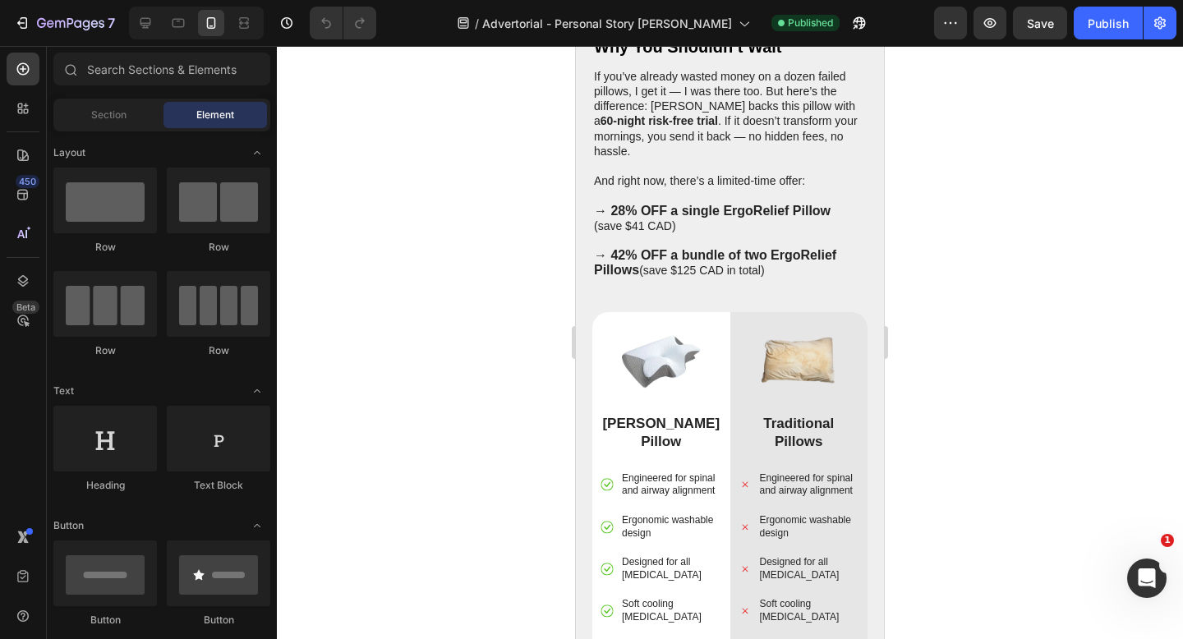
scroll to position [5310, 0]
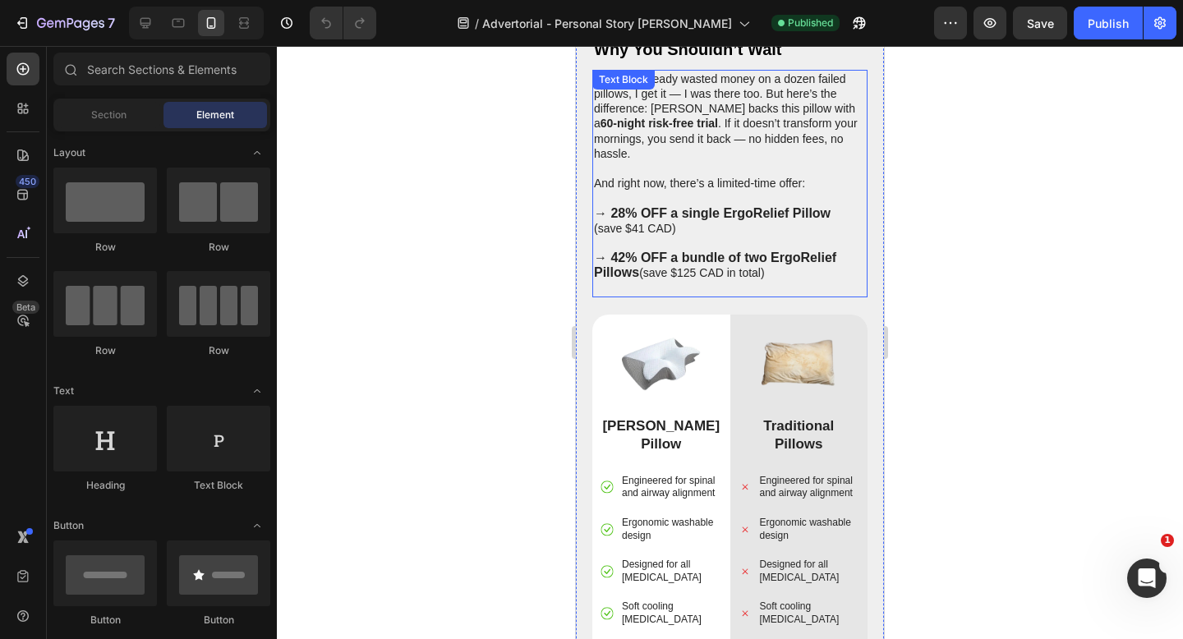
click at [598, 221] on p "(save $41 CAD)" at bounding box center [730, 228] width 272 height 15
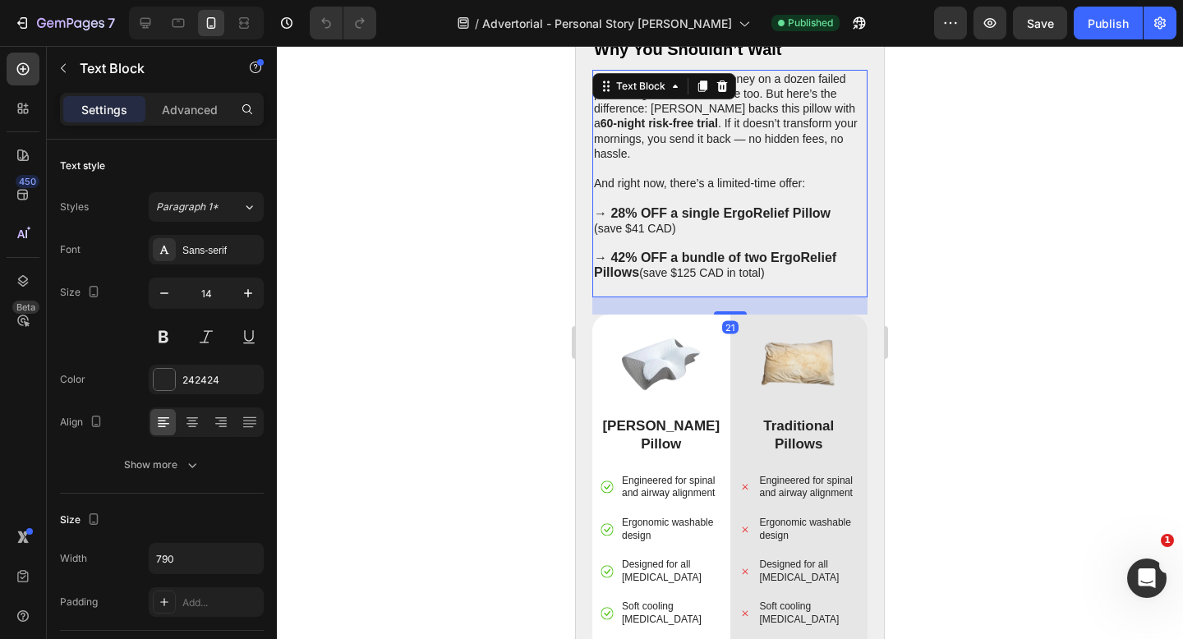
click at [598, 221] on p "(save $41 CAD)" at bounding box center [730, 228] width 272 height 15
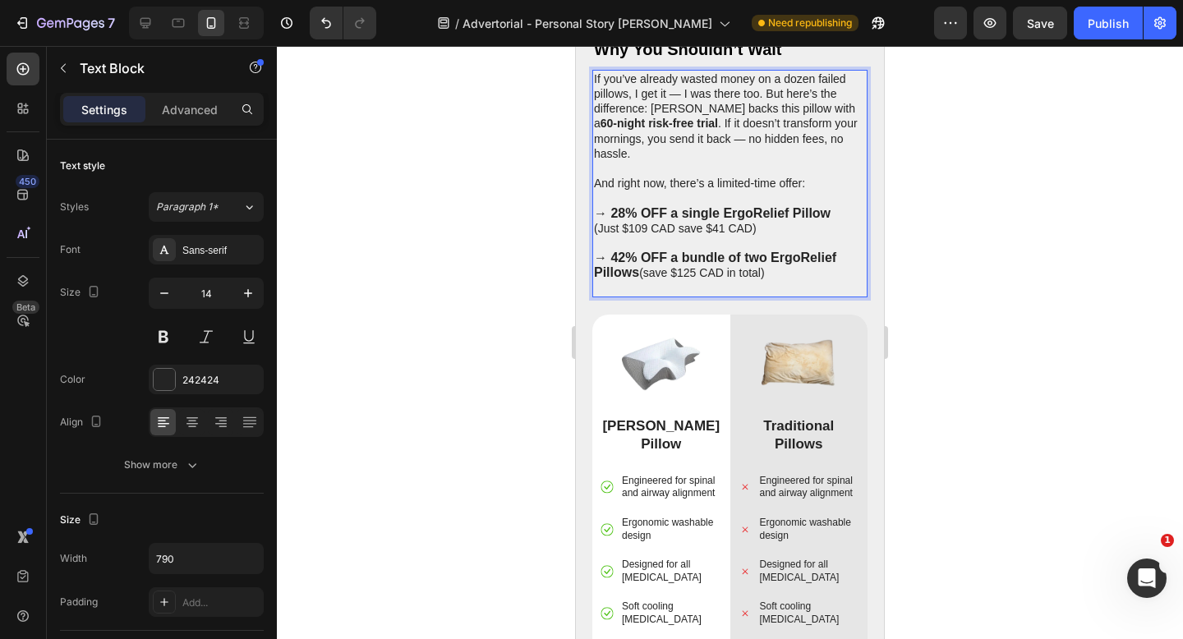
click at [600, 206] on strong "→ 28% OFF a single ErgoRelief Pillow" at bounding box center [712, 213] width 237 height 14
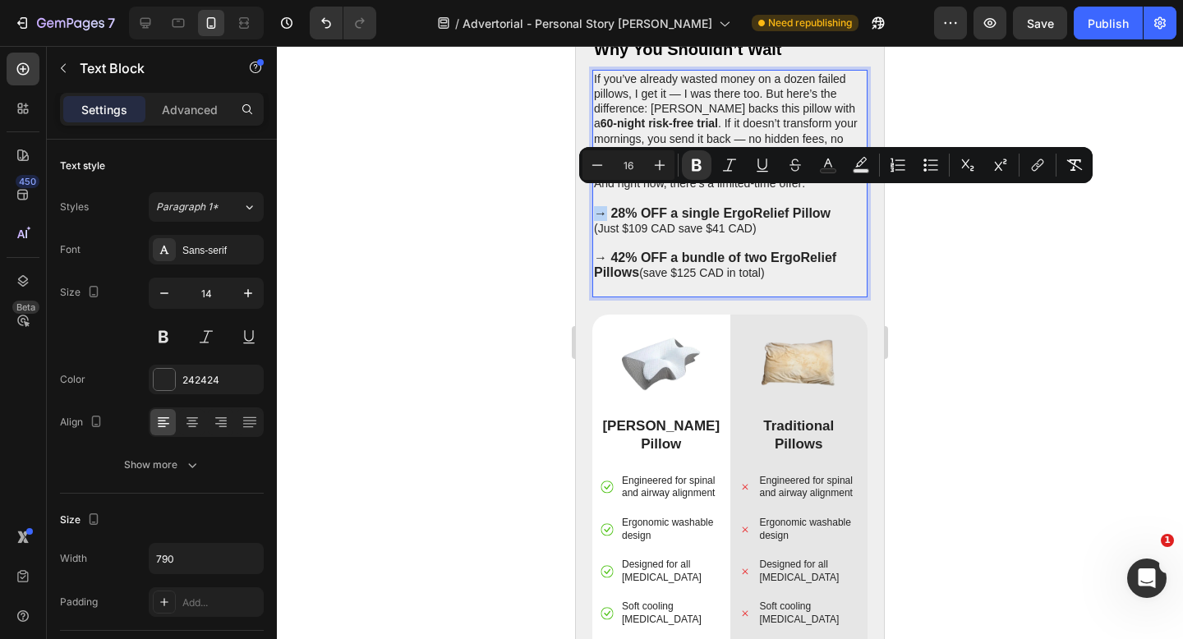
copy strong "→"
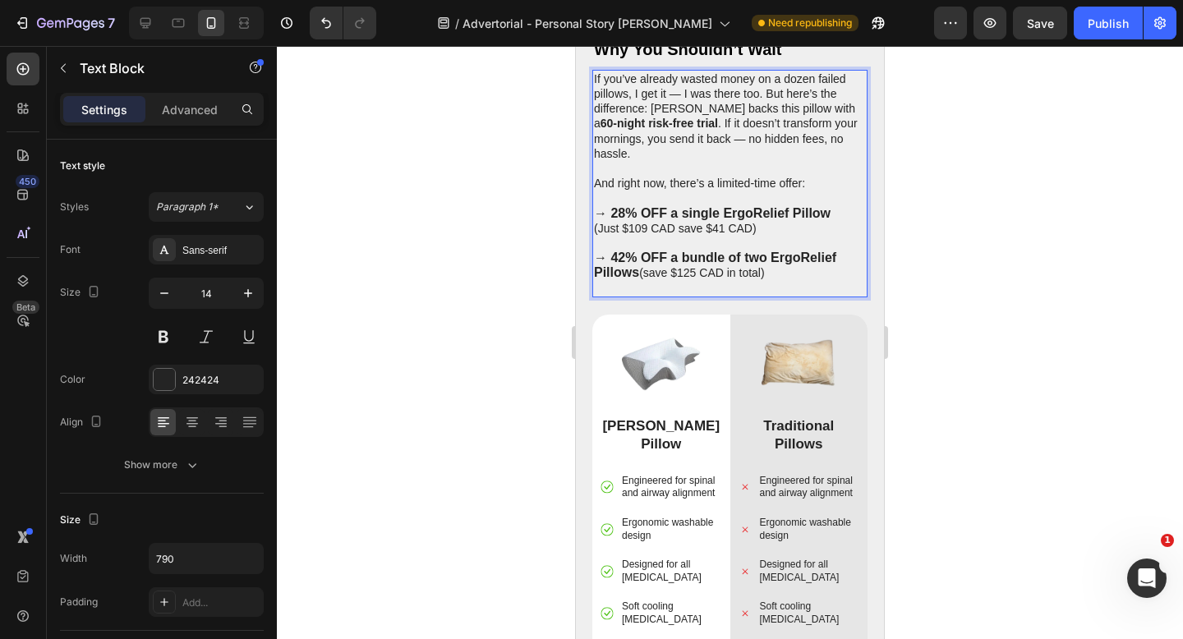
click at [674, 221] on p "(Just $109 CAD save $41 CAD)" at bounding box center [730, 228] width 272 height 15
click at [684, 221] on strong "→" at bounding box center [681, 228] width 13 height 14
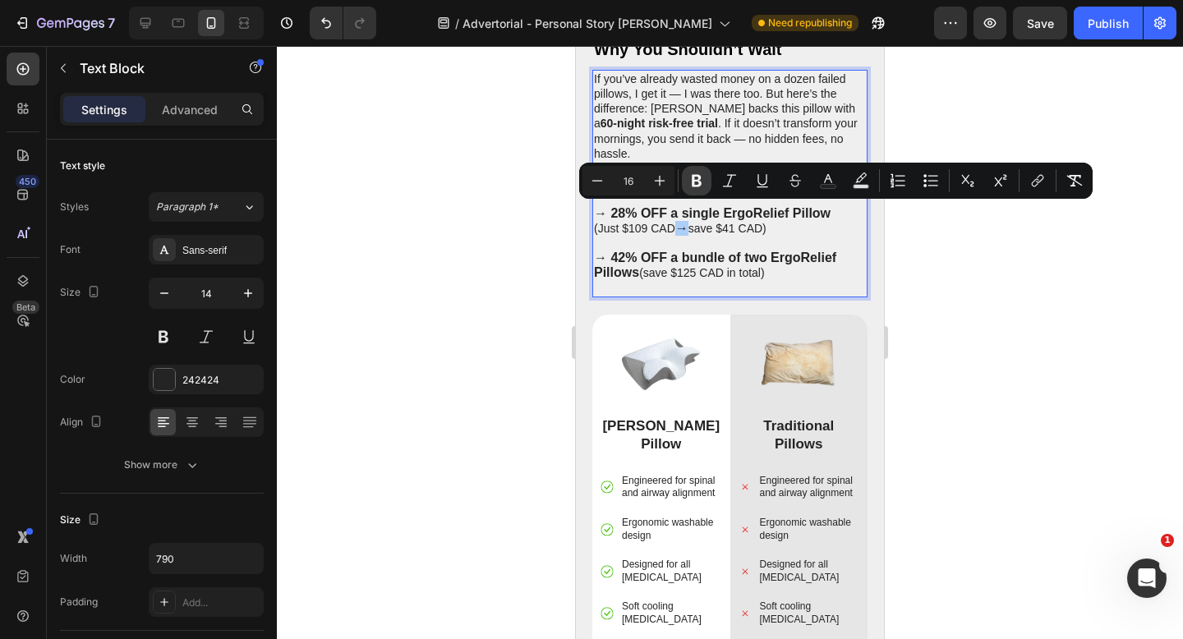
click at [697, 182] on icon "Editor contextual toolbar" at bounding box center [696, 180] width 16 height 16
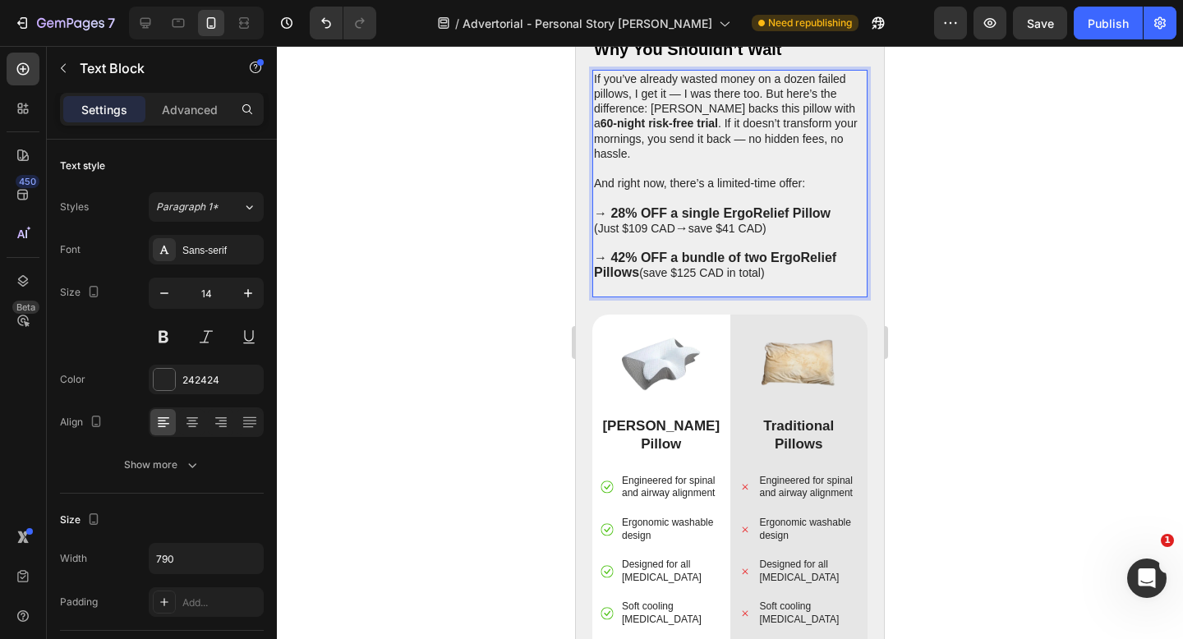
click at [675, 221] on p "(Just $109 CAD → save $41 CAD)" at bounding box center [730, 228] width 272 height 15
click at [681, 221] on span "→" at bounding box center [681, 228] width 13 height 14
click at [1107, 31] on button "Publish" at bounding box center [1108, 23] width 69 height 33
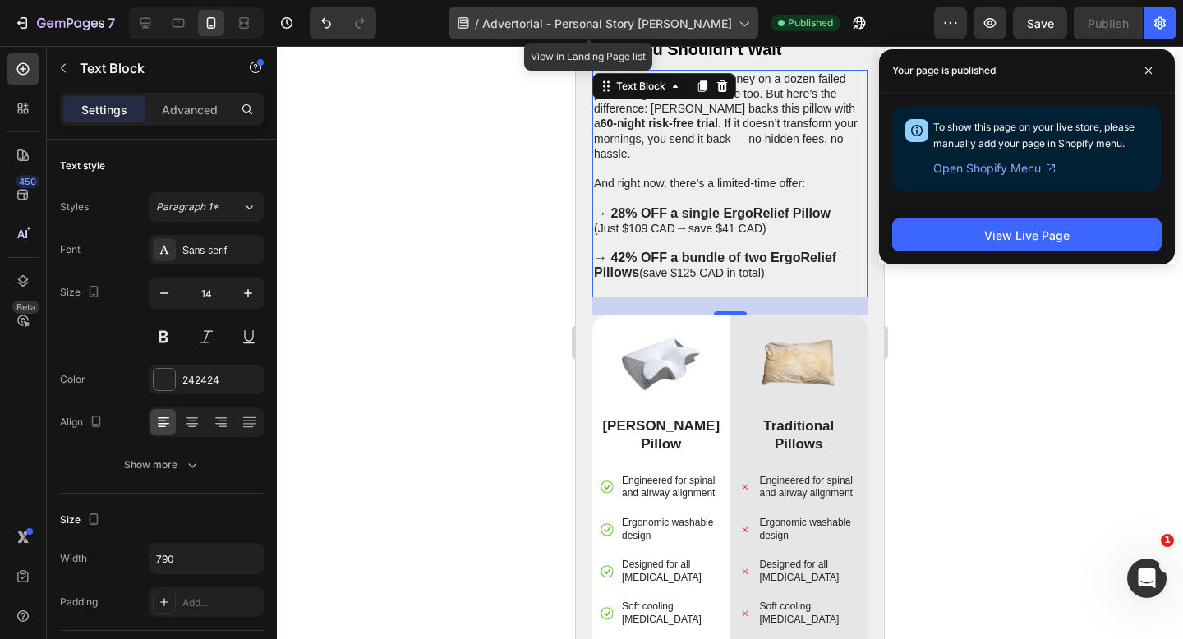
click at [610, 27] on span "Advertorial - Personal Story [PERSON_NAME]" at bounding box center [607, 23] width 250 height 17
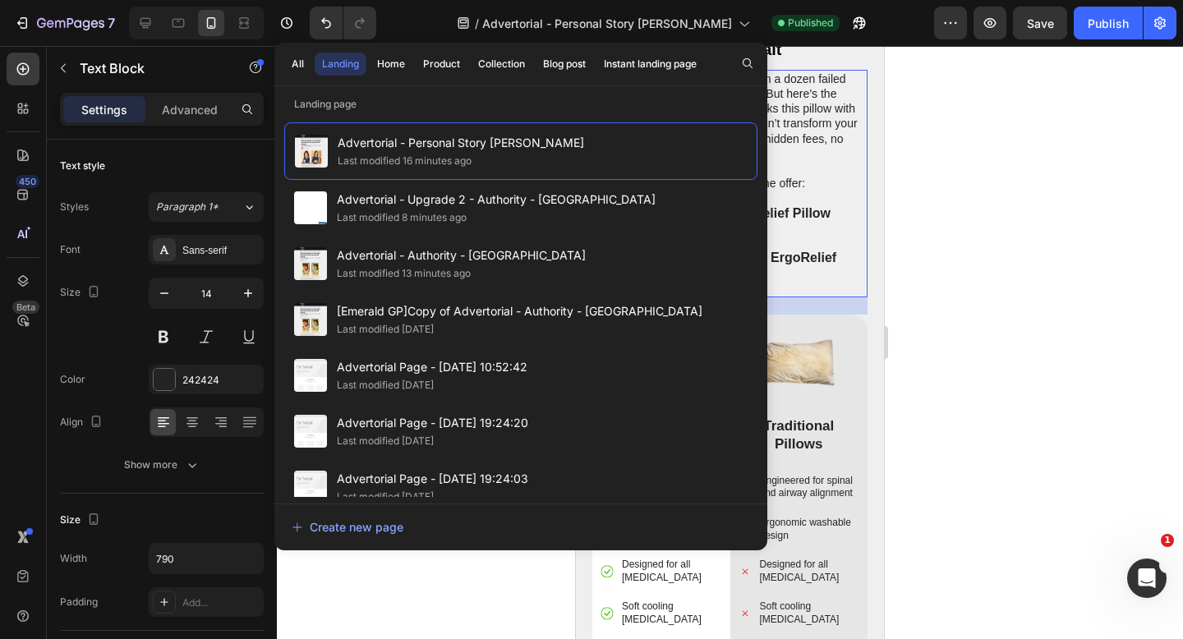
click at [970, 270] on div at bounding box center [730, 342] width 906 height 593
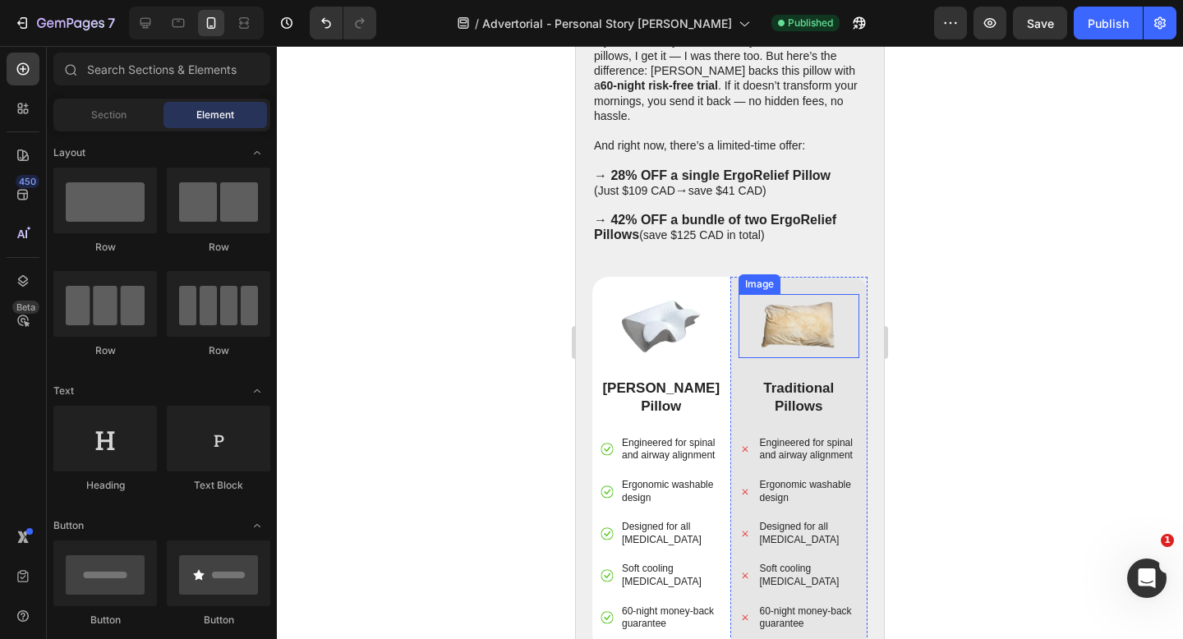
scroll to position [5349, 0]
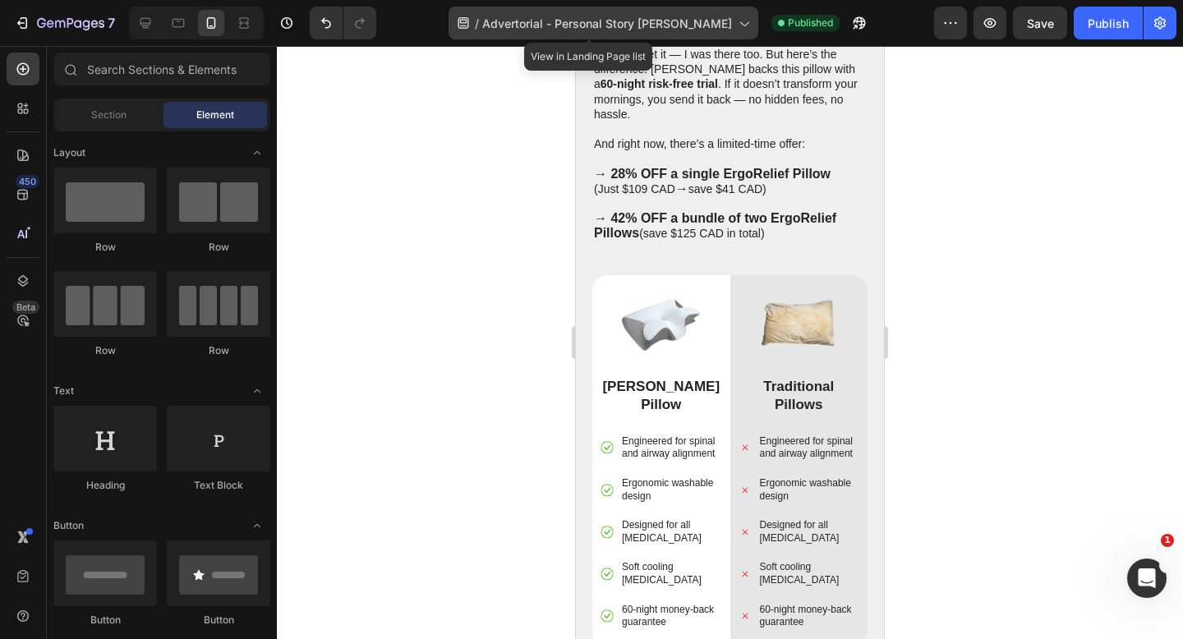
click at [651, 25] on span "Advertorial - Personal Story [PERSON_NAME]" at bounding box center [607, 23] width 250 height 17
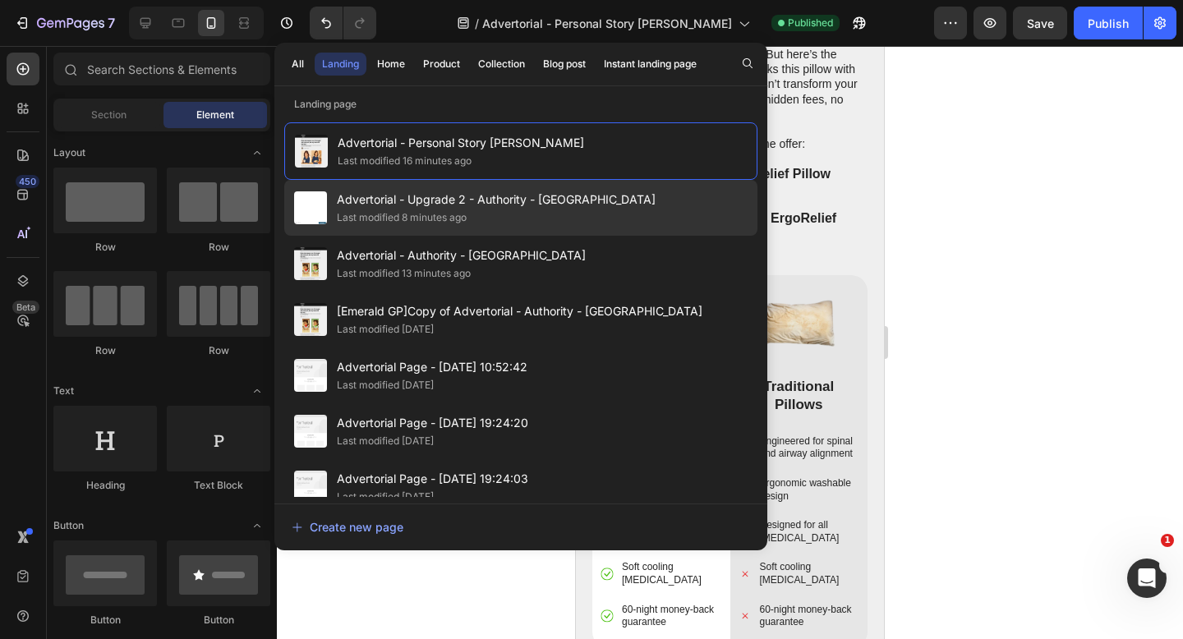
click at [577, 205] on div "Advertorial - Upgrade 2 - Authority - Sorana Last modified 8 minutes ago" at bounding box center [520, 208] width 473 height 56
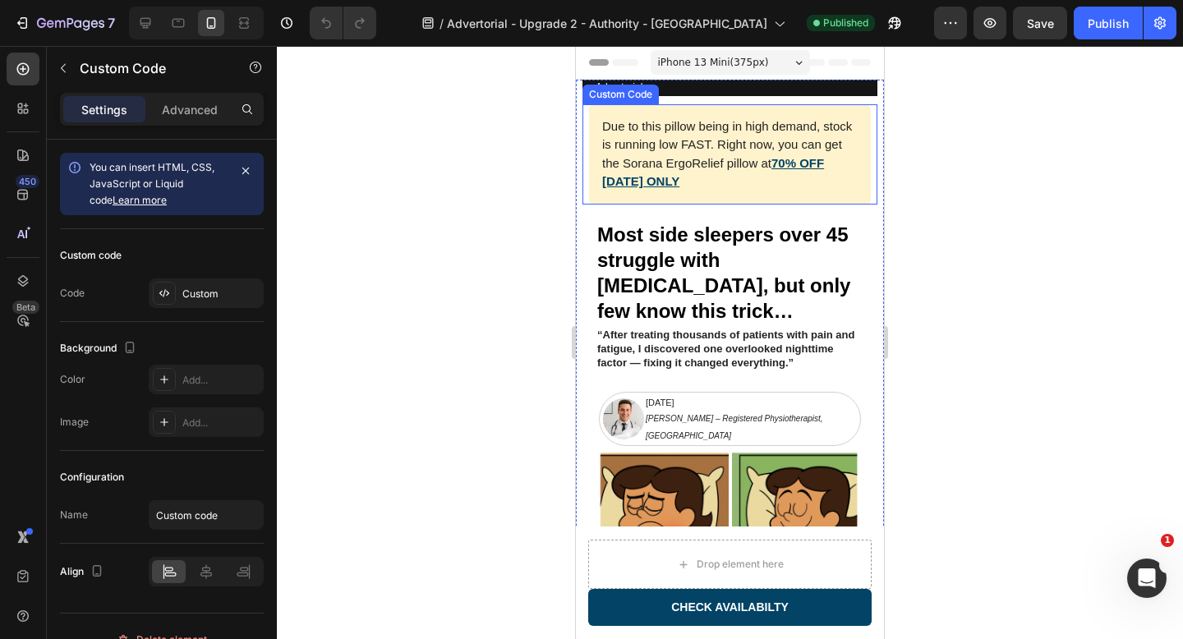
click at [783, 166] on link "70% OFF TODAY ONLY" at bounding box center [713, 172] width 222 height 33
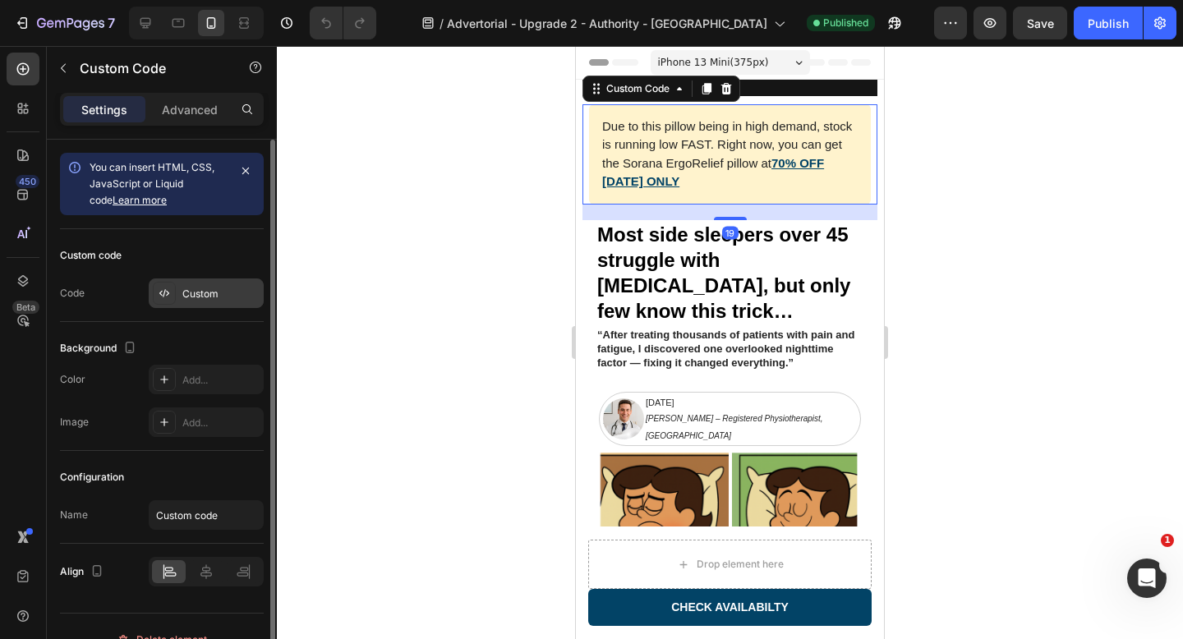
click at [206, 293] on div "Custom" at bounding box center [220, 294] width 77 height 15
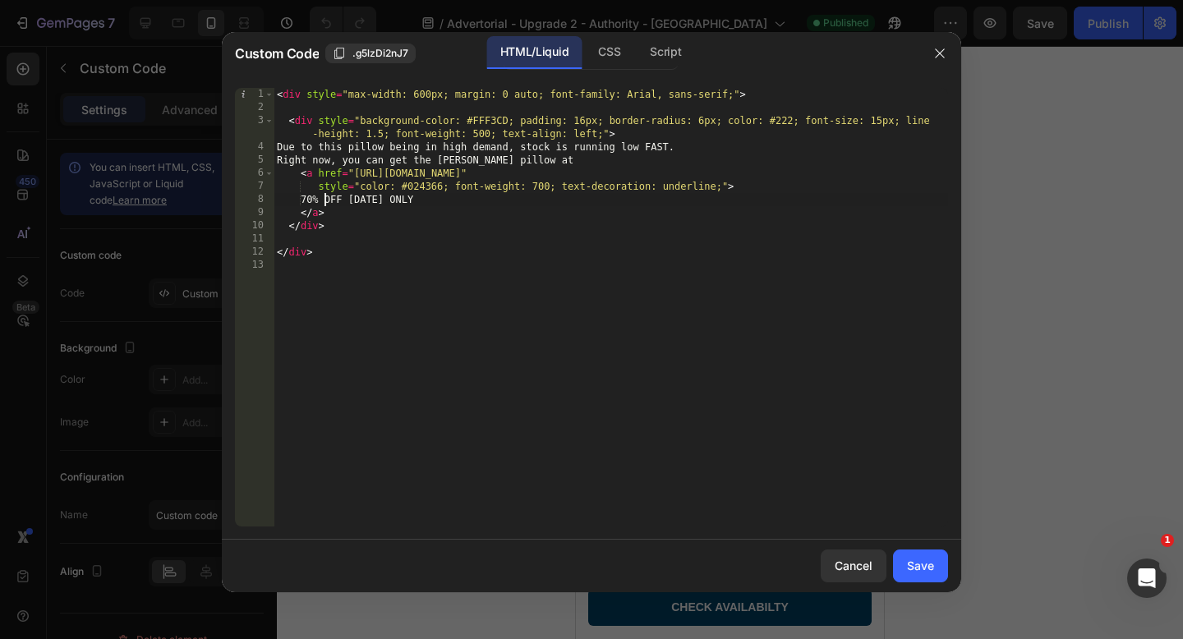
click at [325, 195] on div "< div style = "max-width: 600px; margin: 0 auto; font-family: Arial, sans-serif…" at bounding box center [611, 320] width 674 height 465
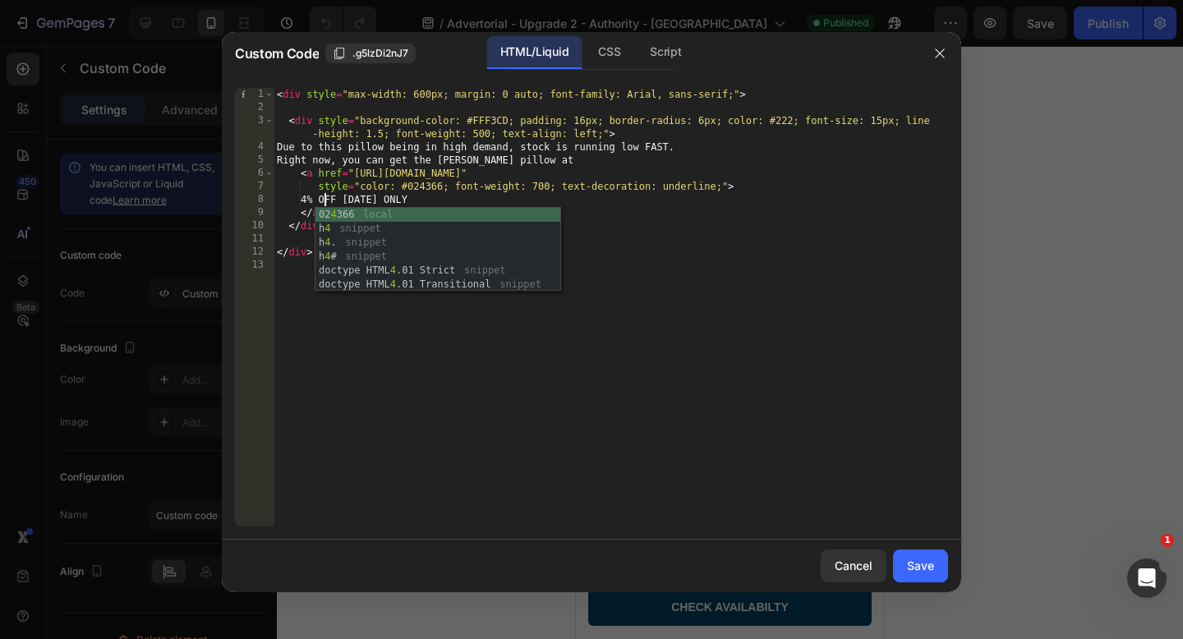
scroll to position [0, 4]
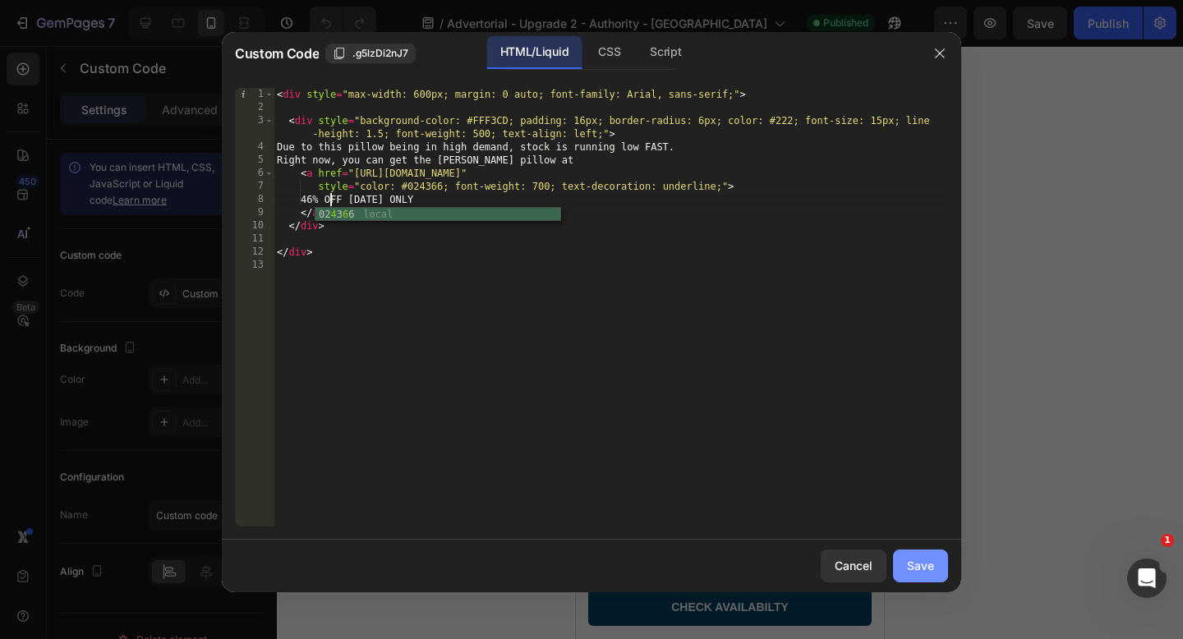
type textarea "46% OFF [DATE] ONLY"
click at [932, 568] on div "Save" at bounding box center [920, 565] width 27 height 17
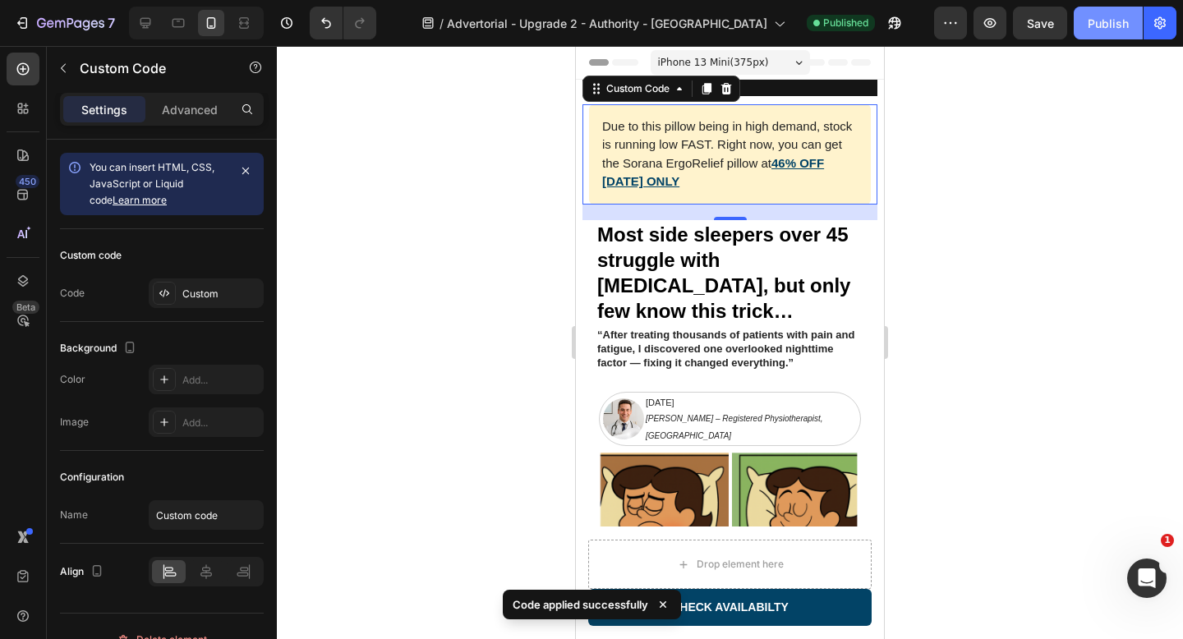
click at [1116, 28] on div "Publish" at bounding box center [1108, 23] width 41 height 17
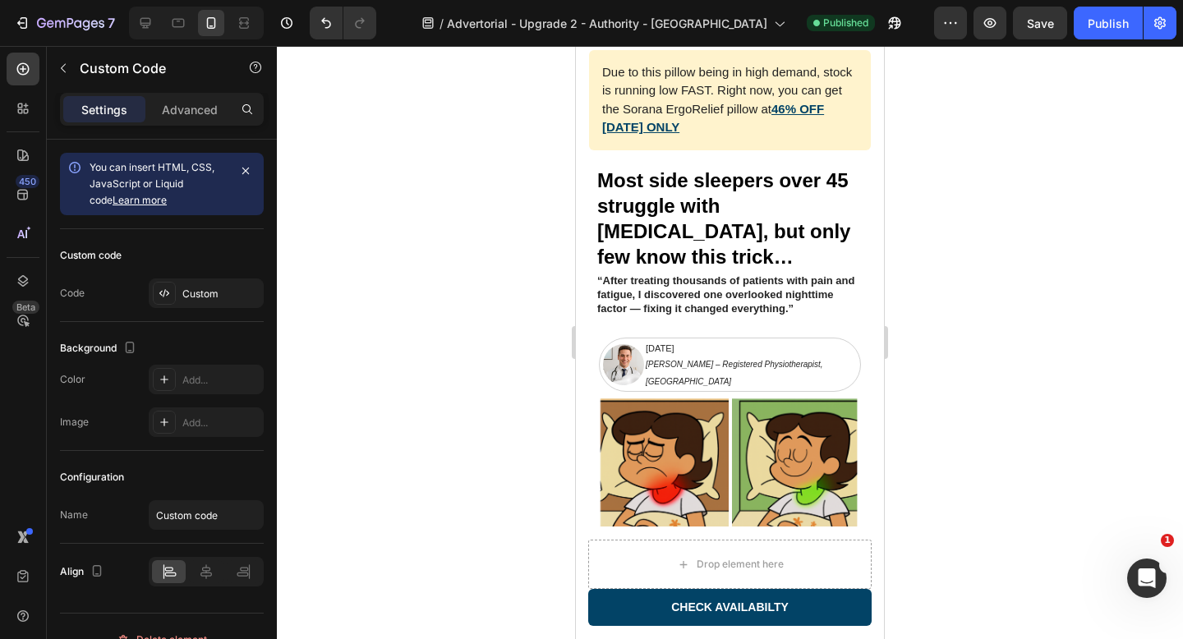
scroll to position [0, 0]
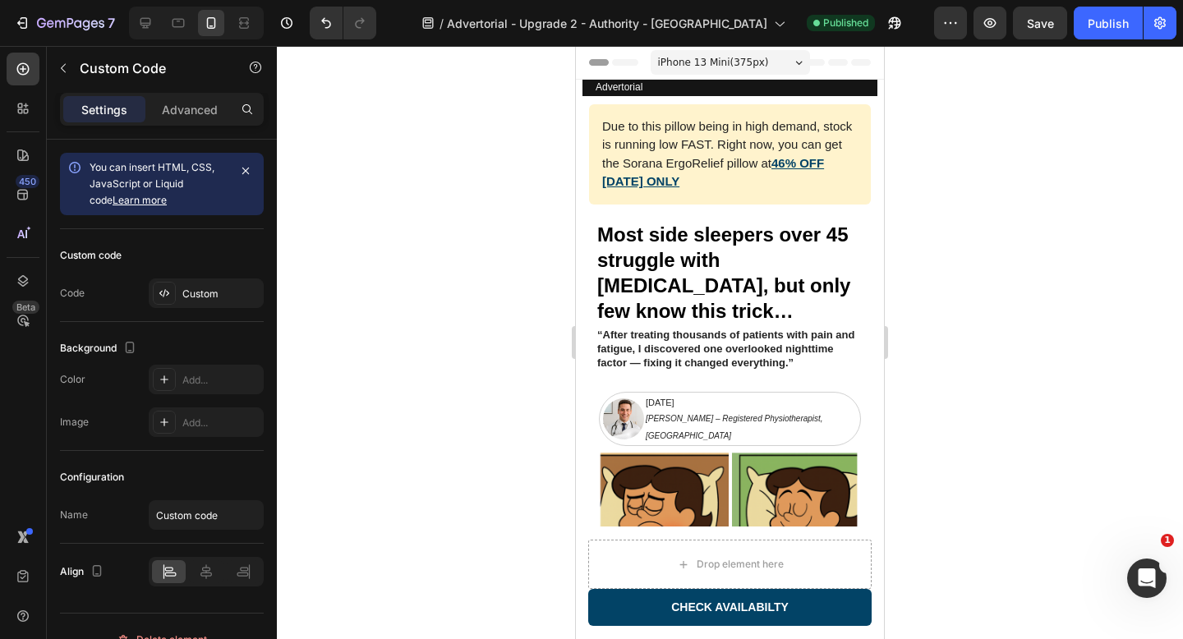
click at [782, 158] on link "46% OFF [DATE] ONLY" at bounding box center [713, 172] width 222 height 33
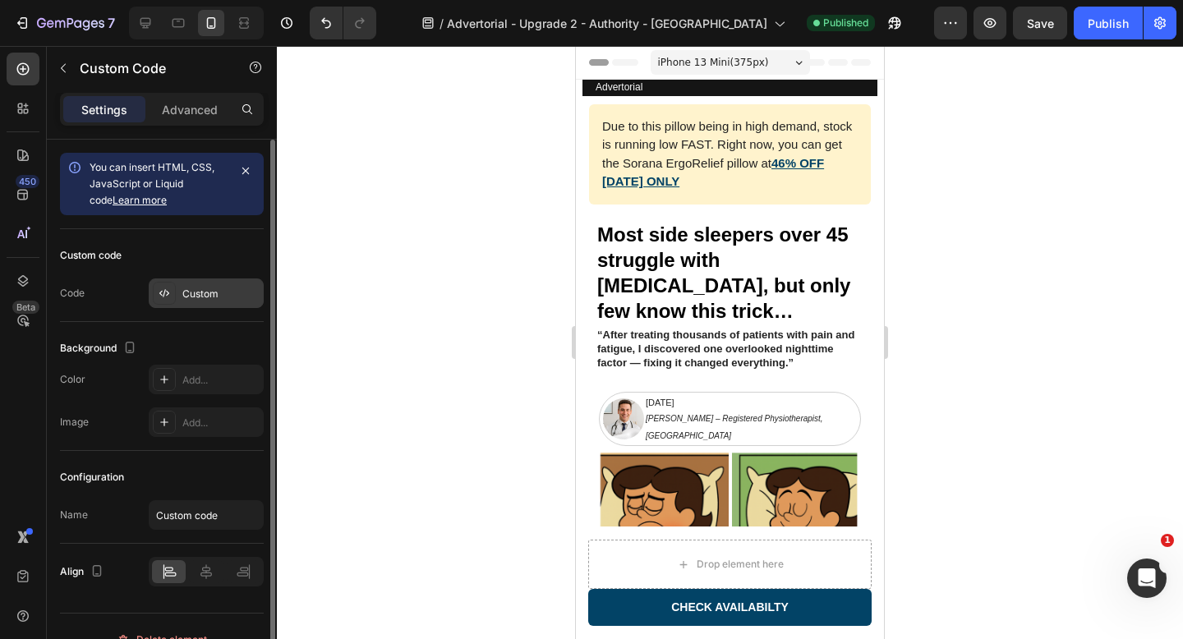
click at [195, 287] on div "Custom" at bounding box center [220, 294] width 77 height 15
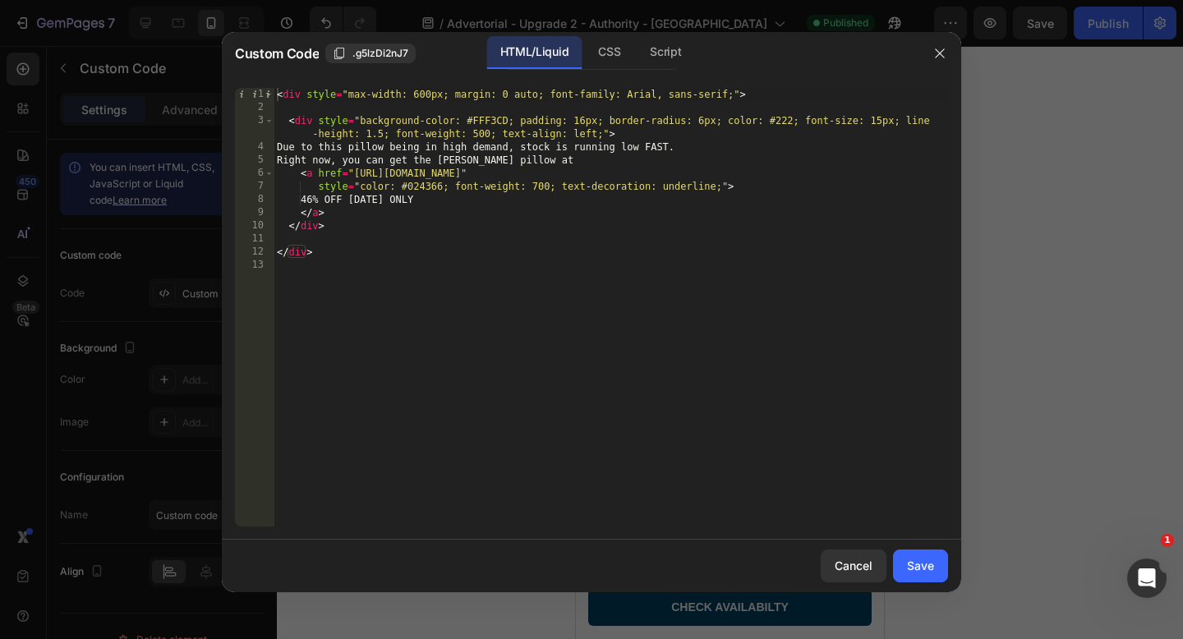
click at [332, 200] on div "< div style = "max-width: 600px; margin: 0 auto; font-family: Arial, sans-serif…" at bounding box center [611, 320] width 674 height 465
type textarea "28% OFF TODAY ONLY"
click at [934, 561] on button "Save" at bounding box center [920, 566] width 55 height 33
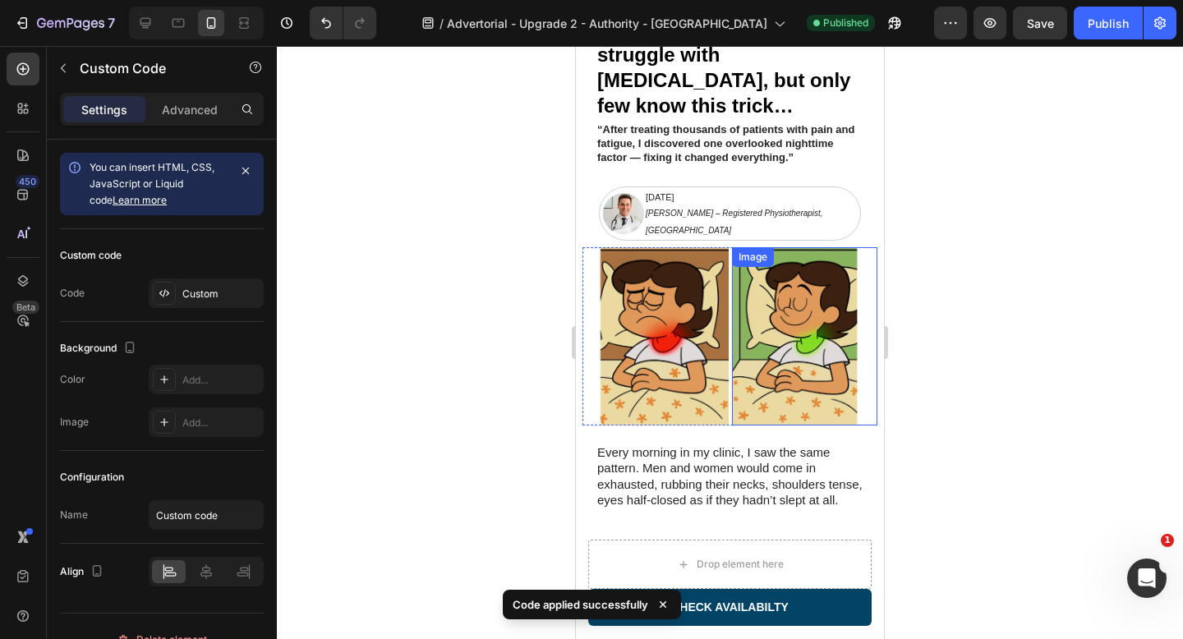
scroll to position [0, 0]
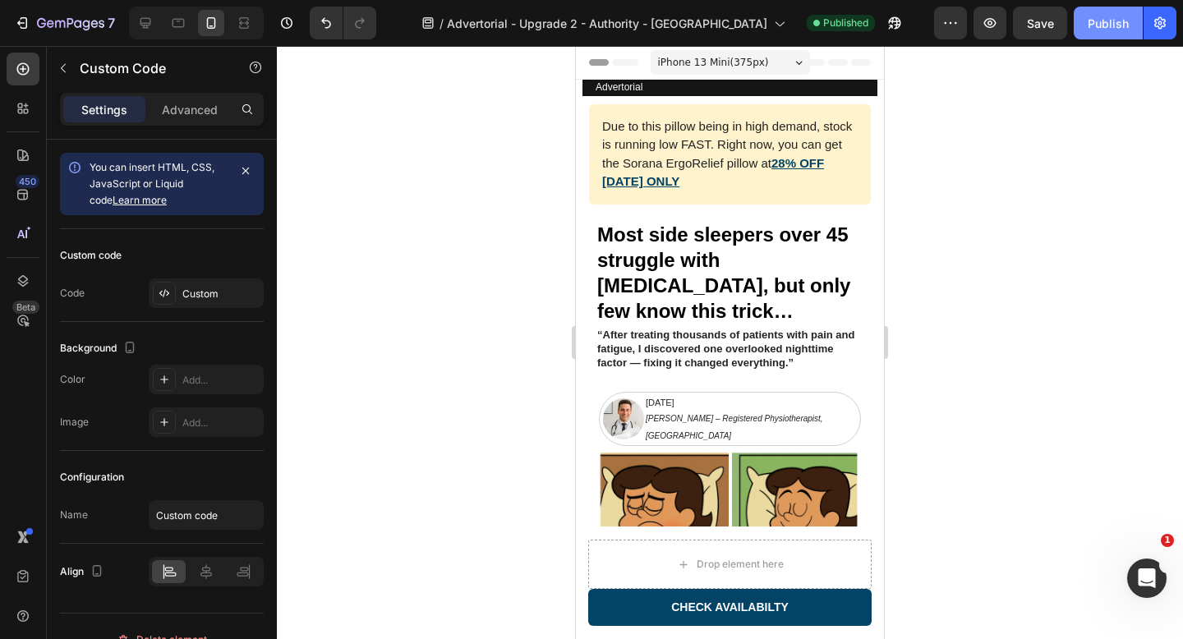
click at [1120, 24] on div "Publish" at bounding box center [1108, 23] width 41 height 17
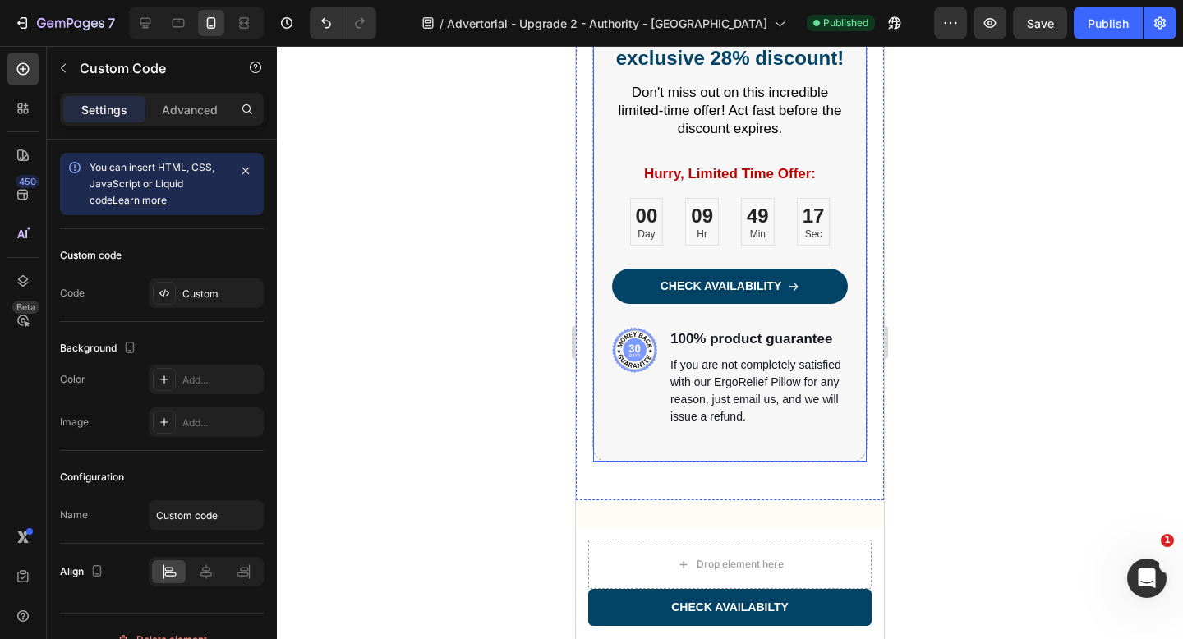
scroll to position [7099, 0]
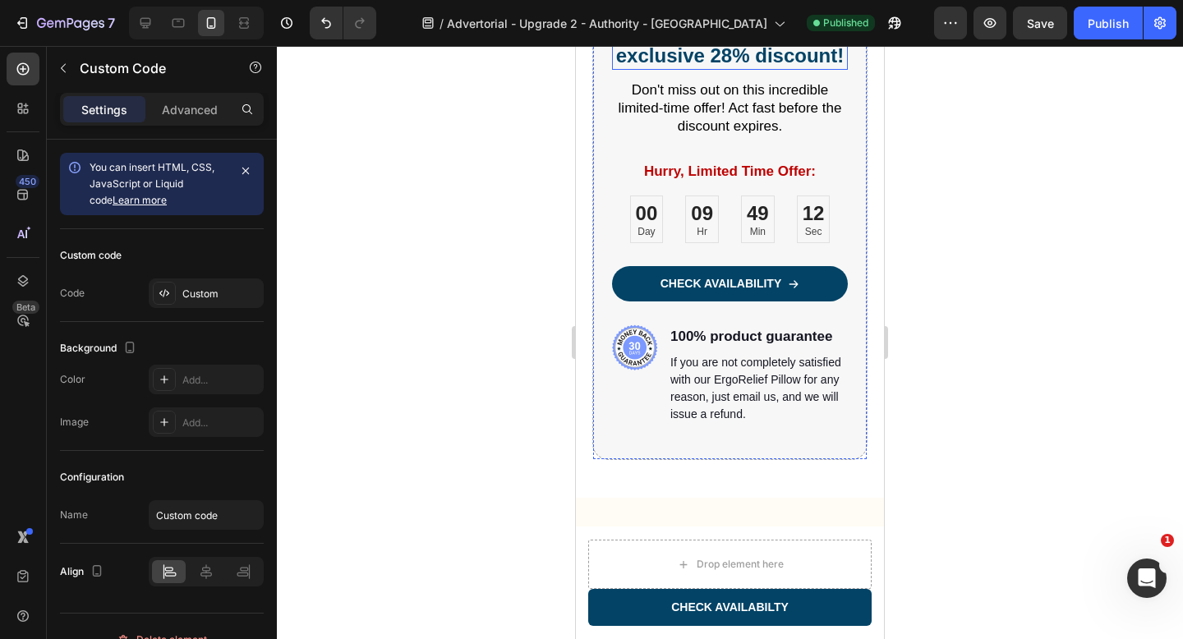
click at [722, 70] on h2 "Order now for an exclusive 28% discount!" at bounding box center [730, 43] width 236 height 54
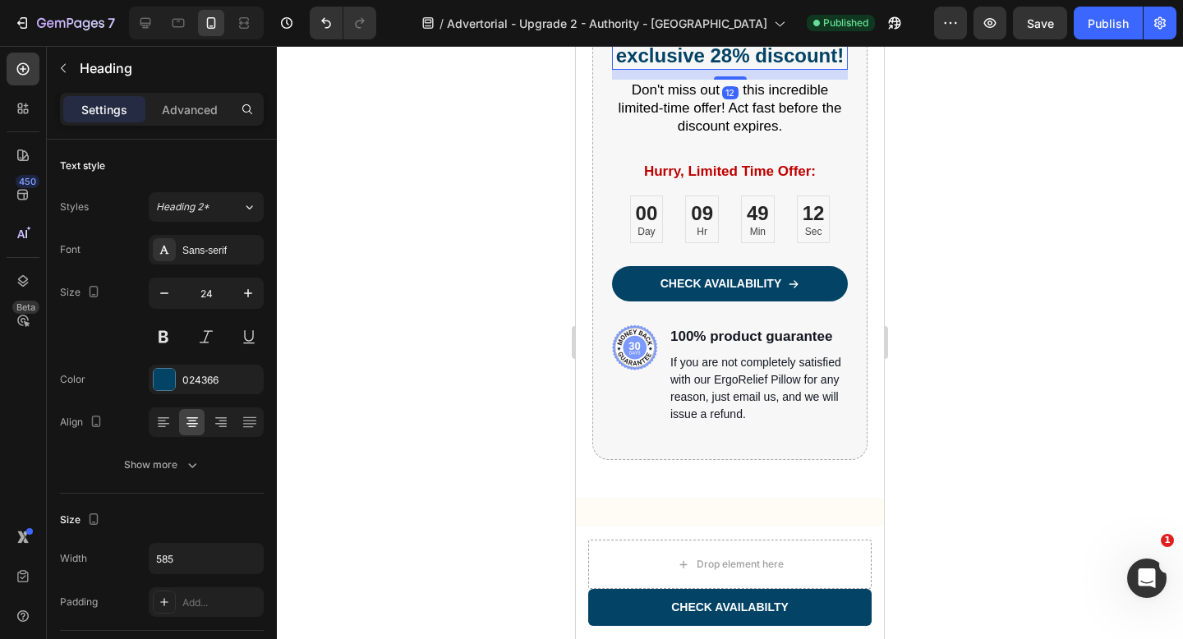
click at [722, 70] on h2 "Order now for an exclusive 28% discount!" at bounding box center [730, 43] width 236 height 54
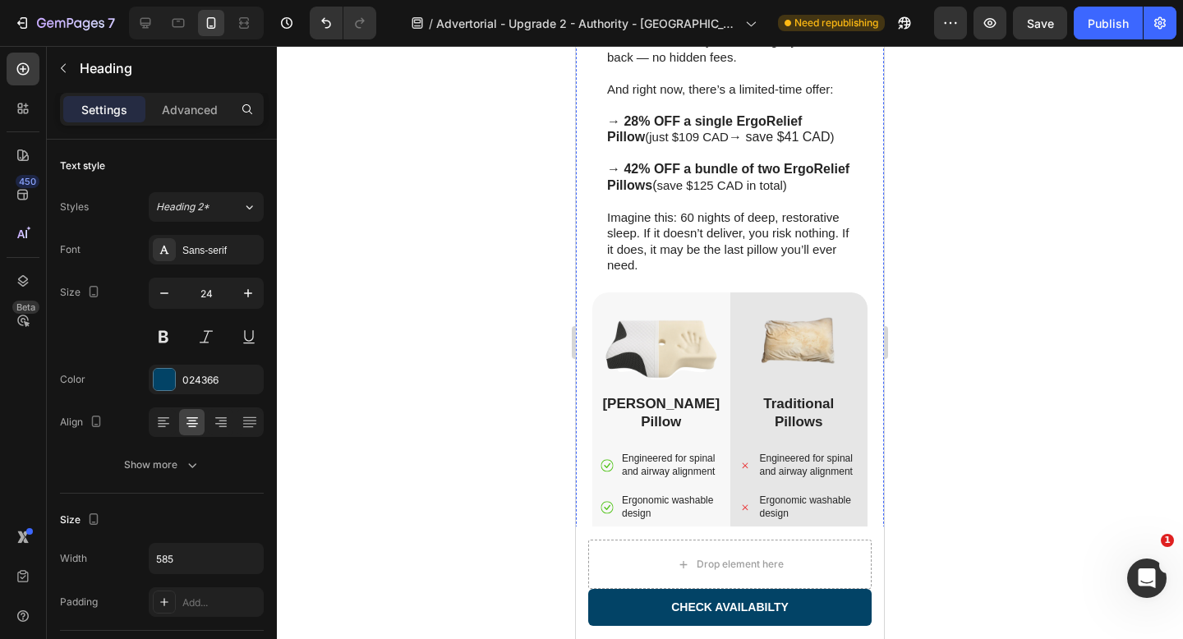
scroll to position [6150, 0]
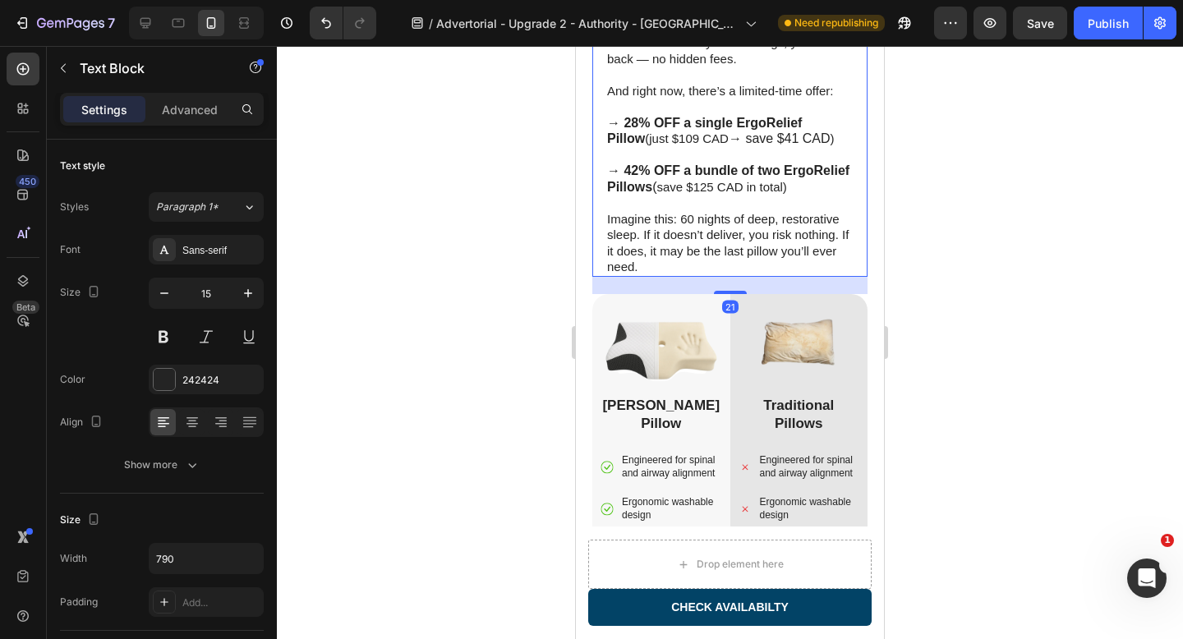
click at [629, 180] on strong "→ 42% OFF a bundle of two ErgoRelief Pillows" at bounding box center [728, 178] width 242 height 30
click at [807, 191] on p "→ 42% OFF a bundle of two ErgoRelief Pillows ( save $125 CAD in total)" at bounding box center [730, 179] width 246 height 32
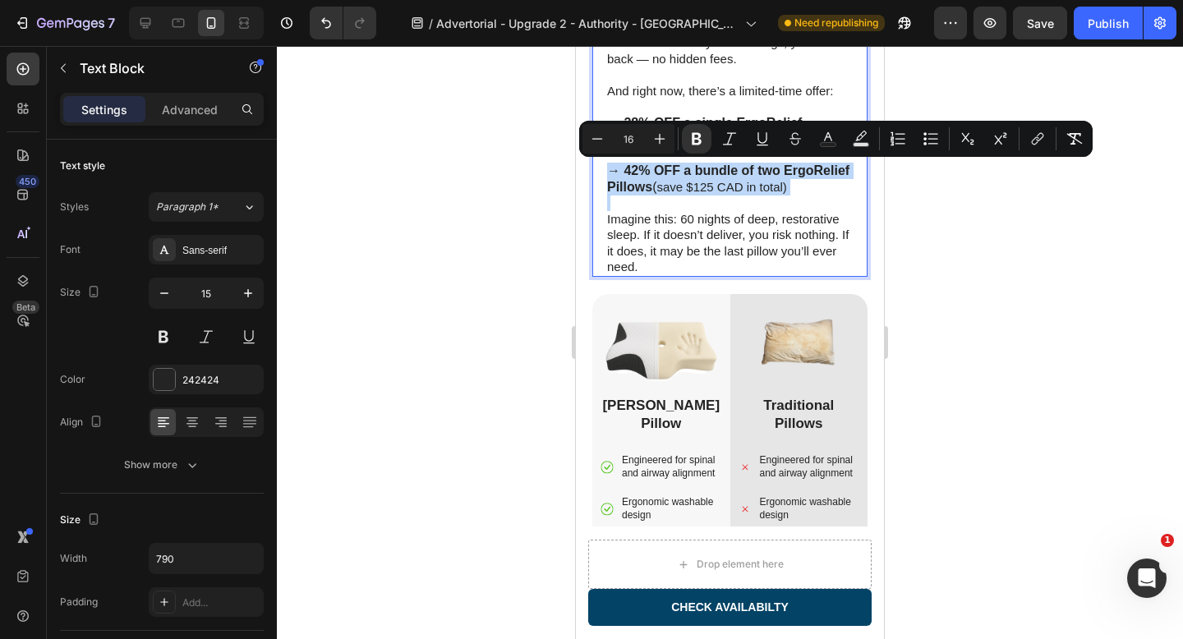
drag, startPoint x: 608, startPoint y: 171, endPoint x: 816, endPoint y: 200, distance: 210.7
click at [816, 200] on div "If you’ve already wasted money on a dozen failed pillows, I understand. But her…" at bounding box center [729, 123] width 249 height 308
copy p "→ 42% OFF a bundle of two ErgoRelief Pillows ( save $125 CAD in total)"
click at [812, 195] on p "→ 42% OFF a bundle of two ErgoRelief Pillows ( save $125 CAD in total)" at bounding box center [730, 179] width 246 height 32
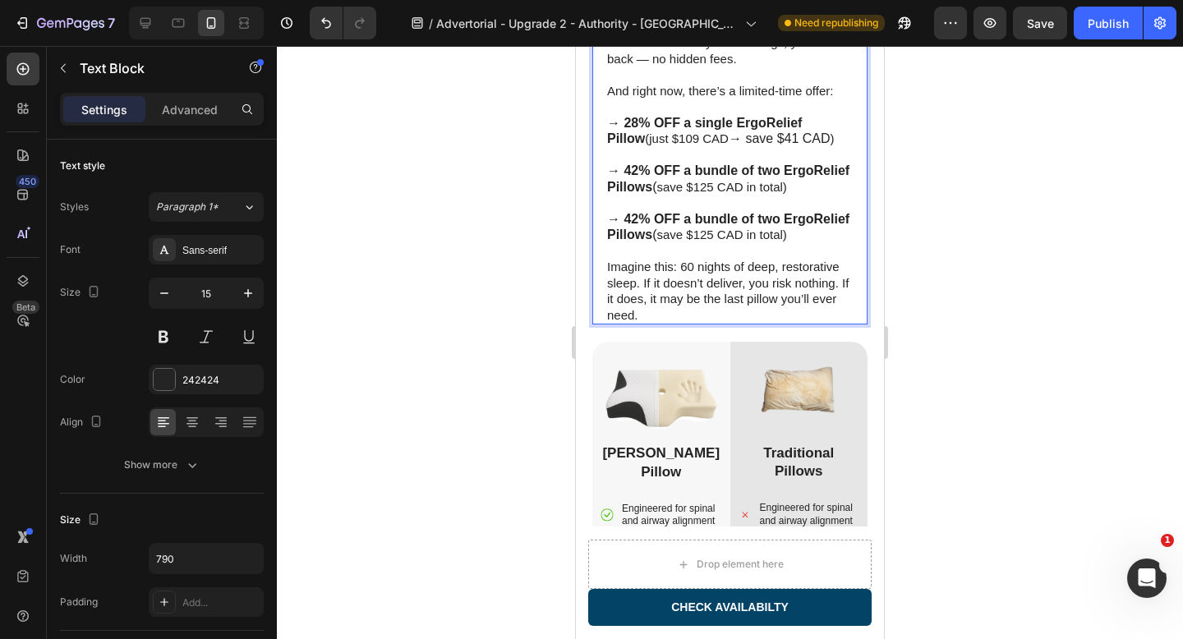
click at [632, 218] on strong "→ 42% OFF a bundle of two ErgoRelief Pillows" at bounding box center [728, 227] width 242 height 30
click at [638, 218] on strong "→ 42% OFF a bundle of two ErgoRelief Pillows" at bounding box center [728, 227] width 242 height 30
click at [766, 219] on strong "→ 46% OFF a bundle of two ErgoRelief Pillows" at bounding box center [728, 227] width 242 height 30
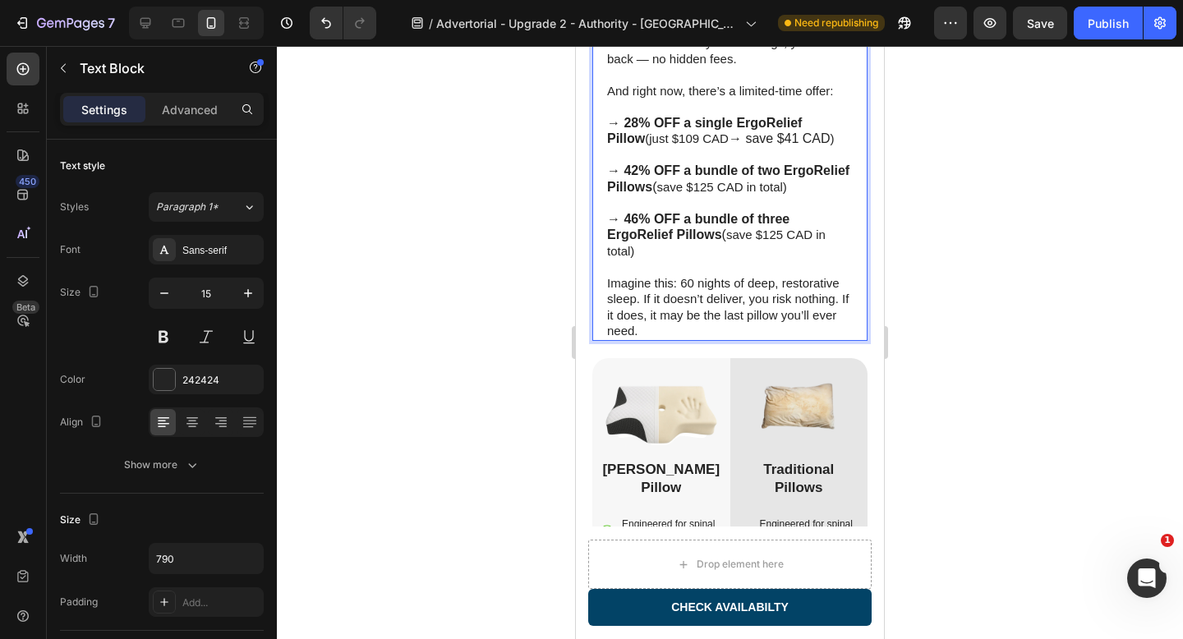
click at [778, 235] on span "save $125 CAD in total)" at bounding box center [716, 243] width 218 height 30
click at [729, 259] on p "→ 46% OFF a bundle of three ErgoRelief Pillows ( save $208 CAD in total)" at bounding box center [730, 235] width 246 height 48
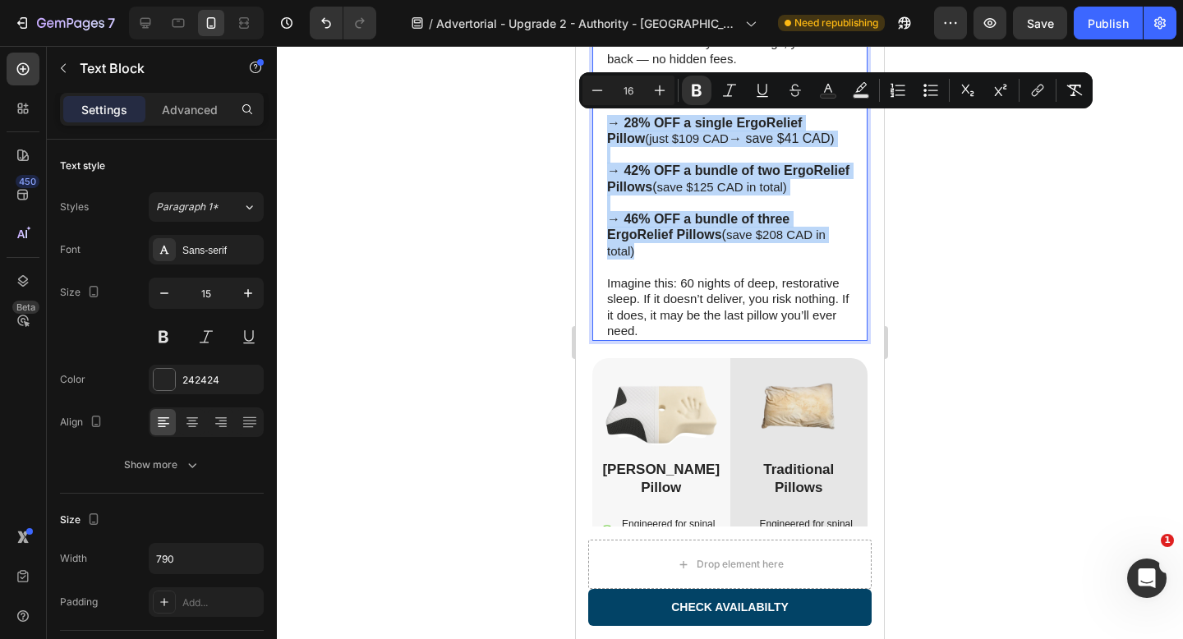
drag, startPoint x: 669, startPoint y: 257, endPoint x: 608, endPoint y: 126, distance: 144.1
click at [608, 126] on div "If you’ve already wasted money on a dozen failed pillows, I understand. But her…" at bounding box center [729, 155] width 249 height 372
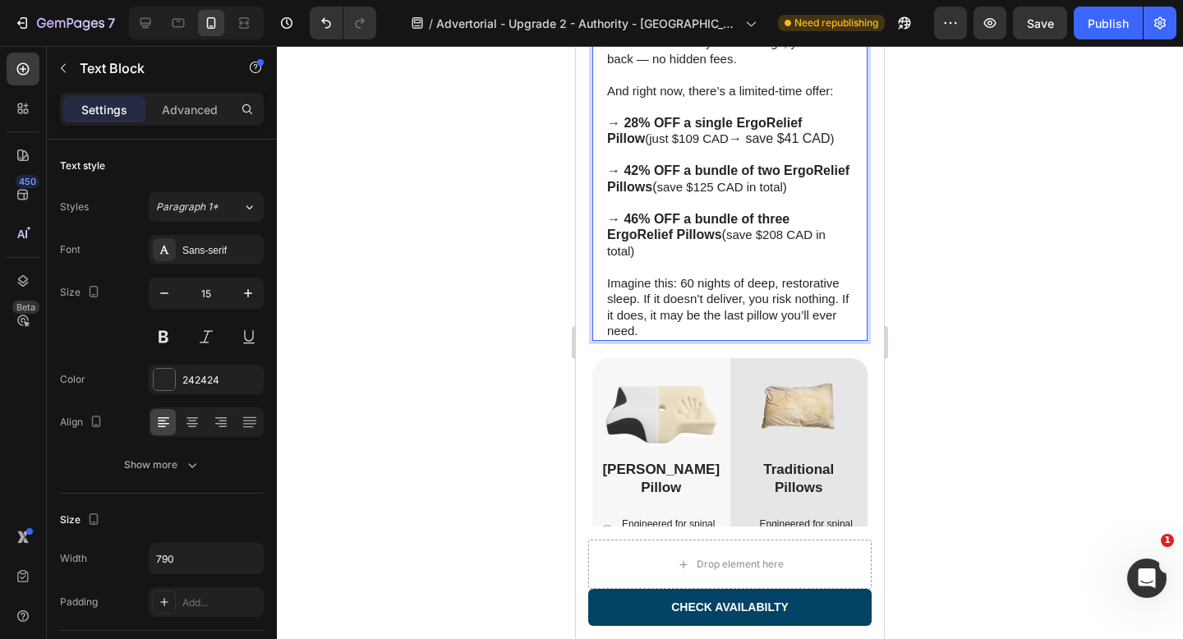
click at [723, 274] on p "Rich Text Editor. Editing area: main" at bounding box center [730, 267] width 246 height 16
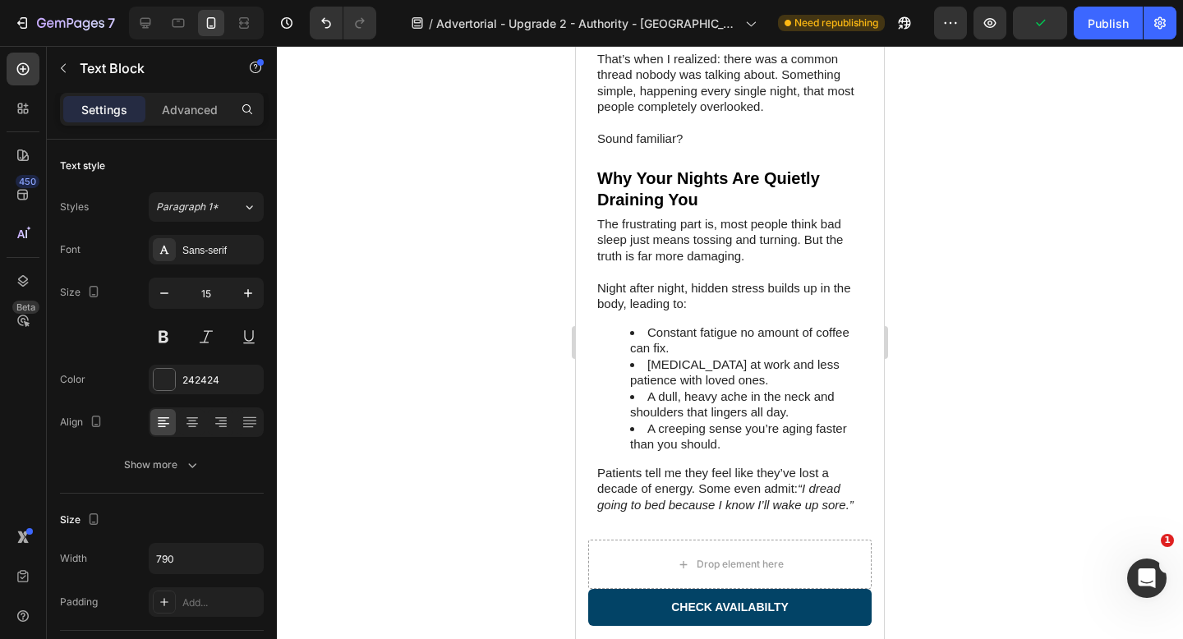
scroll to position [0, 0]
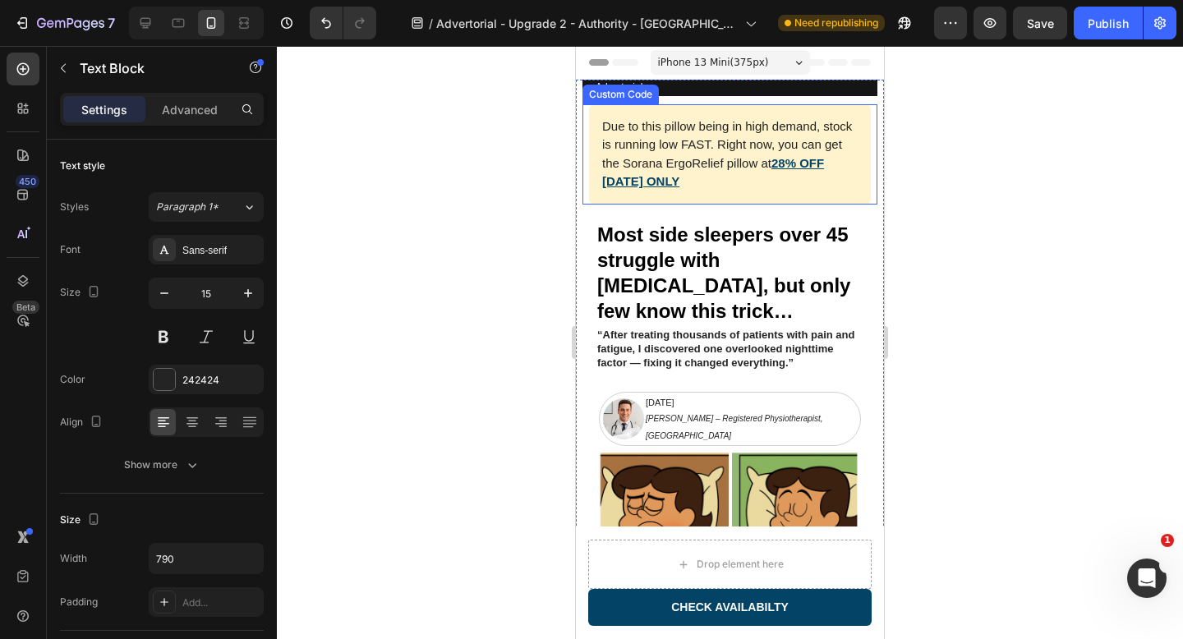
click at [782, 162] on link "28% OFF TODAY ONLY" at bounding box center [713, 172] width 222 height 33
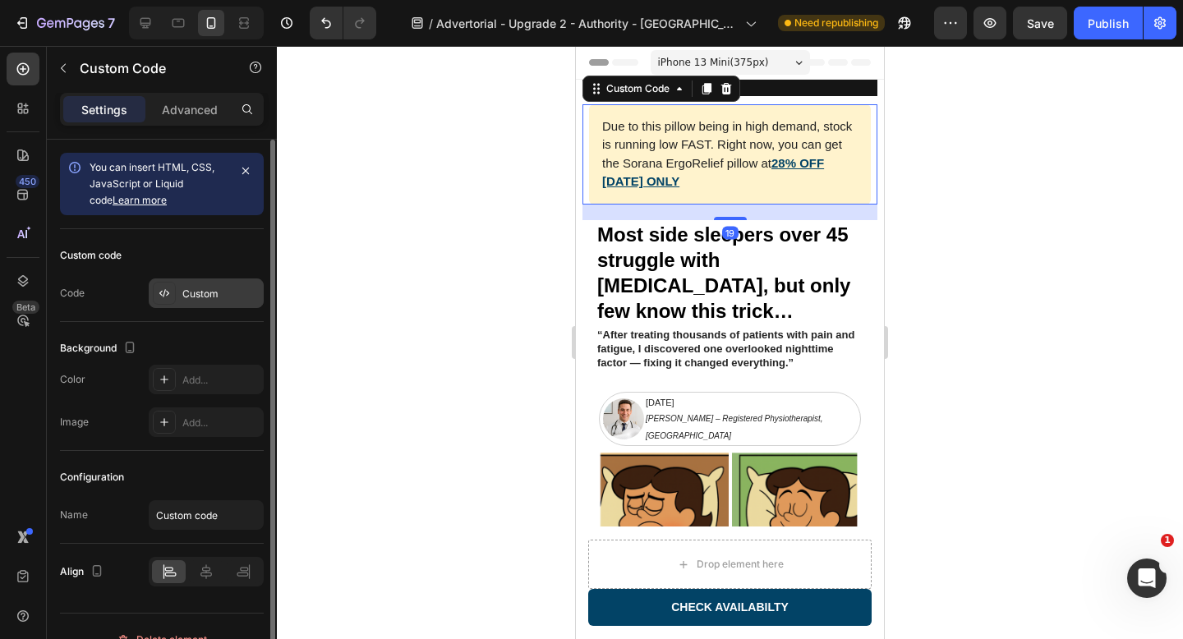
click at [200, 281] on div "Custom" at bounding box center [206, 293] width 115 height 30
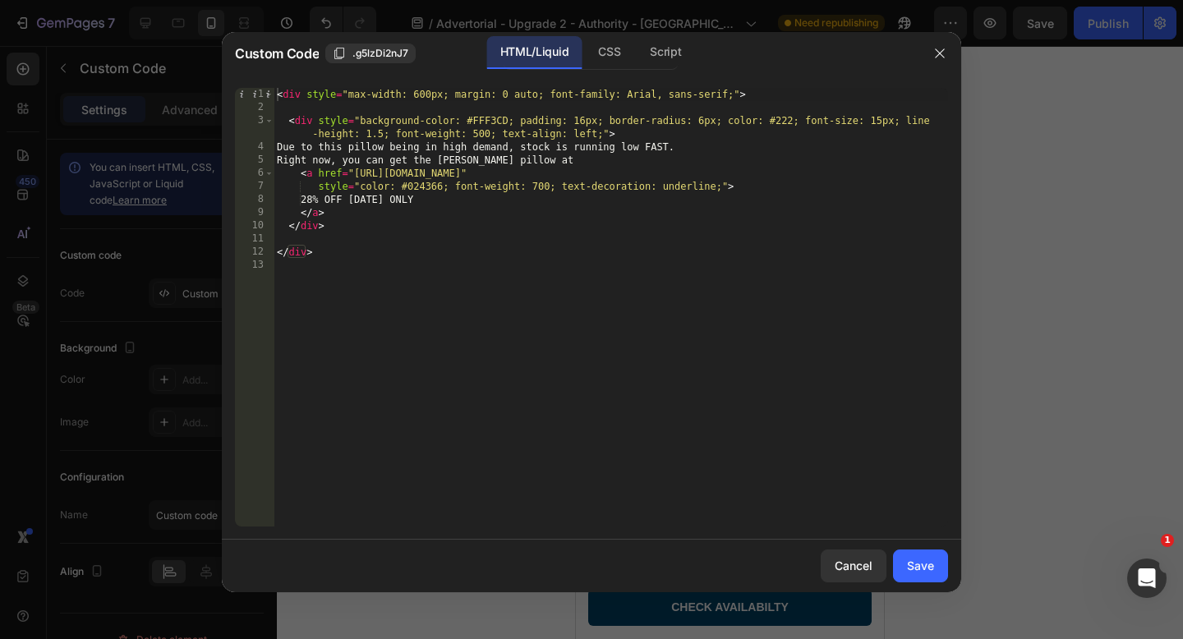
click at [332, 200] on div "< div style = "max-width: 600px; margin: 0 auto; font-family: Arial, sans-serif…" at bounding box center [611, 320] width 674 height 465
type textarea "46% OFF [DATE] ONLY"
click at [931, 556] on button "Save" at bounding box center [920, 566] width 55 height 33
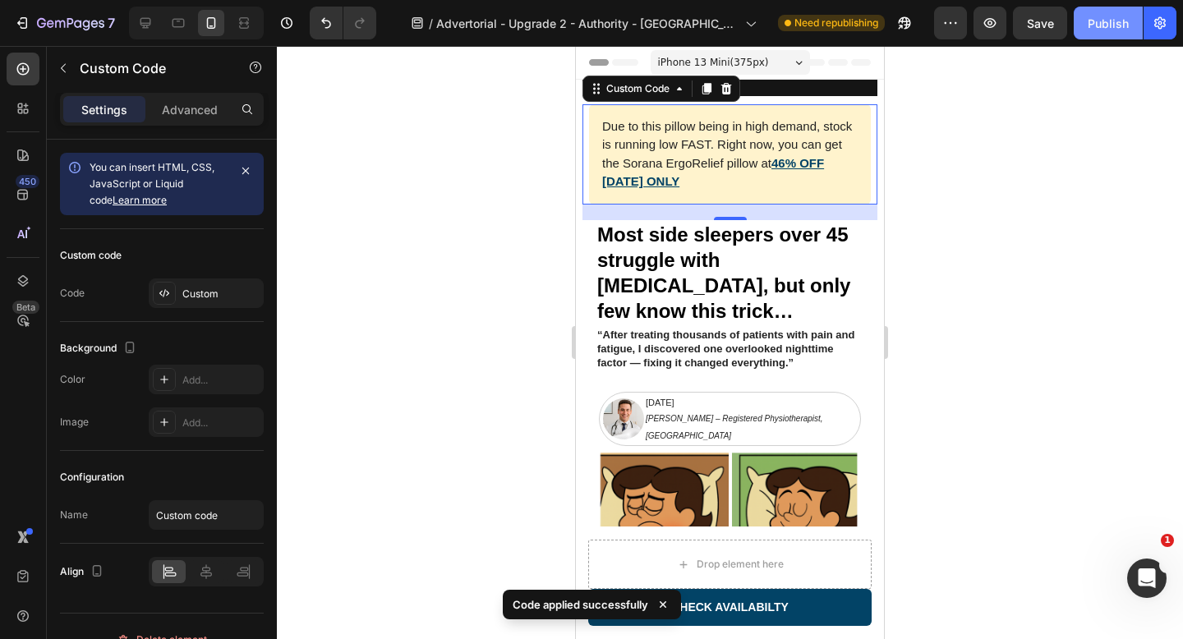
click at [1097, 30] on div "Publish" at bounding box center [1108, 23] width 41 height 17
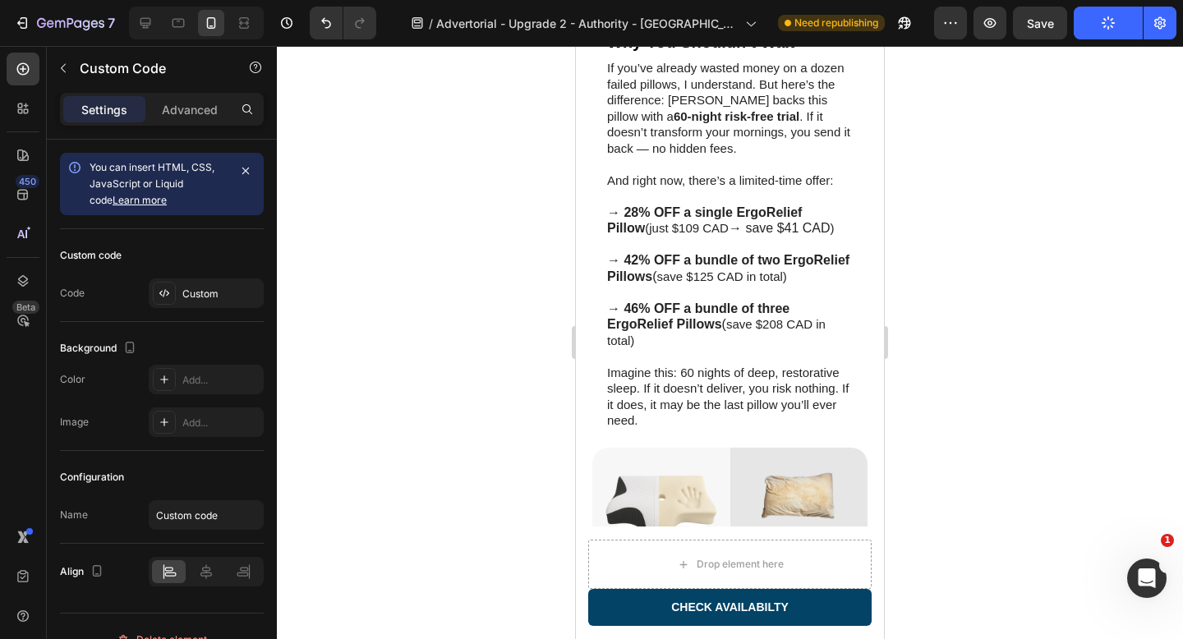
scroll to position [6057, 0]
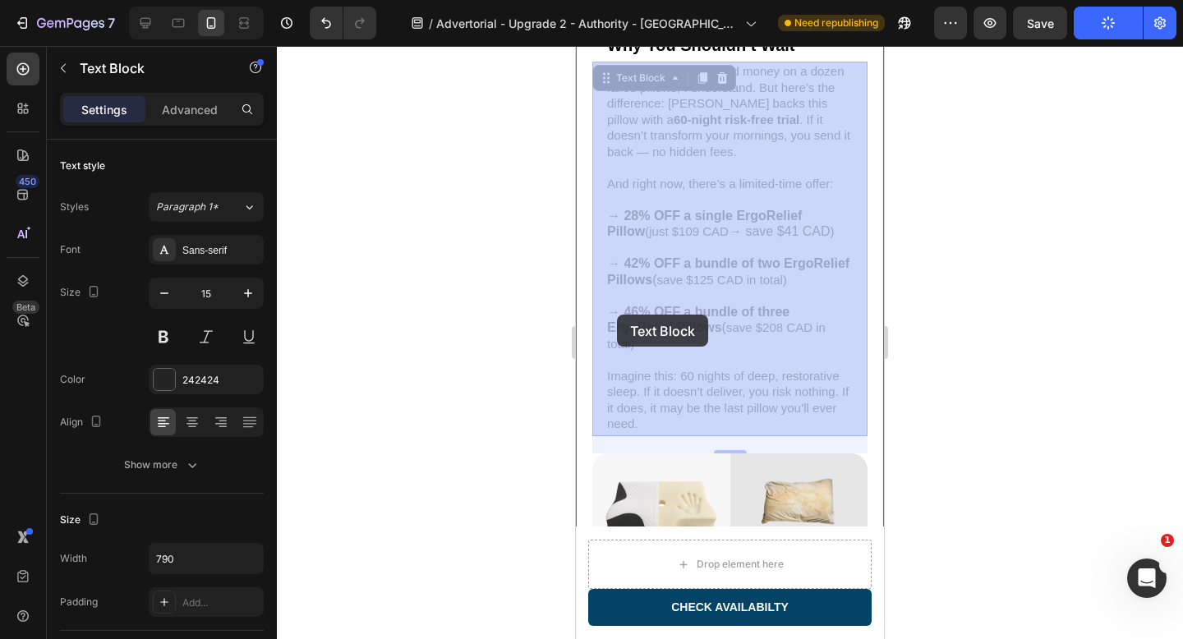
drag, startPoint x: 655, startPoint y: 348, endPoint x: 617, endPoint y: 315, distance: 51.2
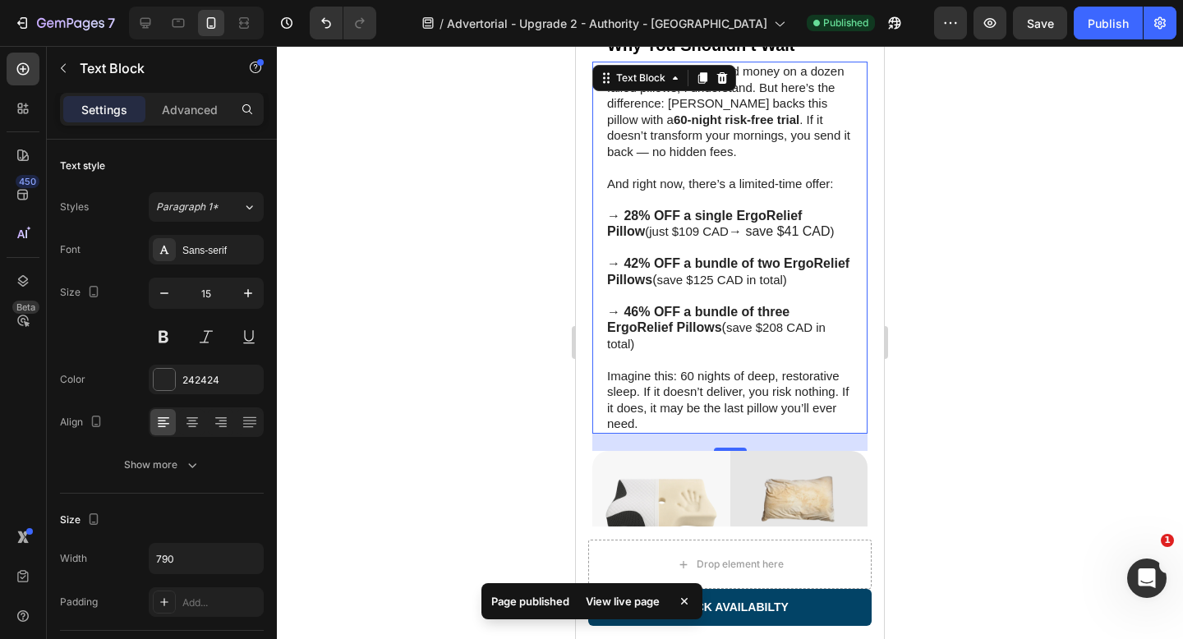
click at [705, 347] on p "→ 46% OFF a bundle of three ErgoRelief Pillows ( save $208 CAD in total)" at bounding box center [730, 328] width 246 height 48
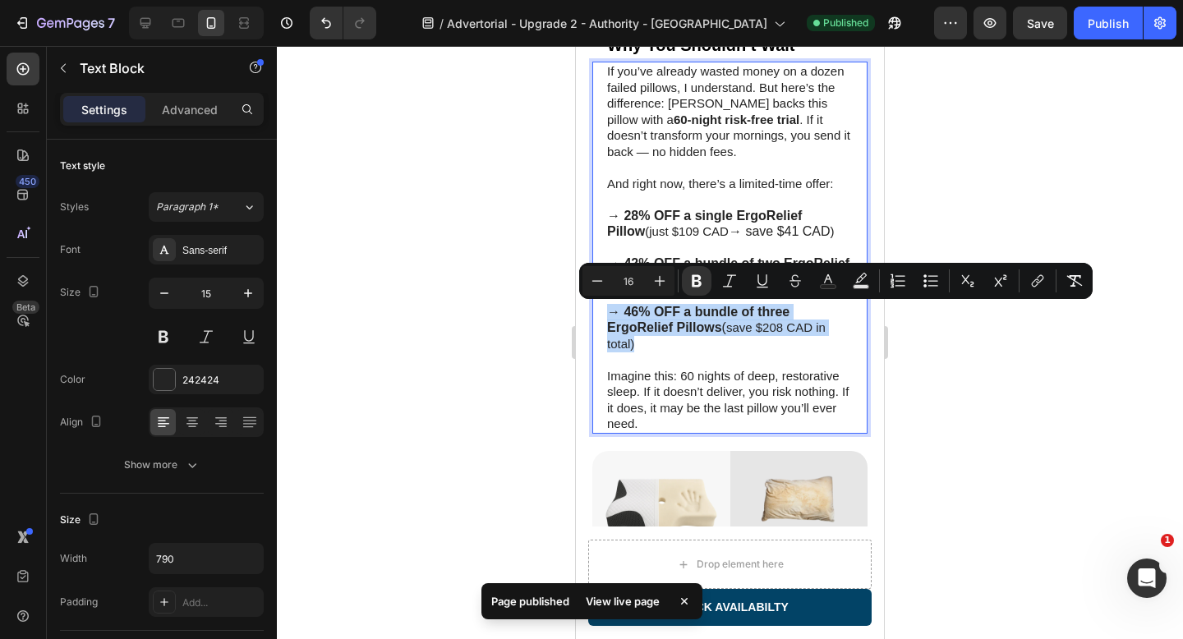
drag, startPoint x: 648, startPoint y: 344, endPoint x: 605, endPoint y: 315, distance: 51.5
click at [605, 315] on div "If you’ve already wasted money on a dozen failed pillows, I understand. But her…" at bounding box center [729, 248] width 249 height 372
click at [701, 352] on p "→ 46% OFF a bundle of three ErgoRelief Pillows ( save $208 CAD in total)" at bounding box center [730, 328] width 246 height 48
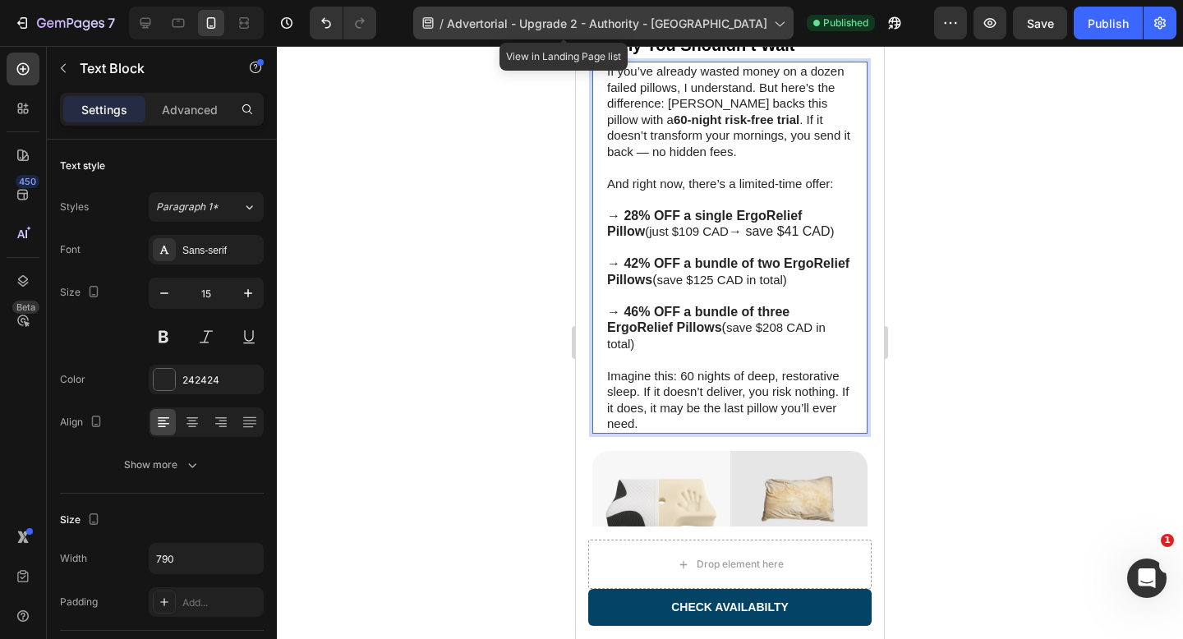
click at [637, 30] on span "Advertorial - Upgrade 2 - Authority - [GEOGRAPHIC_DATA]" at bounding box center [607, 23] width 320 height 17
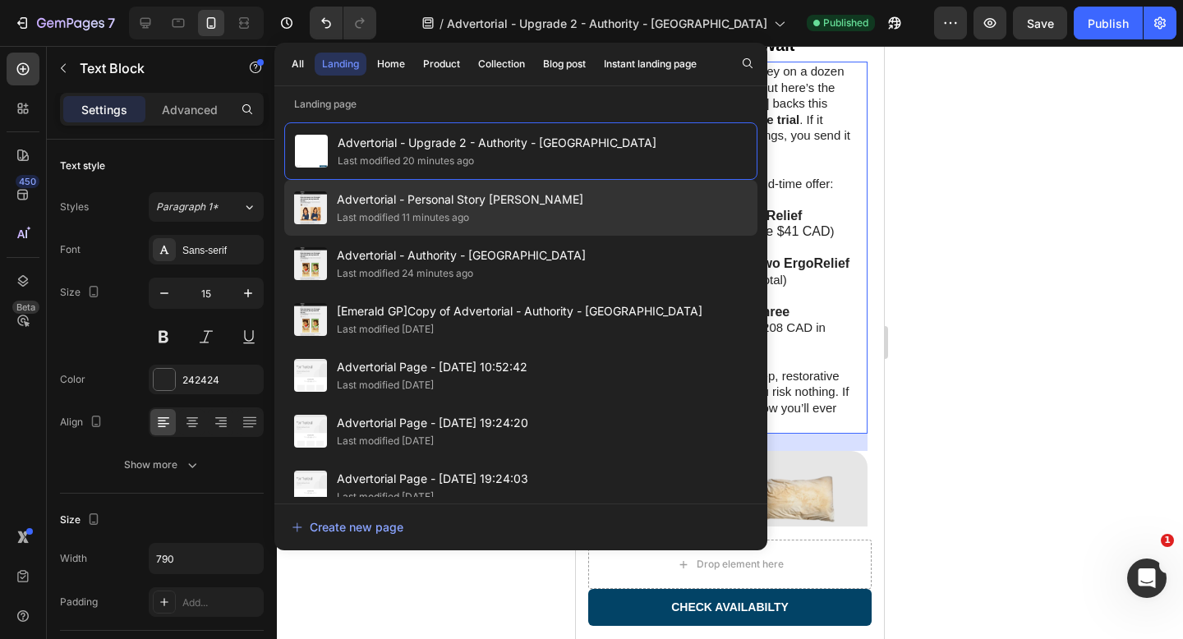
click at [581, 203] on div "Advertorial - Personal Story Lisa - Pillow Last modified 11 minutes ago" at bounding box center [520, 208] width 473 height 56
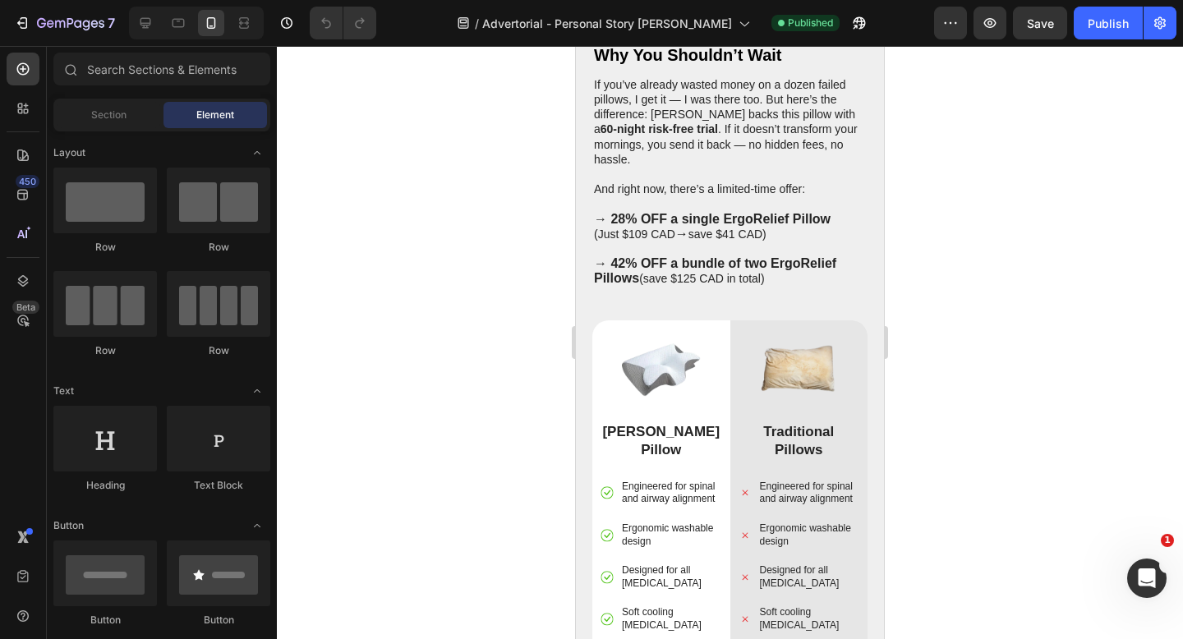
scroll to position [5319, 0]
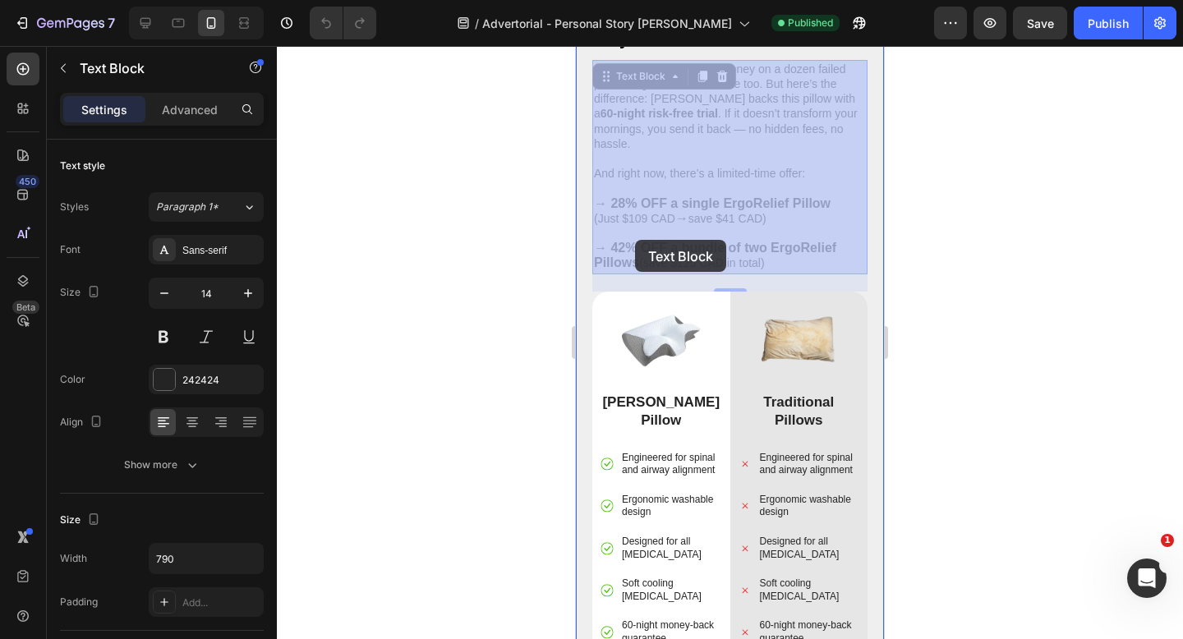
drag, startPoint x: 773, startPoint y: 247, endPoint x: 635, endPoint y: 240, distance: 138.2
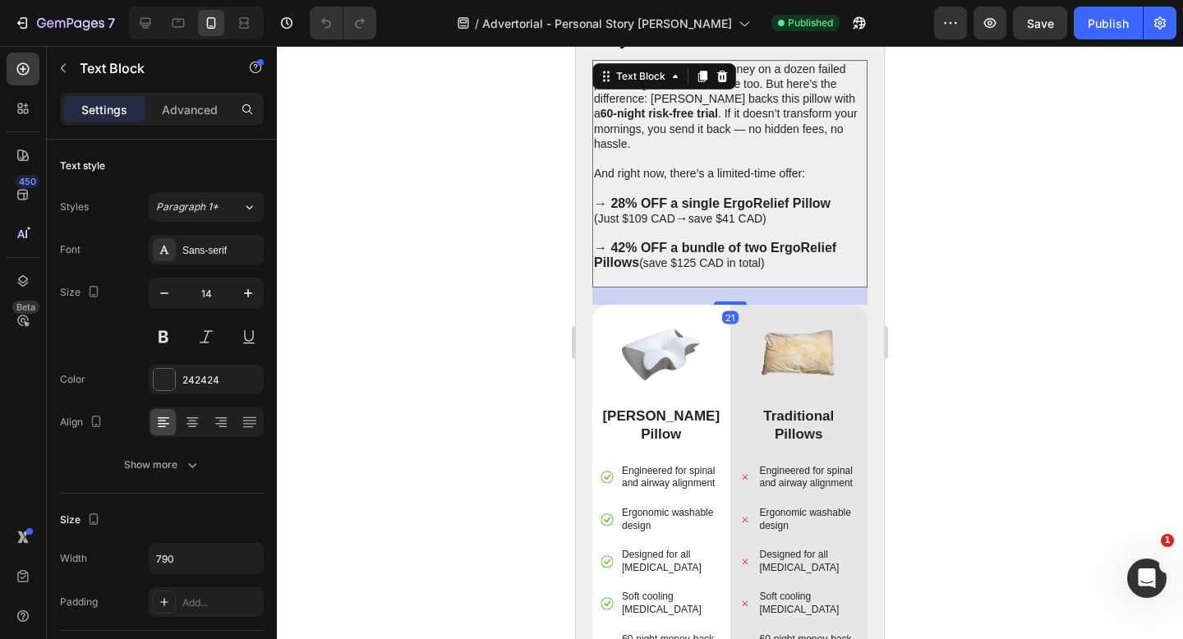
click at [761, 241] on p "→ 42% OFF a bundle of two ErgoRelief Pillows (save $125 CAD in total)" at bounding box center [730, 256] width 272 height 30
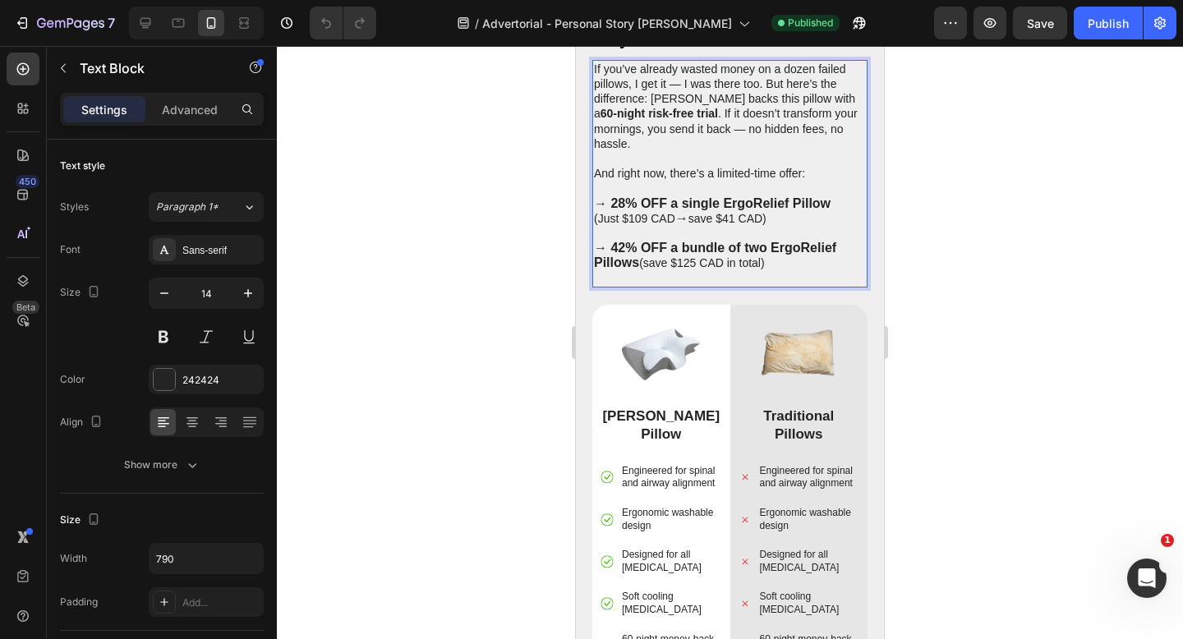
click at [769, 245] on p "→ 42% OFF a bundle of two ErgoRelief Pillows (save $125 CAD in total)" at bounding box center [730, 256] width 272 height 30
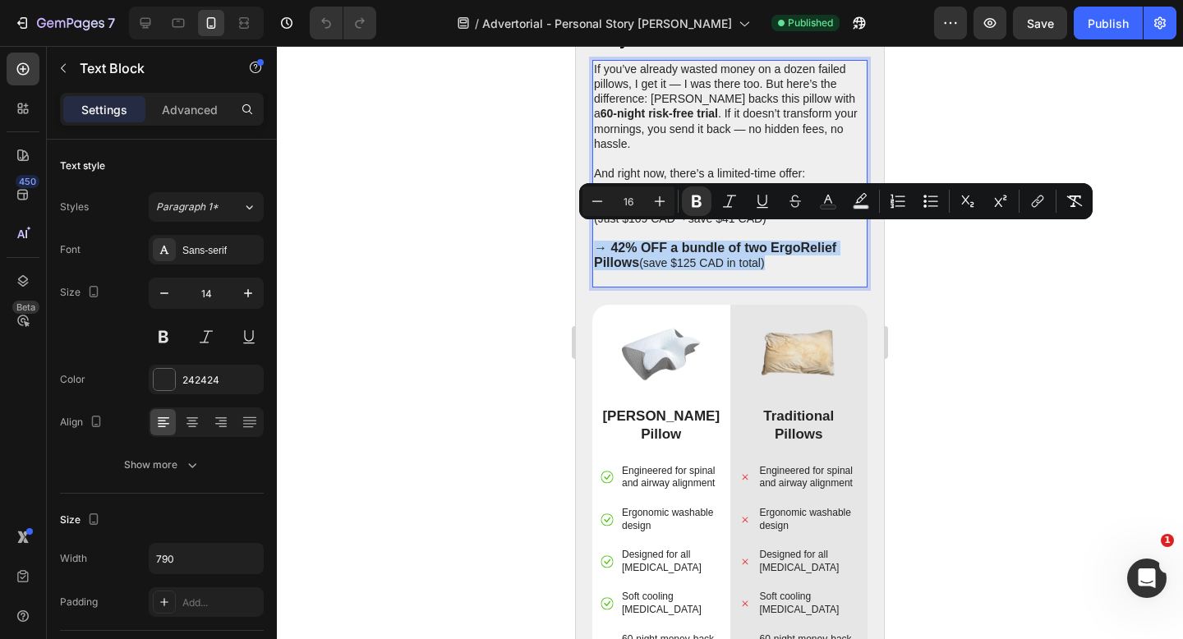
drag, startPoint x: 768, startPoint y: 247, endPoint x: 594, endPoint y: 237, distance: 174.5
click at [594, 241] on p "→ 42% OFF a bundle of two ErgoRelief Pillows (save $125 CAD in total)" at bounding box center [730, 256] width 272 height 30
copy p "→ 42% OFF a bundle of two ErgoRelief Pillows (save $125 CAD in total)"
click at [791, 253] on p "→ 42% OFF a bundle of two ErgoRelief Pillows (save $125 CAD in total)" at bounding box center [730, 256] width 272 height 30
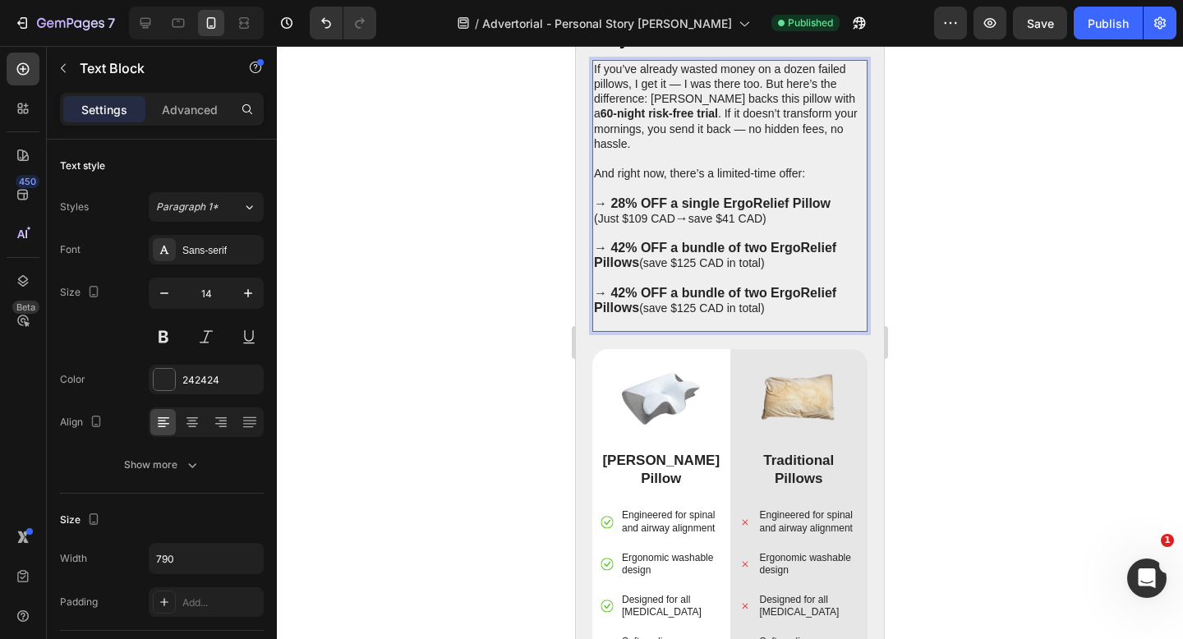
click at [626, 286] on strong "→ 42% OFF a bundle of two ErgoRelief Pillows" at bounding box center [715, 300] width 242 height 29
click at [688, 294] on p "→ 46% OFF a bundle of two ErgoRelief Pillows (save $125 CAD in total)" at bounding box center [730, 301] width 272 height 30
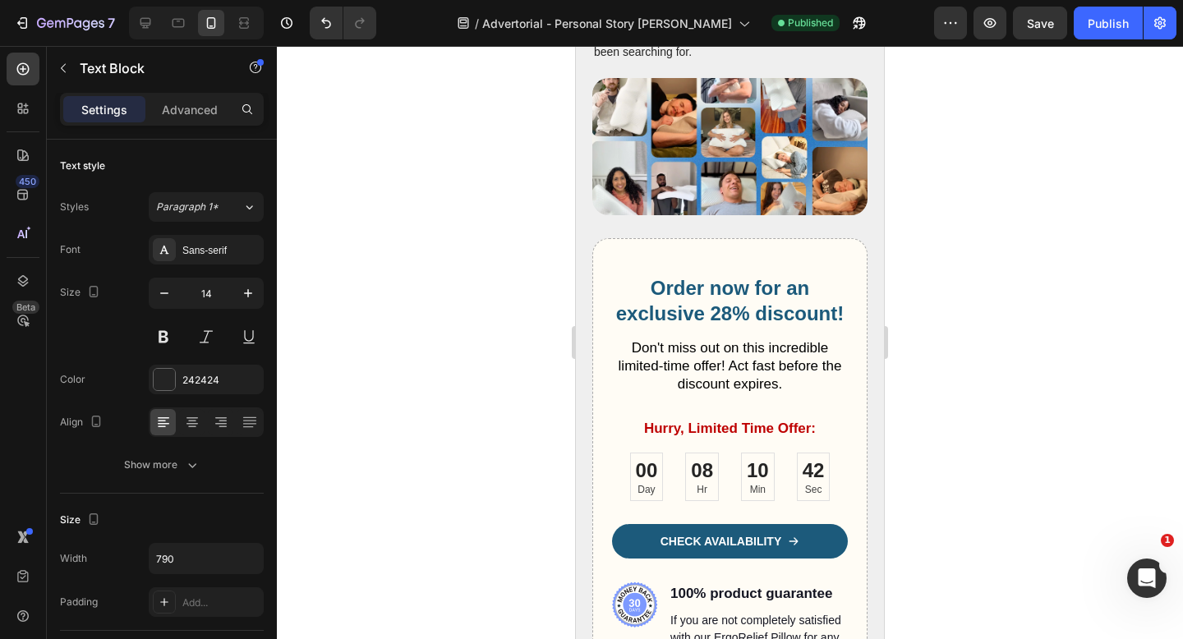
scroll to position [6206, 0]
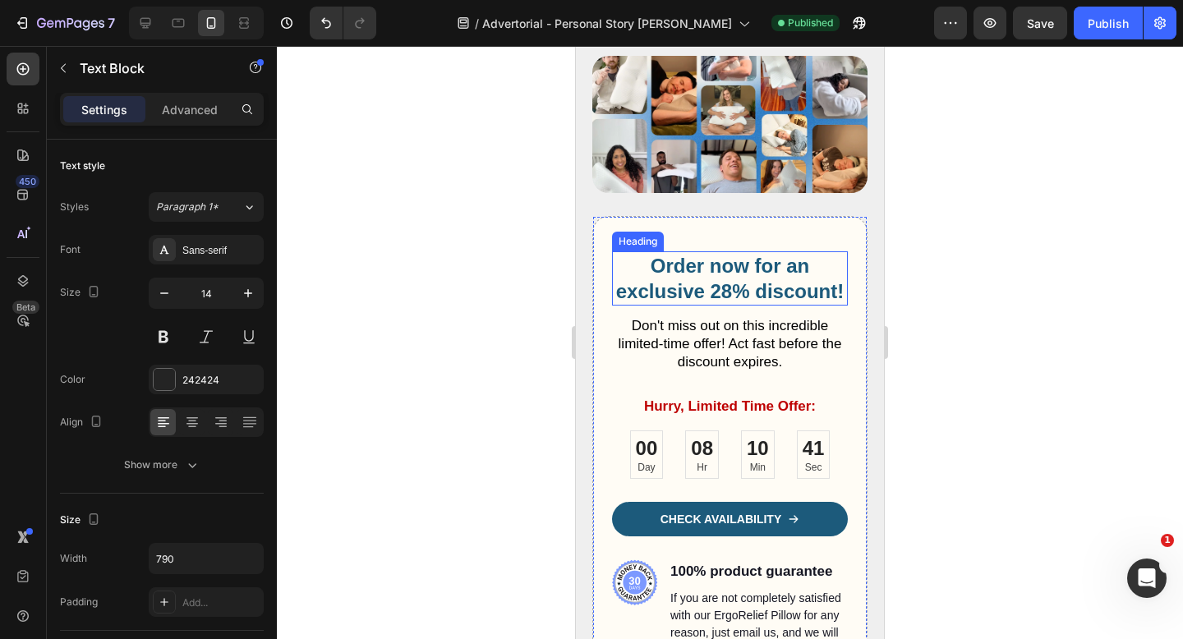
click at [724, 277] on h2 "Order now for an exclusive 28% discount!" at bounding box center [730, 278] width 236 height 54
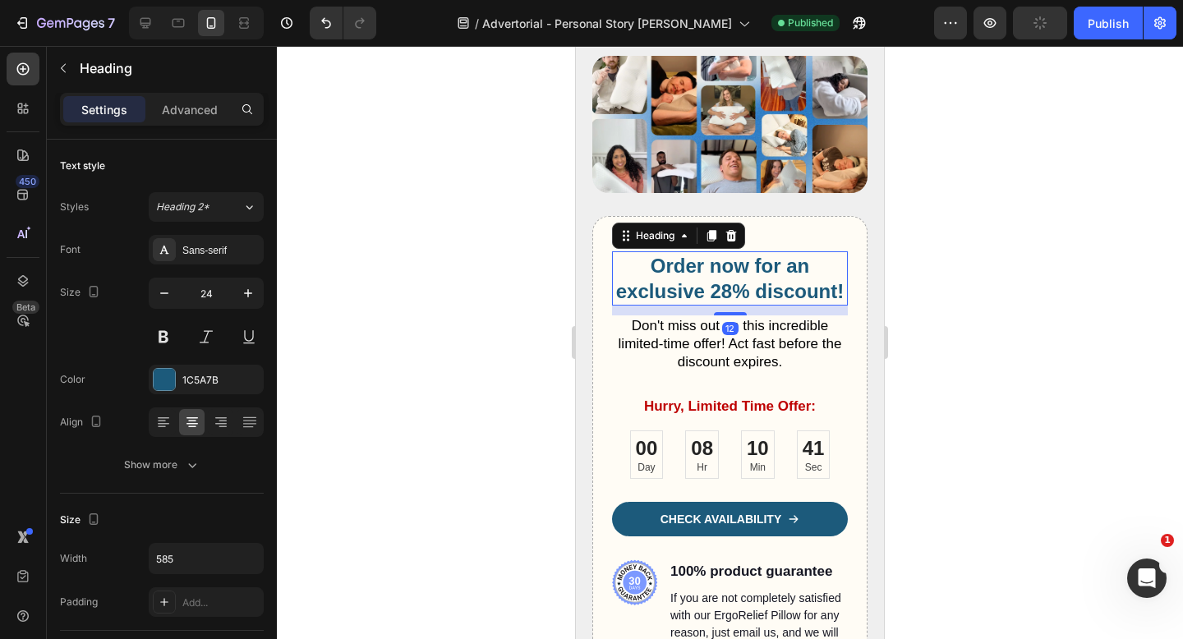
click at [724, 277] on h2 "Order now for an exclusive 28% discount!" at bounding box center [730, 278] width 236 height 54
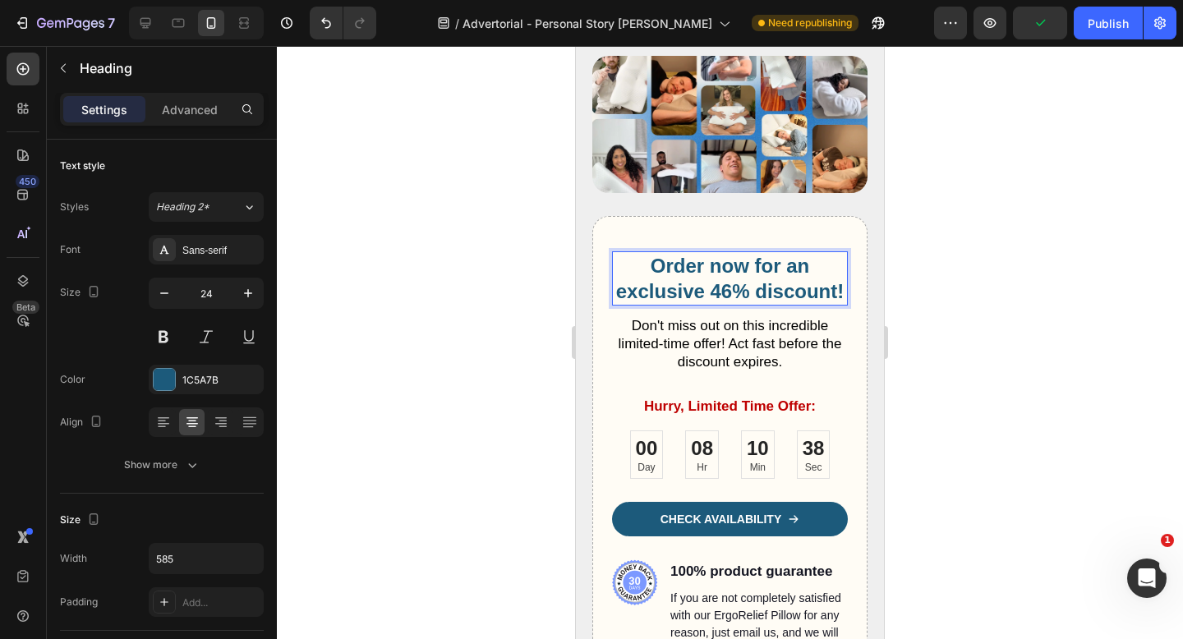
click at [513, 252] on div at bounding box center [730, 342] width 906 height 593
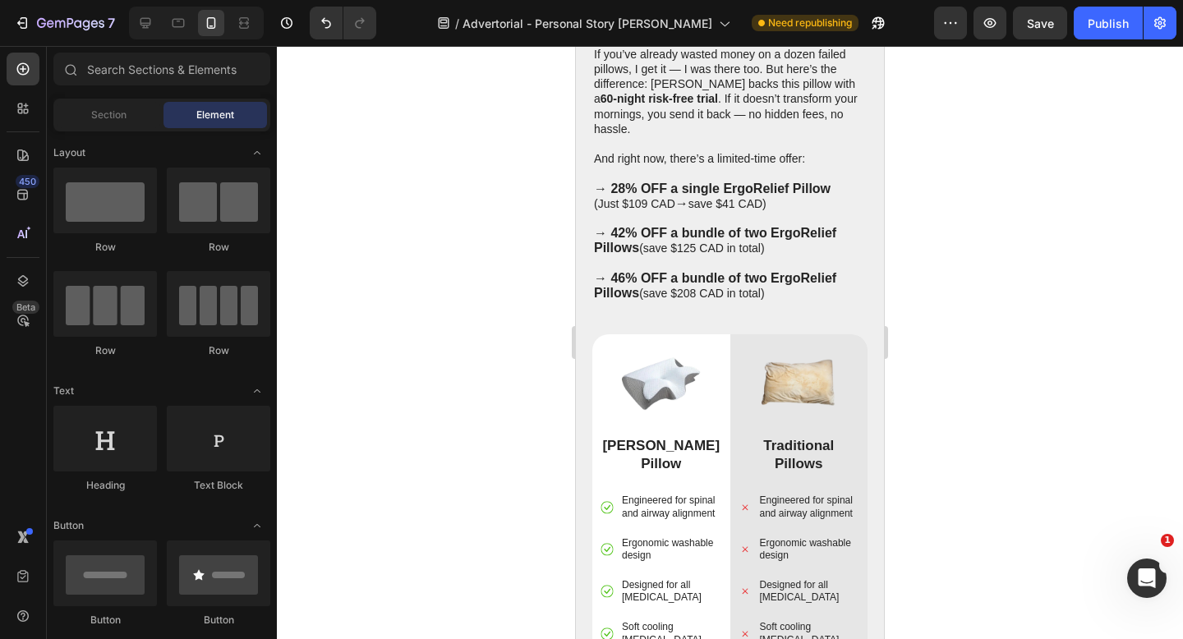
scroll to position [5333, 0]
click at [1102, 27] on div "Publish" at bounding box center [1108, 23] width 41 height 17
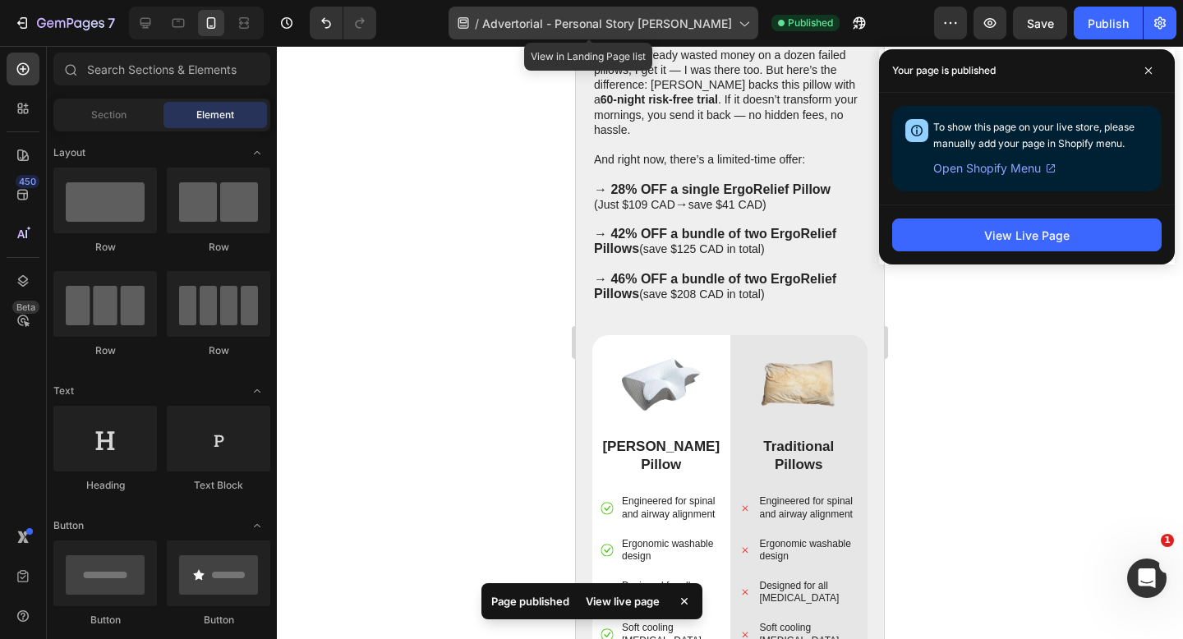
click at [638, 34] on div "/ Advertorial - Personal Story [PERSON_NAME]" at bounding box center [603, 23] width 310 height 33
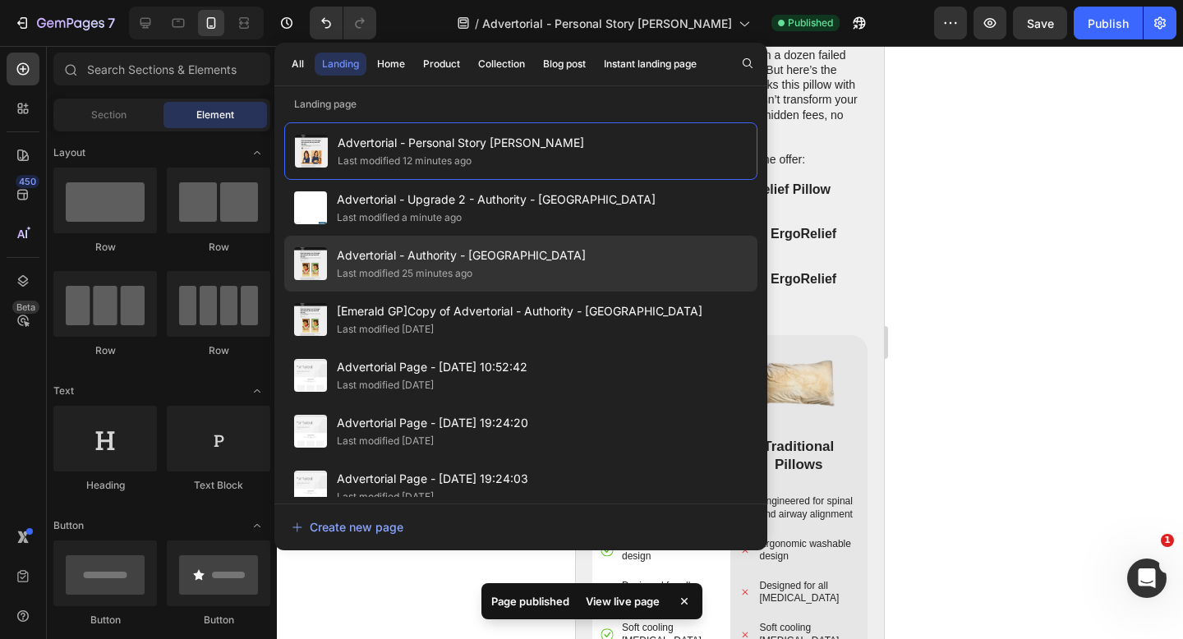
click at [614, 255] on div "Advertorial - Authority - [GEOGRAPHIC_DATA] Last modified 25 minutes ago" at bounding box center [520, 264] width 473 height 56
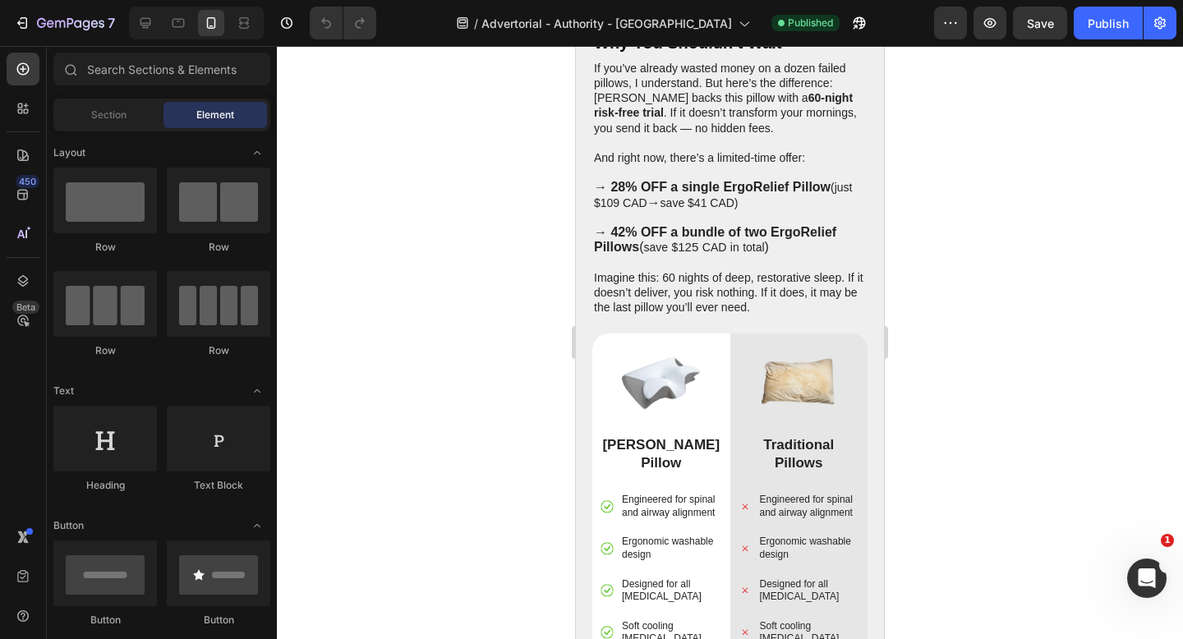
scroll to position [5632, 0]
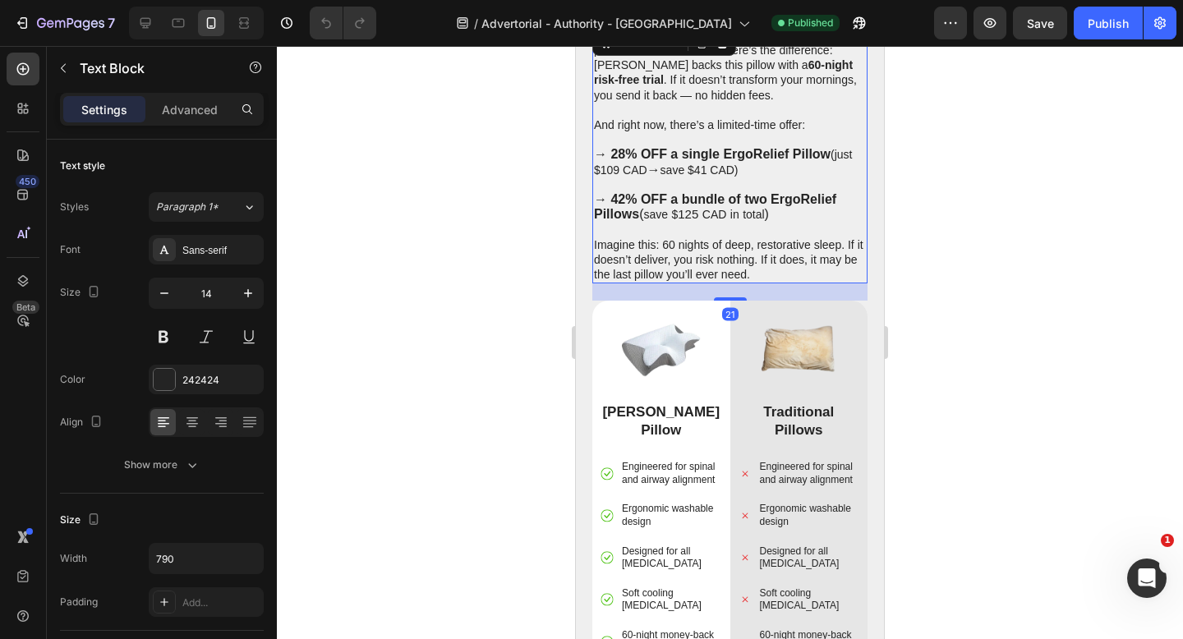
click at [782, 217] on p "→ 42% OFF a bundle of two ErgoRelief Pillows ( save $ 125 CAD in total )" at bounding box center [730, 207] width 272 height 30
click at [769, 214] on span ")" at bounding box center [767, 214] width 4 height 14
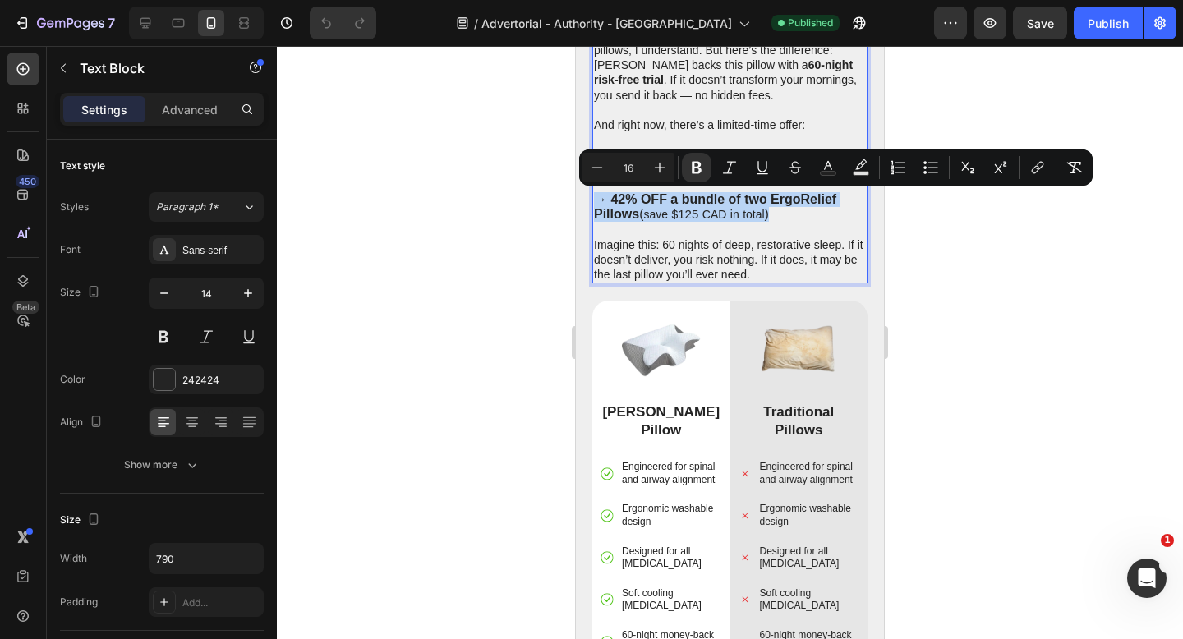
drag, startPoint x: 771, startPoint y: 214, endPoint x: 591, endPoint y: 202, distance: 180.3
click at [592, 202] on div "If you’ve already wasted money on a dozen failed pillows, I understand. But her…" at bounding box center [729, 154] width 275 height 257
copy p "→ 42% OFF a bundle of two ErgoRelief Pillows ( save $ 125 CAD in total )"
click at [803, 218] on p "→ 42% OFF a bundle of two ErgoRelief Pillows ( save $ 125 CAD in total )" at bounding box center [730, 207] width 272 height 30
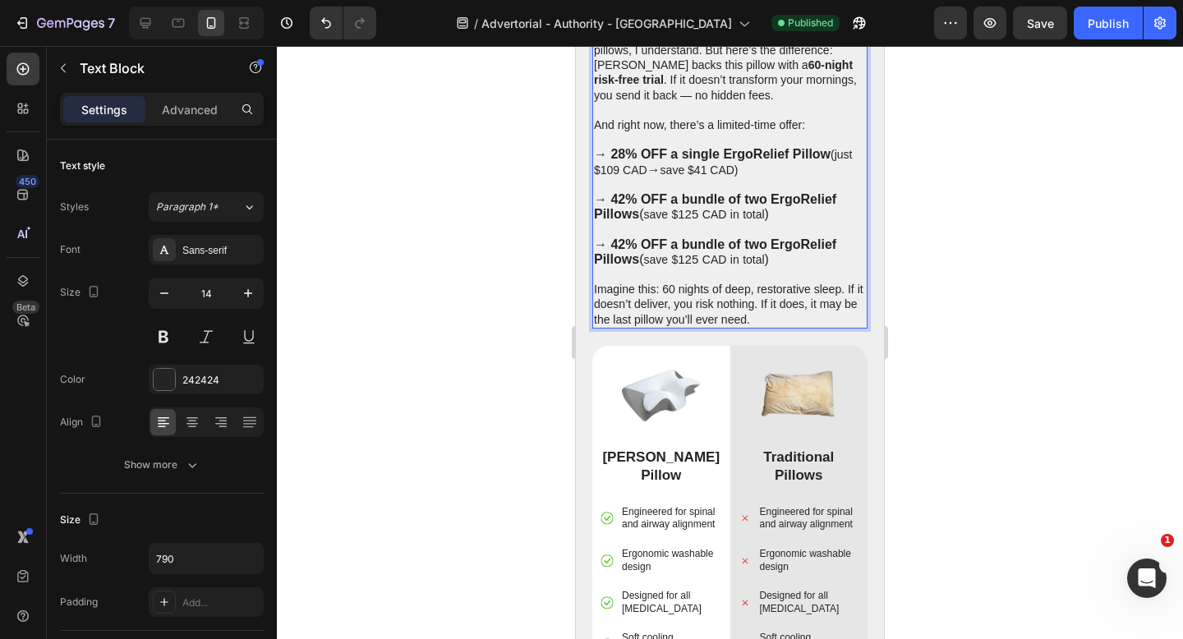
click at [754, 244] on strong "→ 42% OFF a bundle of two ErgoRelief Pillows" at bounding box center [715, 251] width 242 height 29
click at [691, 260] on span "125" at bounding box center [688, 259] width 21 height 14
click at [617, 249] on strong "→ 42% OFF a bundle of three ErgoRelief Pillows" at bounding box center [720, 251] width 252 height 29
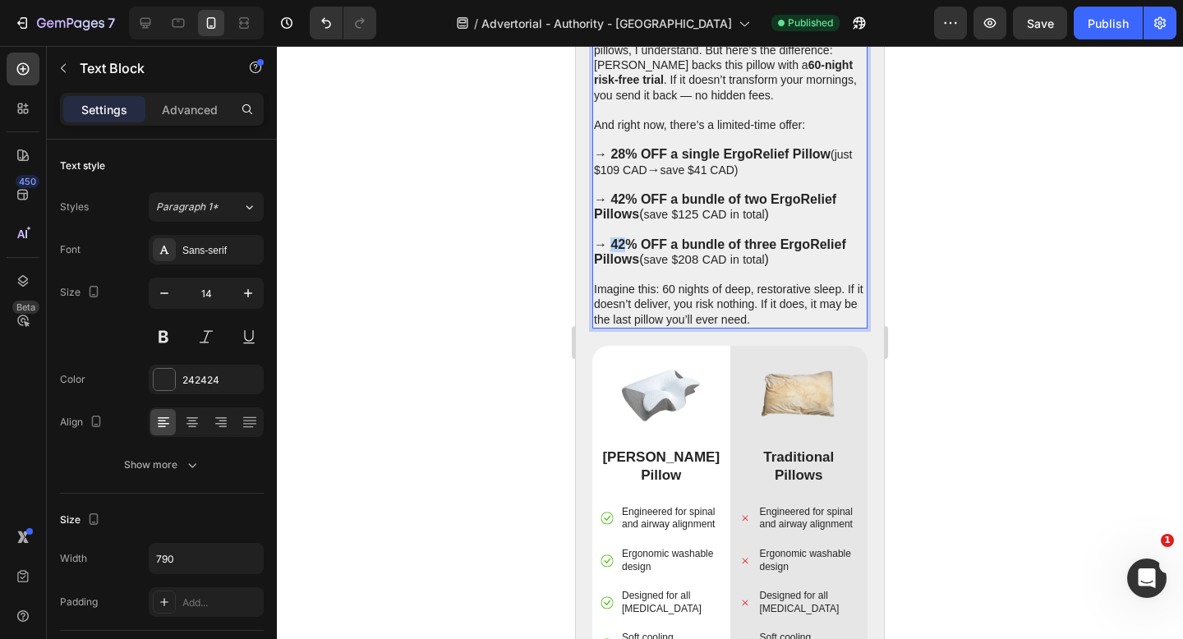
click at [617, 249] on strong "→ 42% OFF a bundle of three ErgoRelief Pillows" at bounding box center [720, 251] width 252 height 29
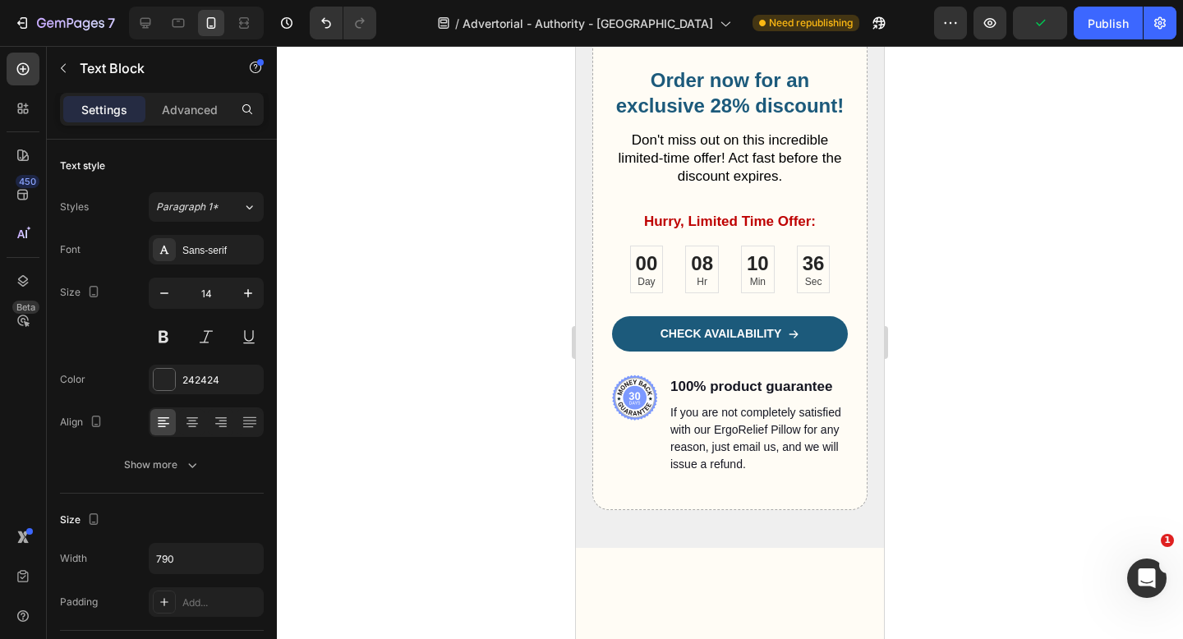
scroll to position [6567, 0]
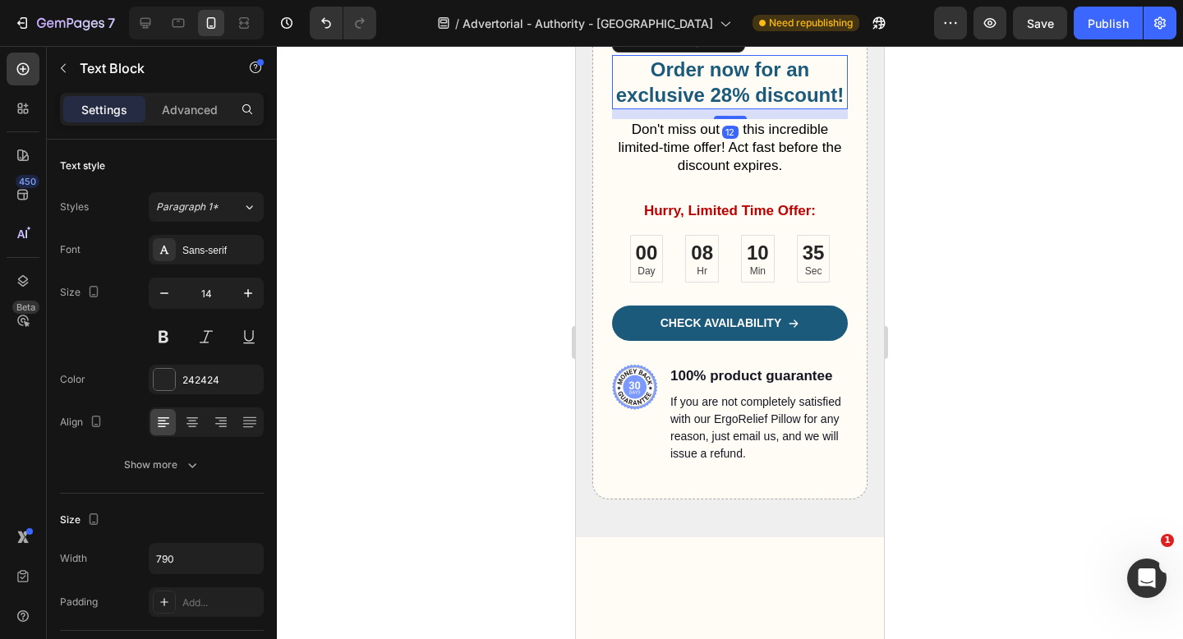
click at [720, 109] on h2 "Order now for an exclusive 28% discount!" at bounding box center [730, 82] width 236 height 54
click at [1101, 25] on div "Publish" at bounding box center [1108, 23] width 41 height 17
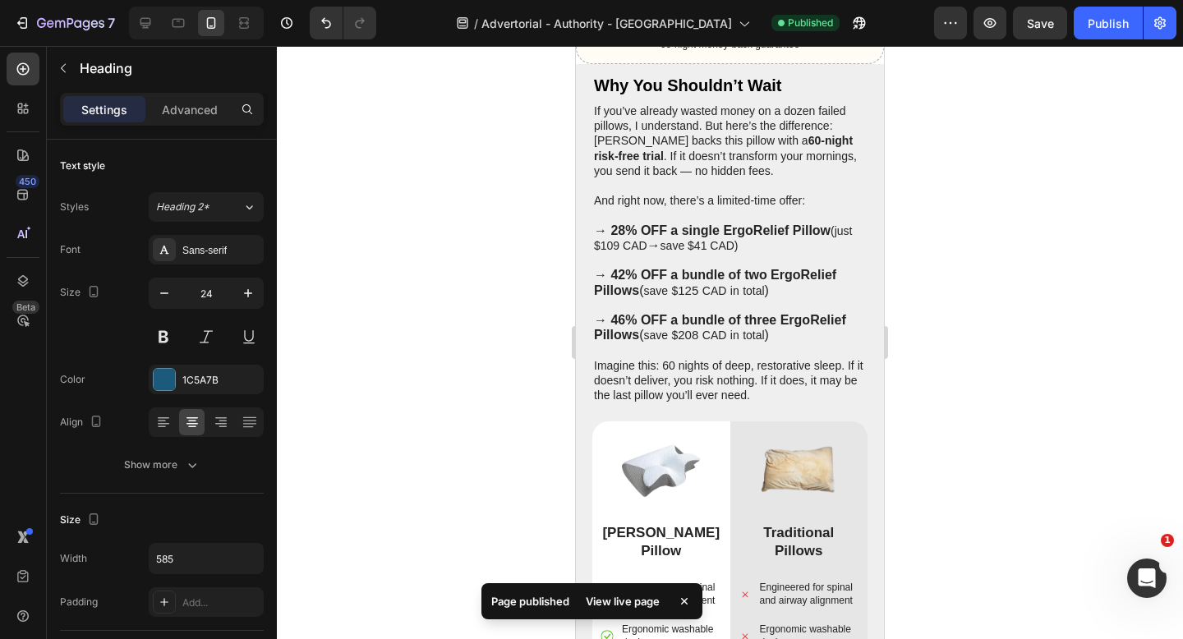
scroll to position [5531, 0]
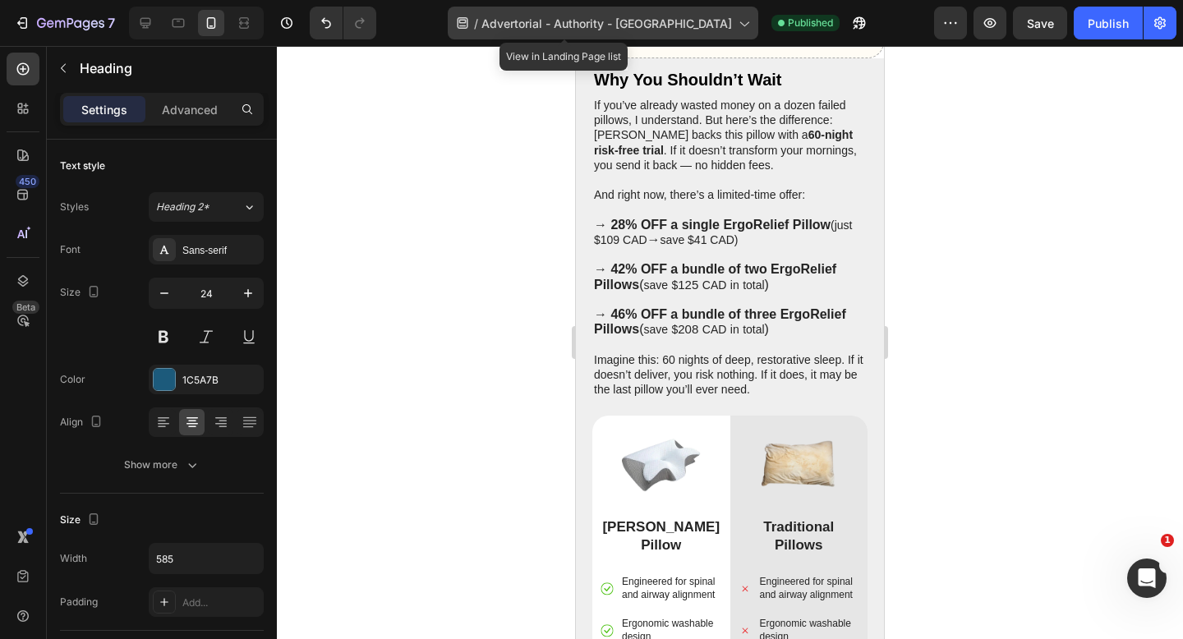
click at [653, 24] on span "Advertorial - Authority - [GEOGRAPHIC_DATA]" at bounding box center [606, 23] width 251 height 17
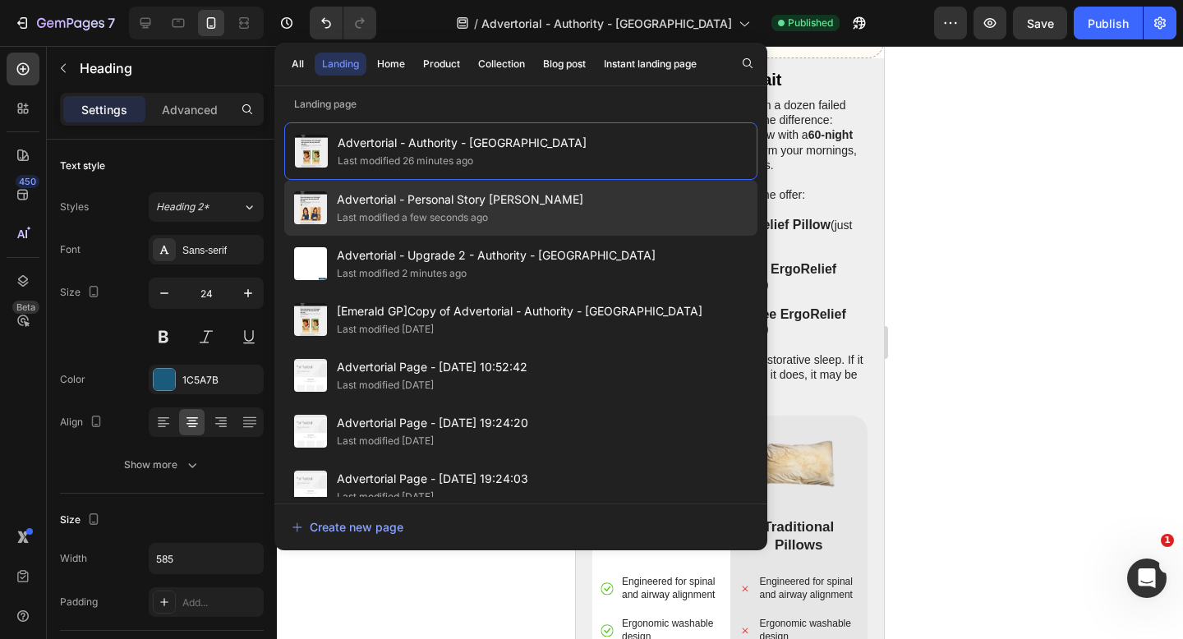
click at [615, 214] on div "Advertorial - Personal Story [PERSON_NAME] Last modified a few seconds ago" at bounding box center [520, 208] width 473 height 56
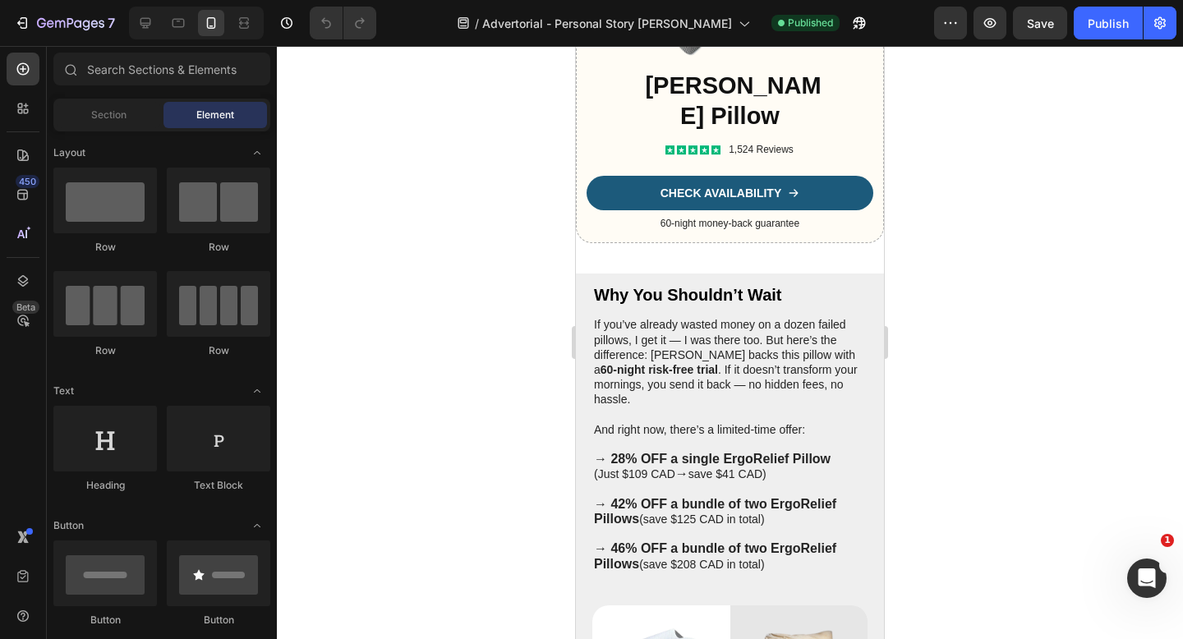
scroll to position [5219, 0]
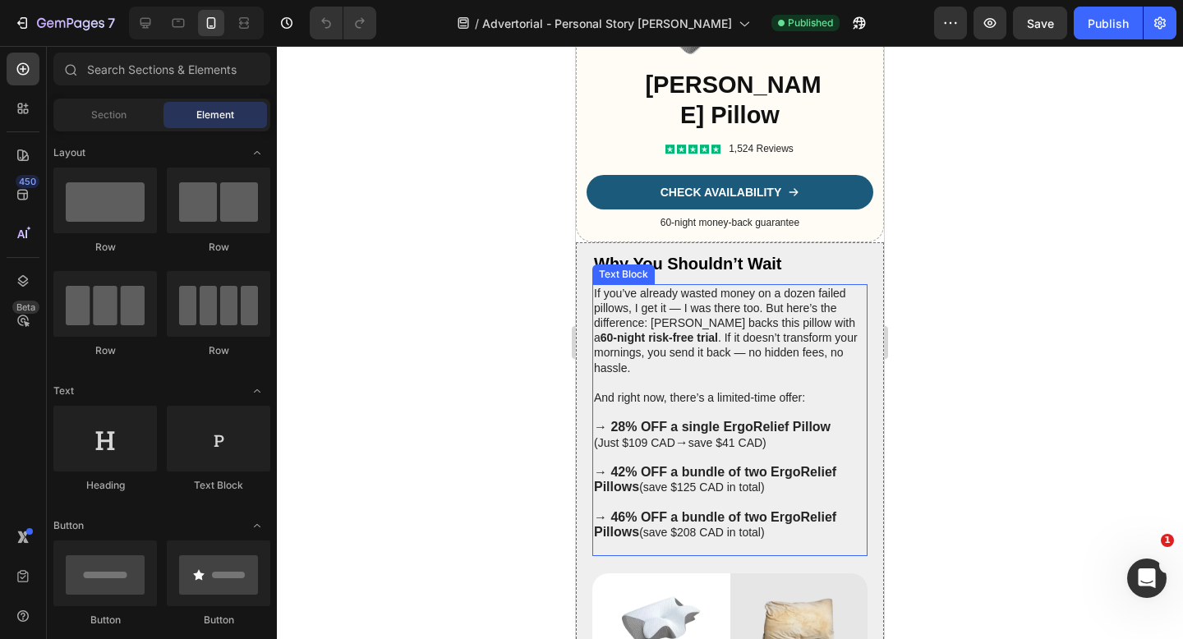
click at [754, 536] on strong "→ 46% OFF a bundle of two ErgoRelief Pillows" at bounding box center [715, 524] width 242 height 29
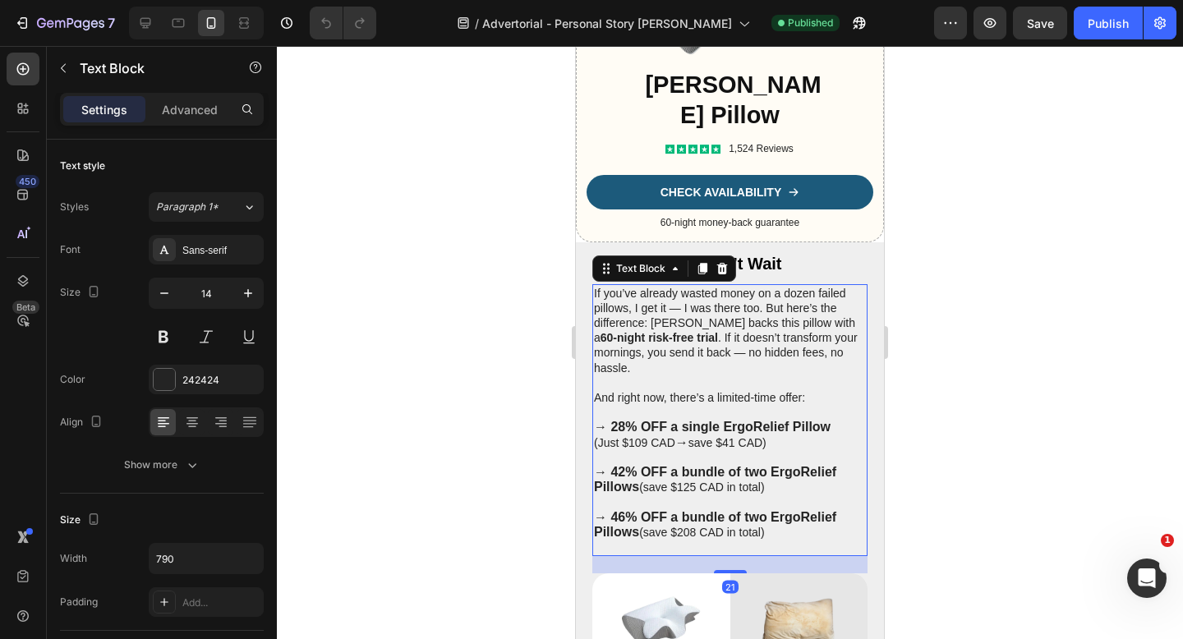
click at [754, 536] on strong "→ 46% OFF a bundle of two ErgoRelief Pillows" at bounding box center [715, 524] width 242 height 29
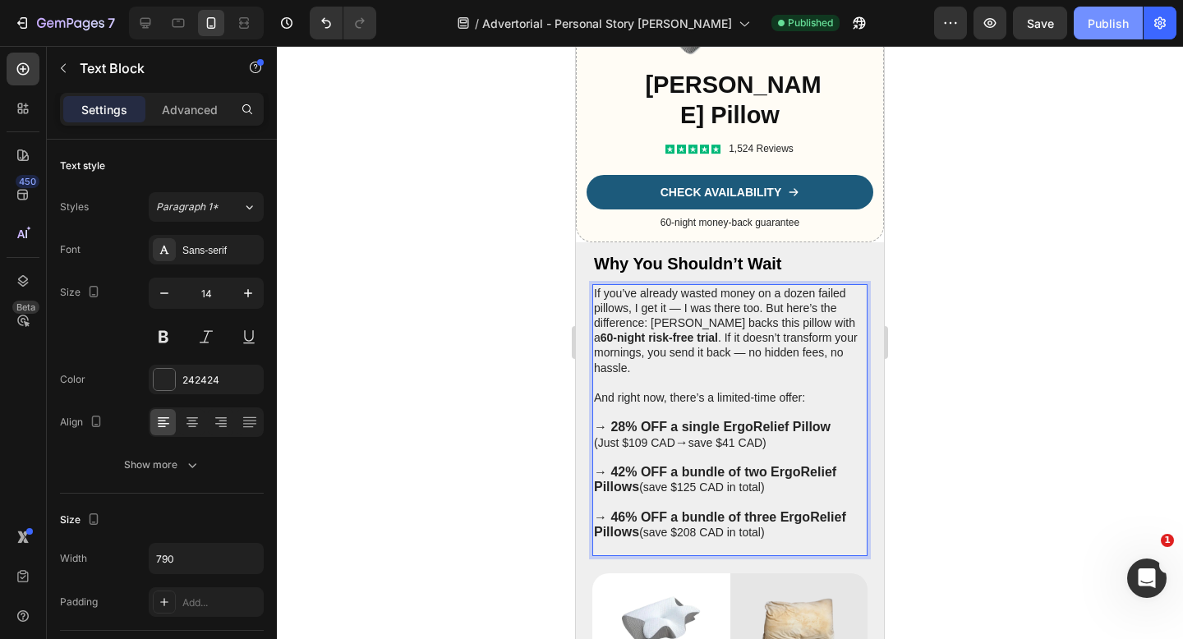
click at [1092, 33] on button "Publish" at bounding box center [1108, 23] width 69 height 33
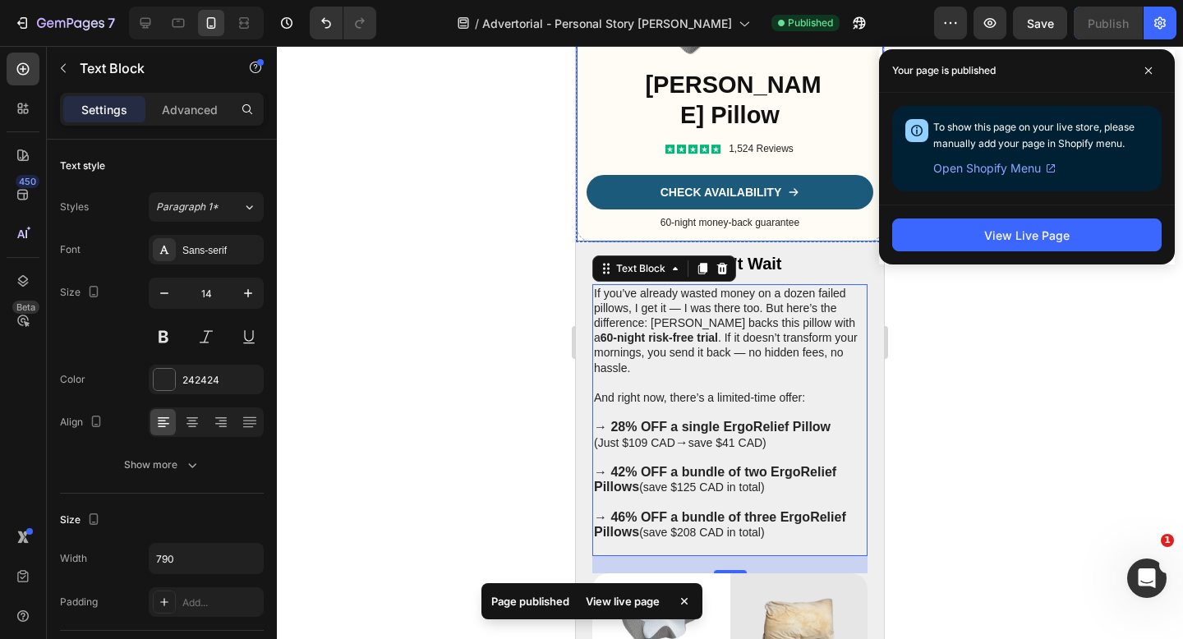
click at [502, 280] on div at bounding box center [730, 342] width 906 height 593
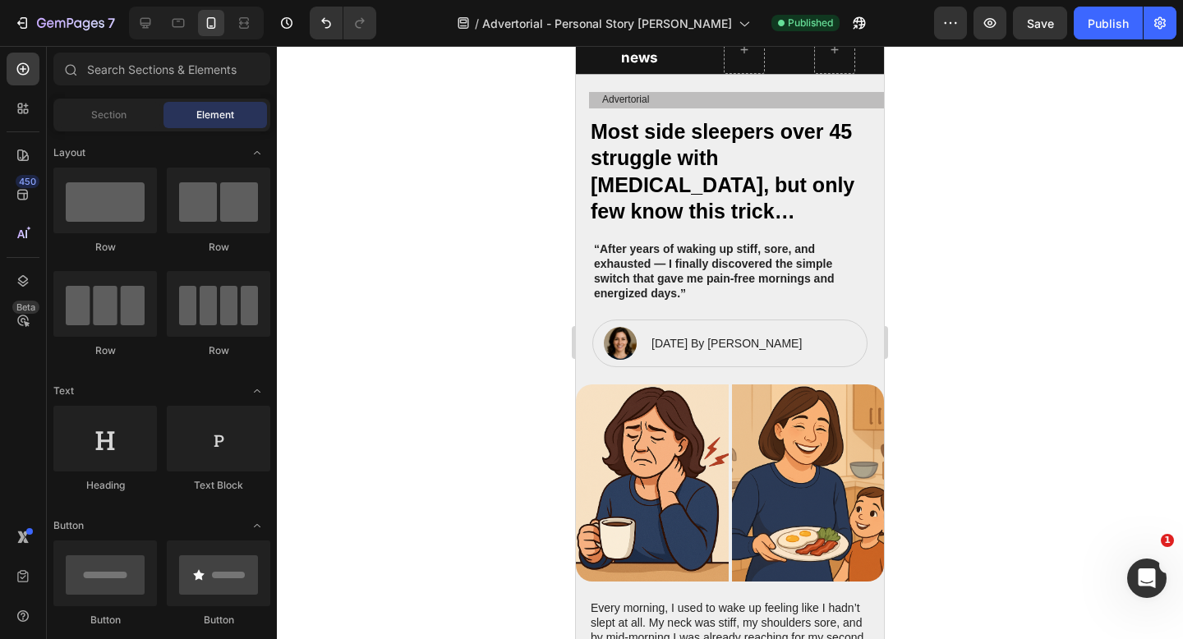
scroll to position [0, 0]
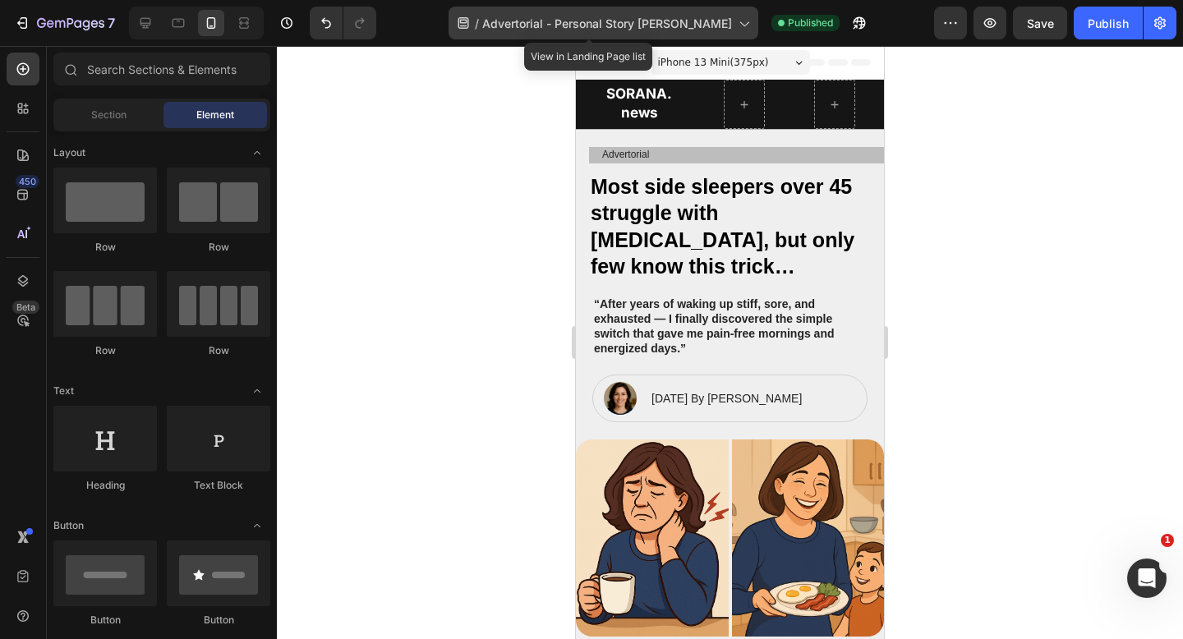
click at [606, 20] on span "Advertorial - Personal Story [PERSON_NAME]" at bounding box center [607, 23] width 250 height 17
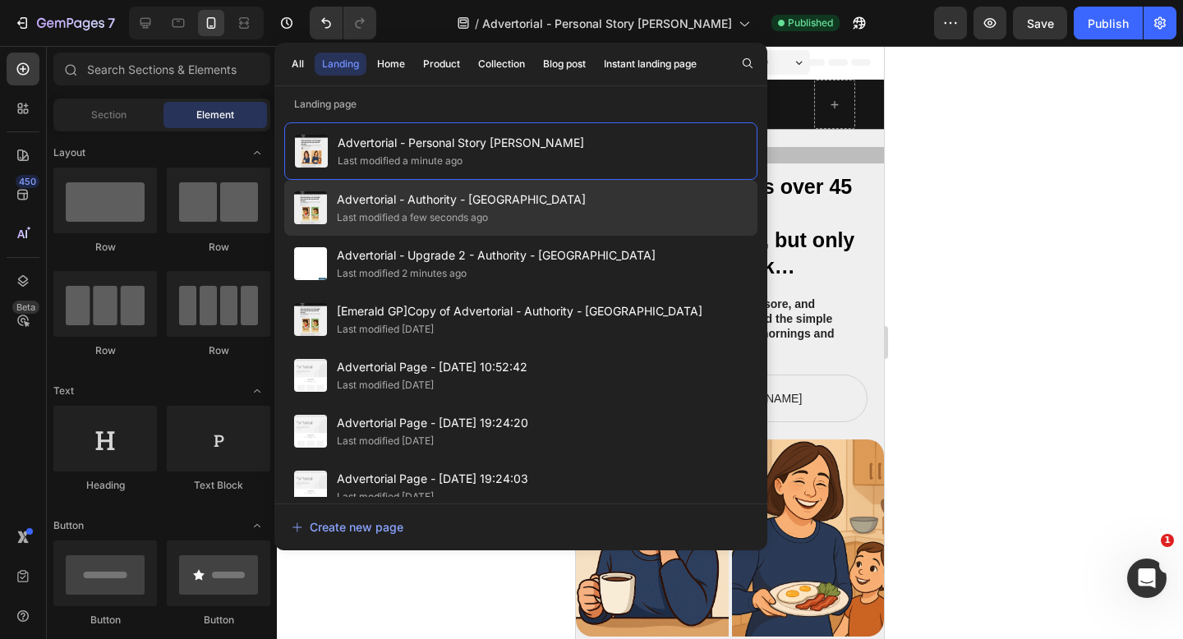
click at [568, 207] on div "Advertorial - Authority - Sorana Last modified a few seconds ago" at bounding box center [520, 208] width 473 height 56
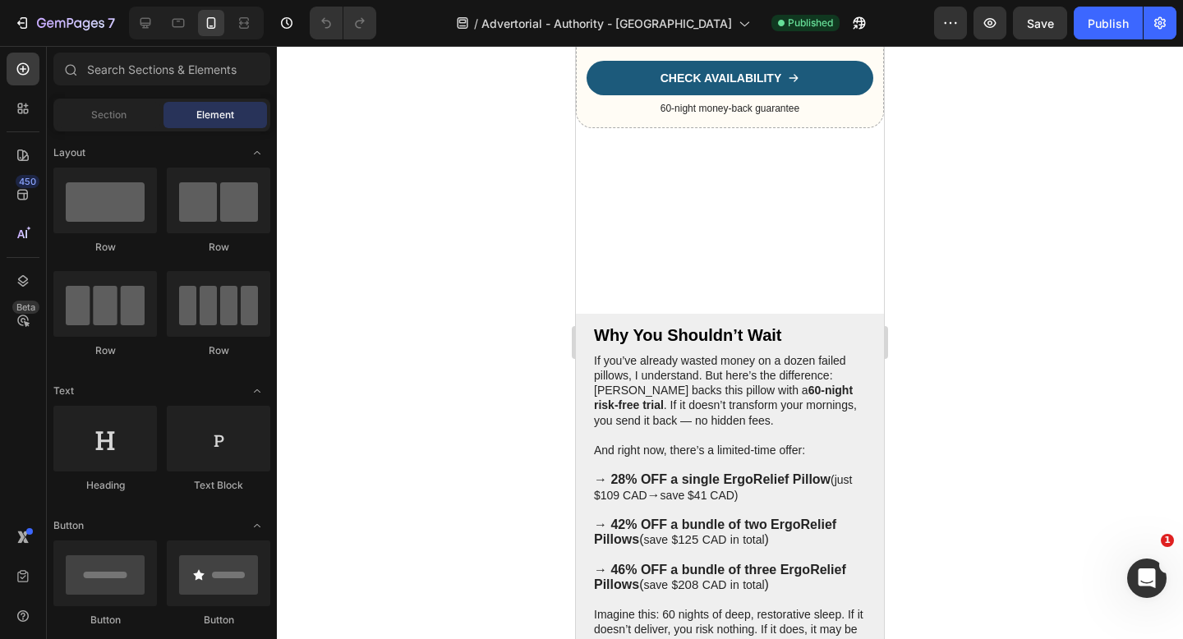
scroll to position [5290, 0]
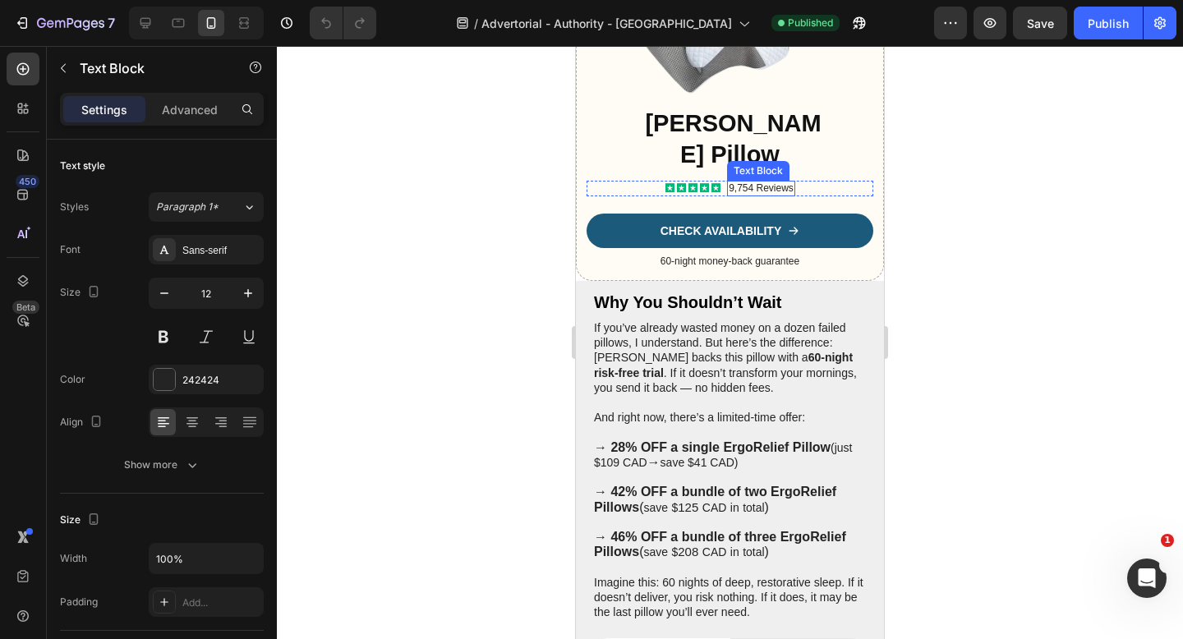
click at [743, 195] on p "9,754 Reviews" at bounding box center [761, 188] width 65 height 13
click at [1030, 165] on div at bounding box center [730, 342] width 906 height 593
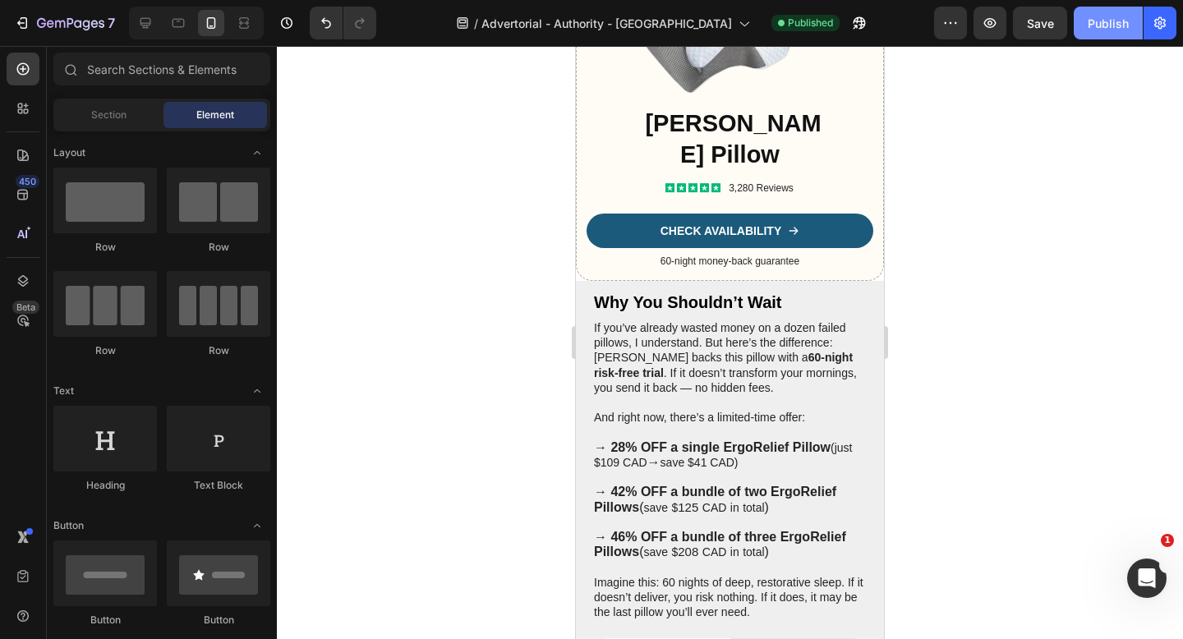
click at [1115, 23] on div "Publish" at bounding box center [1108, 23] width 41 height 17
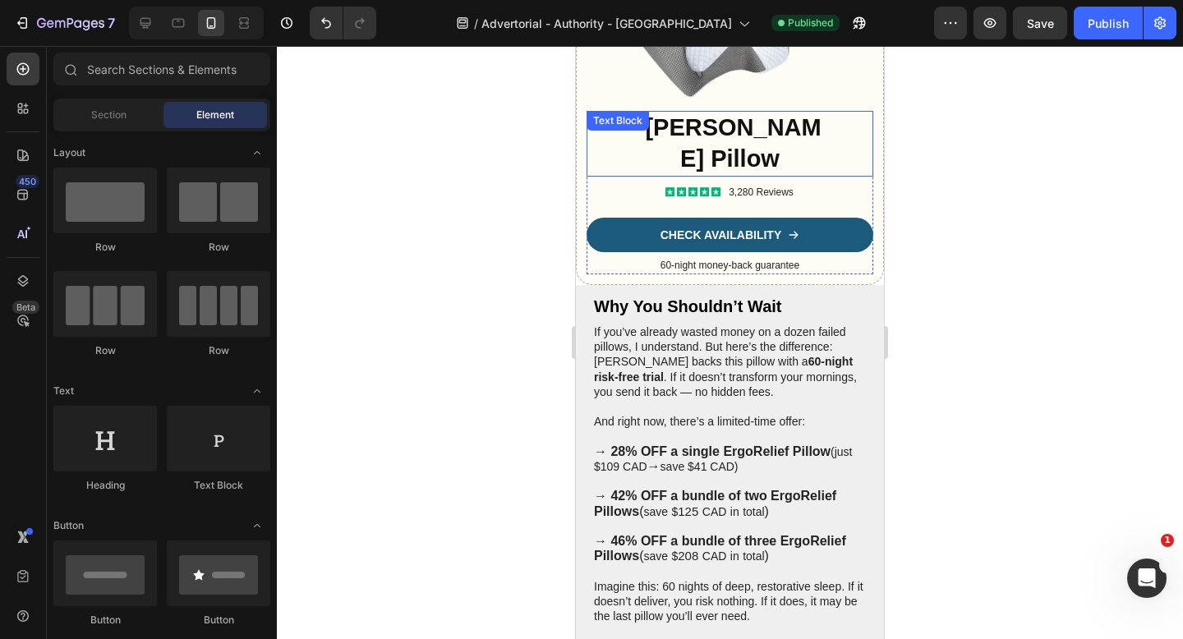
scroll to position [5279, 0]
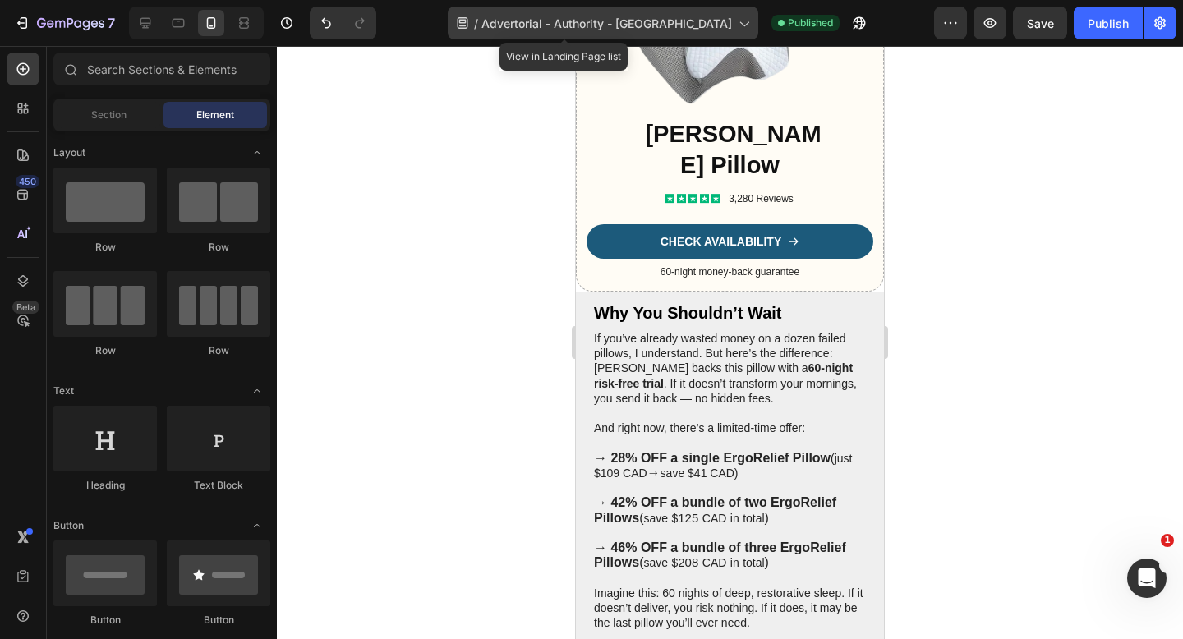
click at [657, 34] on div "/ Advertorial - Authority - Sorana" at bounding box center [603, 23] width 310 height 33
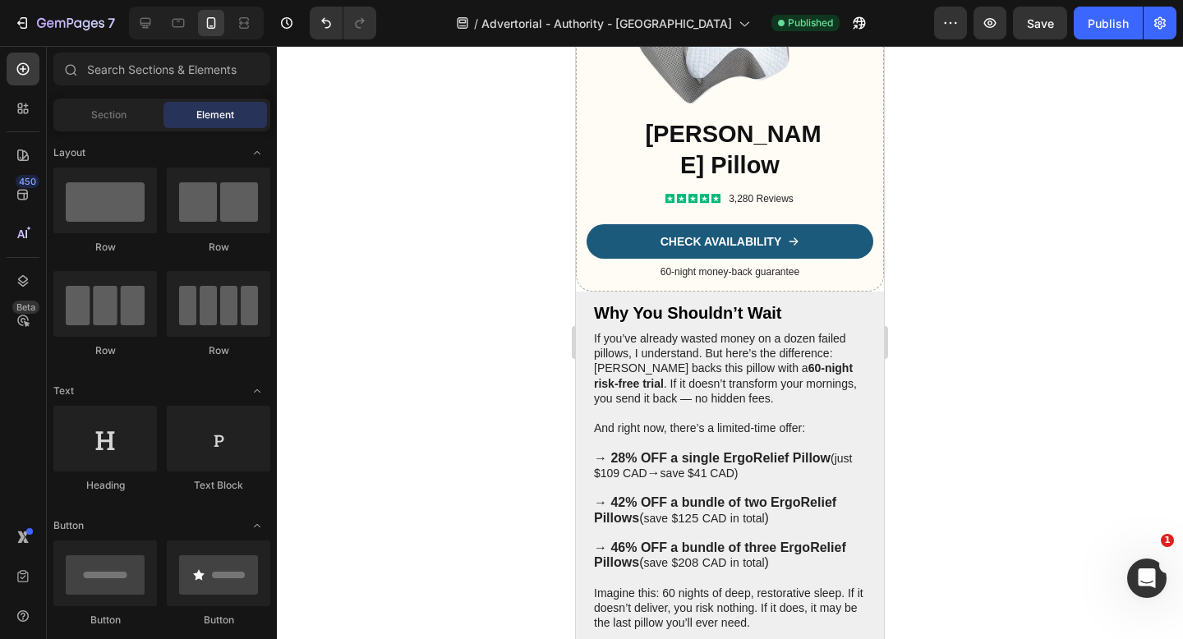
click at [998, 219] on div at bounding box center [730, 342] width 906 height 593
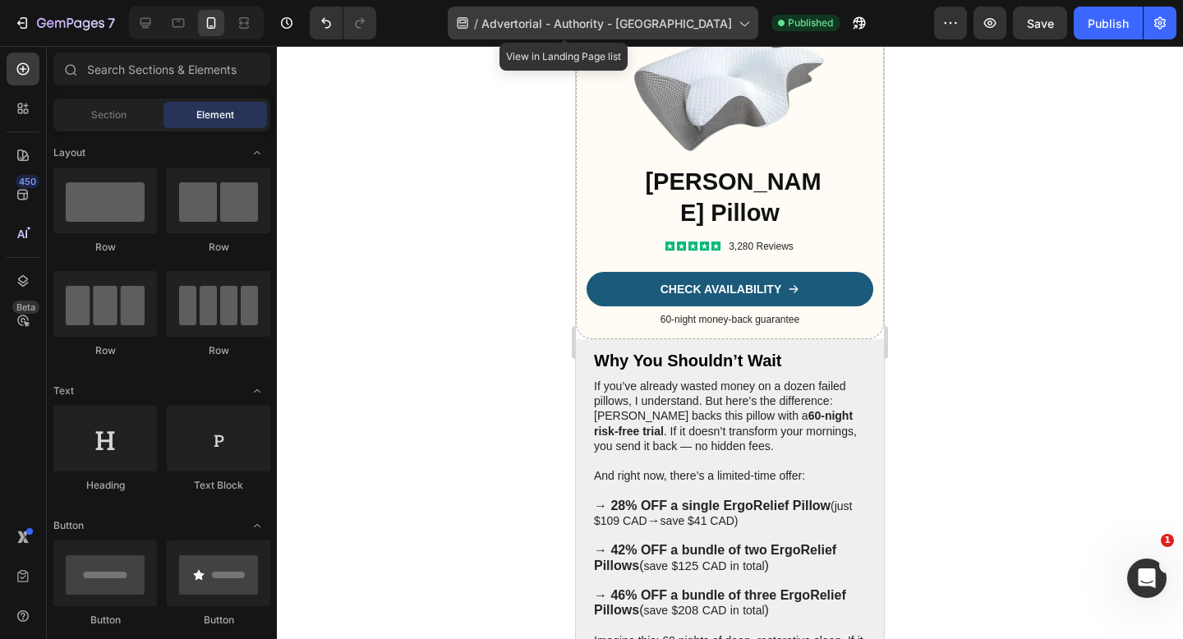
click at [632, 25] on span "Advertorial - Authority - [GEOGRAPHIC_DATA]" at bounding box center [606, 23] width 251 height 17
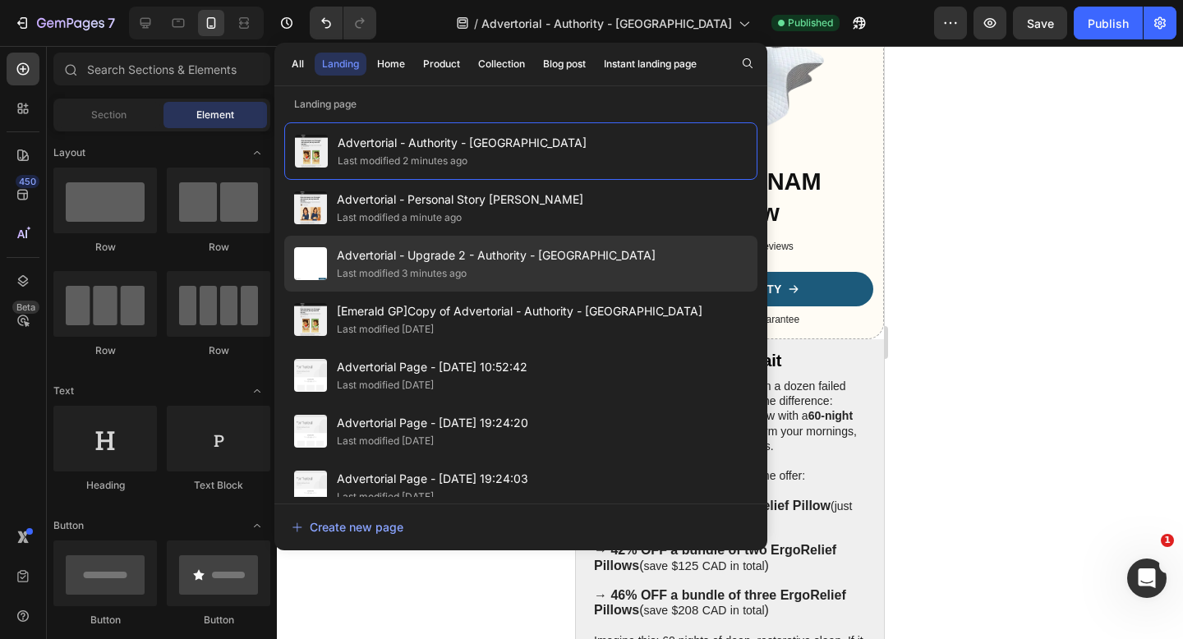
click at [580, 269] on div "Advertorial - Upgrade 2 - Authority - Sorana Last modified 3 minutes ago" at bounding box center [520, 264] width 473 height 56
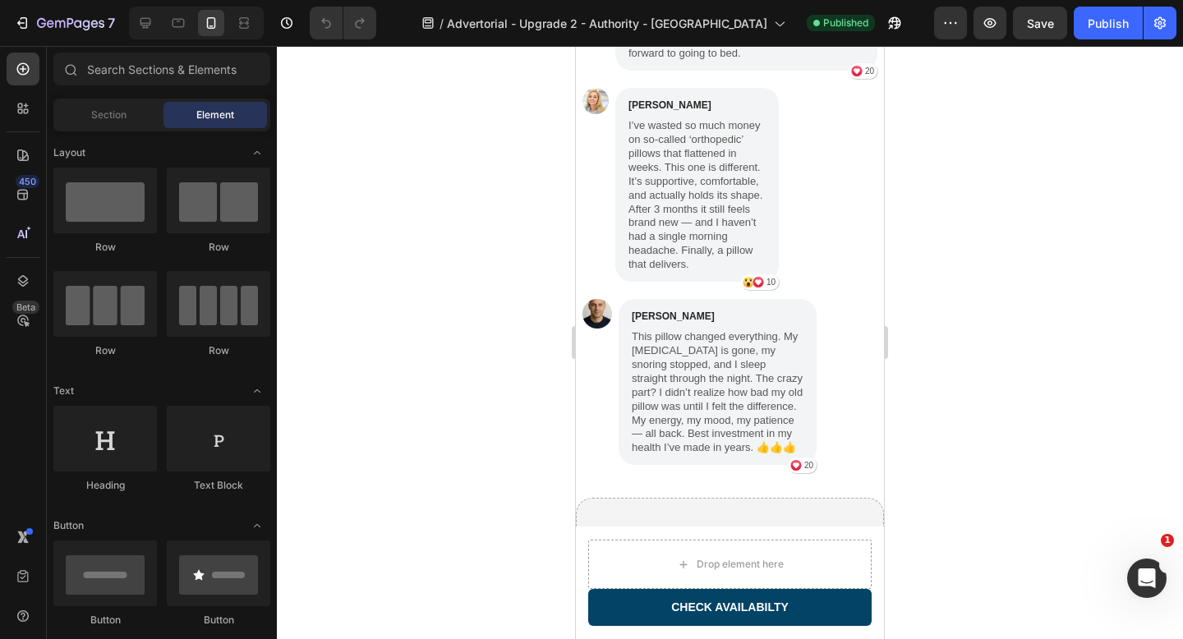
scroll to position [5614, 0]
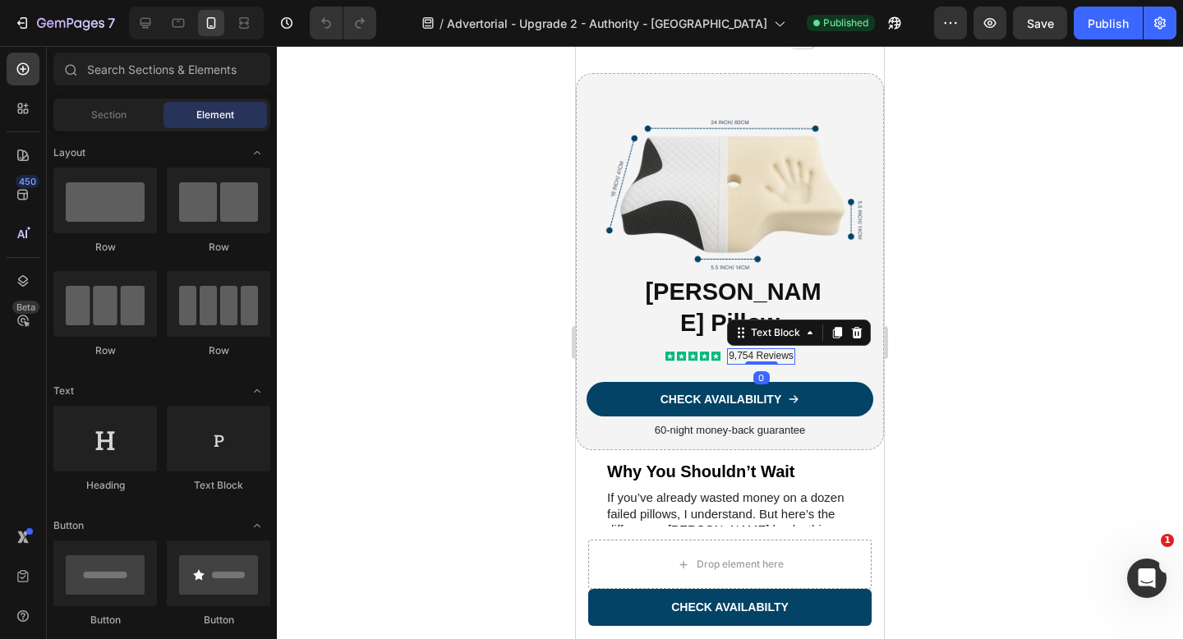
click at [743, 363] on p "9,754 Reviews" at bounding box center [761, 356] width 65 height 13
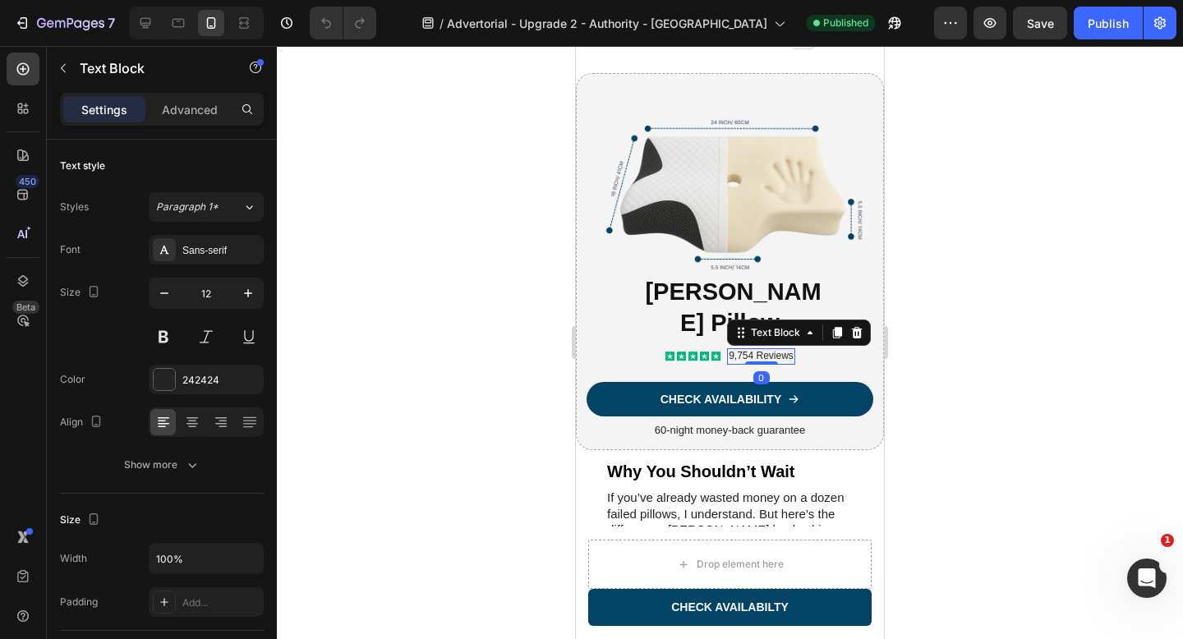
click at [730, 363] on p "9,754 Reviews" at bounding box center [761, 356] width 65 height 13
click at [733, 363] on p "9,754 Reviews" at bounding box center [761, 356] width 65 height 13
click at [938, 242] on div at bounding box center [730, 342] width 906 height 593
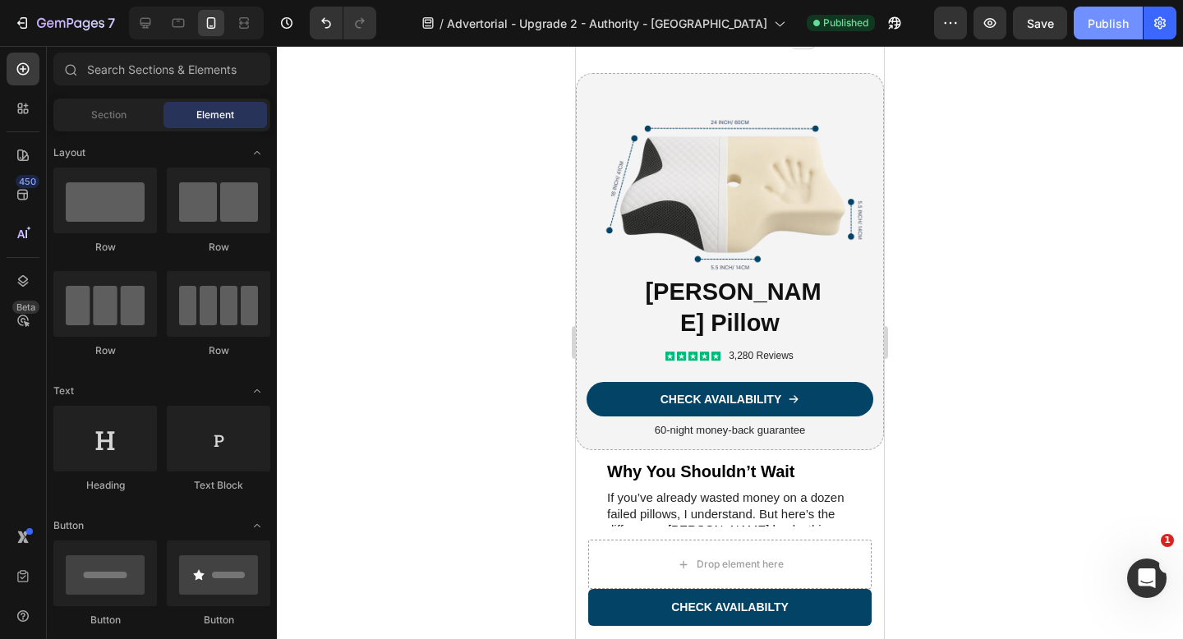
click at [1099, 27] on div "Publish" at bounding box center [1108, 23] width 41 height 17
